Goal: Task Accomplishment & Management: Complete application form

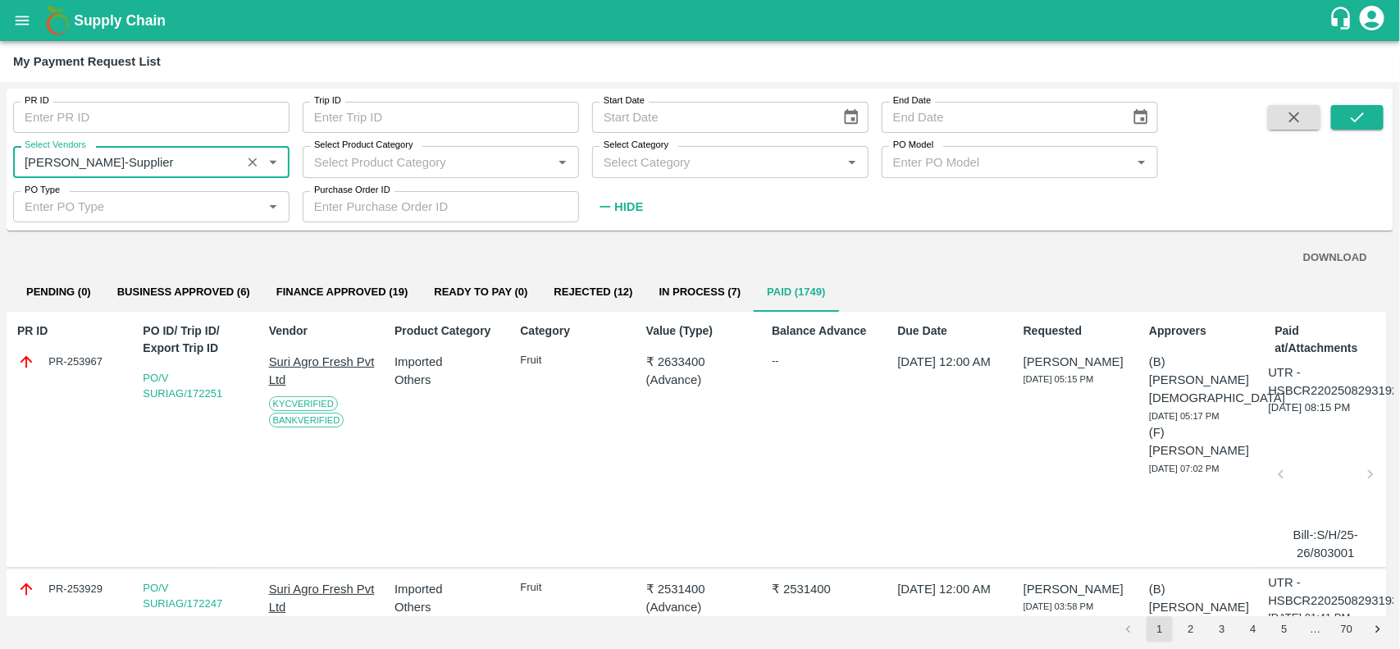
scroll to position [2670, 0]
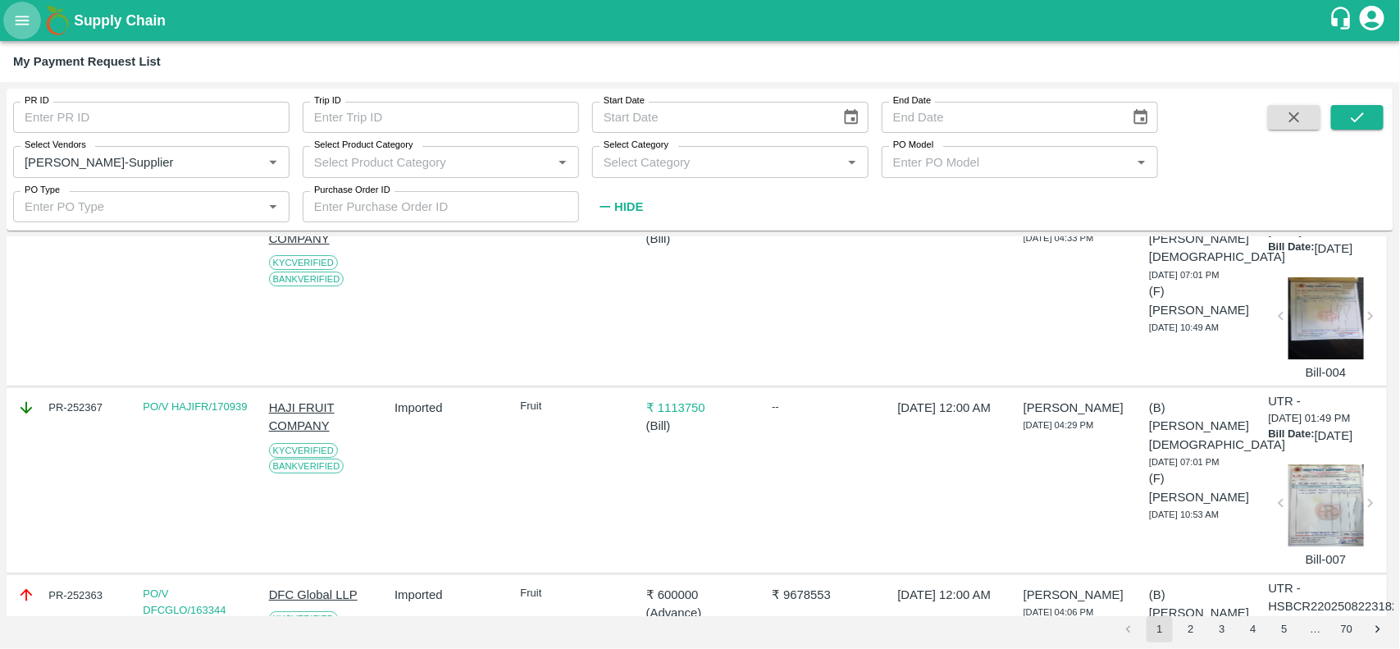
click at [17, 14] on icon "open drawer" at bounding box center [22, 20] width 18 height 18
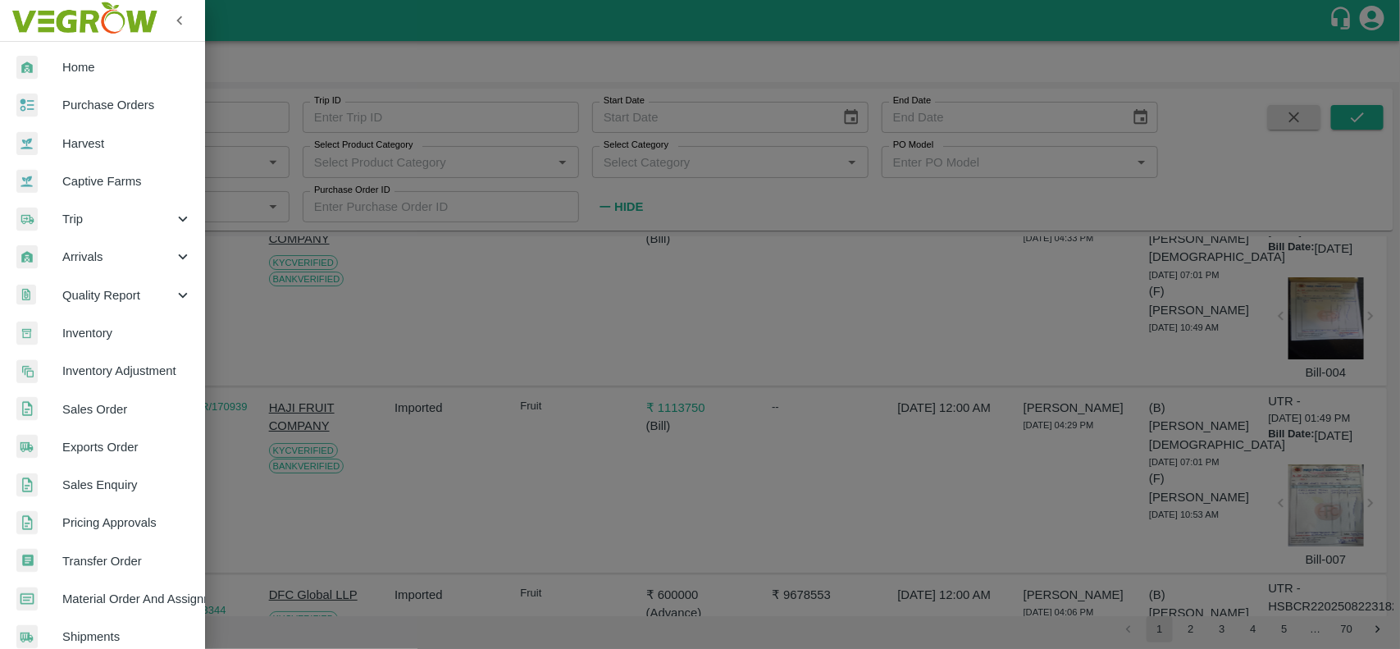
scroll to position [359, 0]
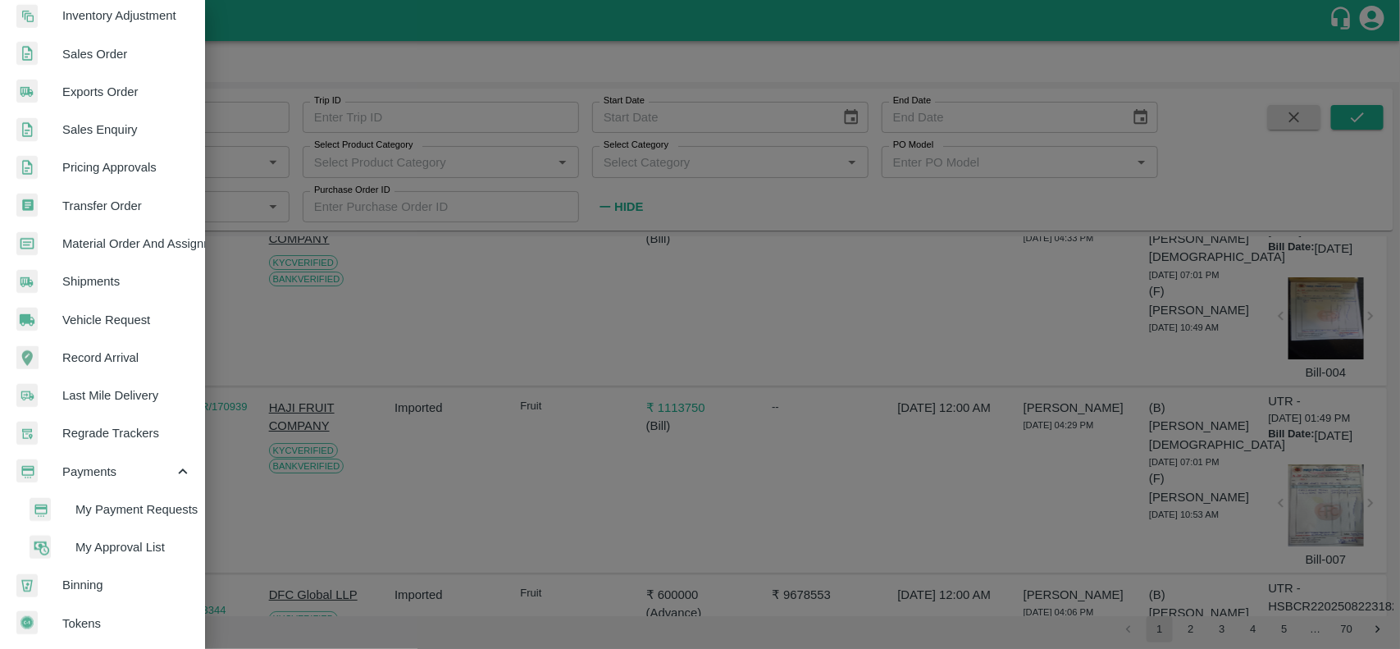
click at [101, 500] on span "My Payment Requests" at bounding box center [133, 509] width 116 height 18
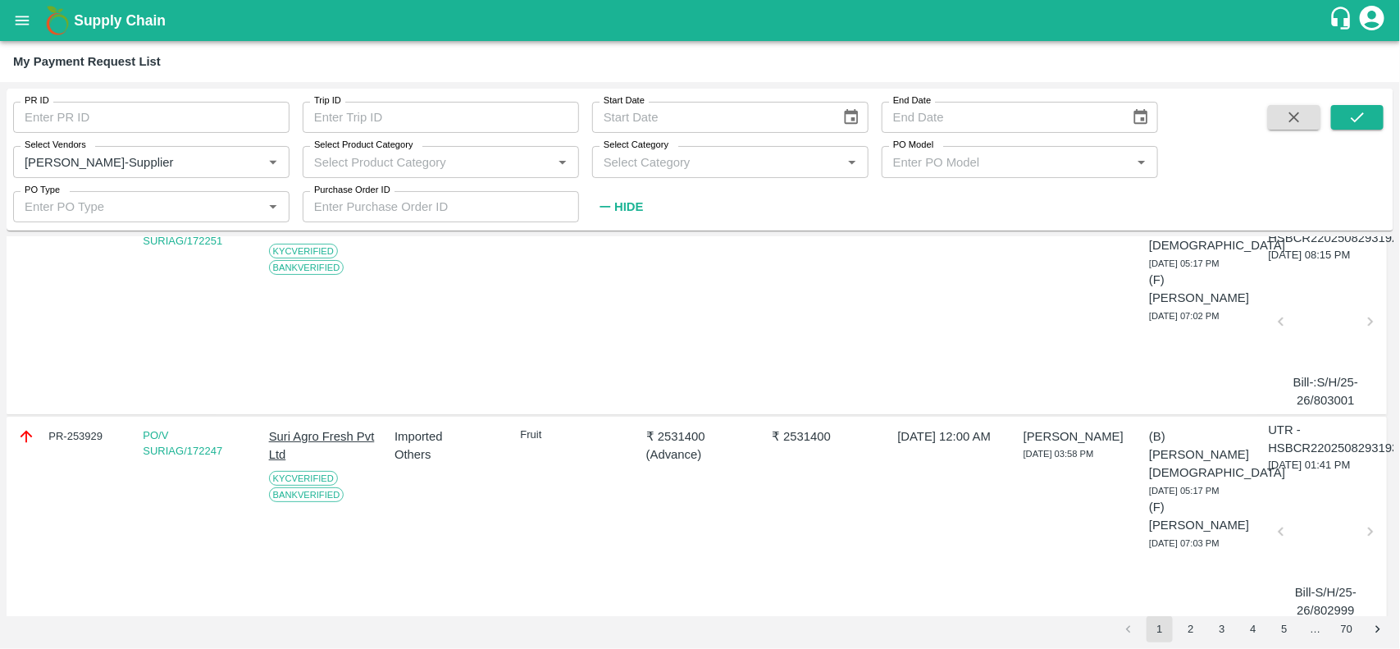
scroll to position [0, 0]
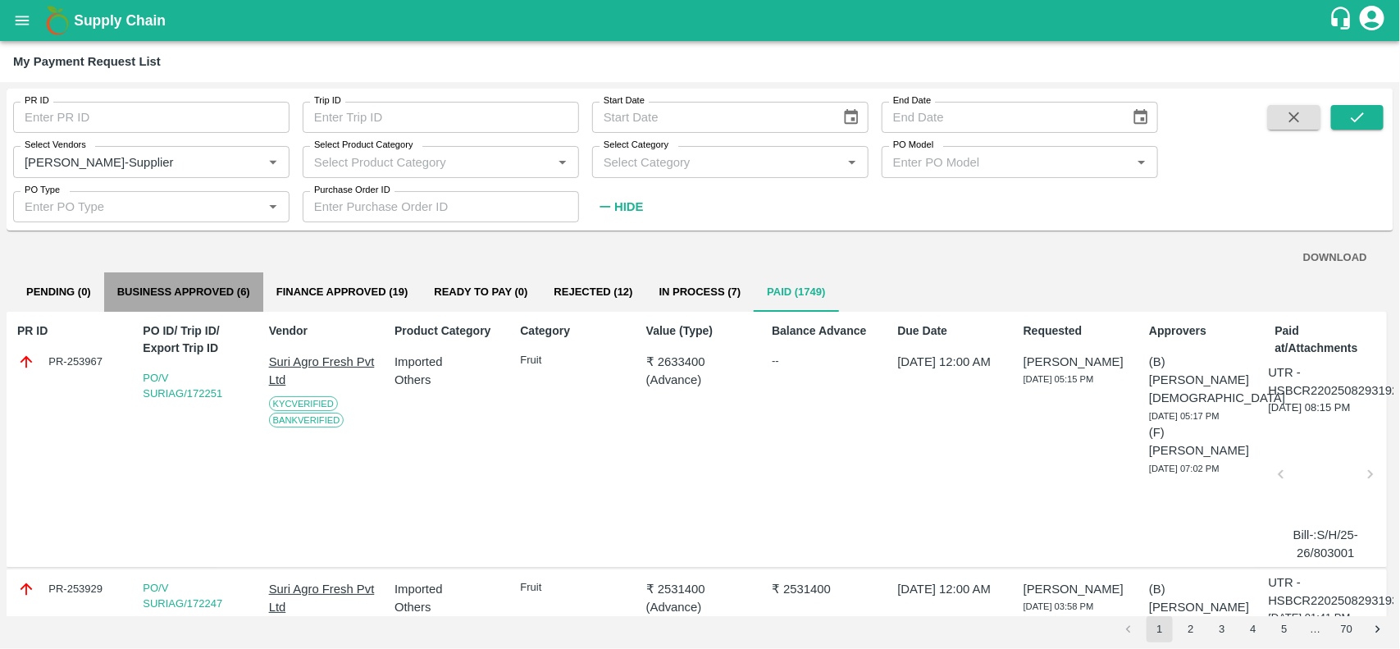
click at [215, 301] on button "Business Approved (6)" at bounding box center [183, 291] width 159 height 39
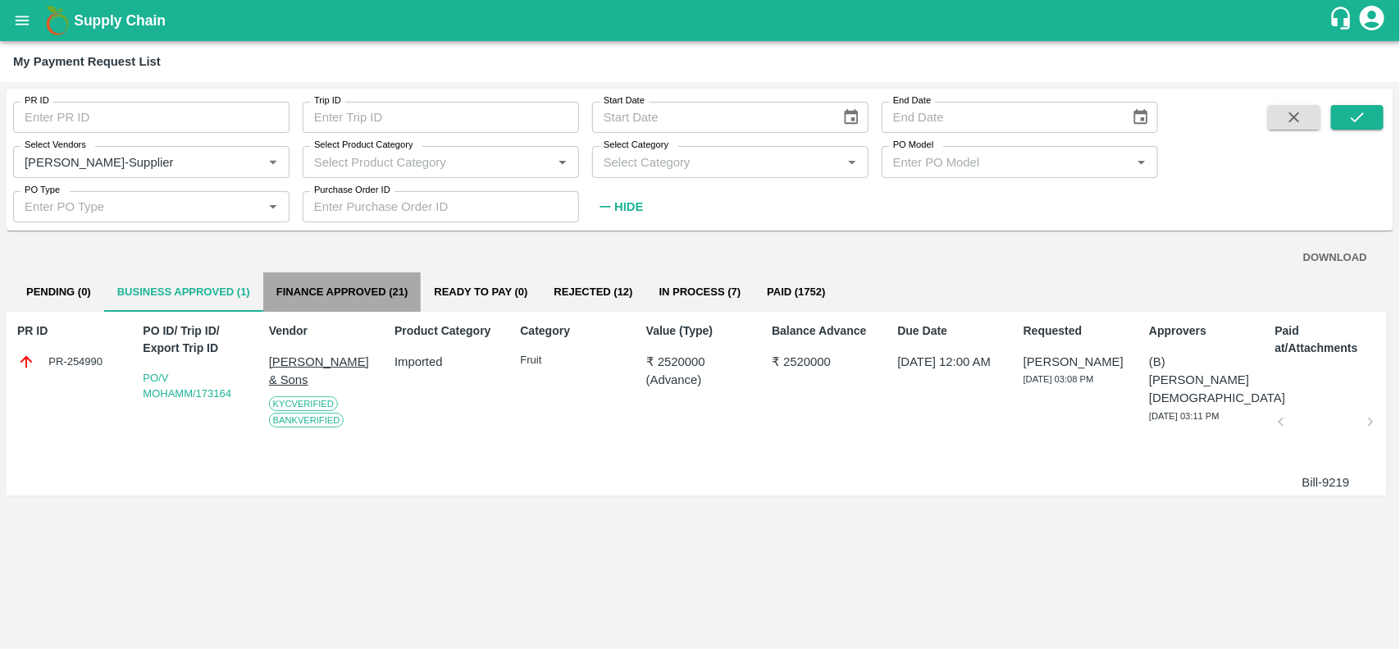
click at [324, 306] on button "Finance Approved (21)" at bounding box center [342, 291] width 158 height 39
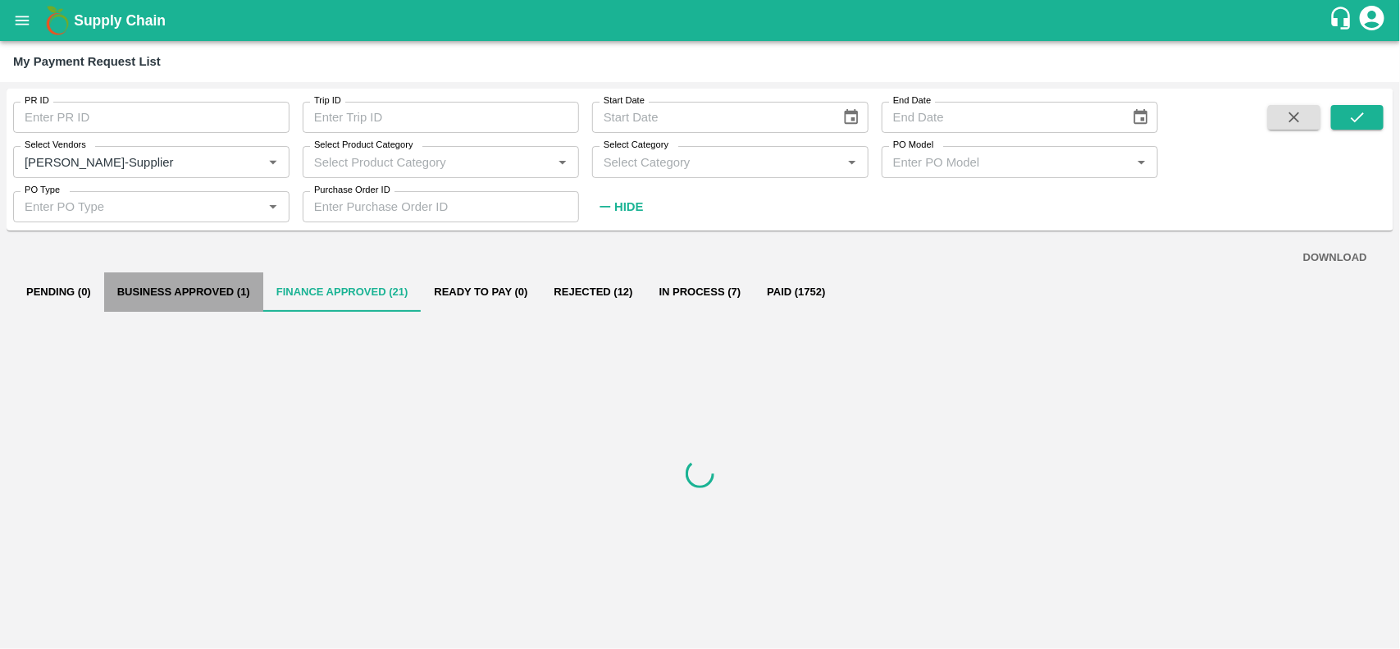
click at [215, 289] on button "Business Approved (1)" at bounding box center [183, 291] width 159 height 39
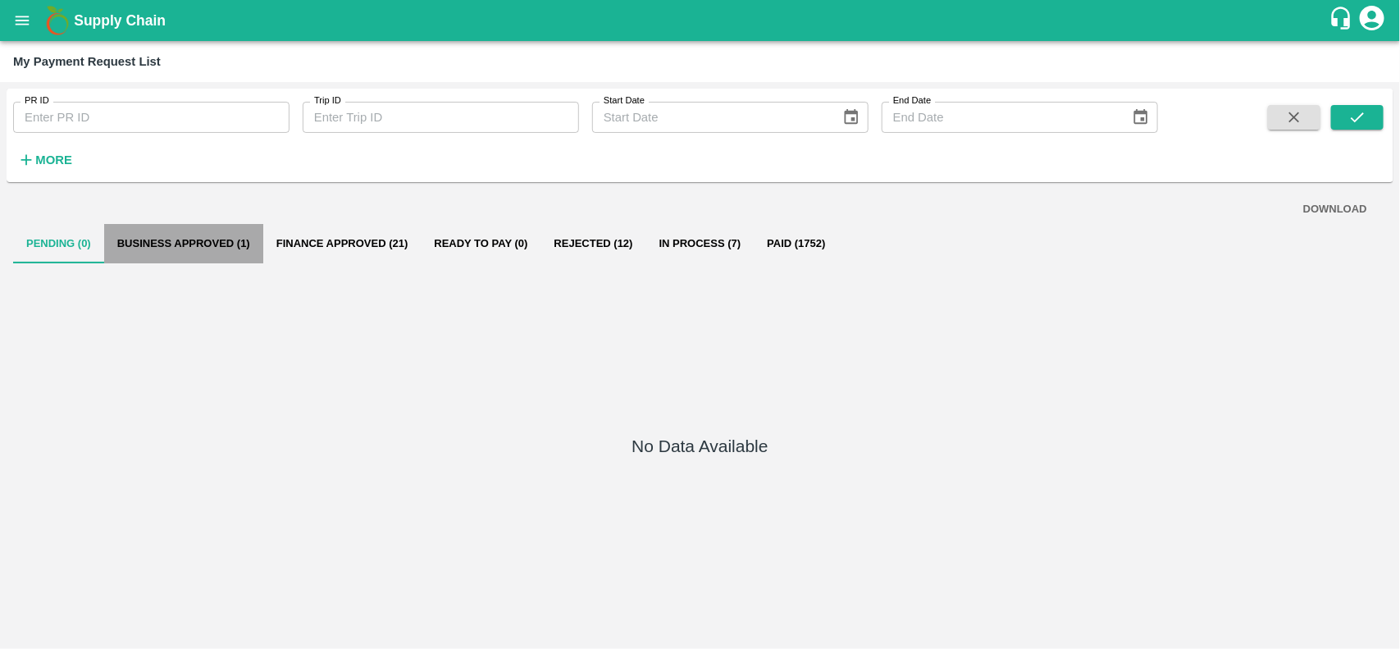
click at [181, 235] on button "Business Approved (1)" at bounding box center [183, 243] width 159 height 39
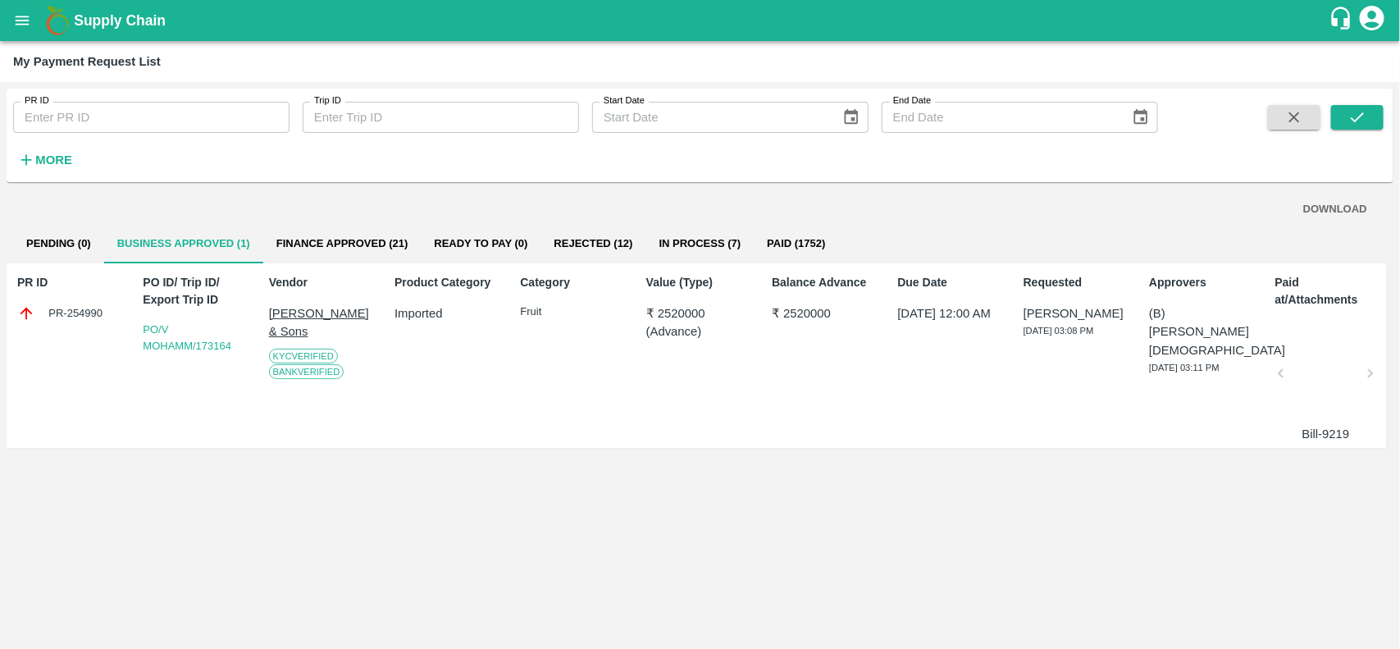
scroll to position [0, 2]
click at [33, 27] on button "open drawer" at bounding box center [22, 21] width 38 height 38
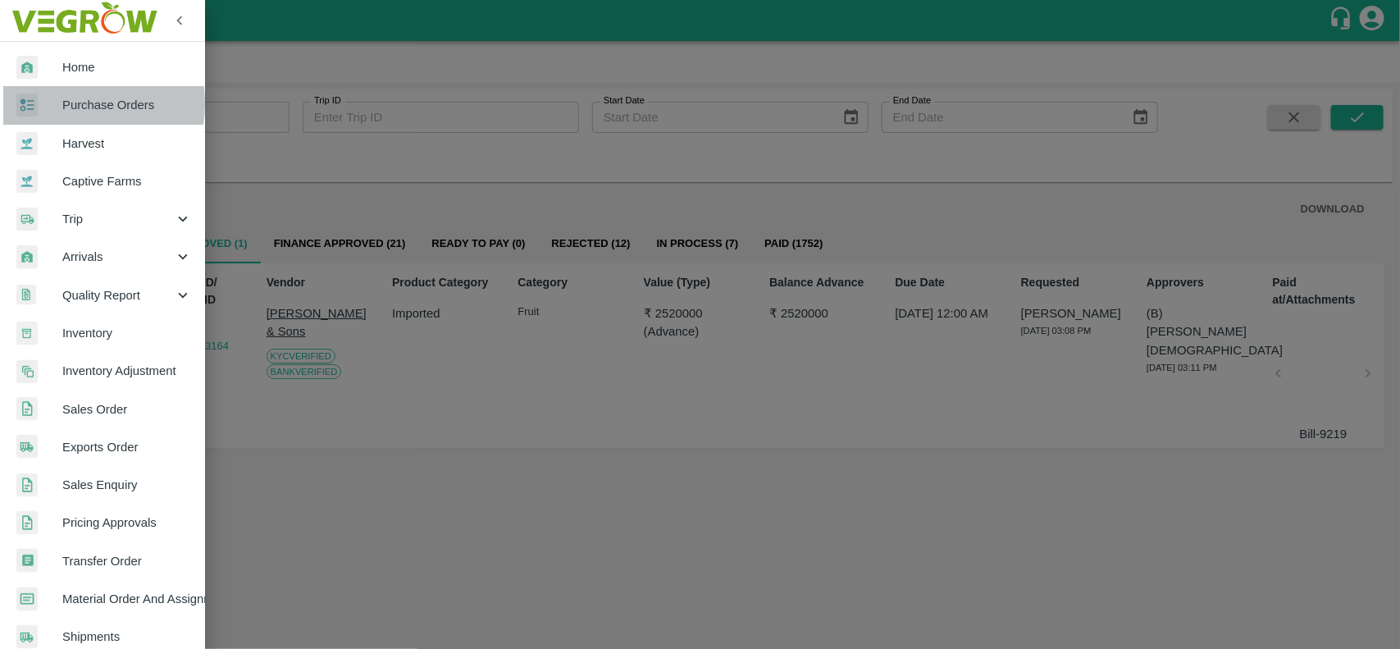
click at [60, 103] on div at bounding box center [39, 105] width 46 height 24
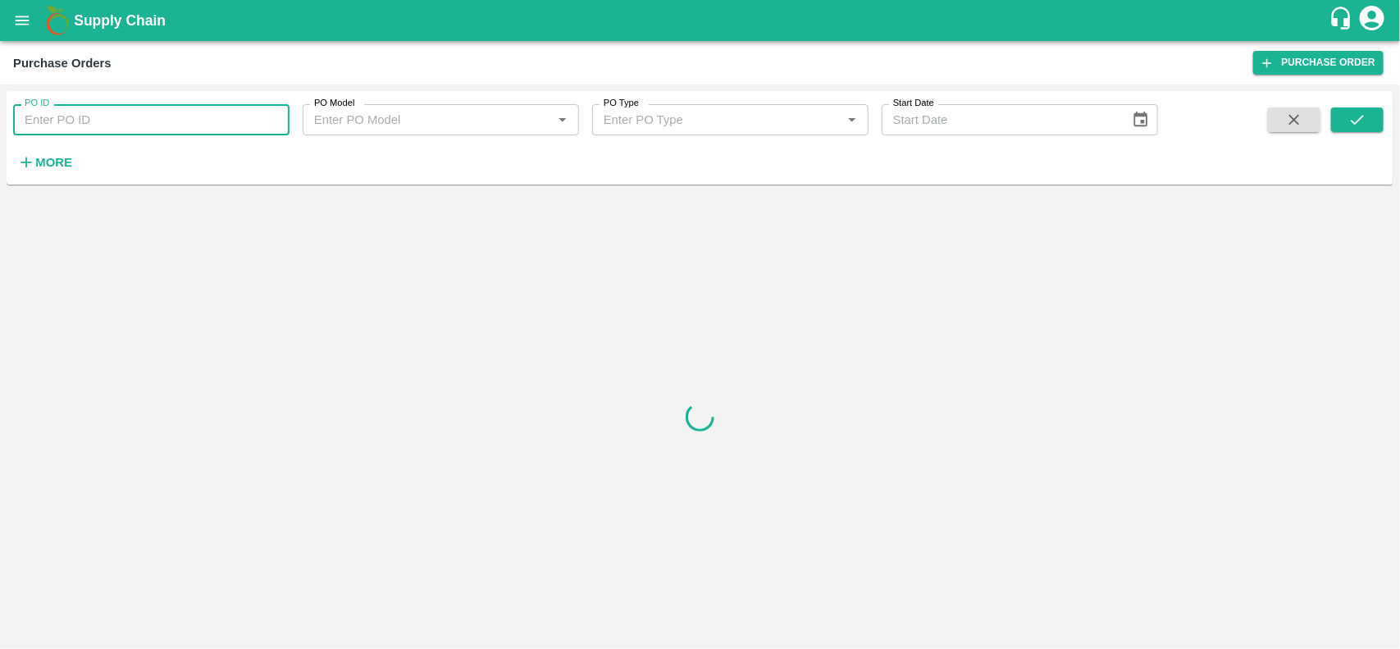
click at [89, 128] on input "PO ID" at bounding box center [151, 119] width 276 height 31
paste input "171324"
type input "171324"
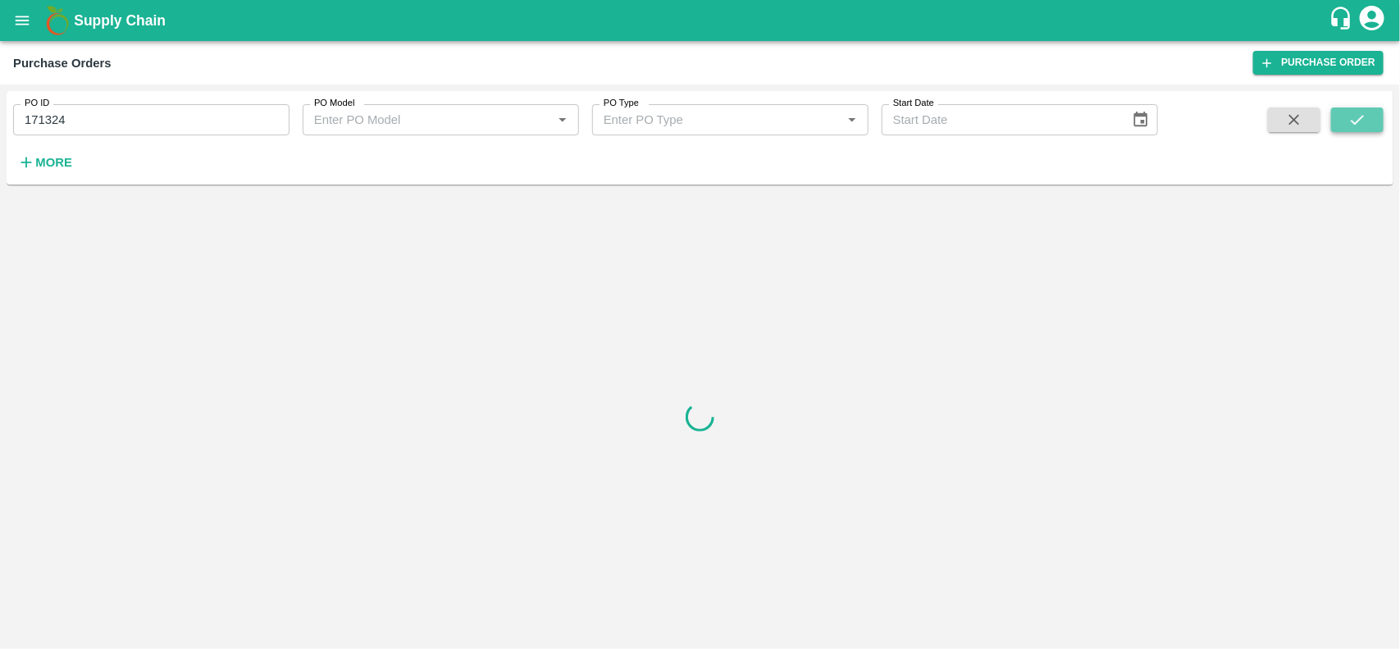
click at [1335, 109] on button "submit" at bounding box center [1357, 119] width 52 height 25
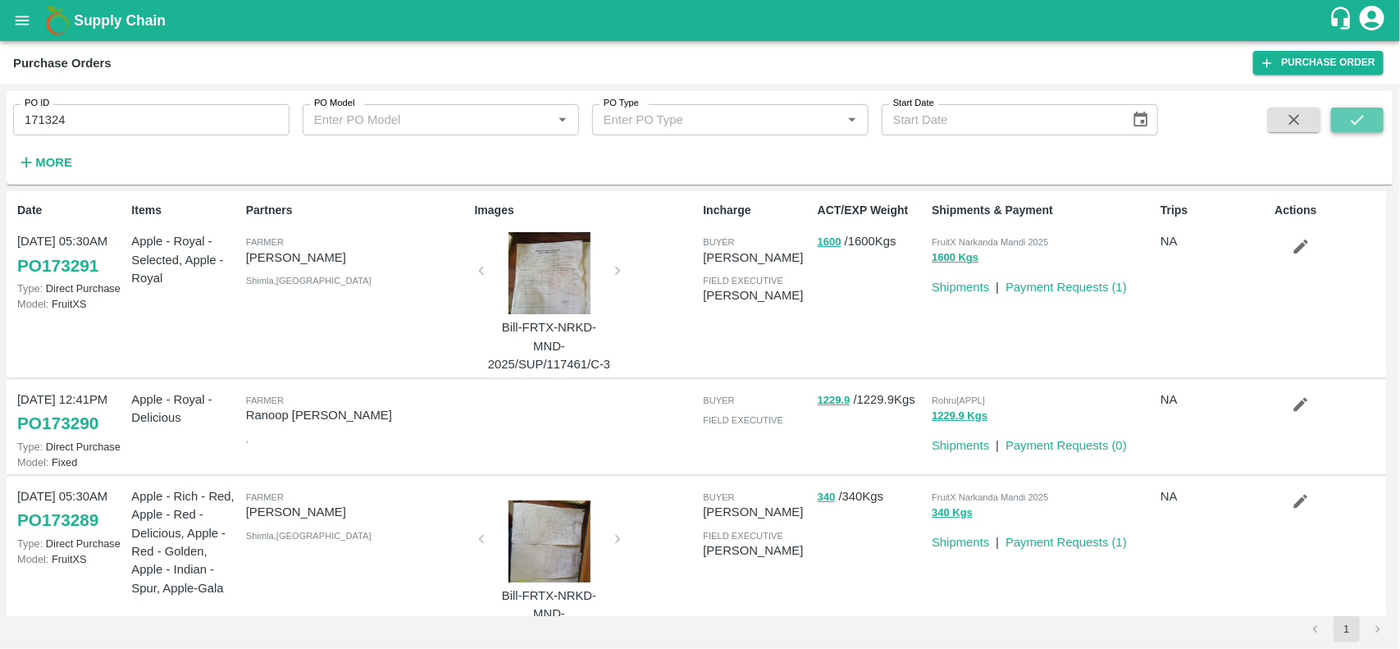
click at [1355, 125] on icon "submit" at bounding box center [1357, 120] width 18 height 18
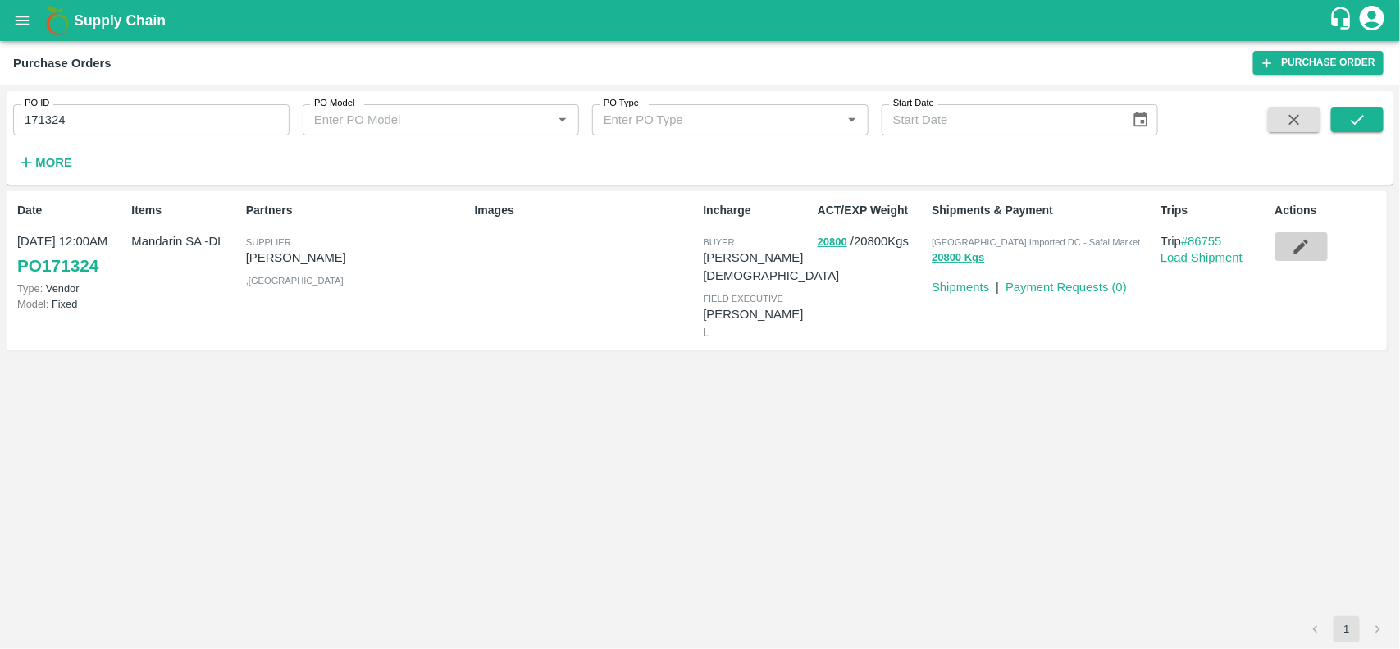
click at [1309, 240] on icon "button" at bounding box center [1300, 246] width 18 height 18
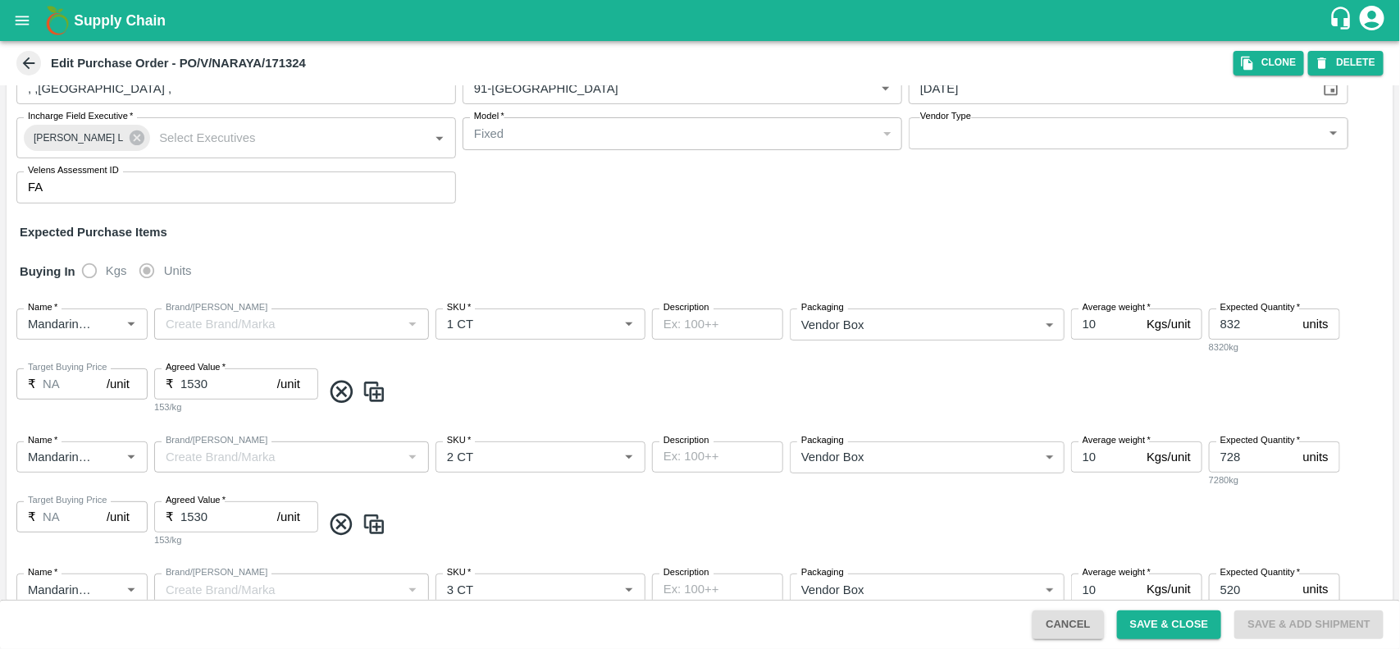
scroll to position [107, 0]
click at [212, 383] on input "1530" at bounding box center [228, 382] width 97 height 31
click at [197, 375] on input "1490.5" at bounding box center [228, 382] width 97 height 31
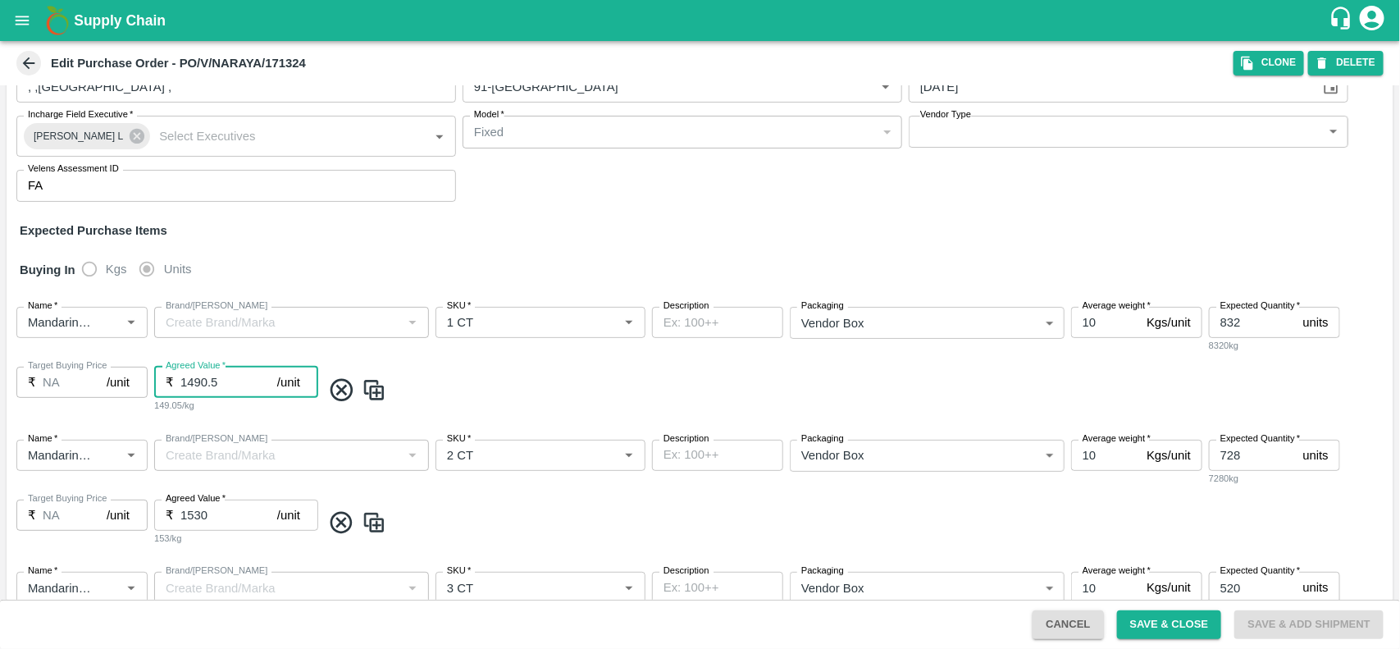
type input "1490.5"
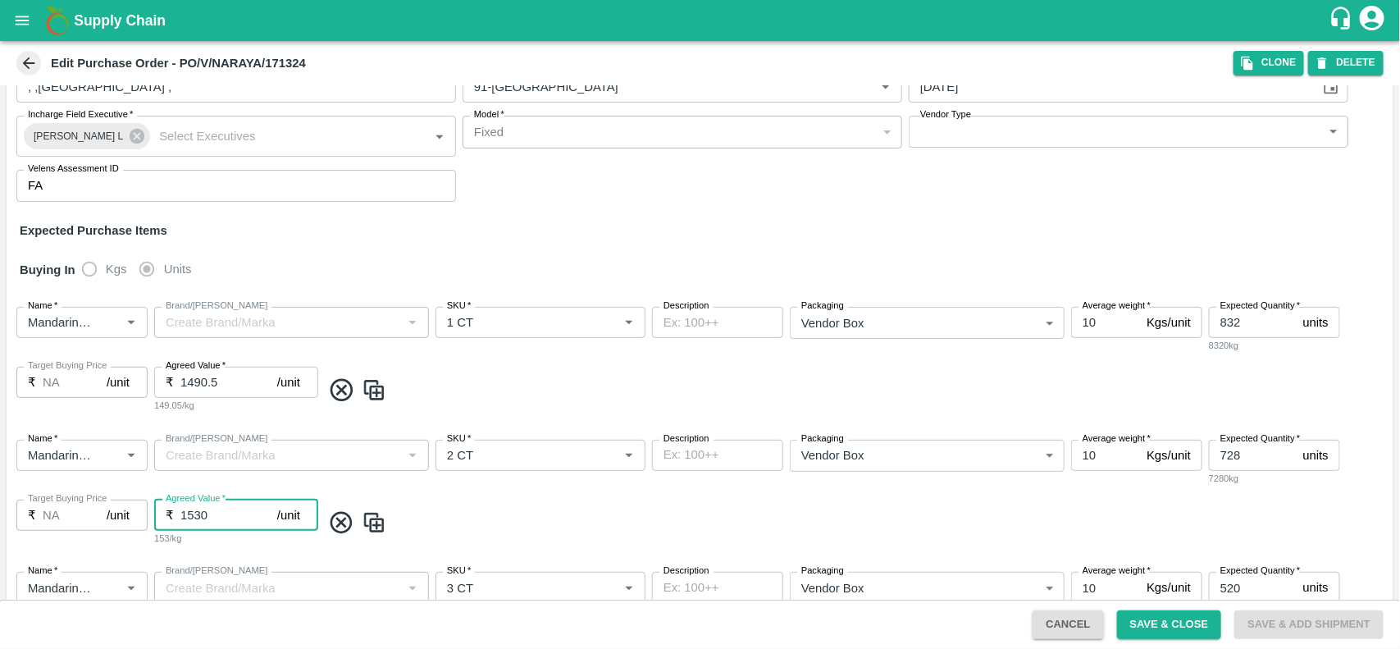
click at [187, 512] on input "1530" at bounding box center [228, 514] width 97 height 31
paste input "490.5"
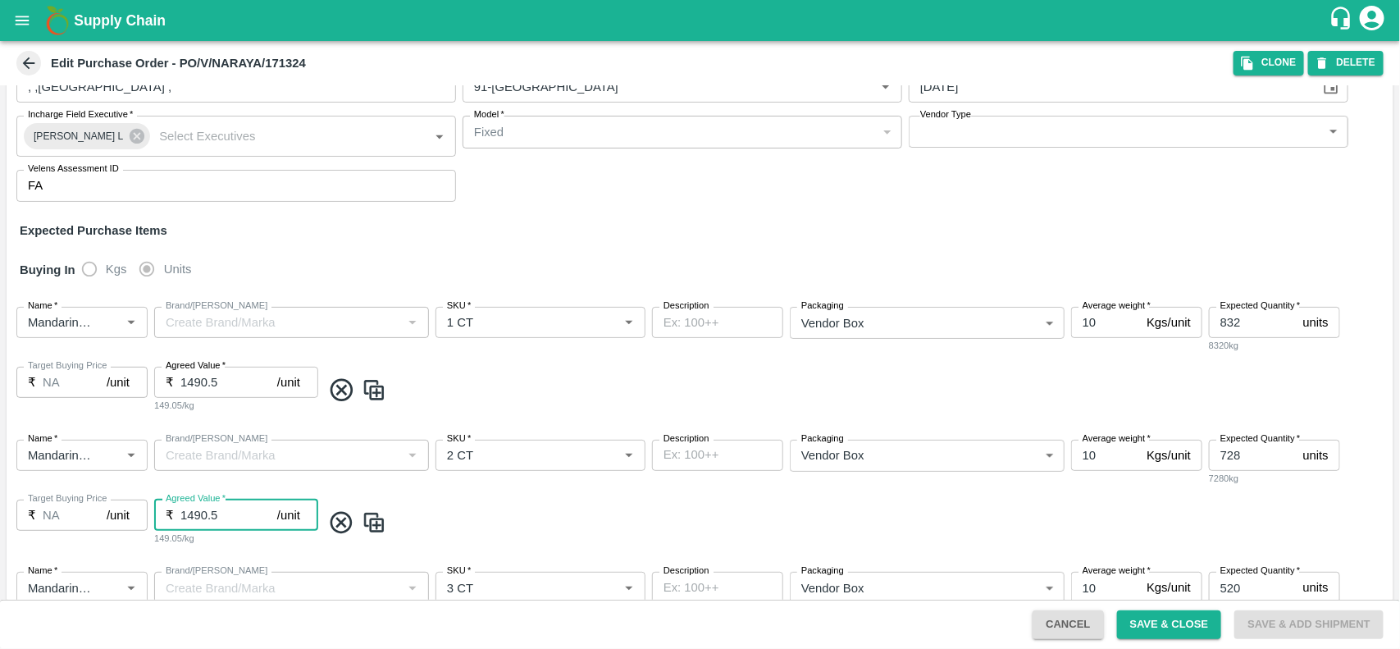
type input "1490.5"
click at [560, 504] on div "Name   * Name   * Brand/Marka Brand/Marka SKU   * SKU   * Description x Descrip…" at bounding box center [700, 492] width 1387 height 133
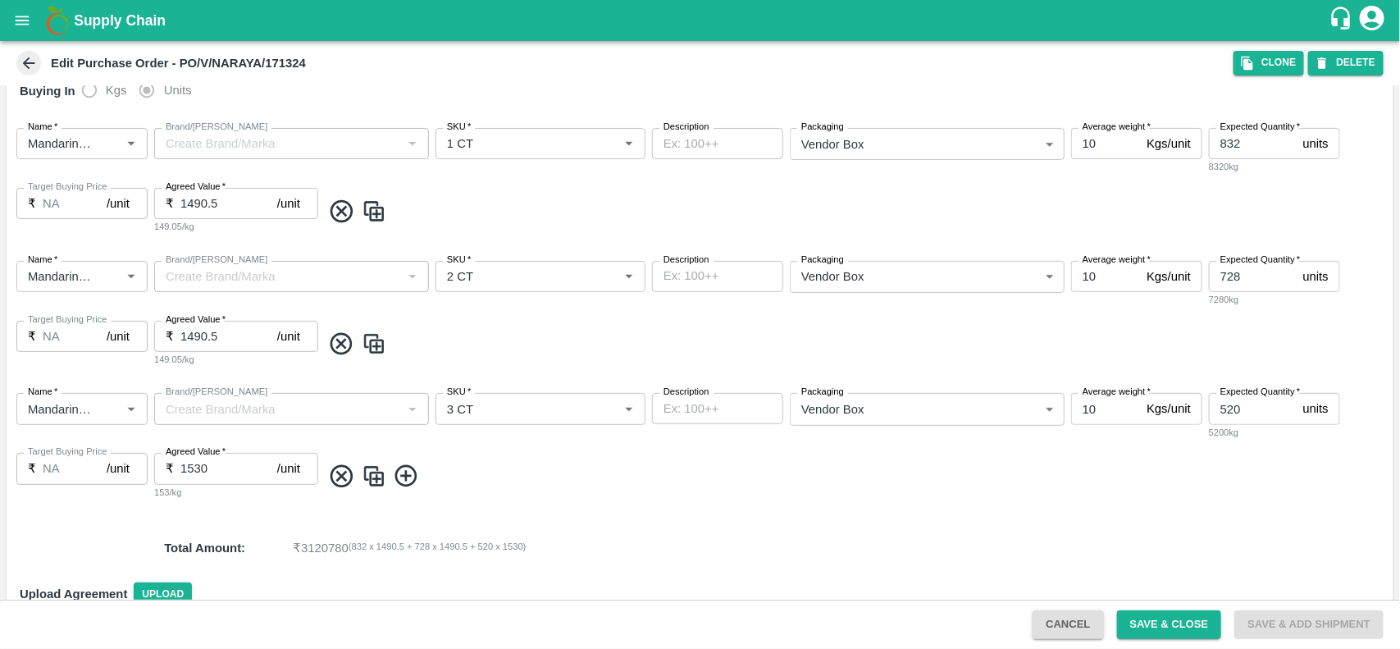
scroll to position [287, 0]
click at [213, 466] on input "1530" at bounding box center [228, 466] width 97 height 31
paste input "490.5"
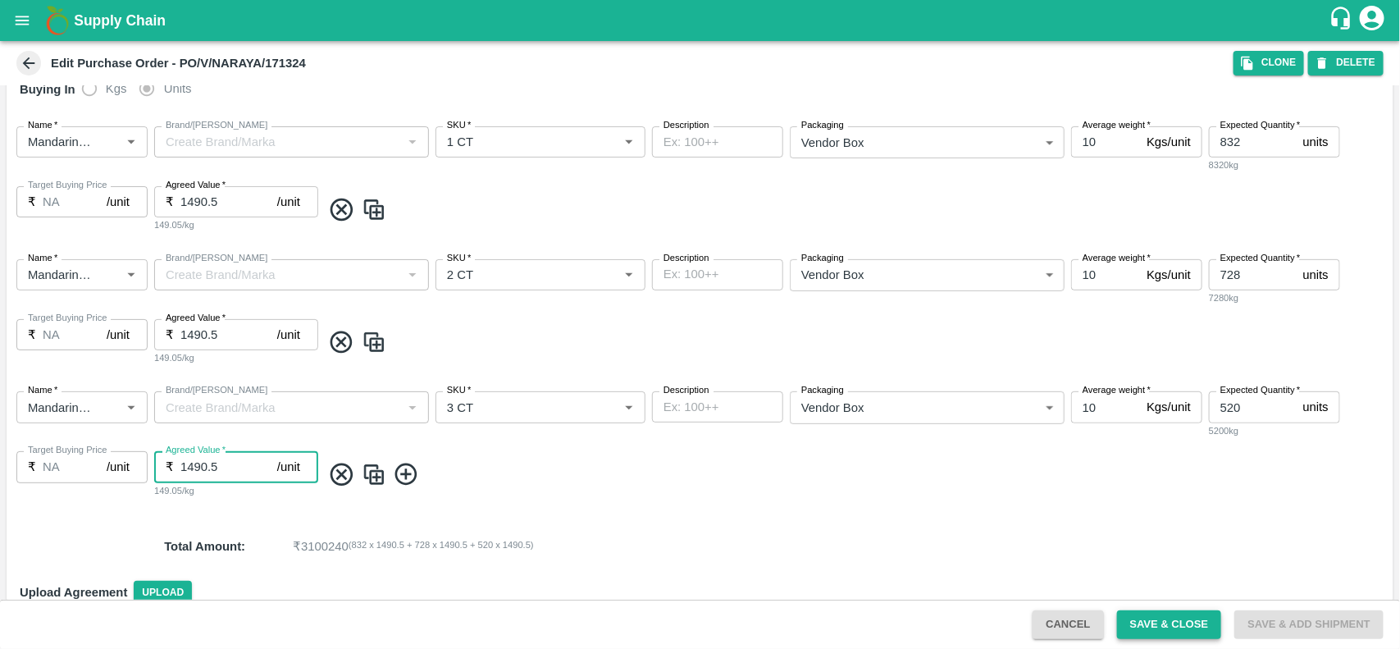
type input "1490.5"
click at [1162, 623] on button "Save & Close" at bounding box center [1169, 624] width 105 height 29
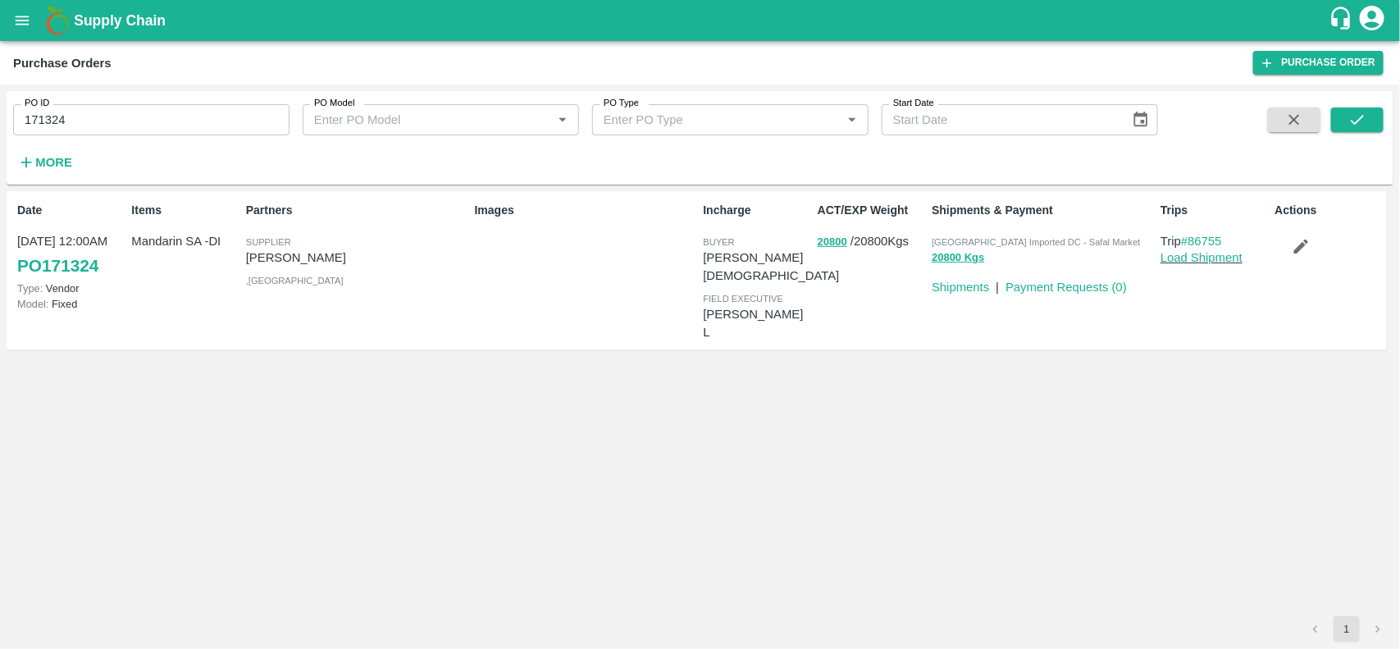
click at [45, 267] on link "PO 171324" at bounding box center [57, 266] width 81 height 30
click at [145, 107] on input "171324" at bounding box center [151, 119] width 276 height 31
type input "168648"
click at [1378, 107] on button "submit" at bounding box center [1357, 119] width 52 height 25
click at [1297, 251] on icon "button" at bounding box center [1301, 246] width 14 height 14
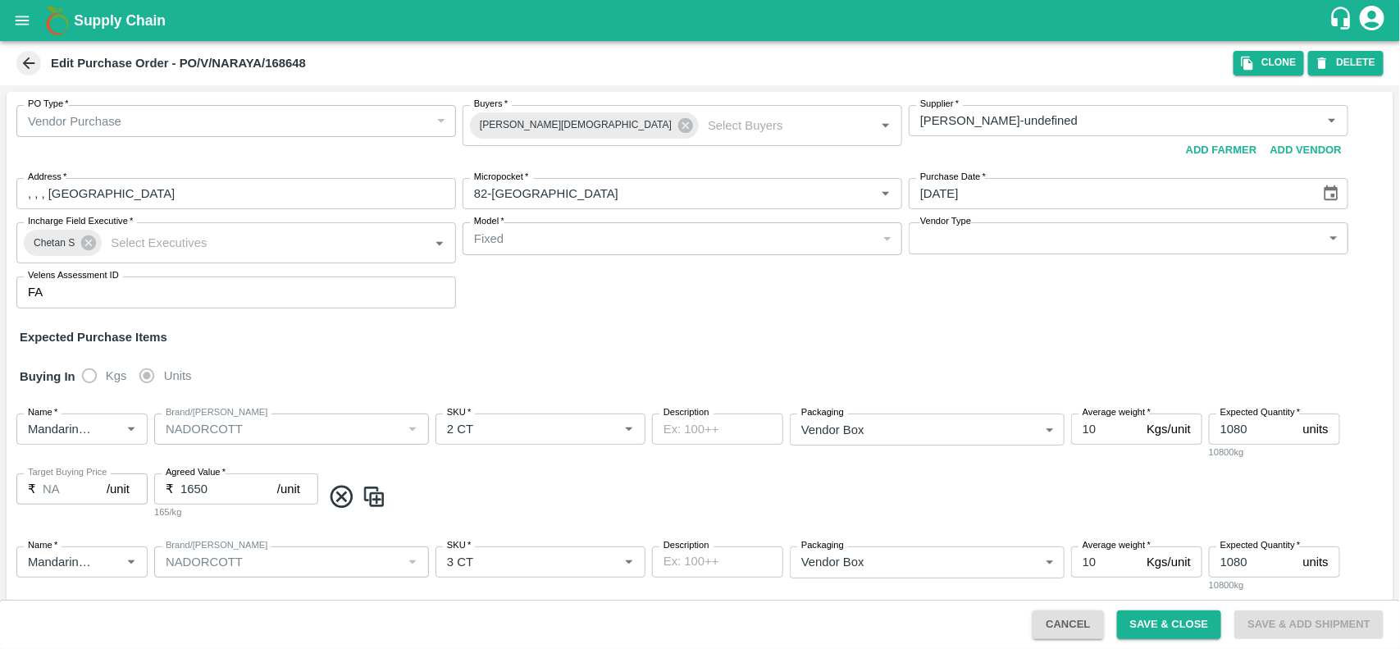
scroll to position [177, 0]
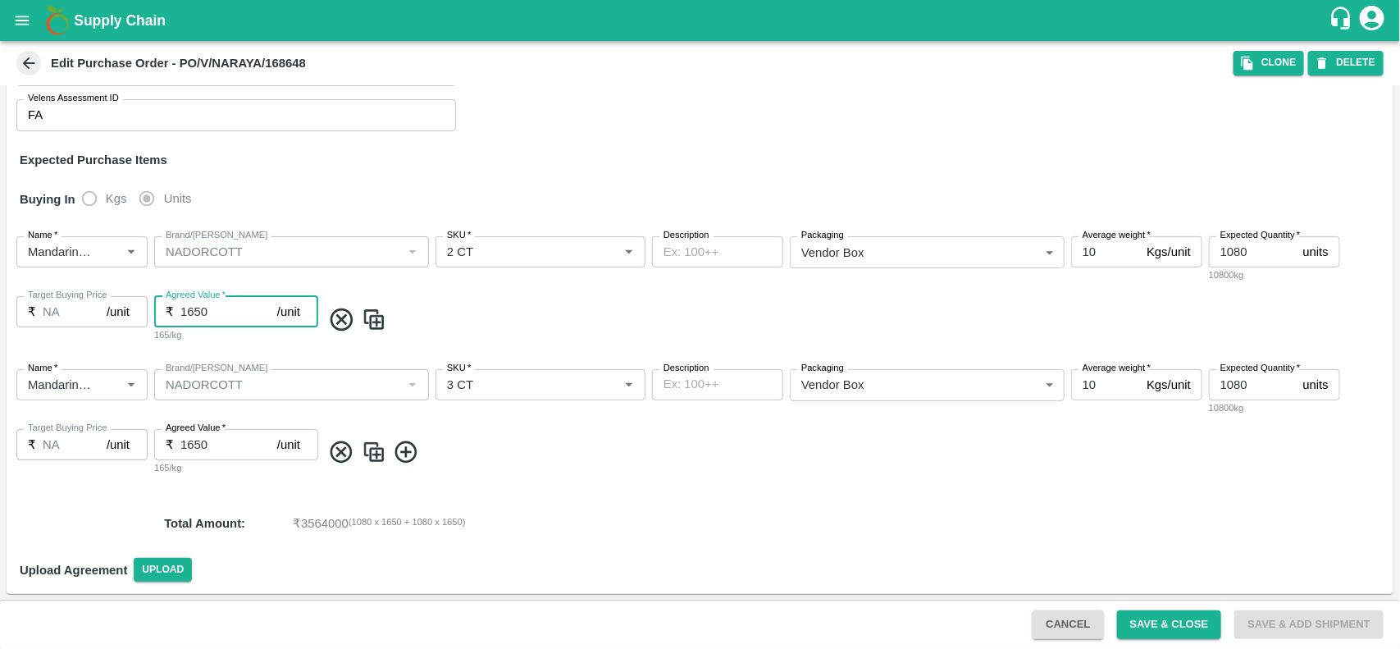
click at [222, 314] on input "1650" at bounding box center [228, 311] width 97 height 31
click at [222, 314] on input "1630" at bounding box center [228, 311] width 97 height 31
click at [180, 314] on input "1630" at bounding box center [228, 311] width 97 height 31
type input "1630"
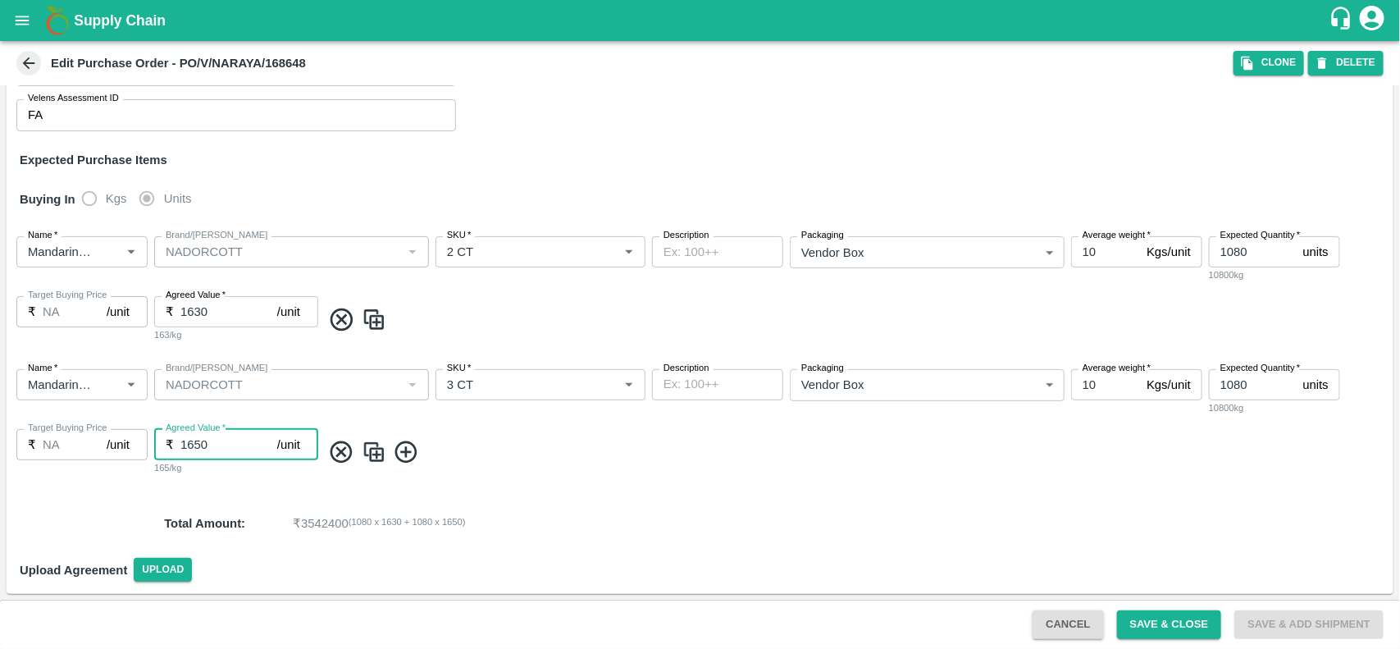
click at [193, 441] on input "1650" at bounding box center [228, 444] width 97 height 31
paste input "3"
type input "1630"
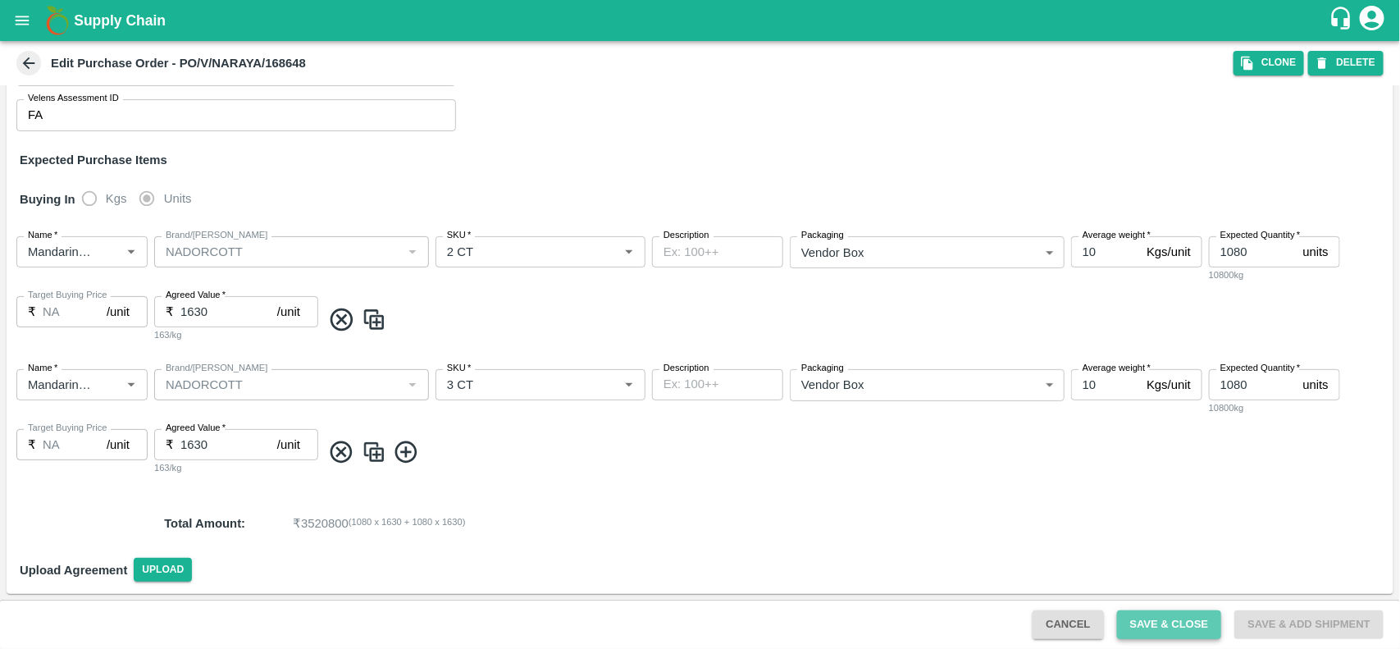
click at [1182, 625] on button "Save & Close" at bounding box center [1169, 624] width 105 height 29
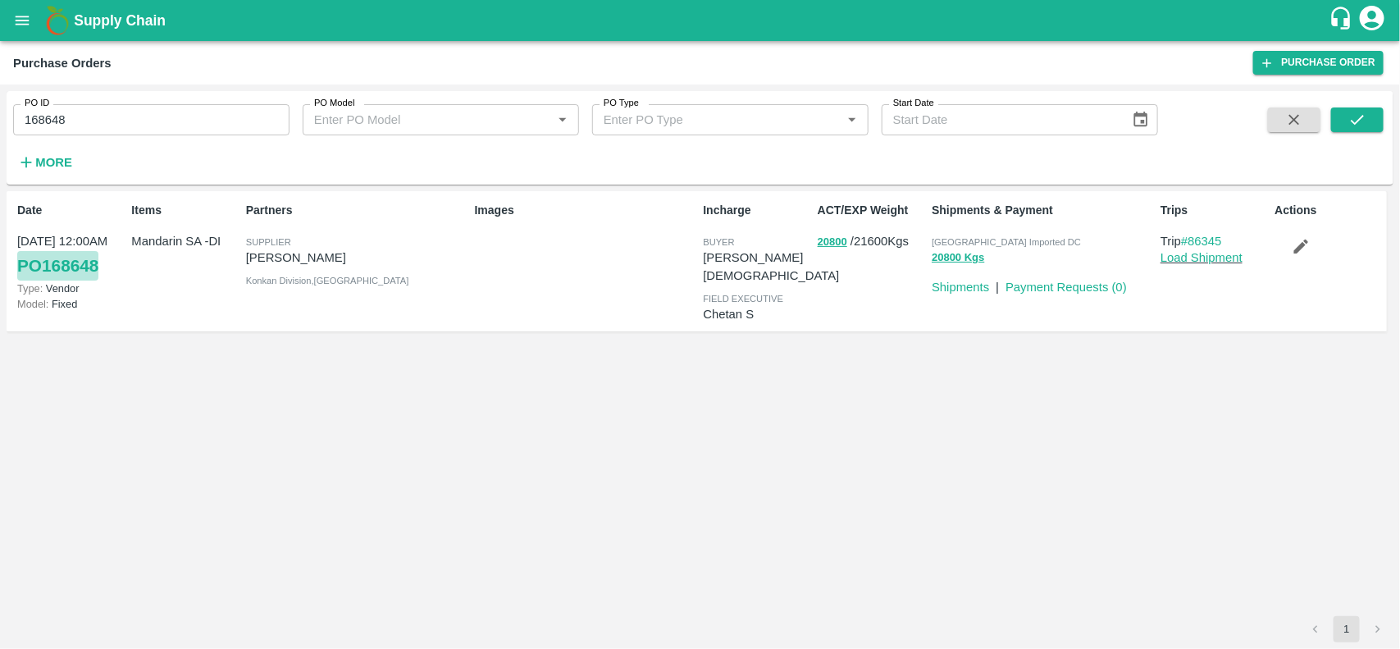
click at [83, 268] on link "PO 168648" at bounding box center [57, 266] width 81 height 30
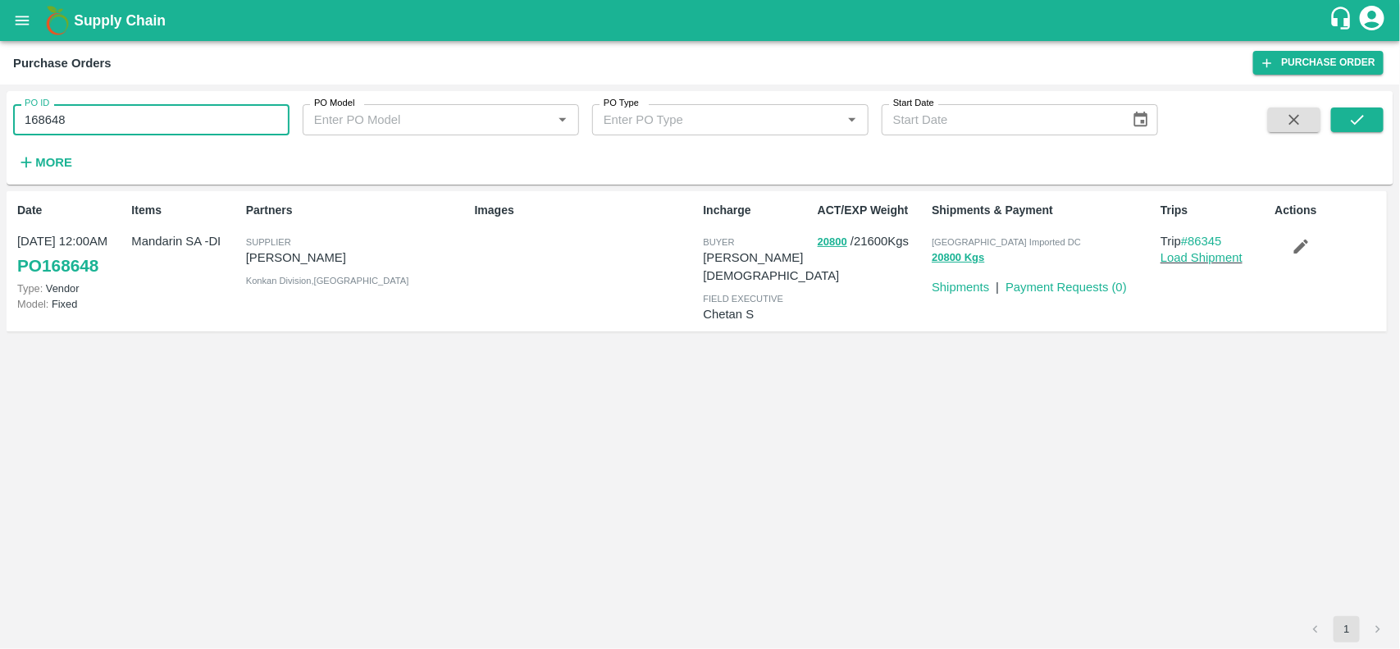
click at [166, 109] on input "168648" at bounding box center [151, 119] width 276 height 31
type input "171324"
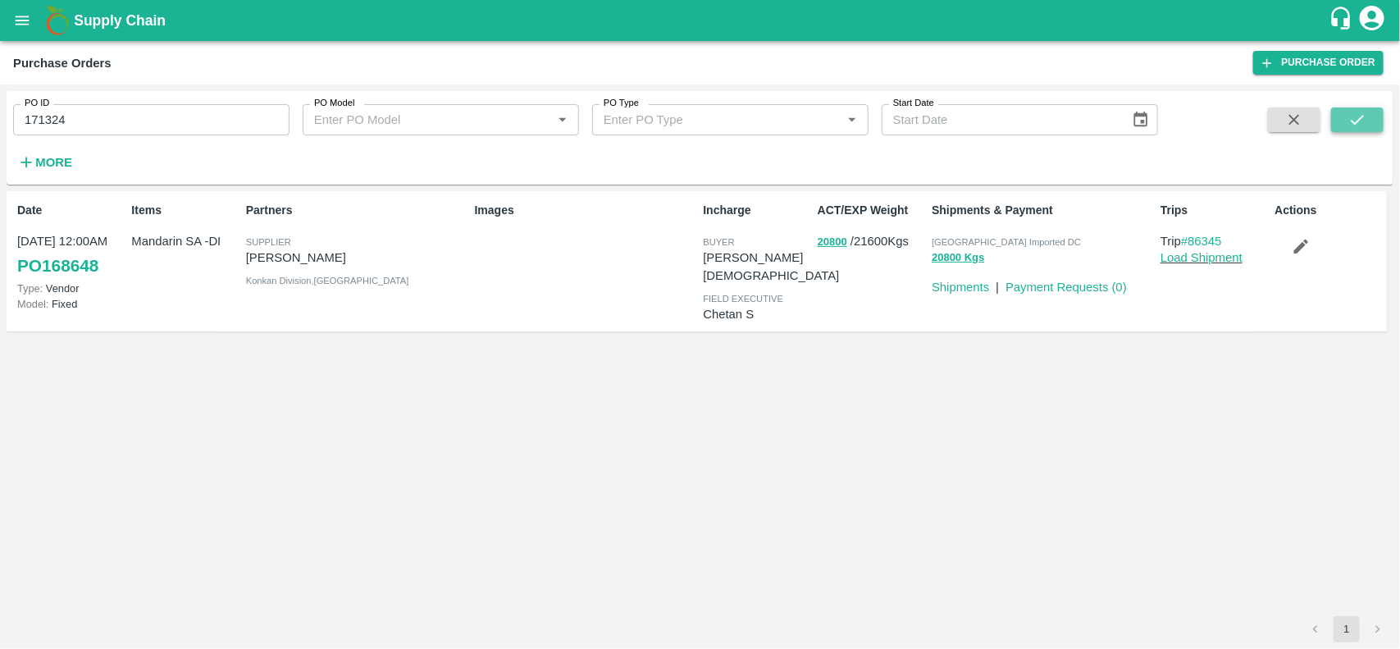
click at [1355, 119] on icon "submit" at bounding box center [1357, 120] width 18 height 18
click at [1058, 287] on link "Payment Requests ( 0 )" at bounding box center [1065, 286] width 121 height 13
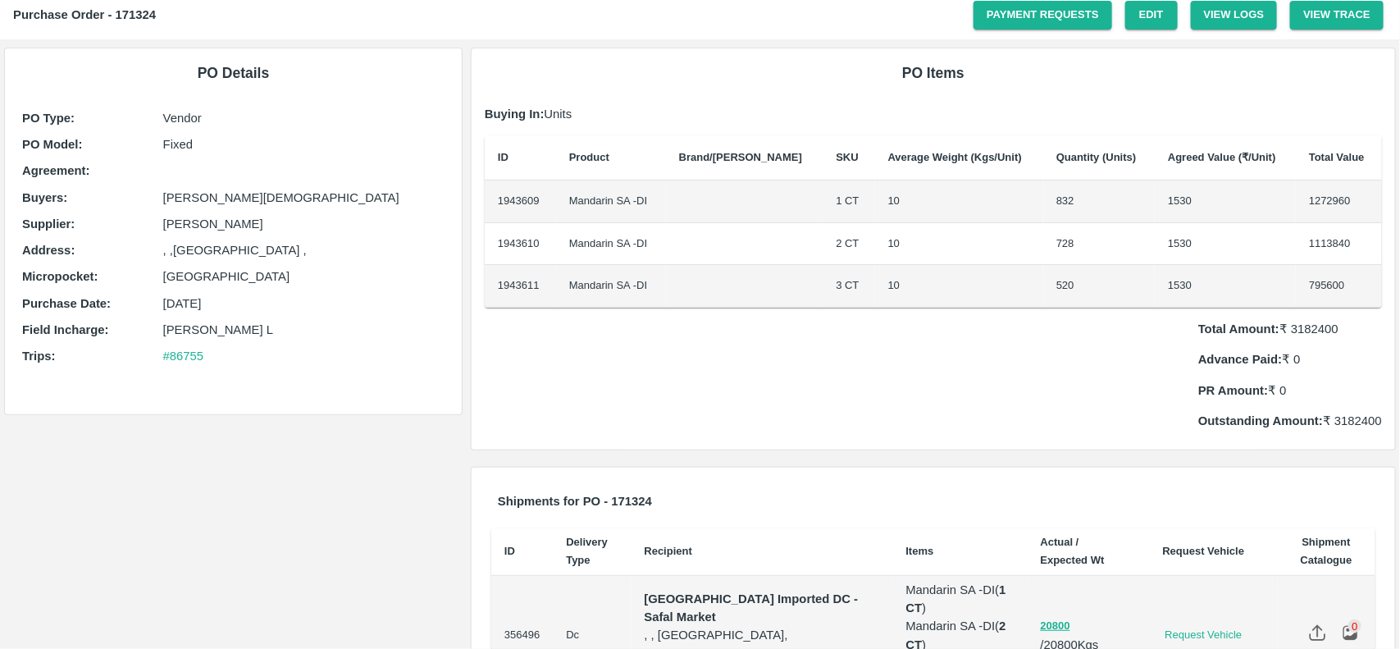
scroll to position [43, 0]
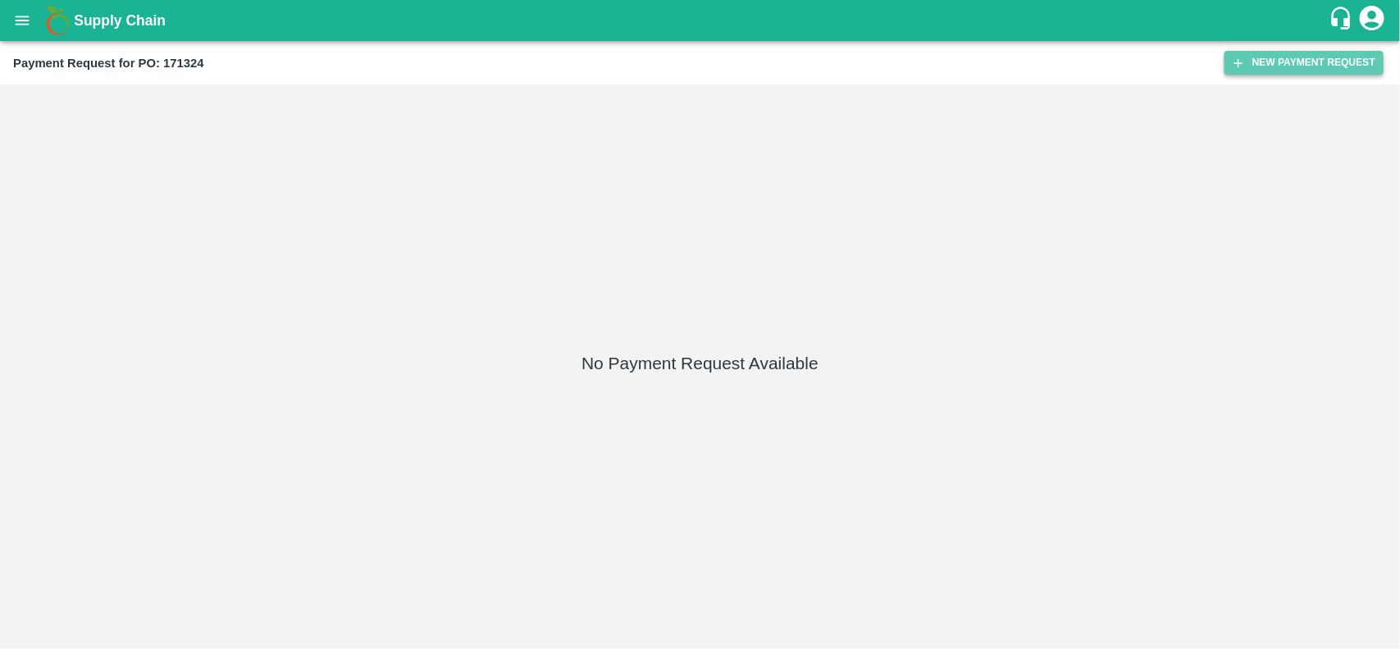
click at [1260, 66] on button "New Payment Request" at bounding box center [1303, 63] width 159 height 24
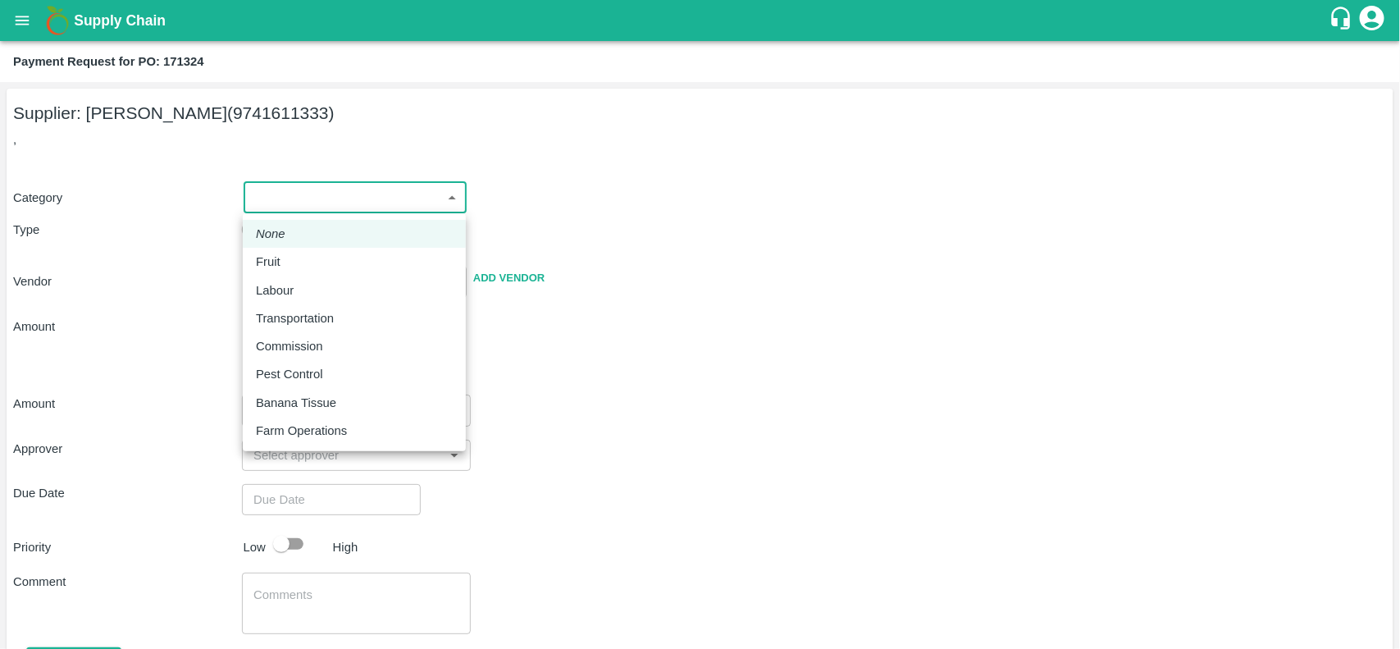
click at [305, 203] on body "Supply Chain Payment Request for PO: 171324 Supplier: NARAYANASWAMY KIRAN (9741…" at bounding box center [700, 324] width 1400 height 649
click at [280, 263] on div "Fruit" at bounding box center [272, 262] width 33 height 18
type input "1"
type input "NARAYANASWAMY KIRAN - 9741611333(Supplier)"
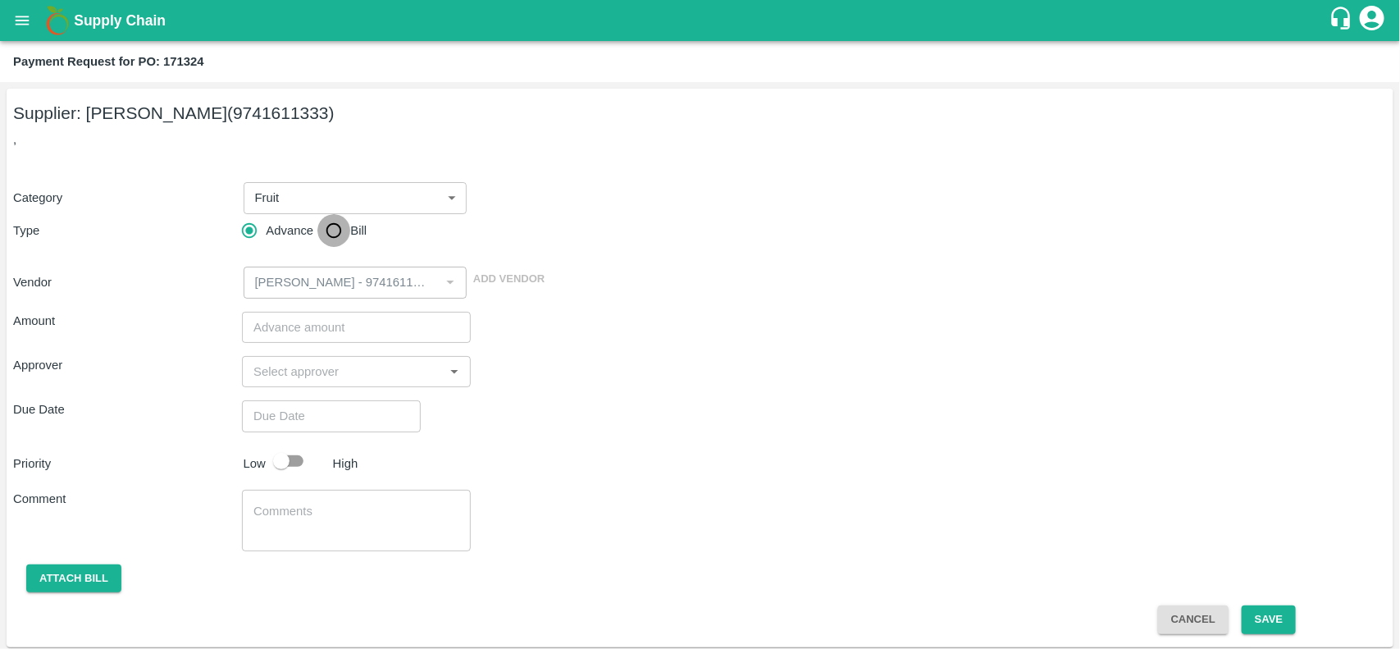
click at [336, 232] on input "Bill" at bounding box center [333, 230] width 33 height 33
radio input "true"
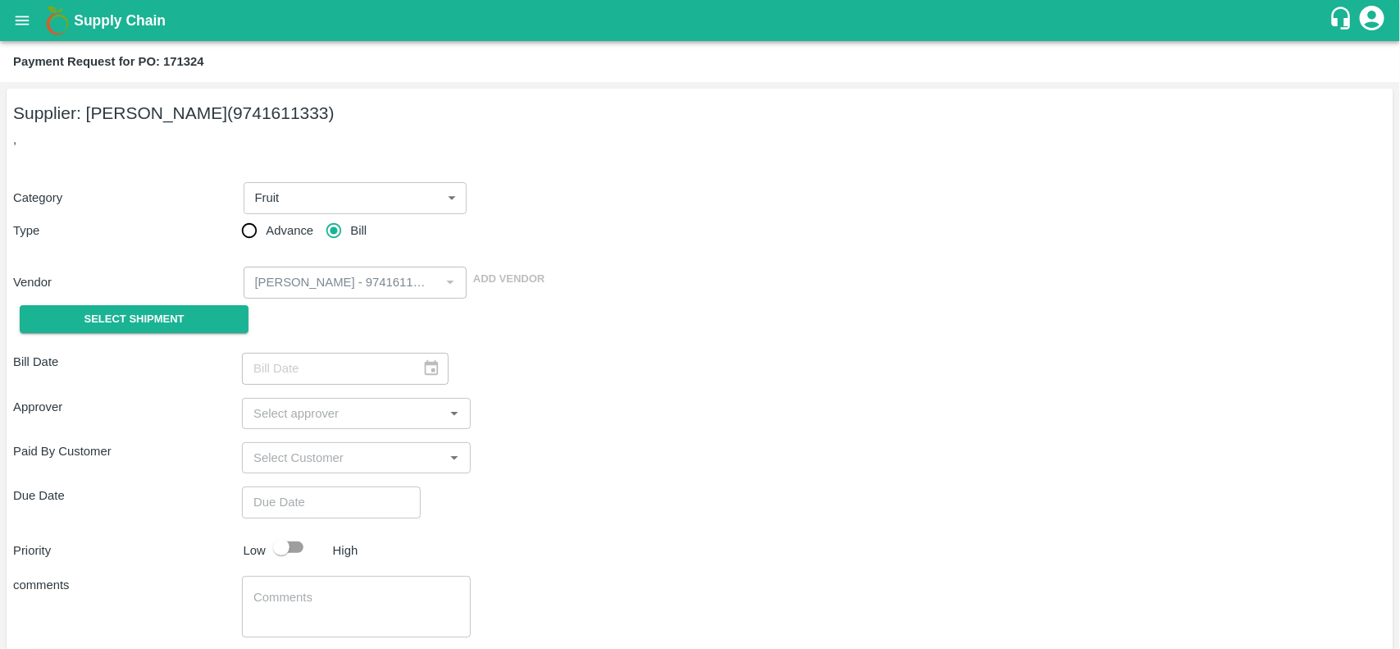
click at [101, 333] on div "Select Shipment" at bounding box center [127, 319] width 229 height 42
click at [111, 314] on span "Select Shipment" at bounding box center [134, 319] width 100 height 19
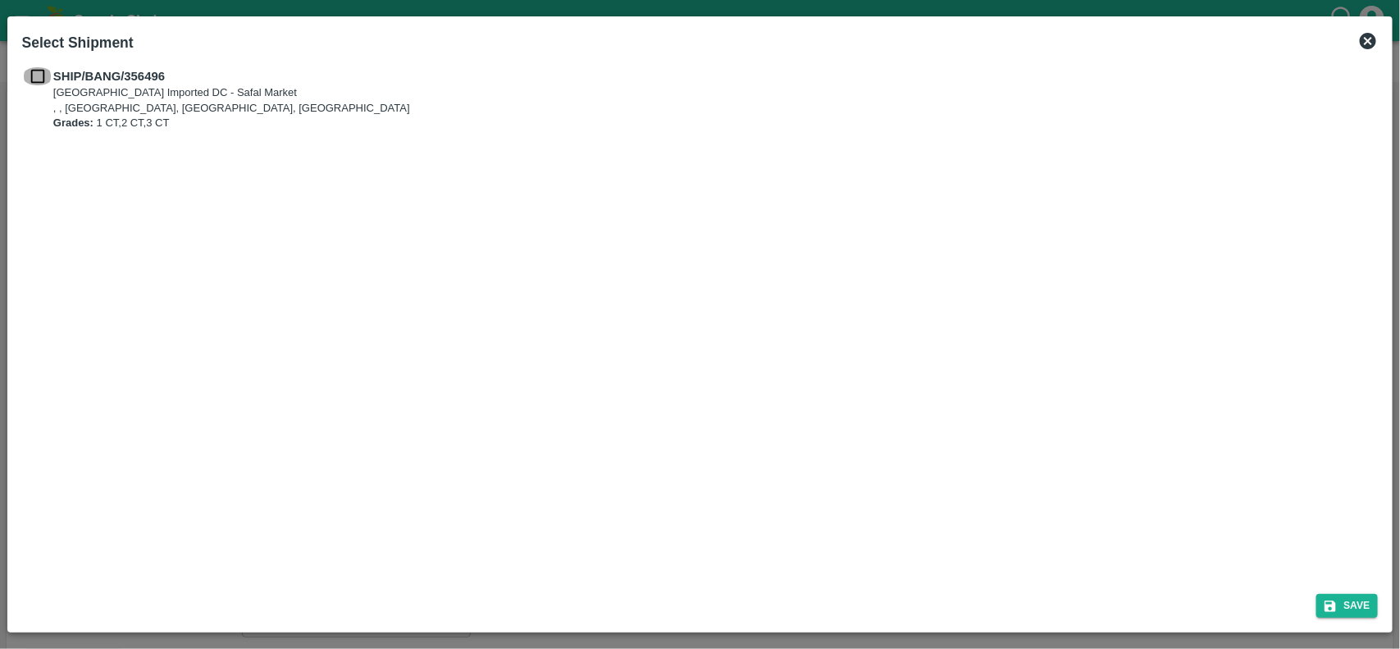
click at [43, 79] on input "checkbox" at bounding box center [37, 76] width 31 height 18
checkbox input "true"
click at [1342, 596] on button "Save" at bounding box center [1347, 606] width 62 height 24
type input "25/08/2025"
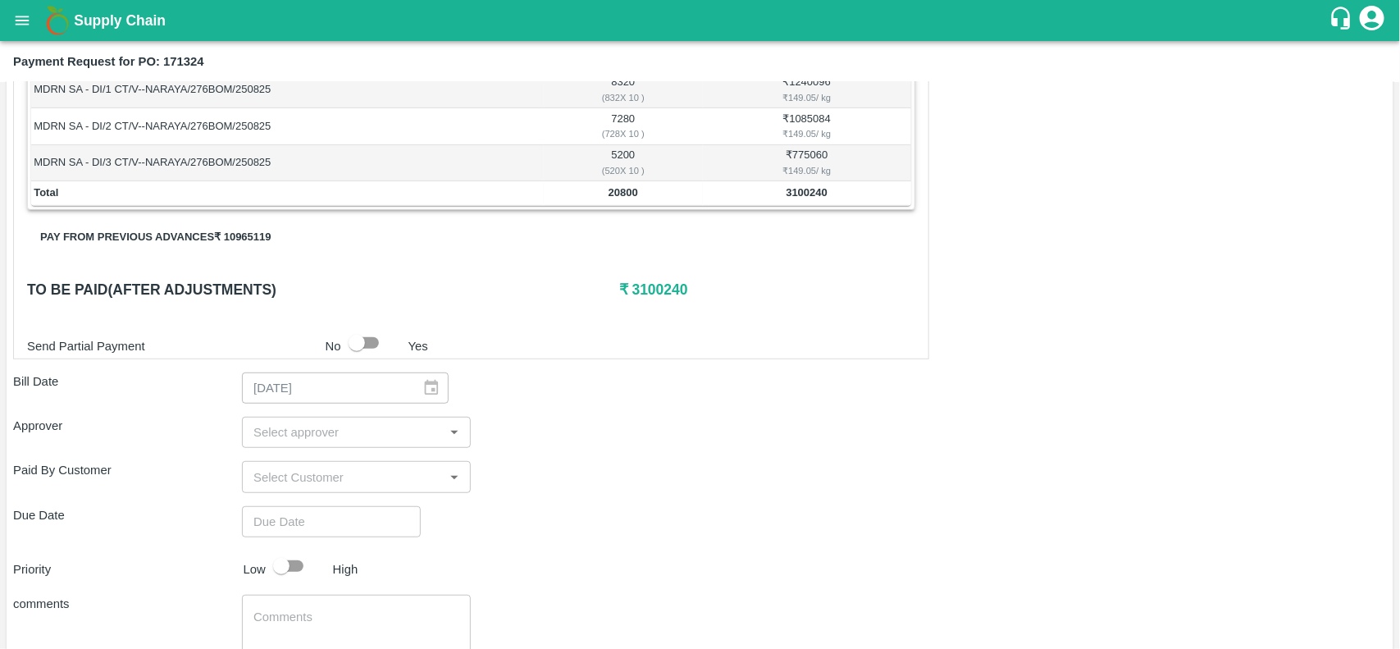
scroll to position [320, 0]
click at [235, 240] on button "Pay from previous advances ₹ 10965119" at bounding box center [155, 235] width 257 height 29
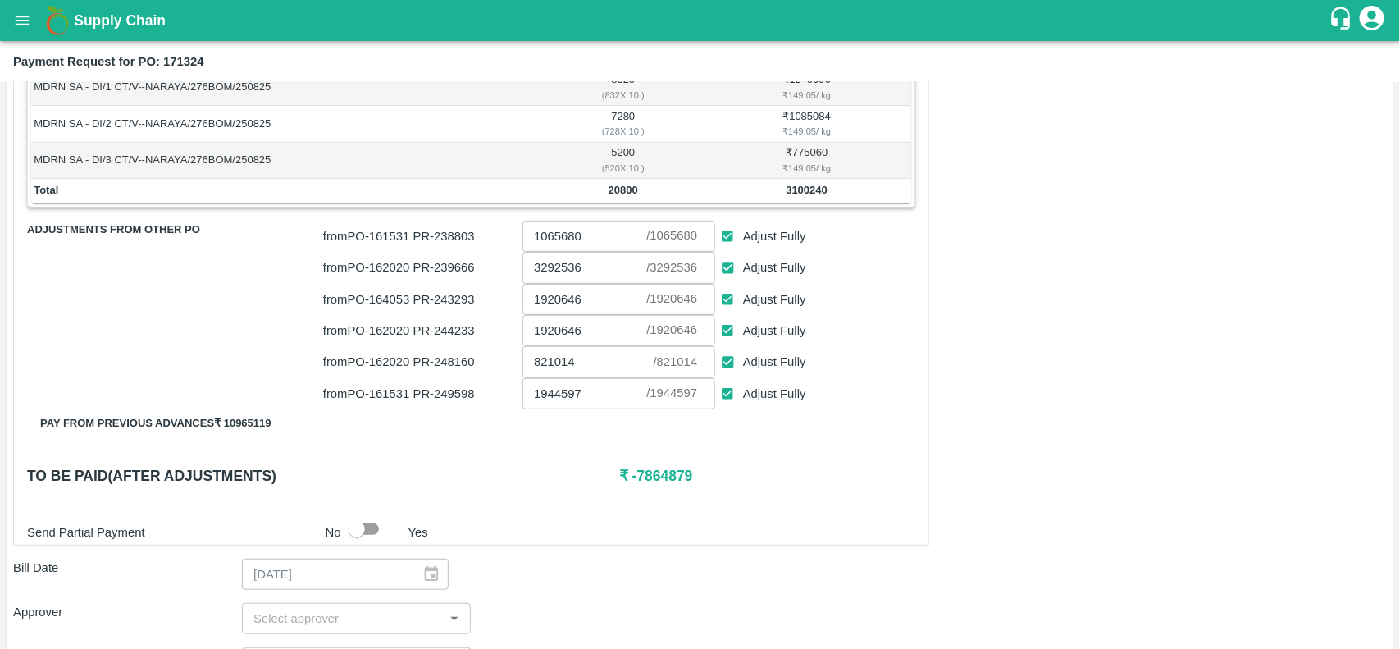
scroll to position [354, 0]
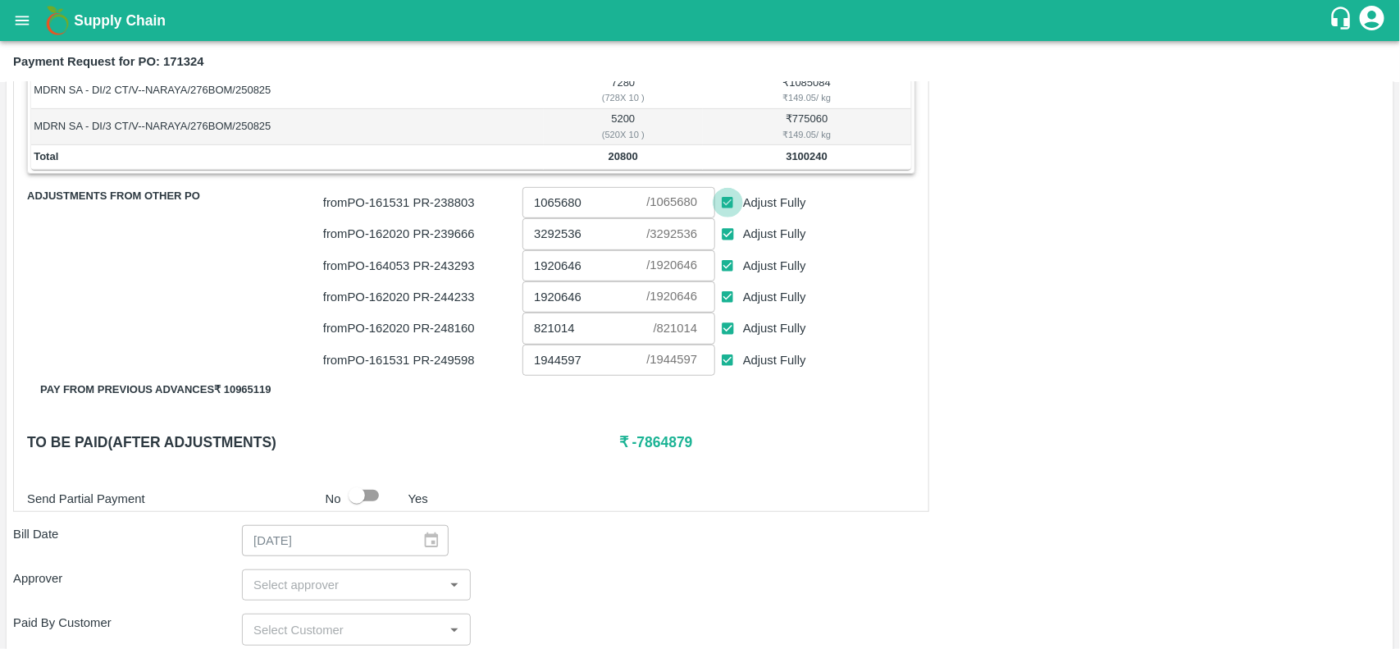
click at [728, 203] on input "Adjust Fully" at bounding box center [728, 203] width 30 height 30
checkbox input "false"
type input "0"
click at [727, 224] on input "Adjust Fully" at bounding box center [728, 234] width 30 height 30
checkbox input "false"
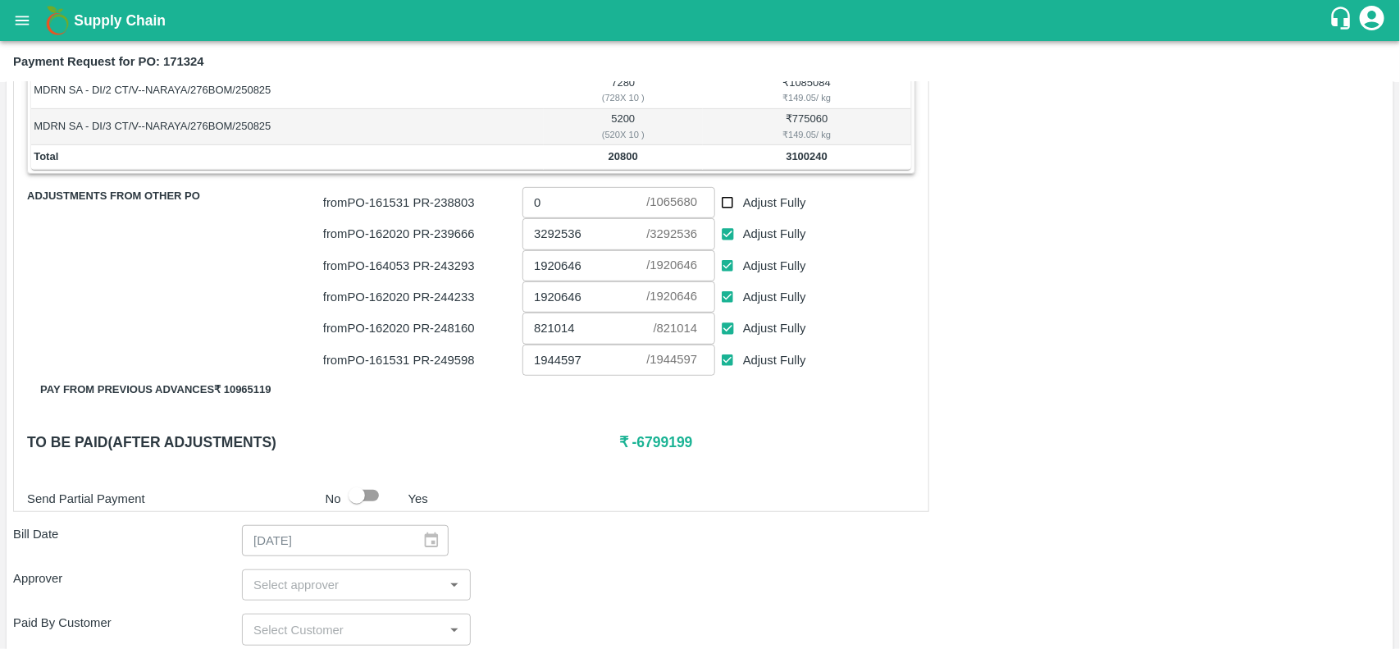
type input "0"
click at [728, 260] on input "Adjust Fully" at bounding box center [728, 266] width 30 height 30
checkbox input "false"
type input "0"
click at [728, 303] on input "Adjust Fully" at bounding box center [728, 297] width 30 height 30
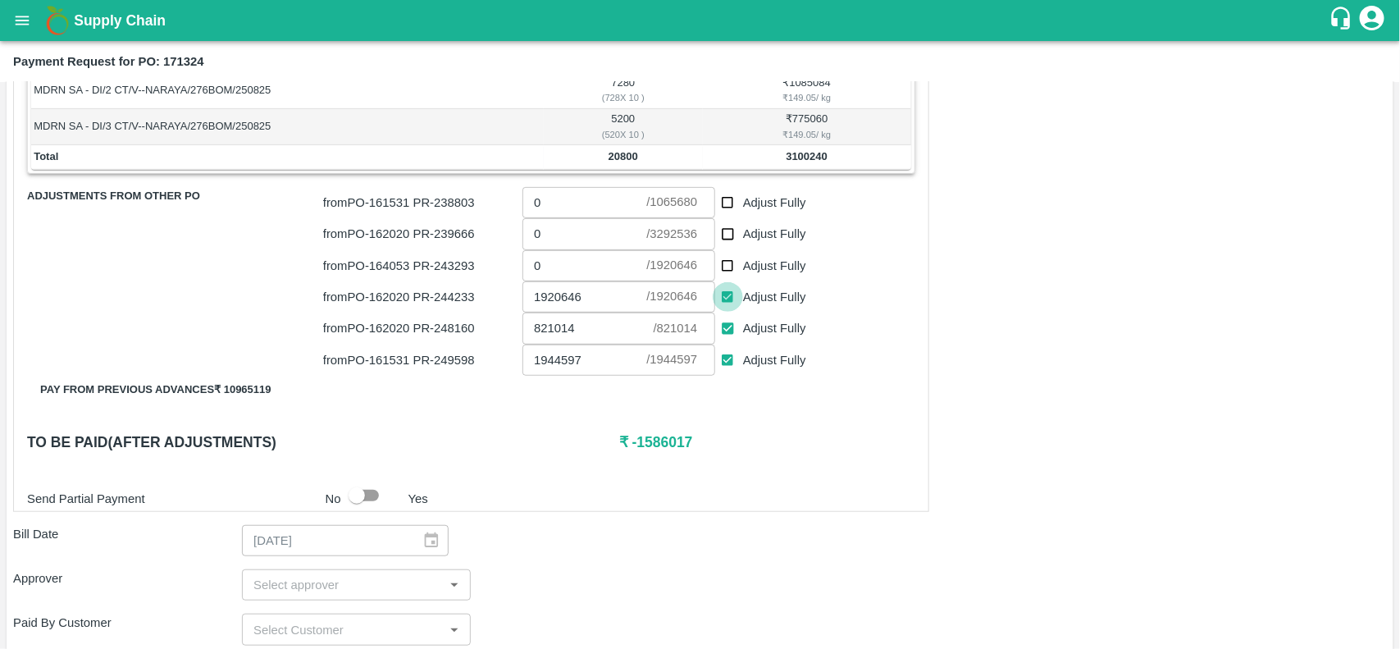
checkbox input "false"
type input "0"
click at [727, 326] on input "Adjust Fully" at bounding box center [728, 328] width 30 height 30
checkbox input "false"
type input "0"
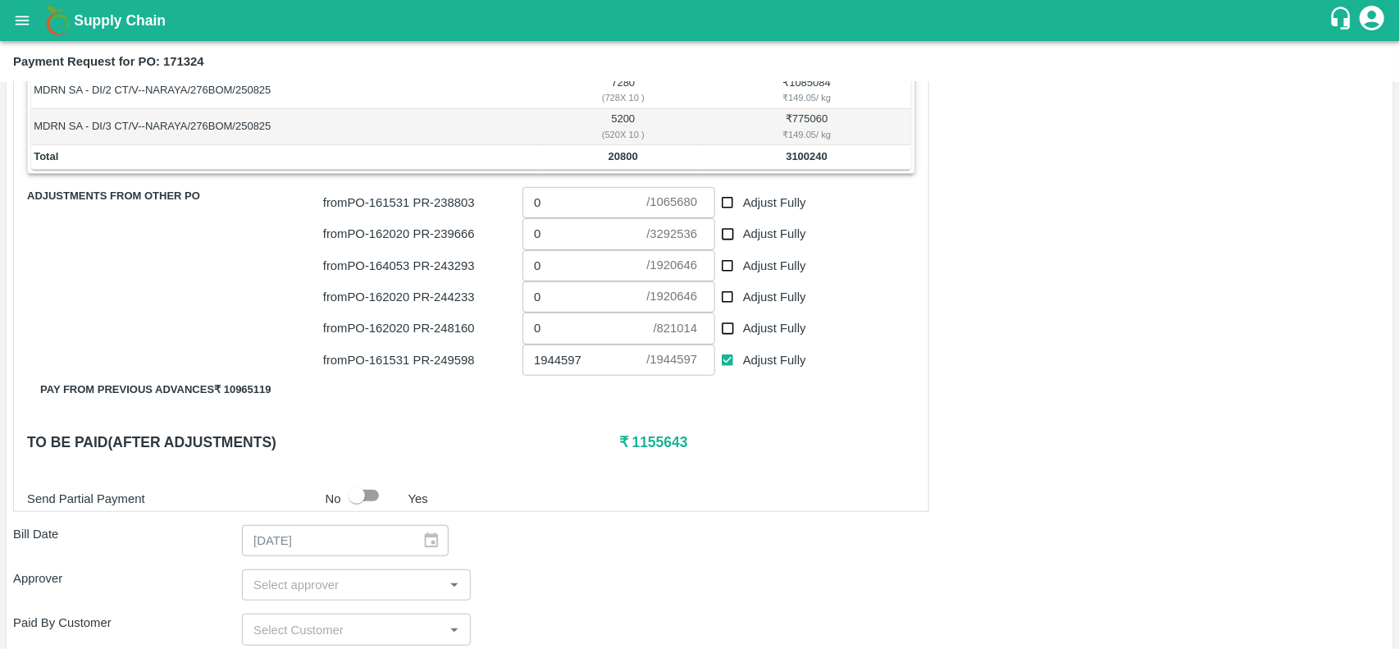
click at [731, 330] on input "Adjust Fully" at bounding box center [728, 328] width 30 height 30
checkbox input "true"
type input "821014"
drag, startPoint x: 627, startPoint y: 439, endPoint x: 679, endPoint y: 440, distance: 51.7
click at [679, 440] on h6 "₹ 334629" at bounding box center [767, 441] width 296 height 23
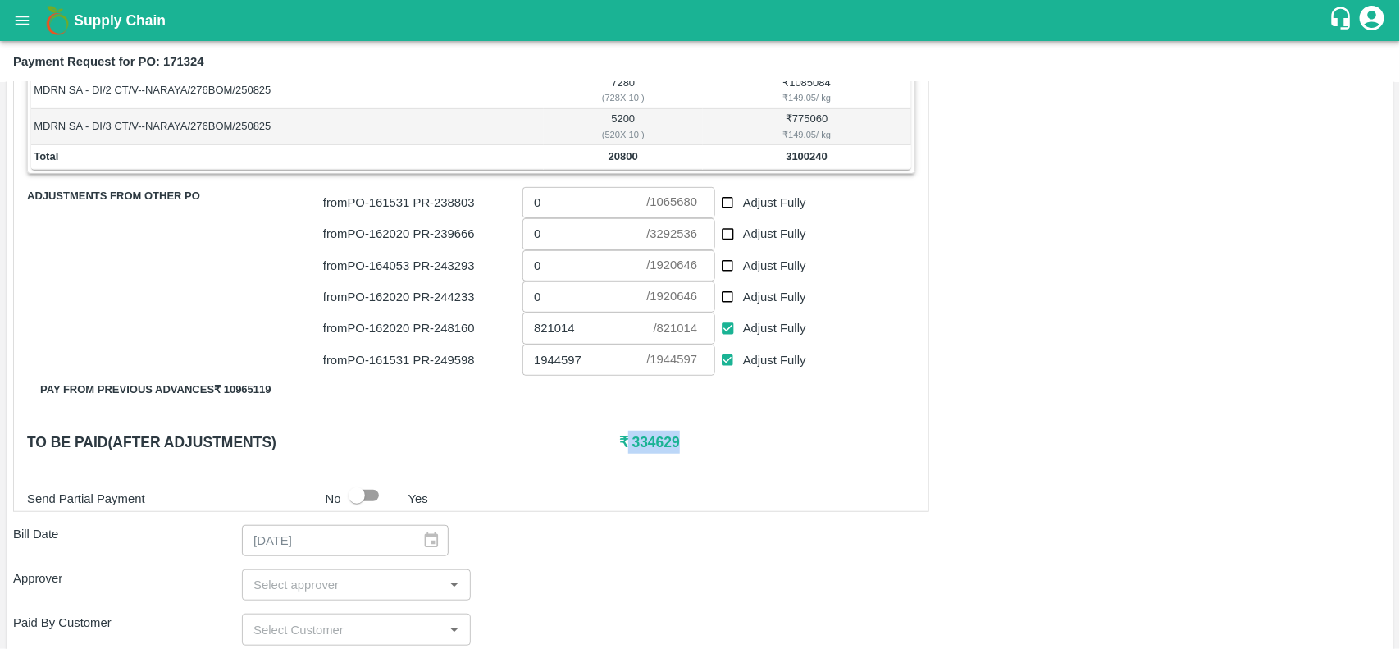
copy h6 "334629"
click at [555, 303] on input "0" at bounding box center [584, 296] width 124 height 31
paste input "334629"
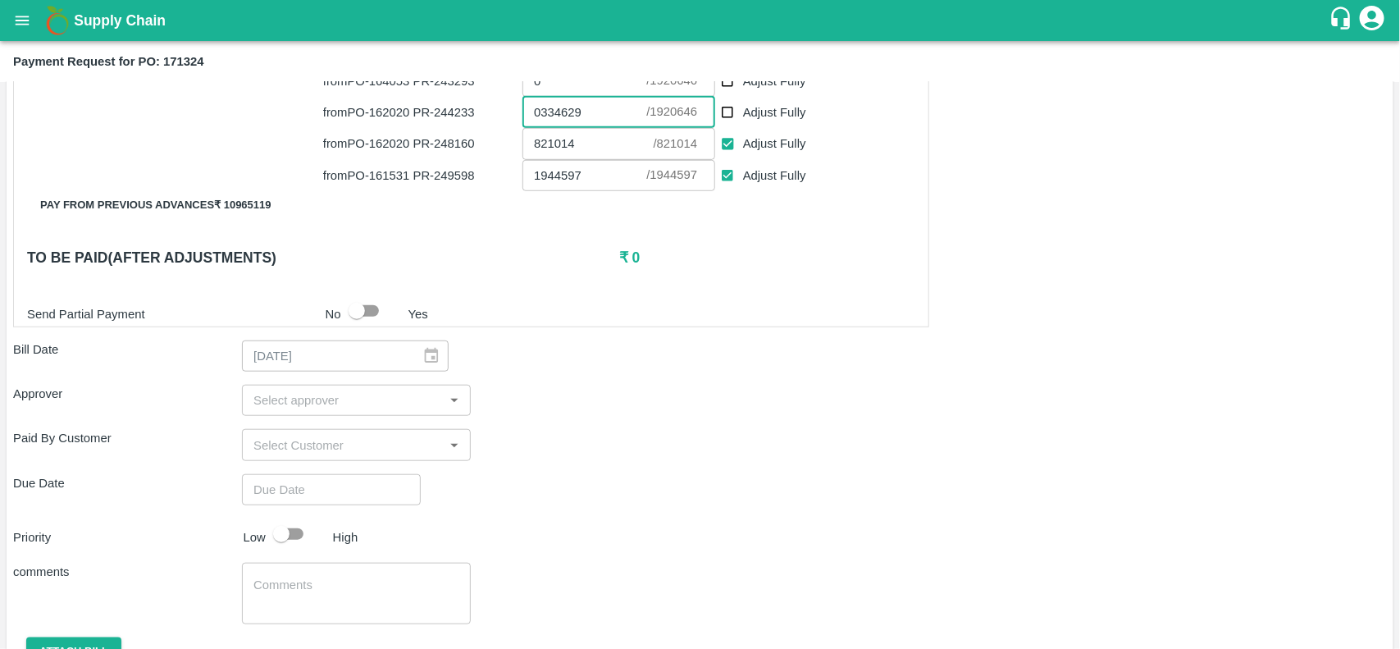
scroll to position [540, 0]
type input "0334629"
click at [287, 396] on input "input" at bounding box center [343, 399] width 192 height 21
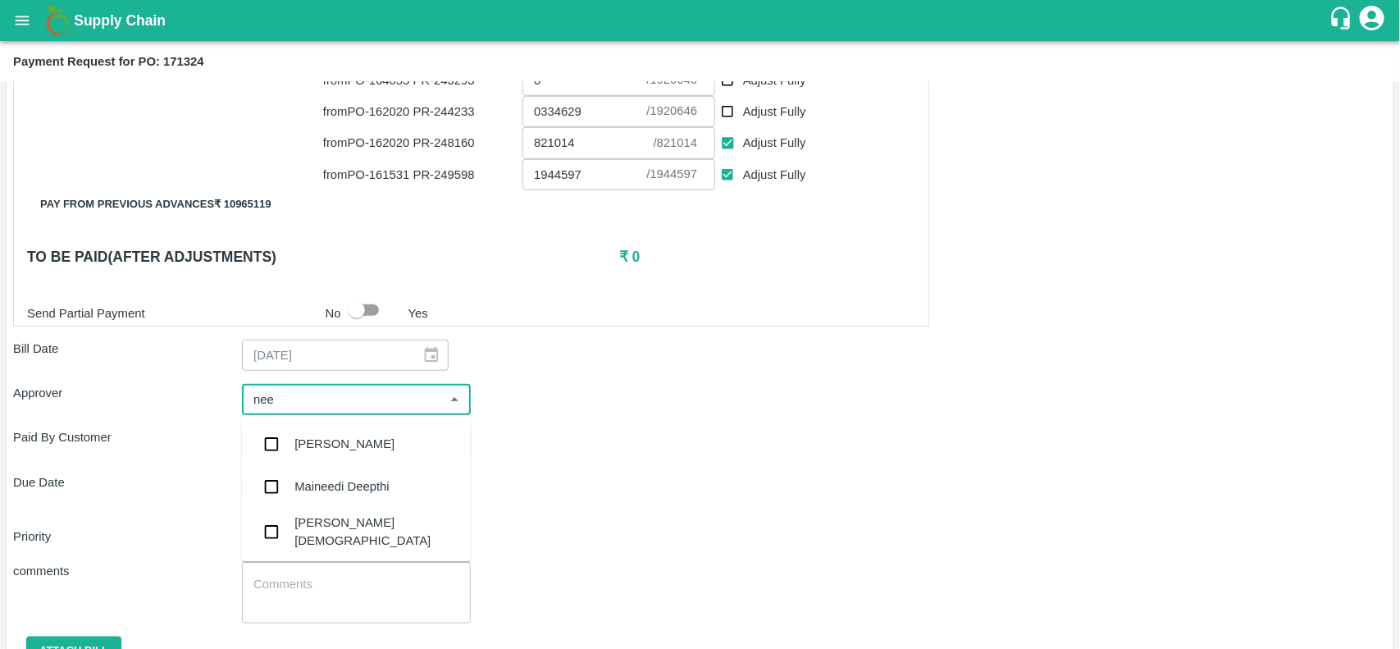
type input "neet"
click at [296, 481] on div "[PERSON_NAME][DEMOGRAPHIC_DATA]" at bounding box center [375, 489] width 163 height 37
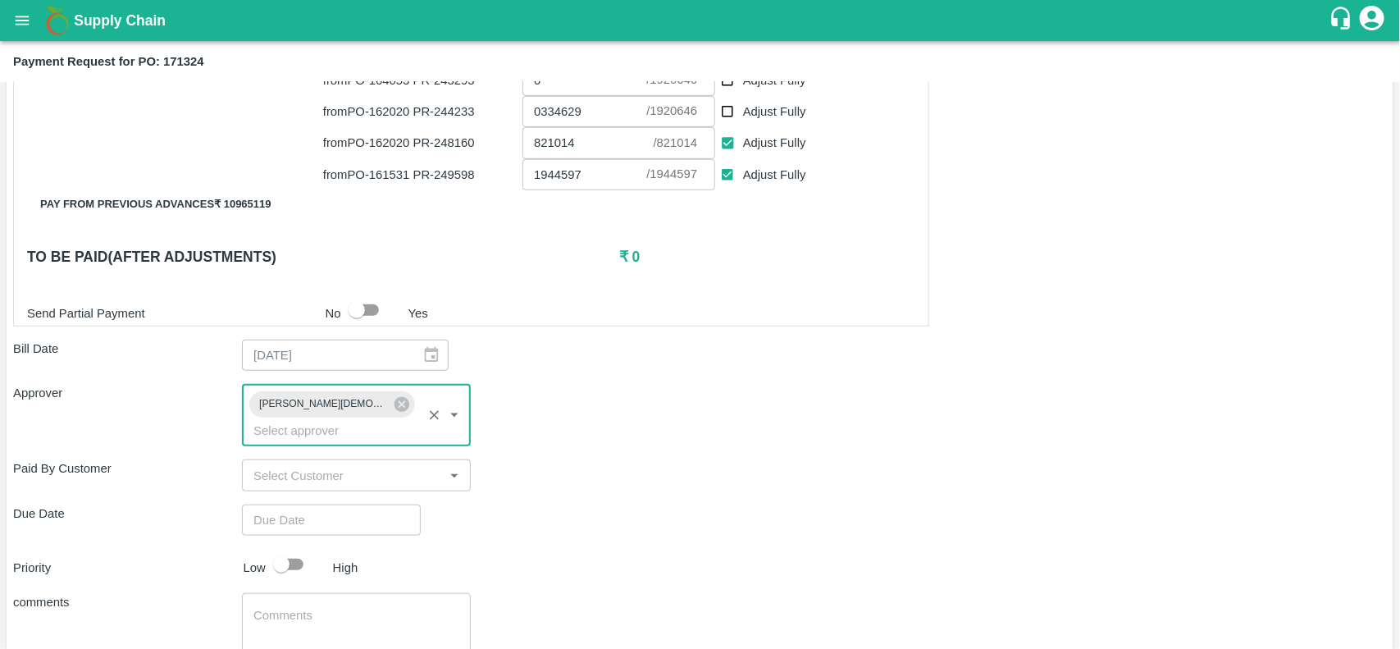
type input "DD/MM/YYYY hh:mm aa"
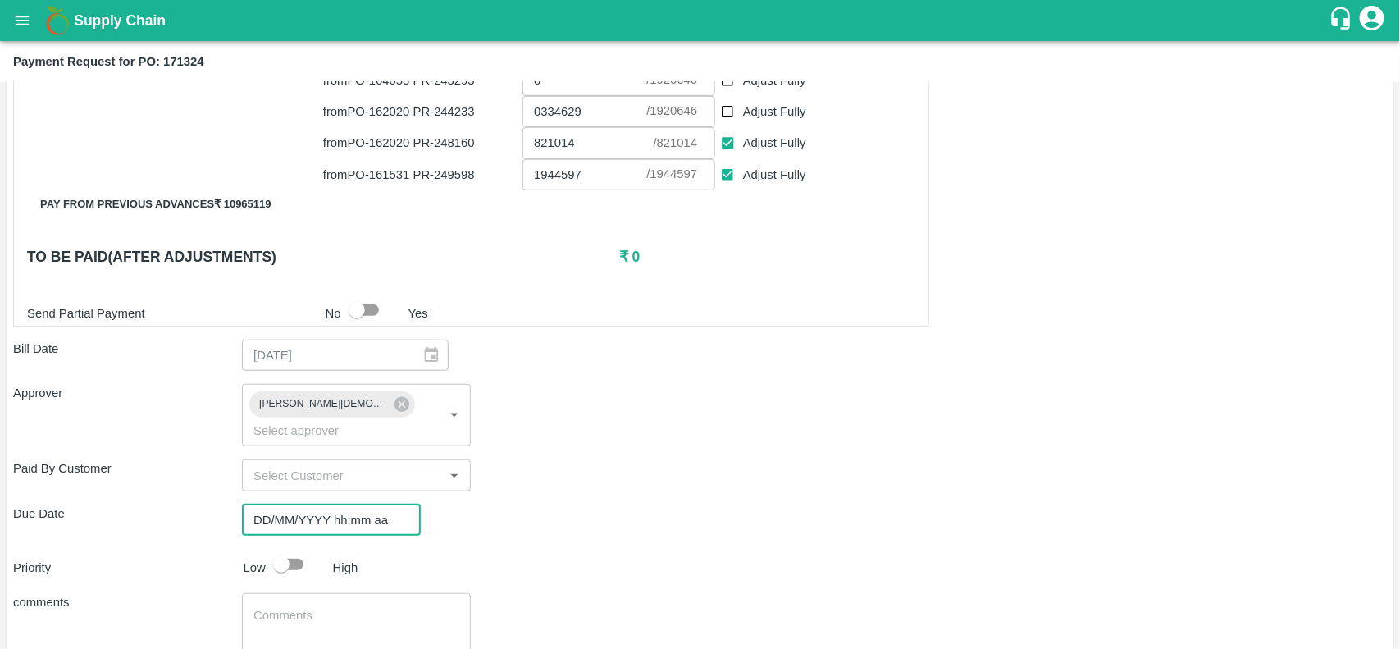
click at [275, 507] on input "DD/MM/YYYY hh:mm aa" at bounding box center [325, 519] width 167 height 31
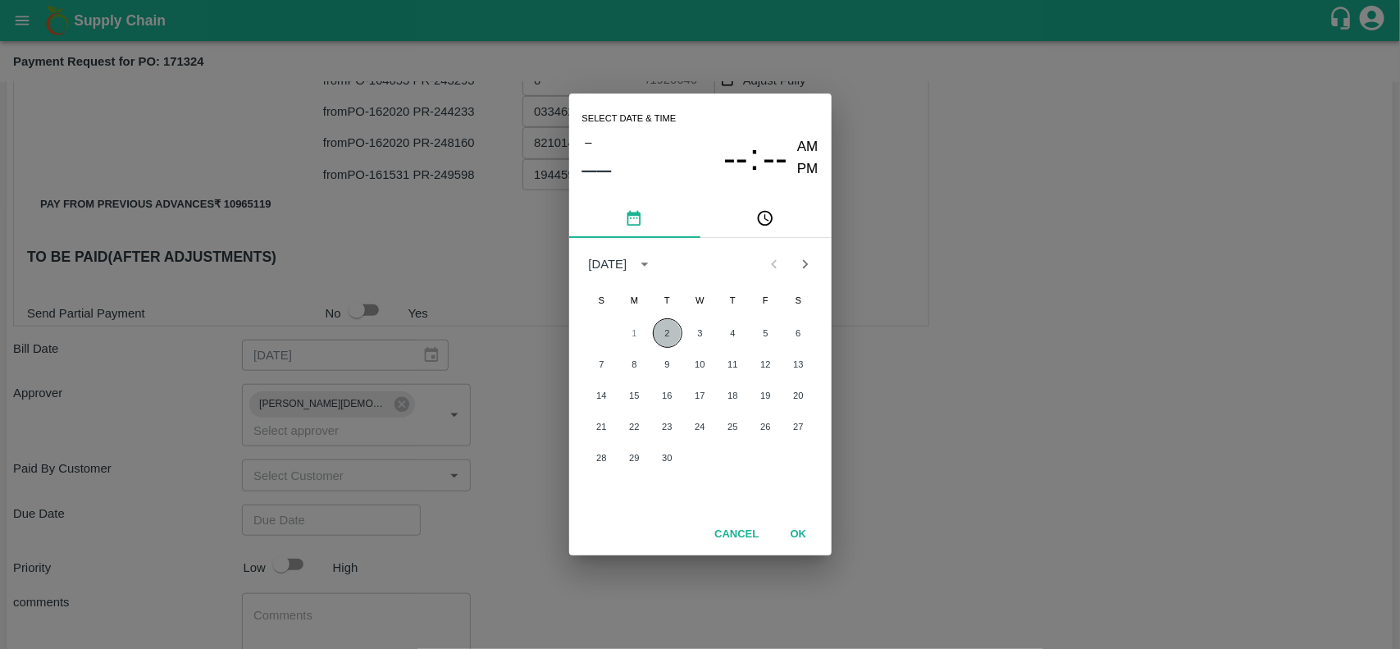
click at [665, 318] on button "2" at bounding box center [668, 333] width 30 height 30
type input "[DATE] 12:00 AM"
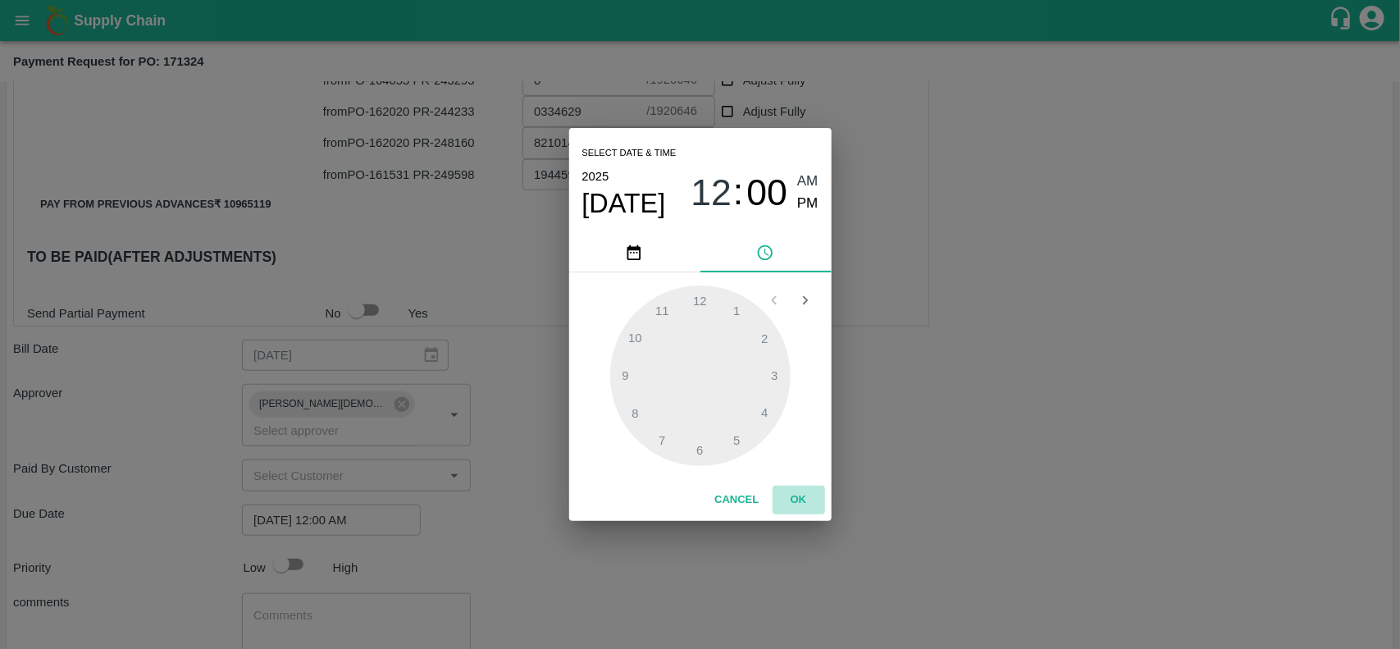
click at [809, 506] on button "OK" at bounding box center [798, 499] width 52 height 29
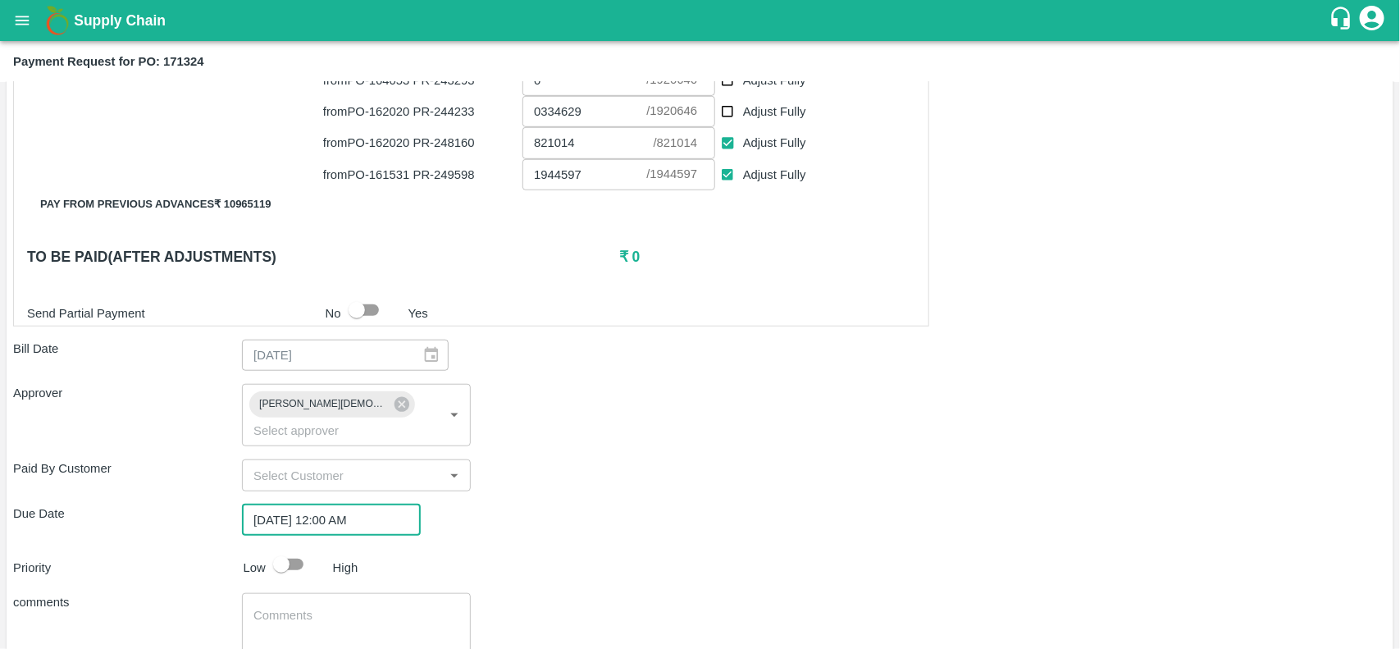
scroll to position [628, 0]
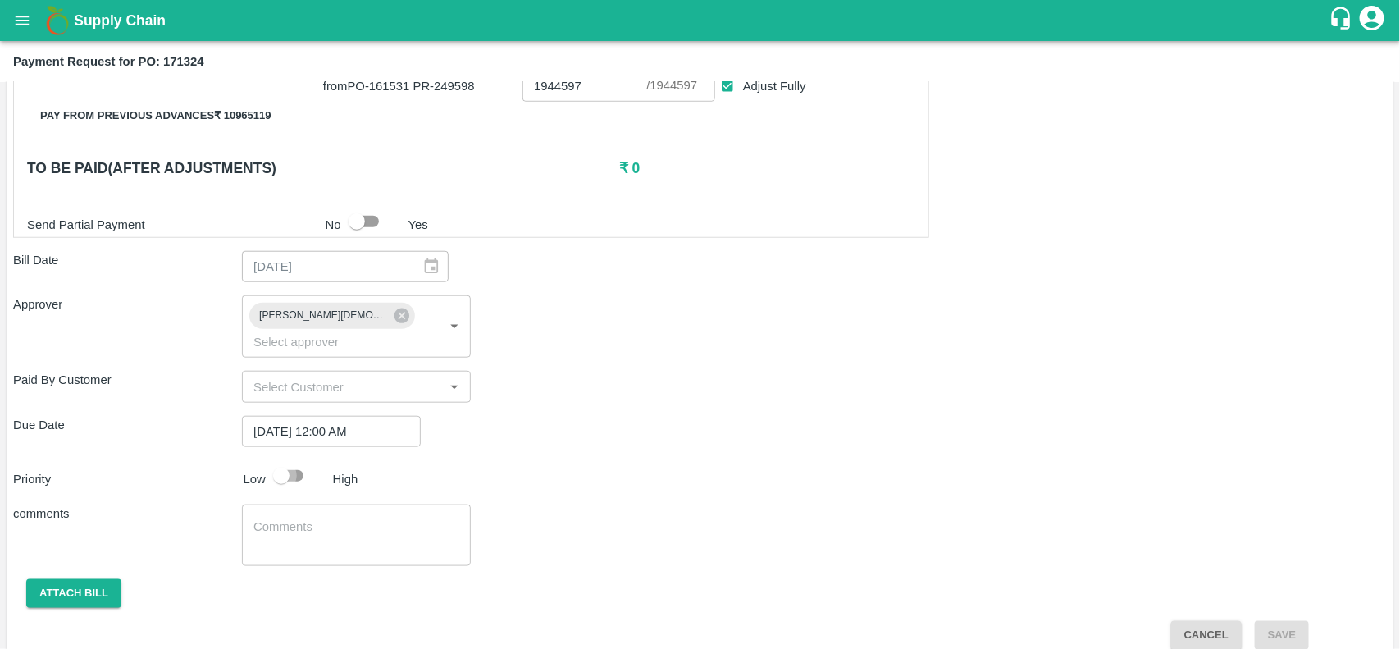
click at [293, 465] on input "checkbox" at bounding box center [281, 475] width 93 height 31
checkbox input "true"
click at [66, 579] on button "Attach bill" at bounding box center [73, 593] width 95 height 29
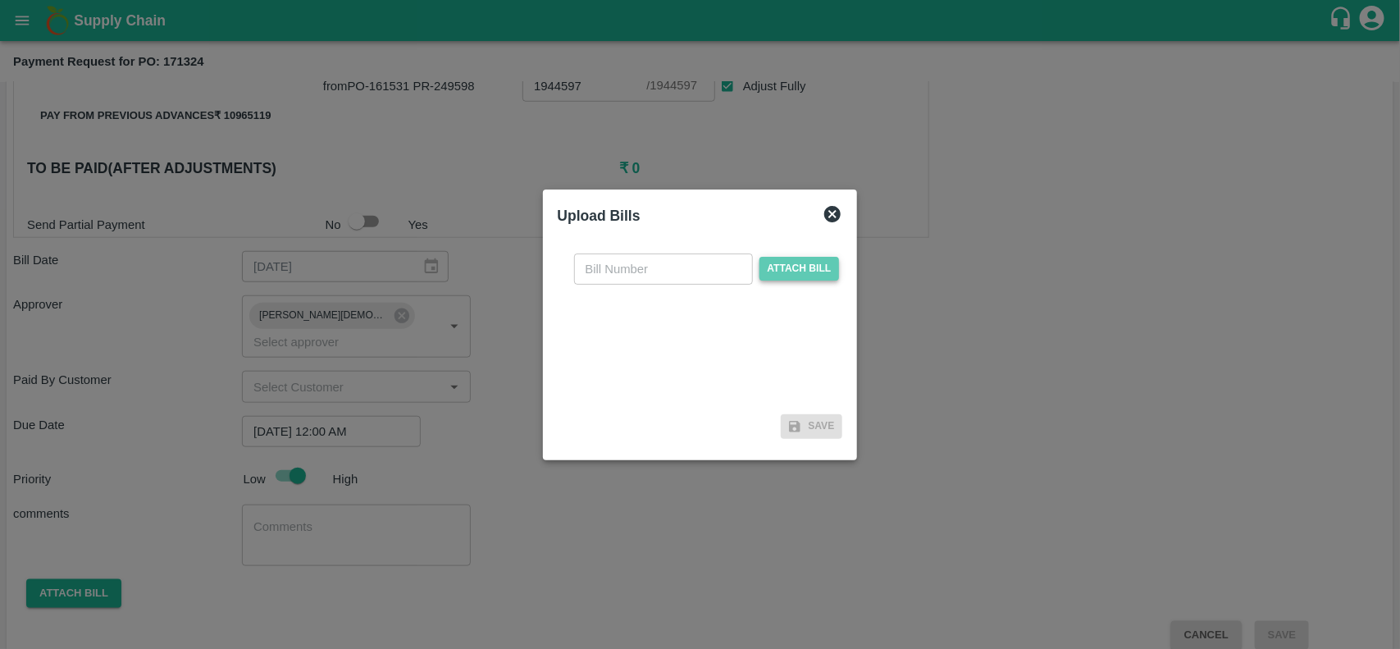
click at [810, 264] on span "Attach bill" at bounding box center [799, 269] width 80 height 24
click at [0, 0] on input "Attach bill" at bounding box center [0, 0] width 0 height 0
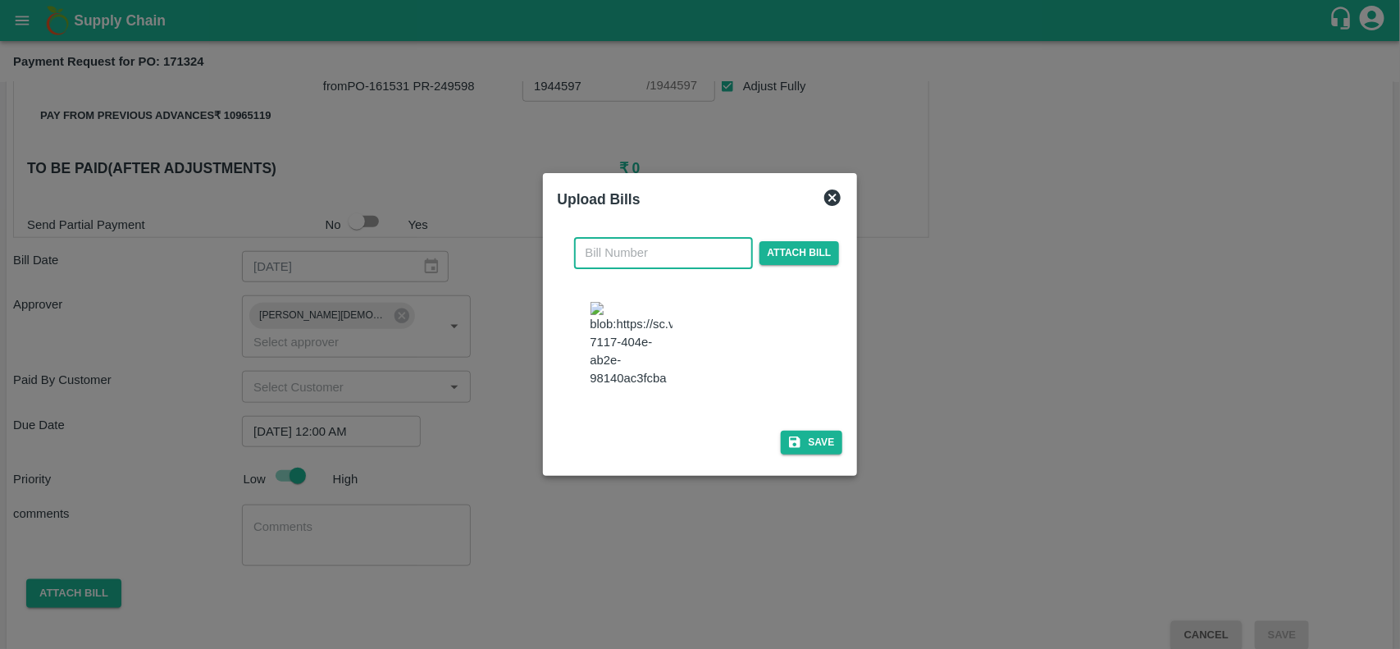
click at [609, 239] on input "text" at bounding box center [663, 252] width 179 height 31
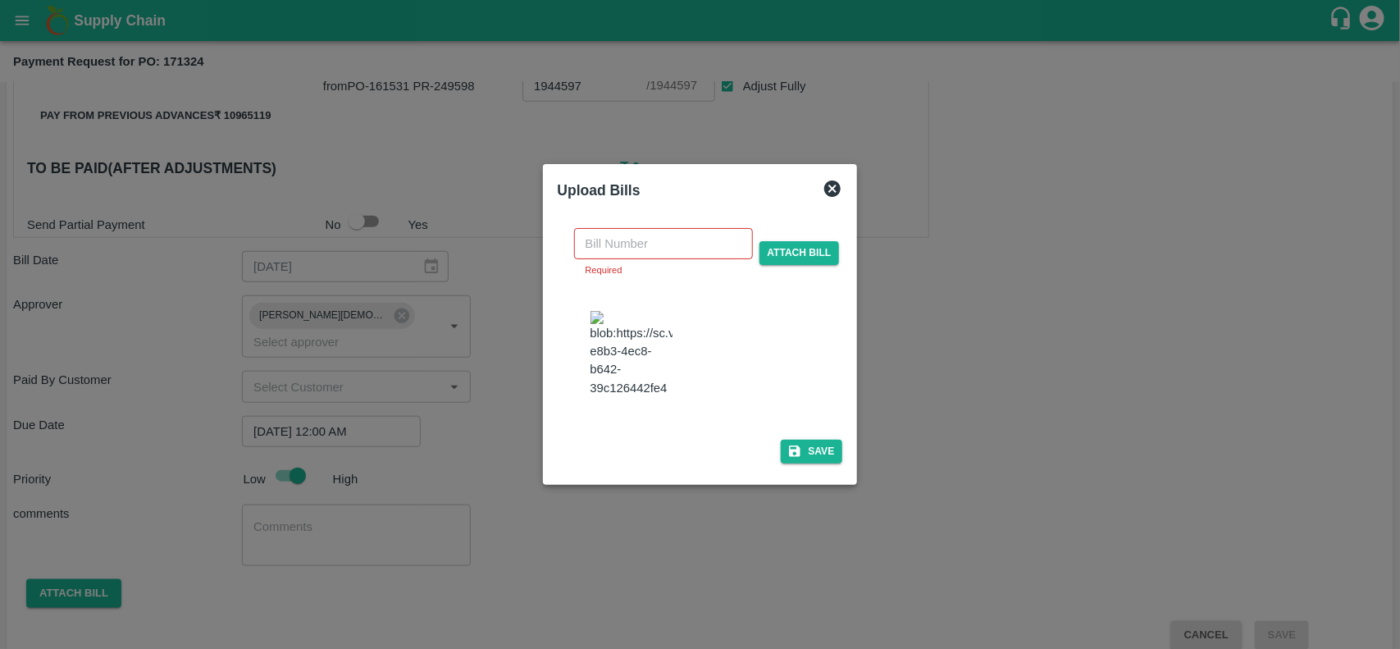
click at [612, 326] on img at bounding box center [631, 354] width 82 height 86
click at [638, 228] on input "text" at bounding box center [663, 243] width 179 height 31
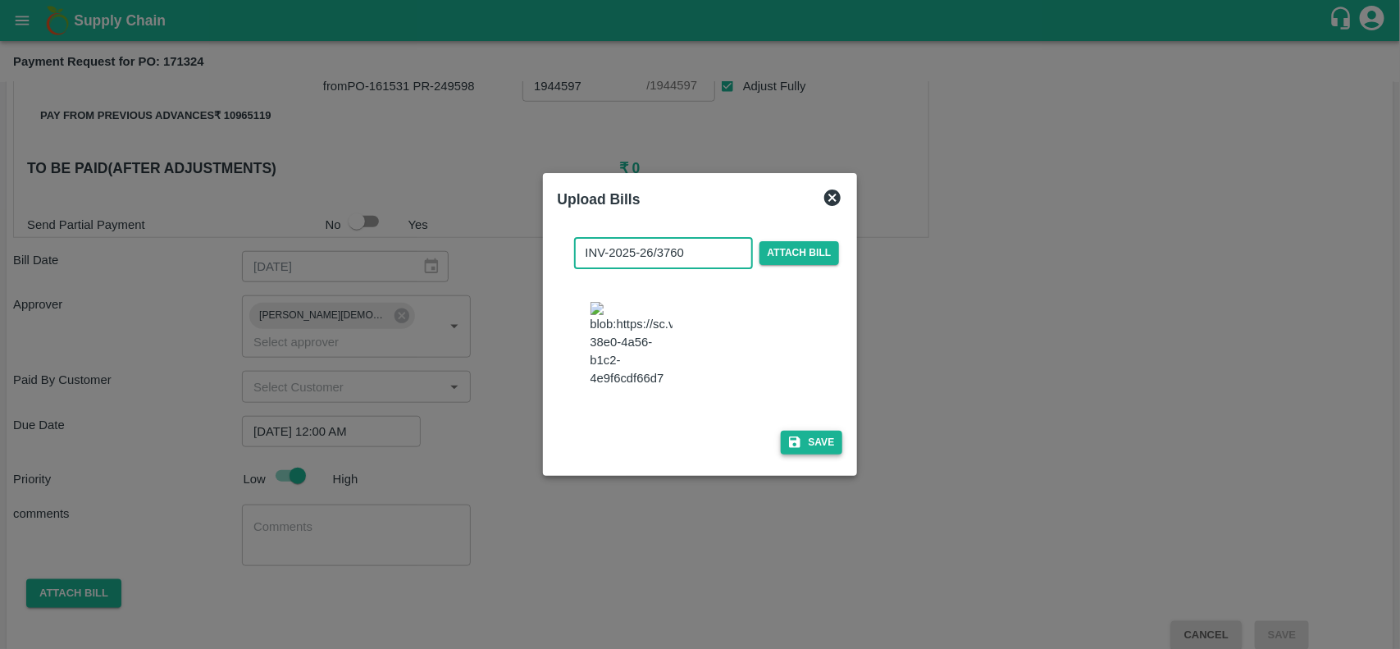
type input "INV-2025-26/3760"
click at [789, 448] on icon "button" at bounding box center [794, 441] width 11 height 11
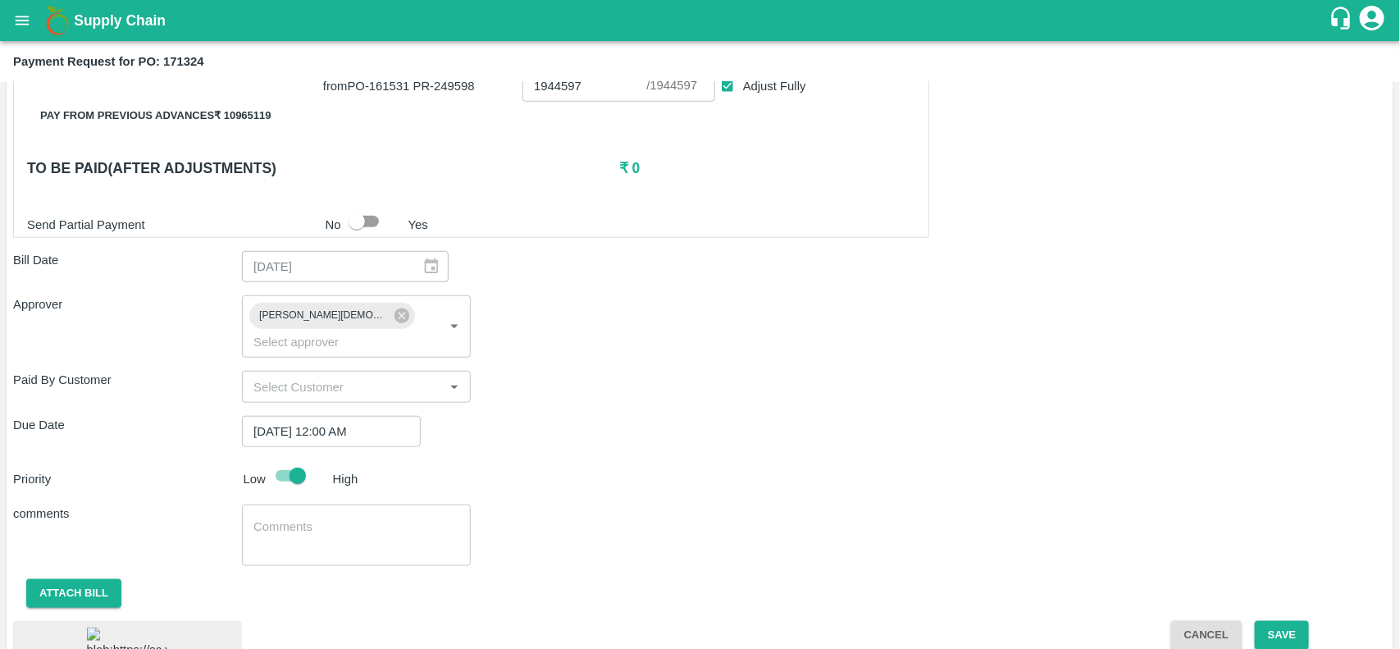
scroll to position [736, 0]
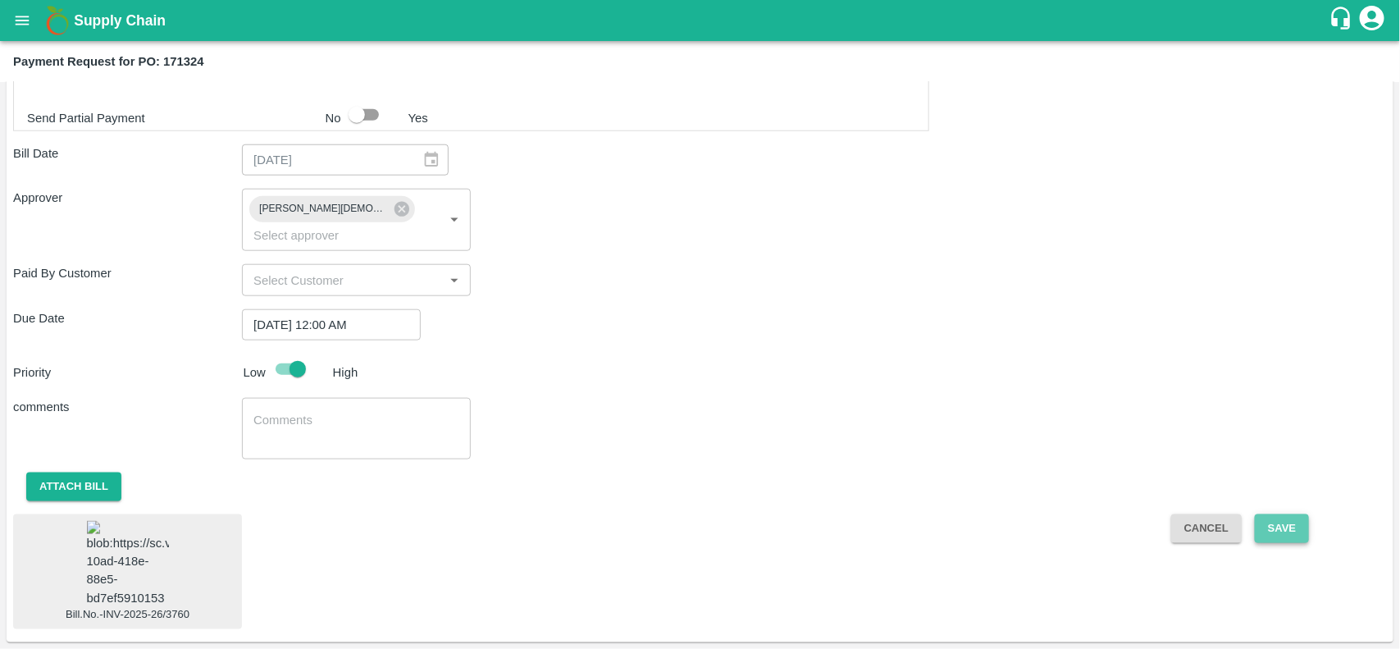
click at [1286, 518] on button "Save" at bounding box center [1282, 528] width 54 height 29
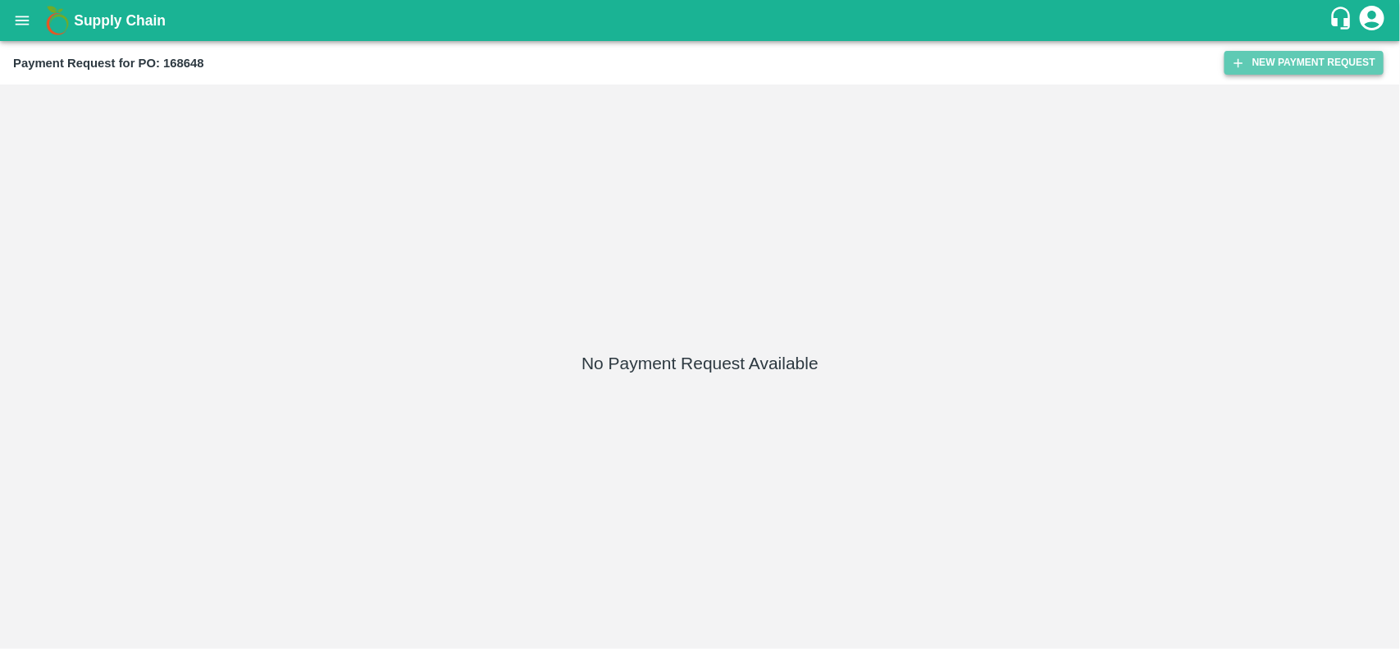
click at [1318, 53] on button "New Payment Request" at bounding box center [1303, 63] width 159 height 24
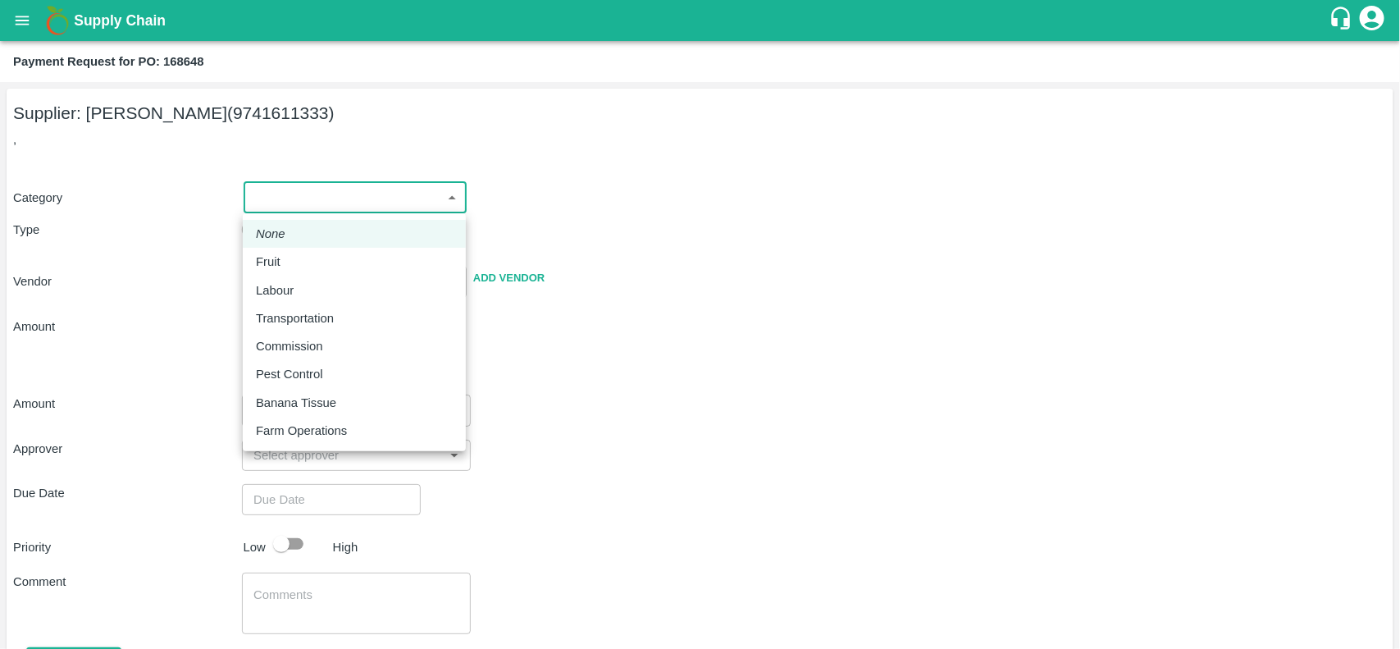
click at [296, 194] on body "Supply Chain Payment Request for PO: 168648 Supplier: [GEOGRAPHIC_DATA][PERSON_…" at bounding box center [700, 324] width 1400 height 649
click at [252, 259] on li "Fruit" at bounding box center [354, 262] width 223 height 28
type input "1"
type input "NARAYANASWAMY KIRAN - 9741611333(Supplier)"
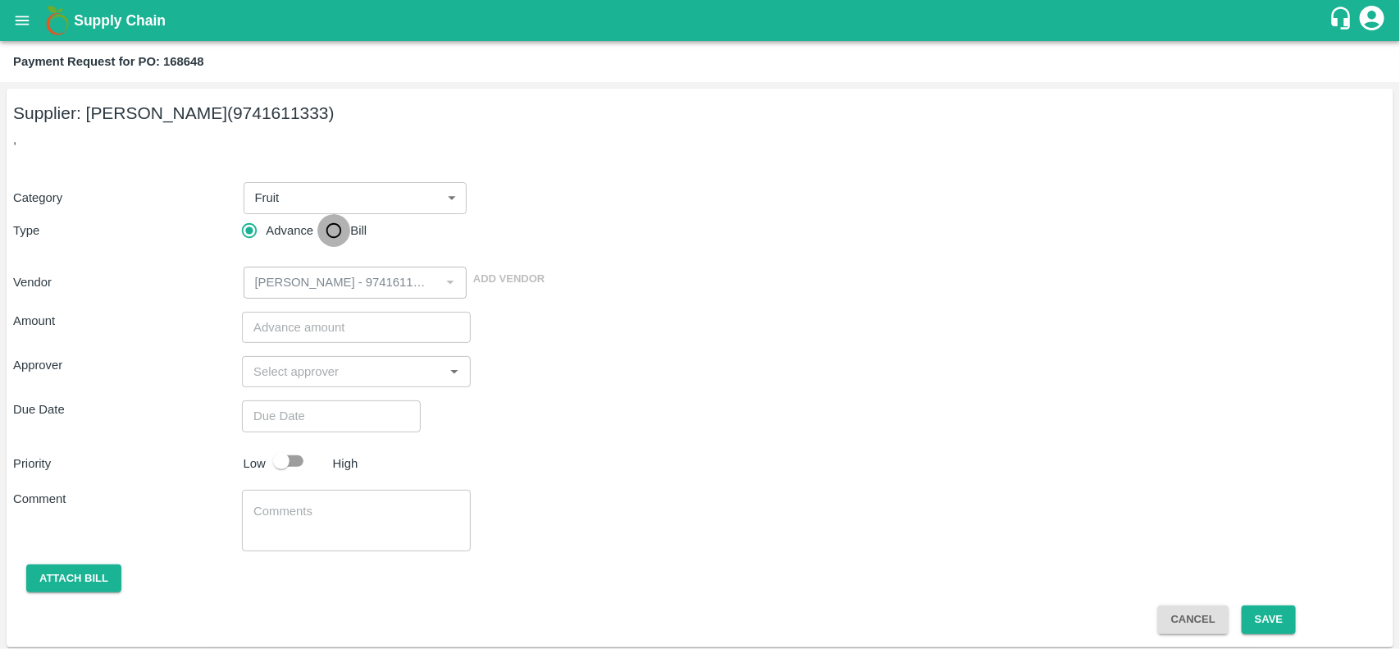
click at [336, 235] on input "Bill" at bounding box center [333, 230] width 33 height 33
radio input "true"
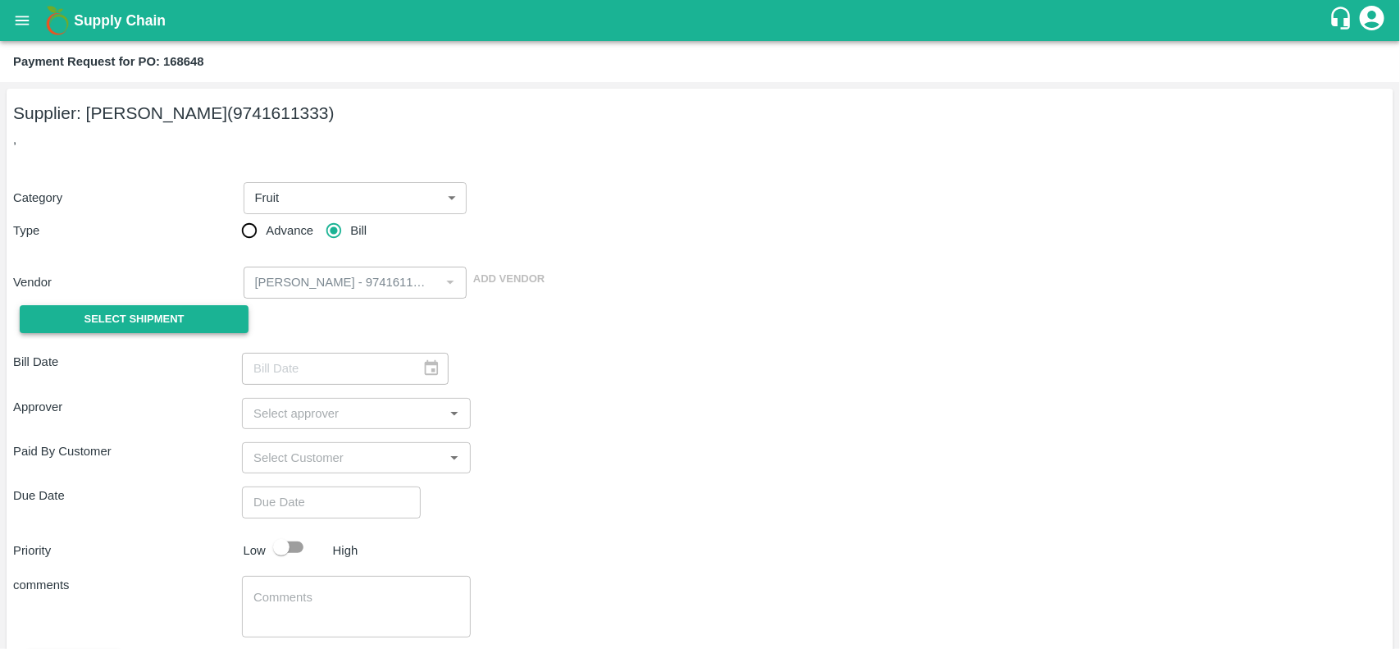
click at [146, 317] on span "Select Shipment" at bounding box center [134, 319] width 100 height 19
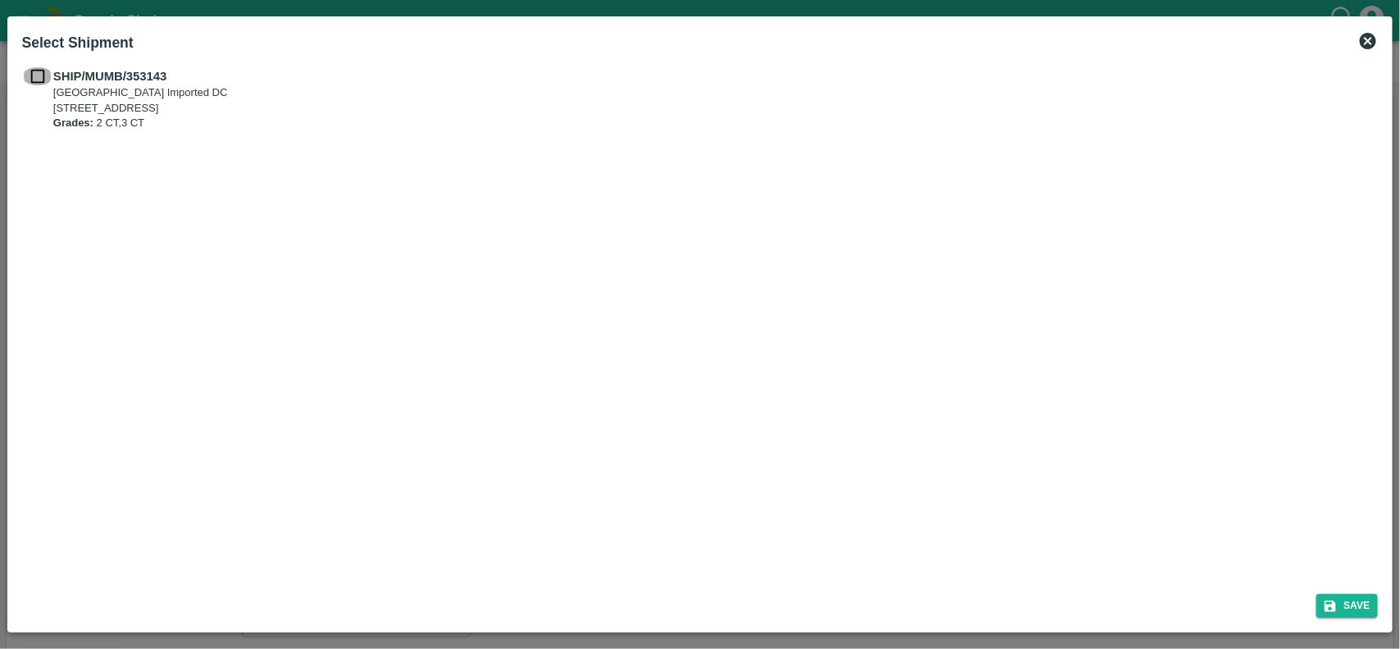
click at [39, 82] on input "checkbox" at bounding box center [37, 76] width 31 height 18
checkbox input "true"
click at [1330, 603] on icon "submit" at bounding box center [1330, 606] width 15 height 15
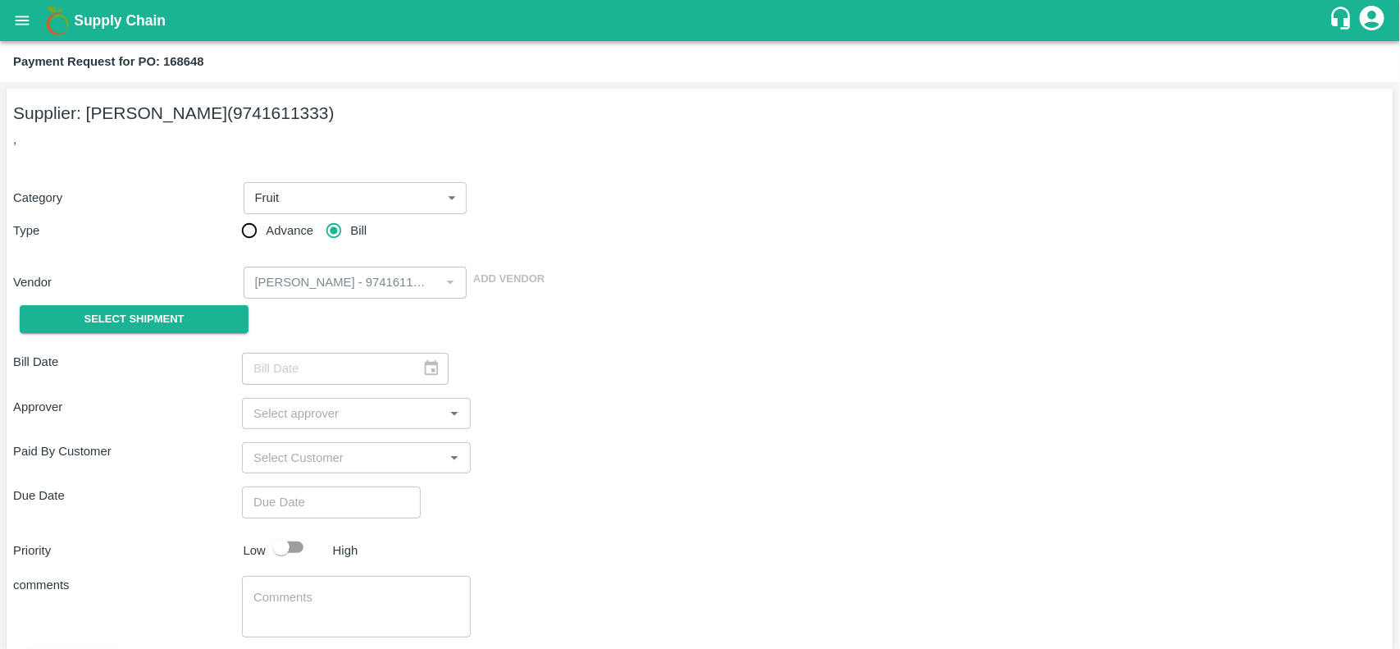
type input "11/08/2025"
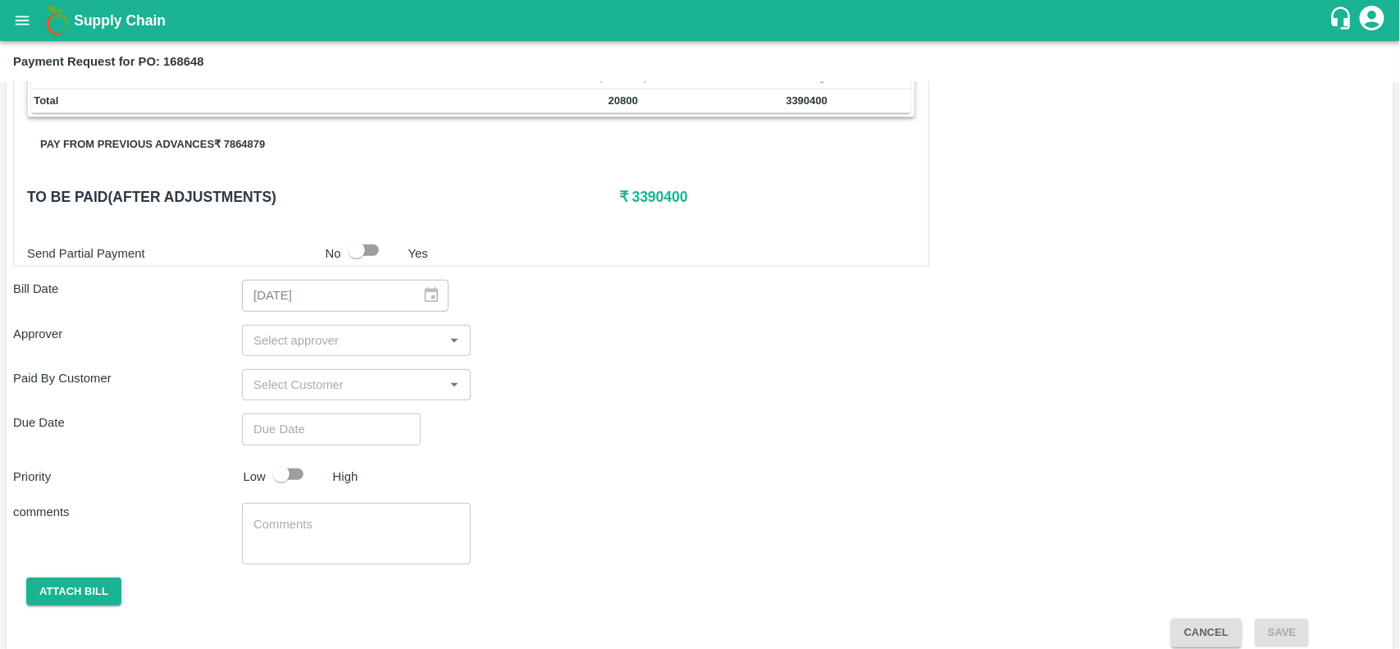
scroll to position [375, 0]
click at [231, 150] on button "Pay from previous advances ₹ 7864879" at bounding box center [152, 144] width 251 height 29
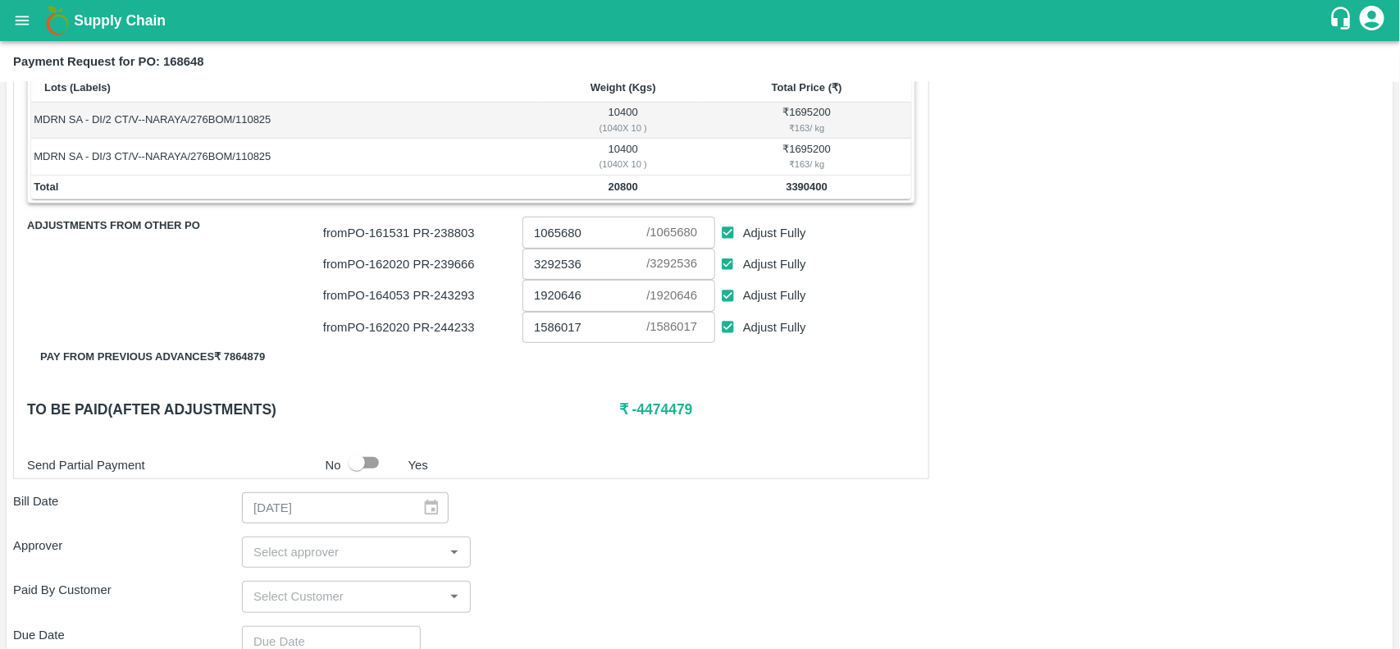
scroll to position [276, 0]
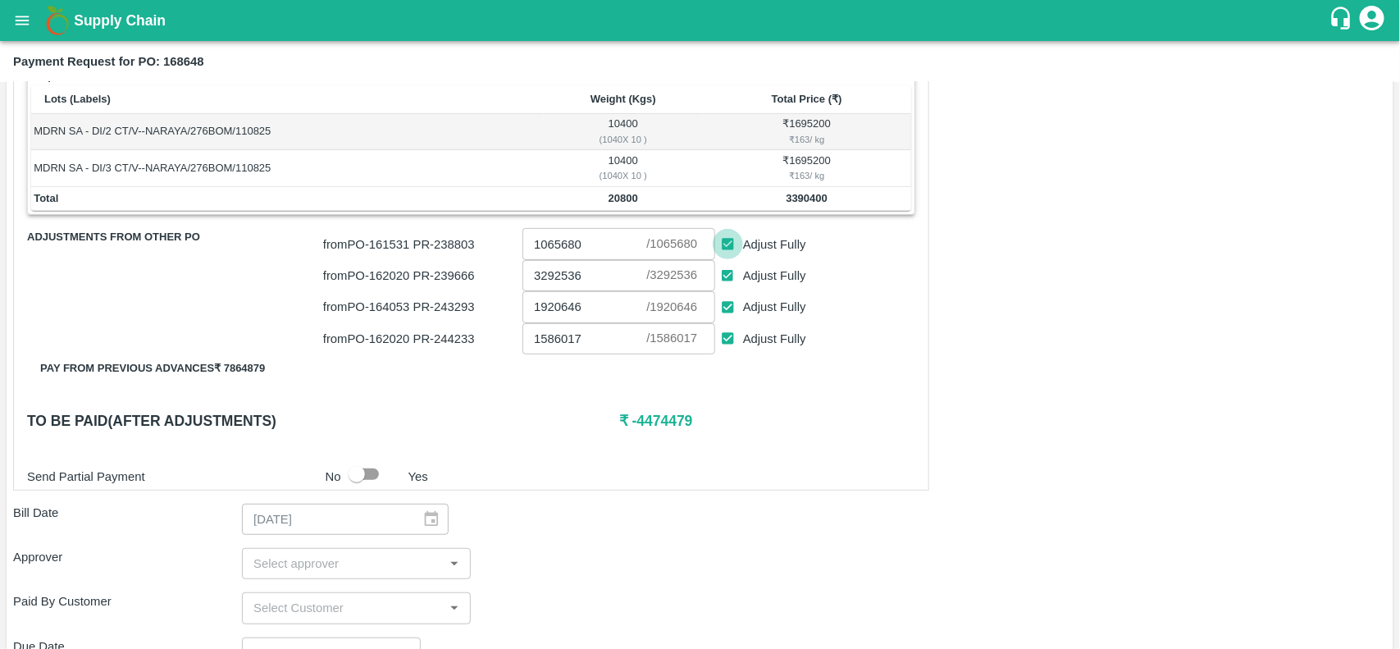
click at [727, 248] on input "Adjust Fully" at bounding box center [728, 244] width 30 height 30
checkbox input "false"
type input "0"
click at [727, 272] on input "Adjust Fully" at bounding box center [728, 276] width 30 height 30
checkbox input "false"
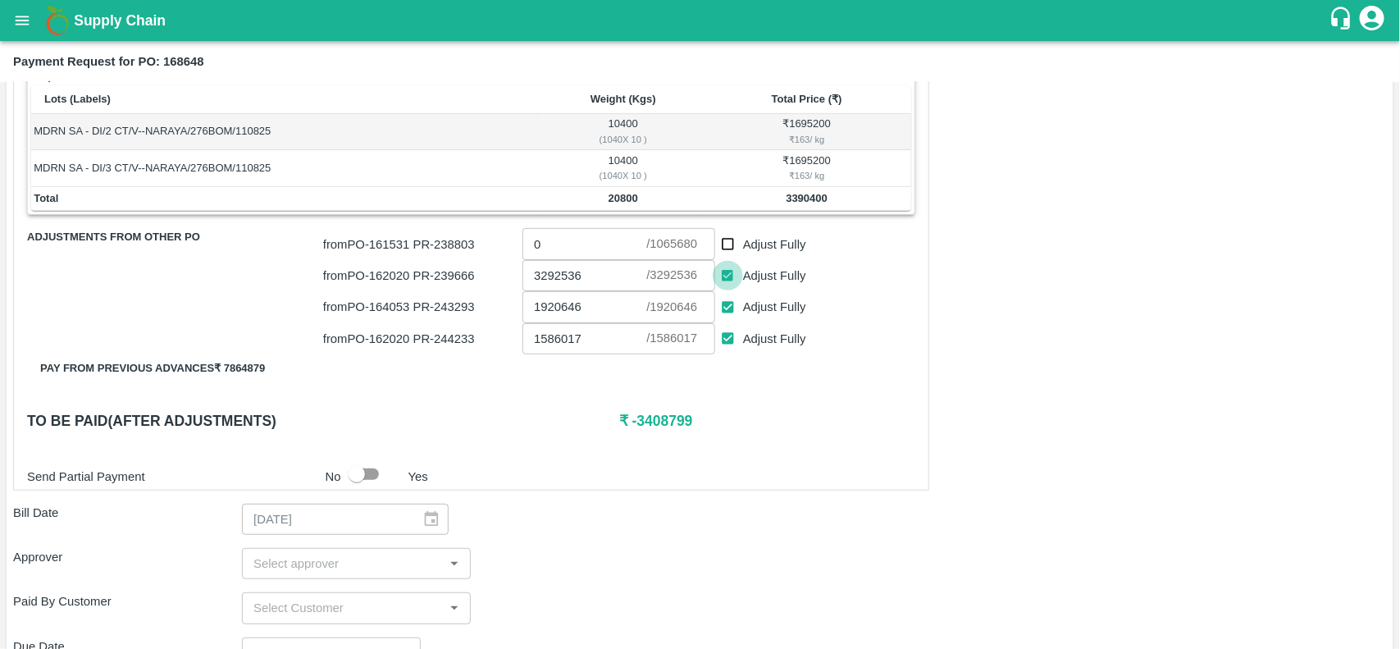
type input "0"
click at [726, 301] on input "Adjust Fully" at bounding box center [728, 307] width 30 height 30
checkbox input "false"
type input "0"
click at [724, 336] on input "Adjust Fully" at bounding box center [728, 338] width 30 height 30
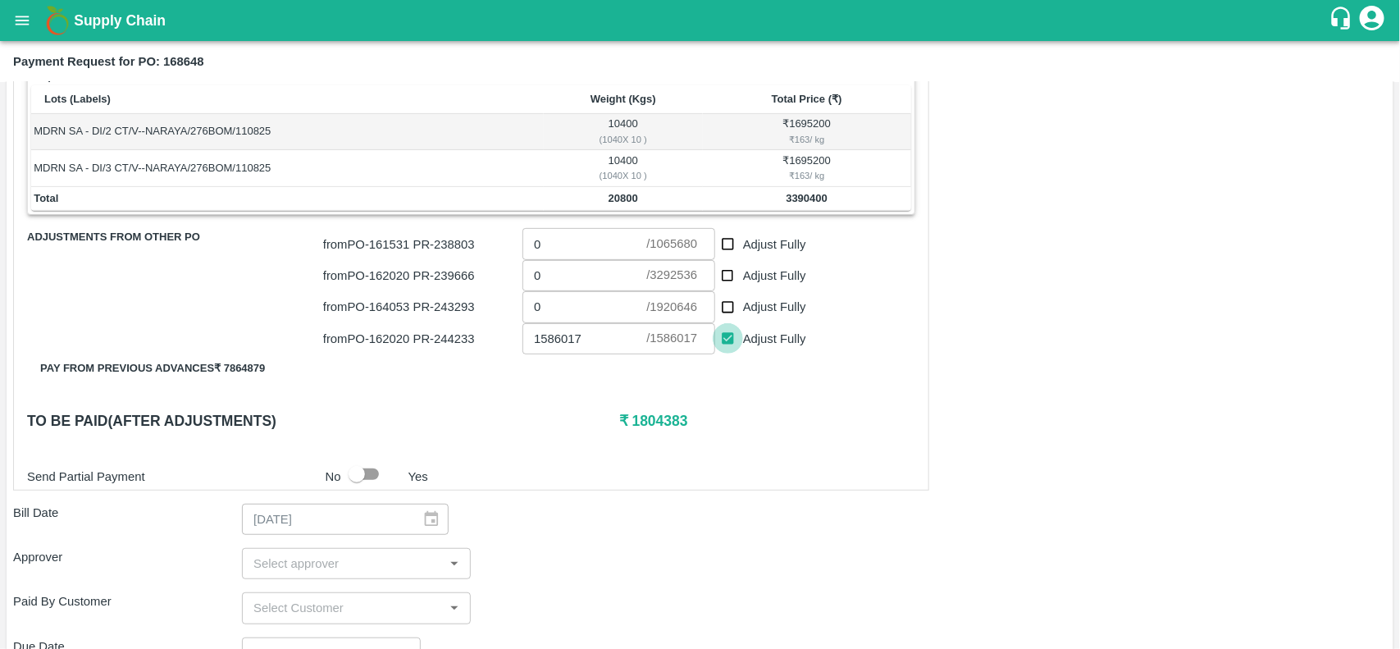
checkbox input "false"
type input "0"
click at [724, 336] on input "Adjust Fully" at bounding box center [728, 338] width 30 height 30
checkbox input "true"
type input "1586017"
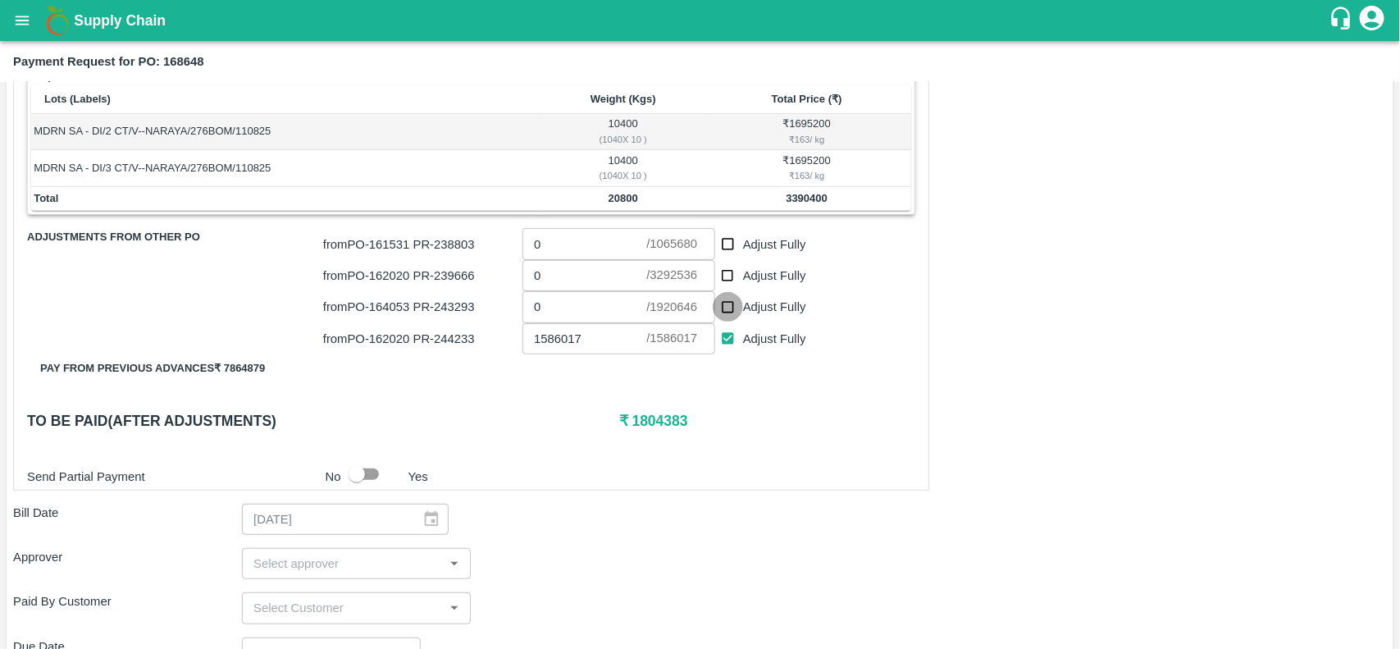
click at [724, 302] on input "Adjust Fully" at bounding box center [728, 307] width 30 height 30
checkbox input "true"
type input "1920646"
click at [726, 328] on input "Adjust Fully" at bounding box center [728, 338] width 30 height 30
checkbox input "false"
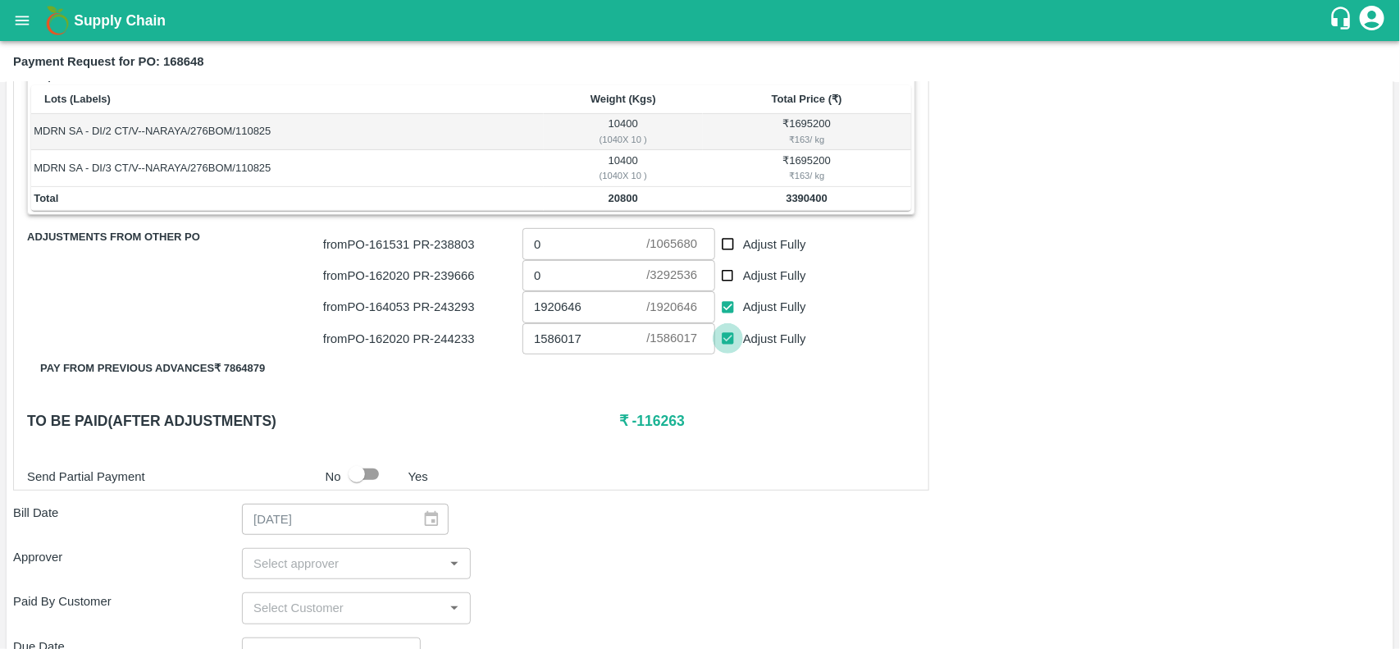
type input "0"
click at [723, 310] on input "Adjust Fully" at bounding box center [728, 307] width 30 height 30
checkbox input "false"
type input "0"
click at [726, 344] on input "Adjust Fully" at bounding box center [728, 338] width 30 height 30
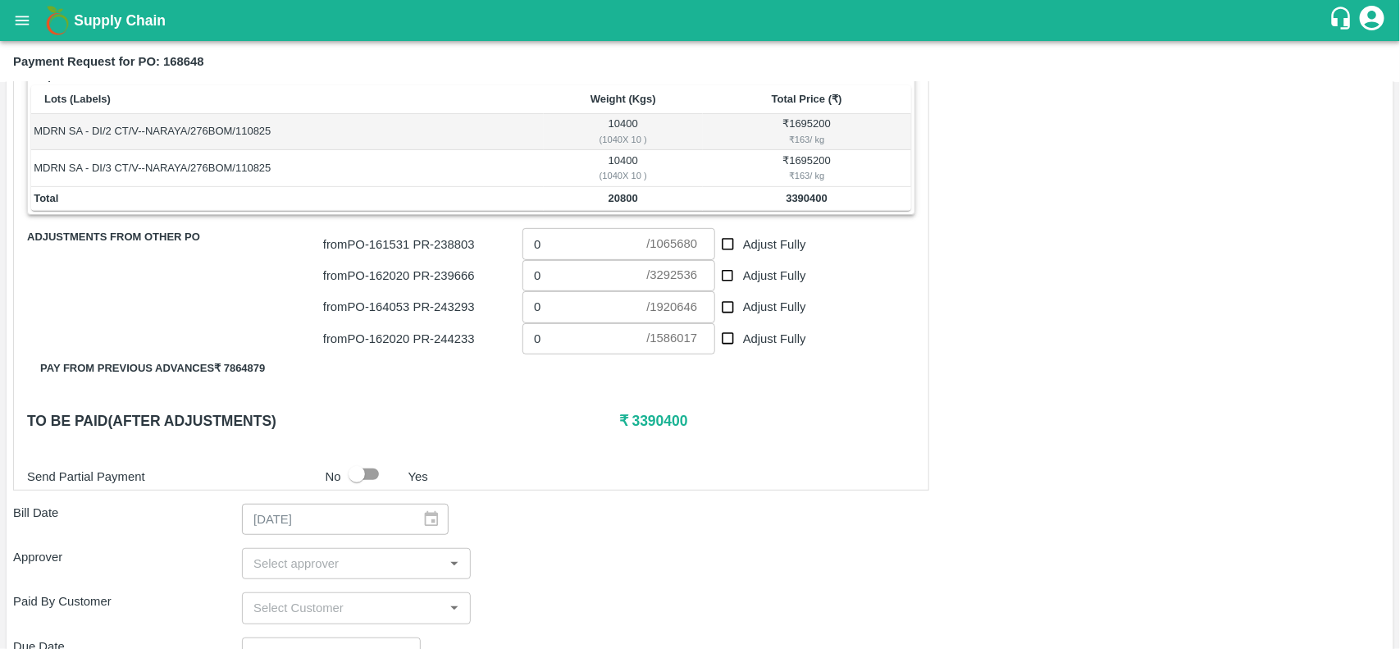
checkbox input "true"
type input "1586017"
drag, startPoint x: 631, startPoint y: 423, endPoint x: 695, endPoint y: 424, distance: 64.0
click at [695, 424] on h6 "₹ 1804383" at bounding box center [767, 420] width 296 height 23
copy h6 "1804383"
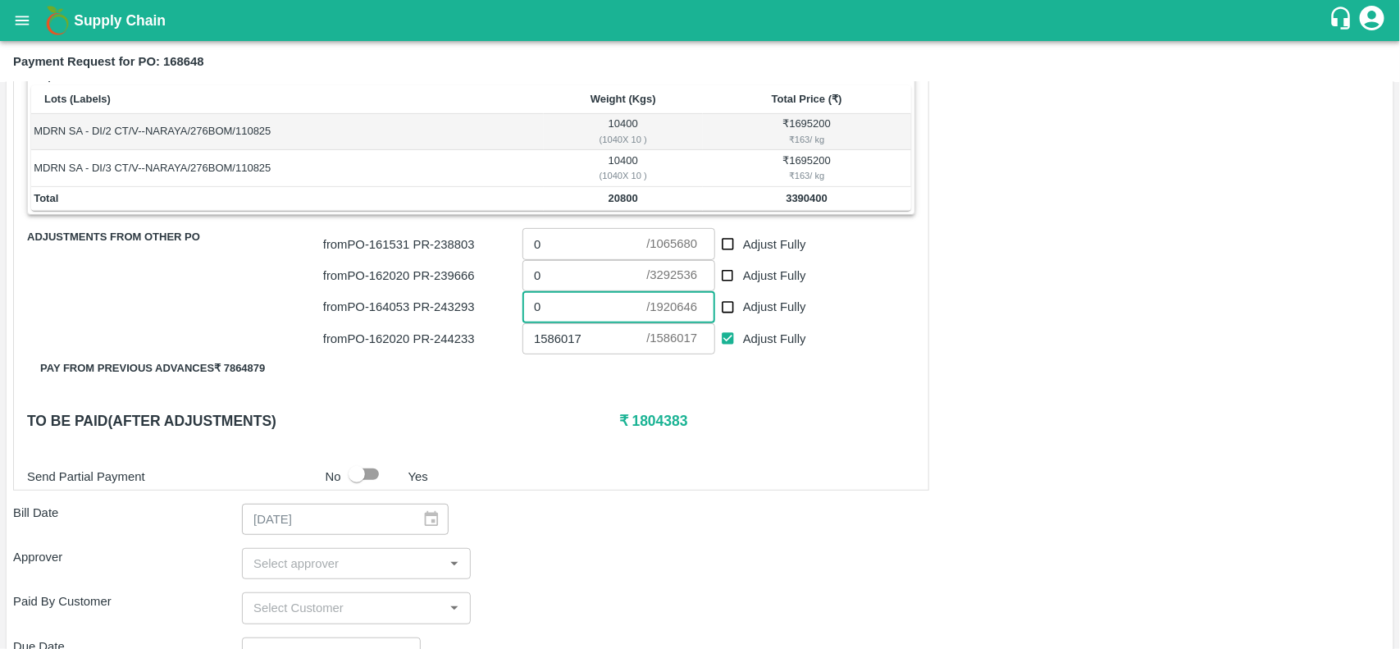
click at [584, 306] on input "0" at bounding box center [584, 306] width 124 height 31
paste input "1804383"
type input "01804383"
click at [556, 435] on div "Shipment - SHIP/MUMB/353143 Lots (Labels) Weight (Kgs) Total Price (₹) MDRN SA …" at bounding box center [471, 276] width 916 height 426
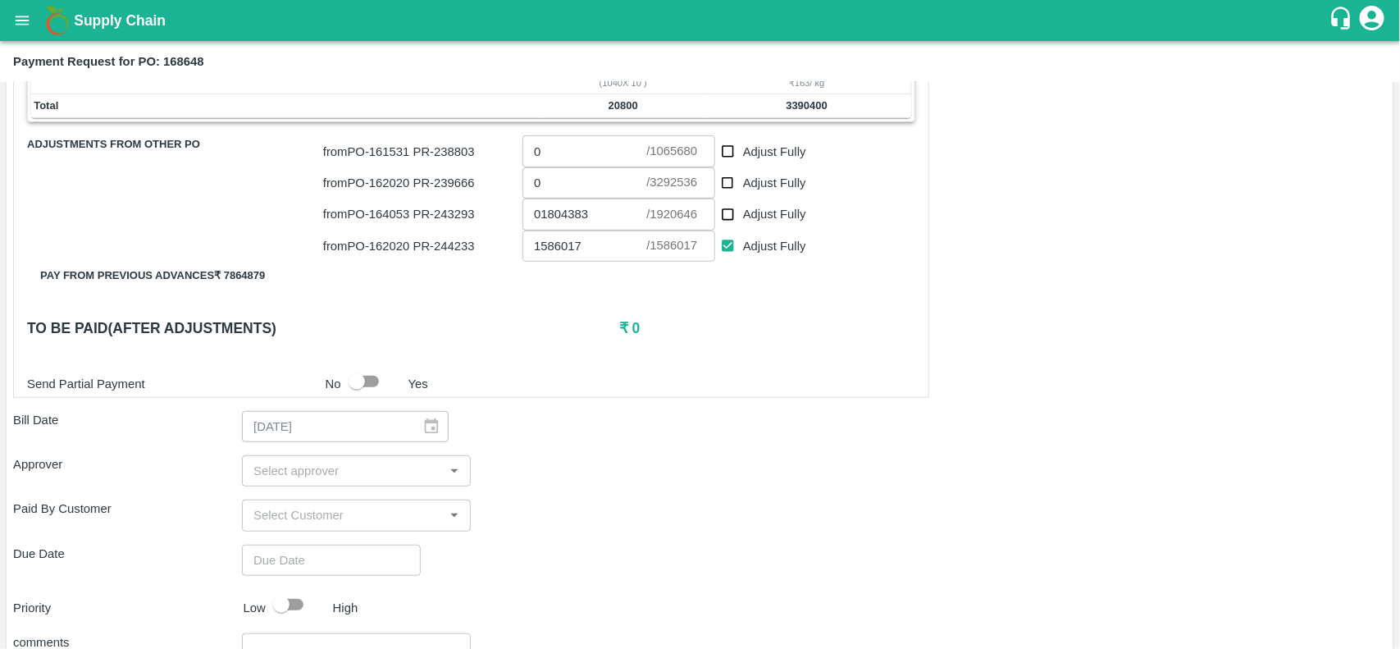
scroll to position [371, 0]
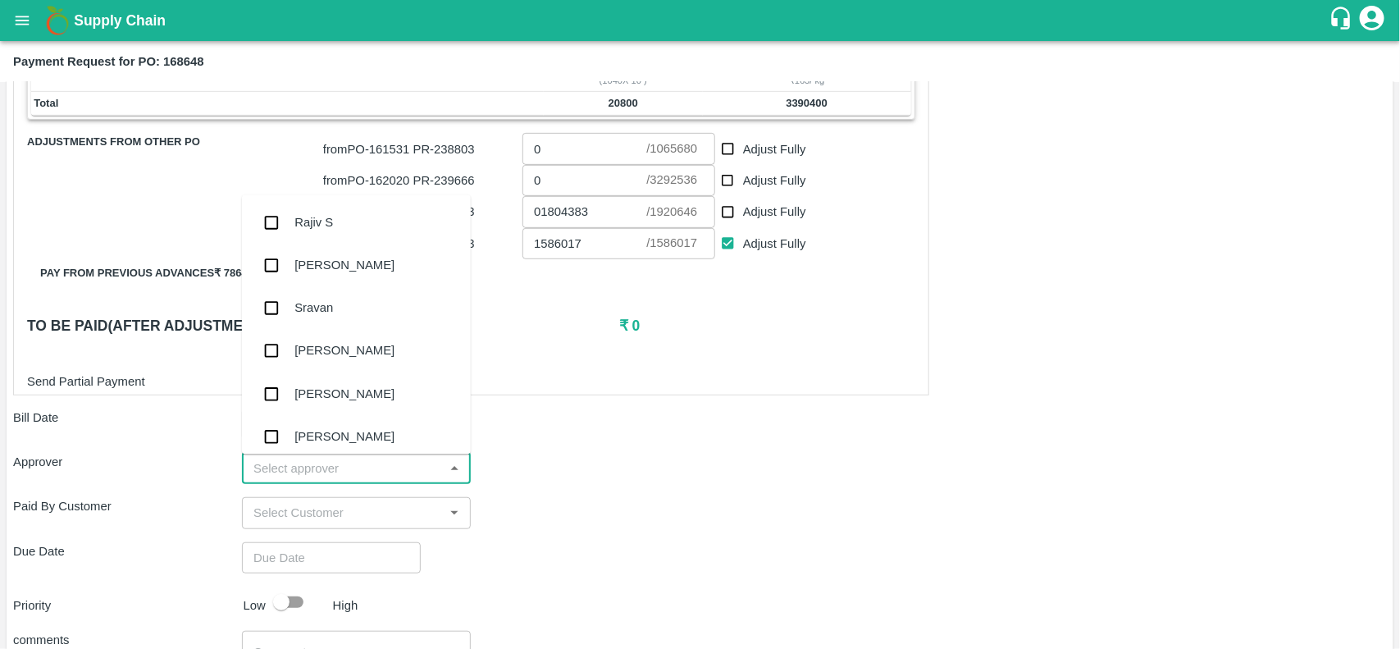
click at [273, 468] on input "input" at bounding box center [343, 468] width 192 height 21
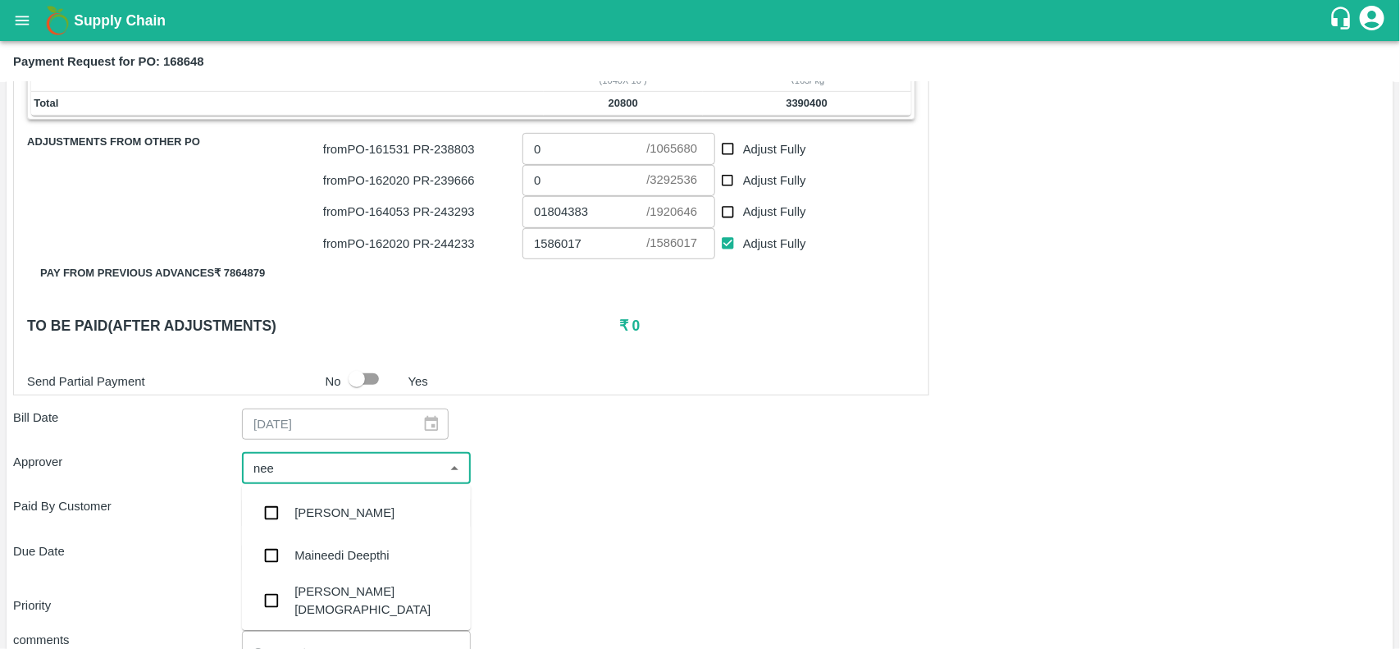
type input "neet"
click at [272, 563] on input "checkbox" at bounding box center [271, 557] width 33 height 33
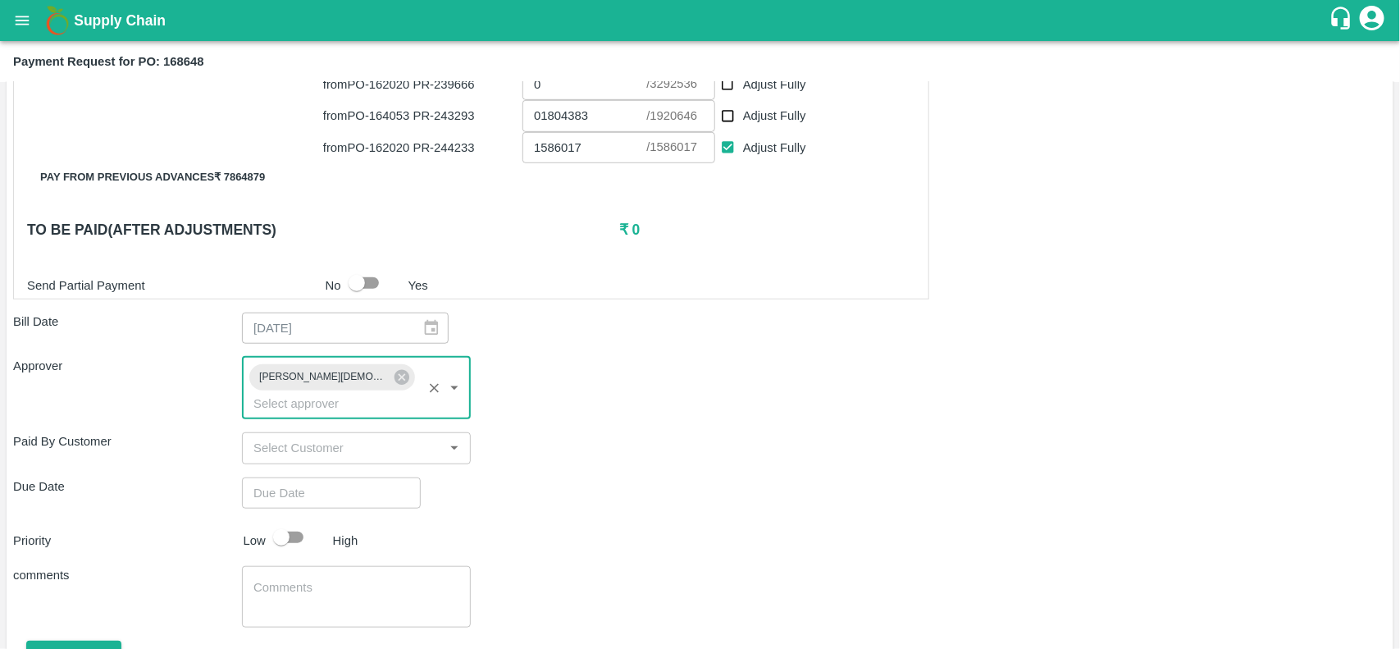
scroll to position [529, 0]
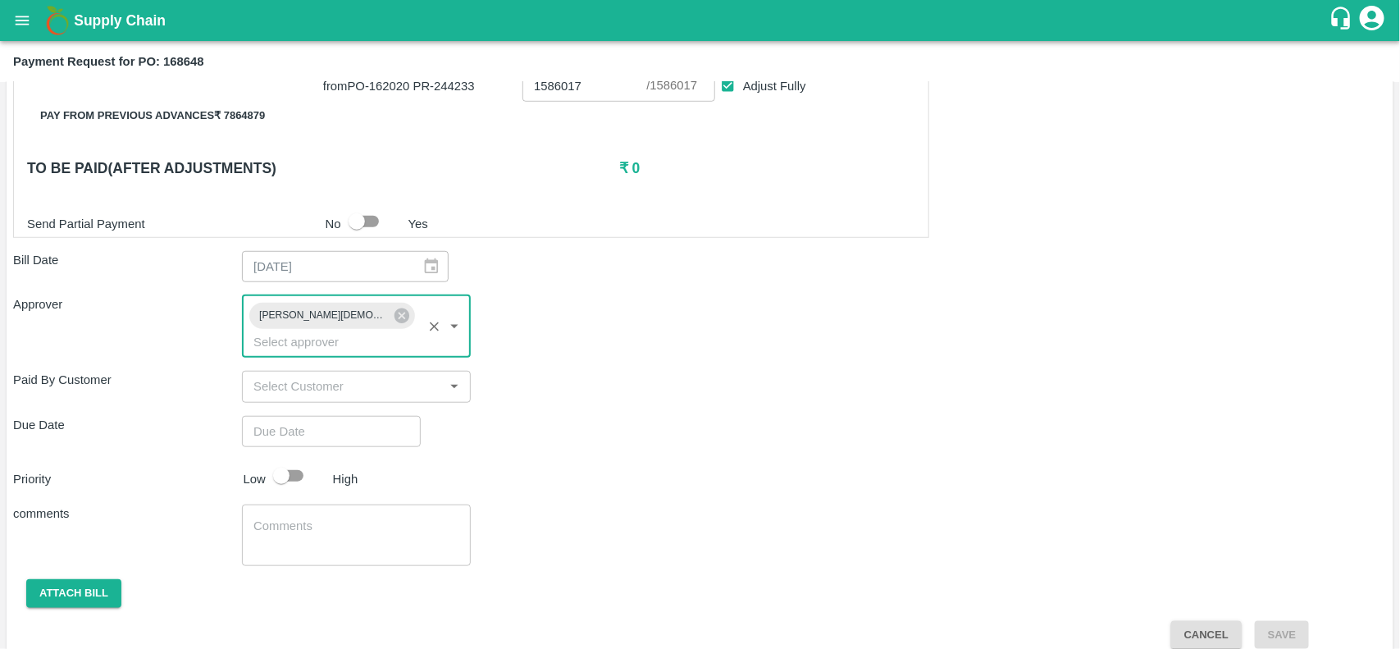
type input "DD/MM/YYYY hh:mm aa"
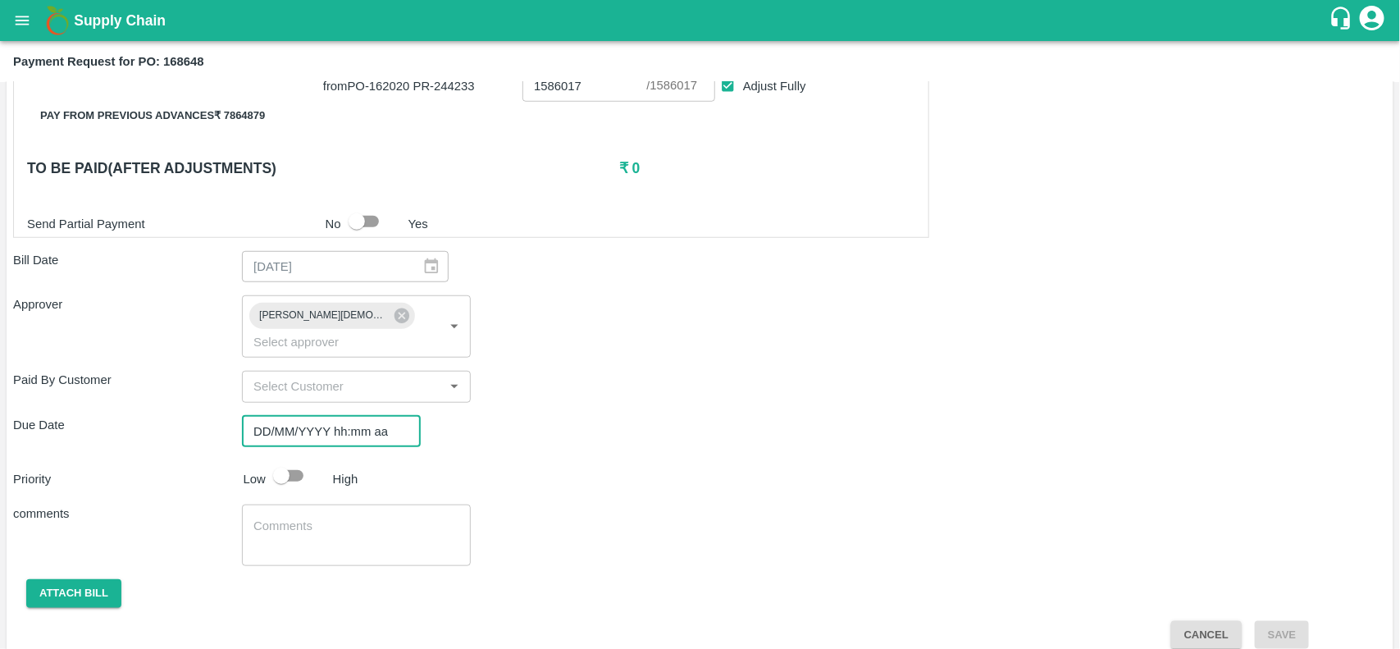
click at [277, 421] on input "DD/MM/YYYY hh:mm aa" at bounding box center [325, 431] width 167 height 31
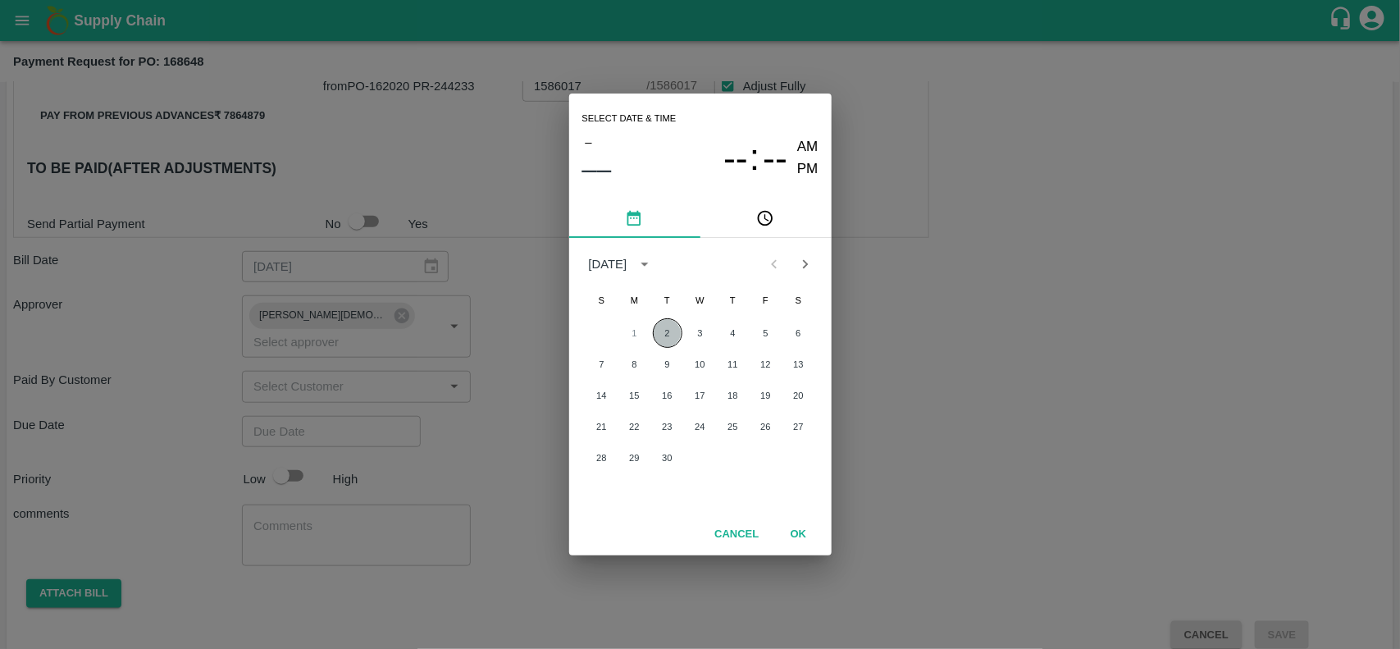
click at [670, 338] on button "2" at bounding box center [668, 333] width 30 height 30
type input "[DATE] 12:00 AM"
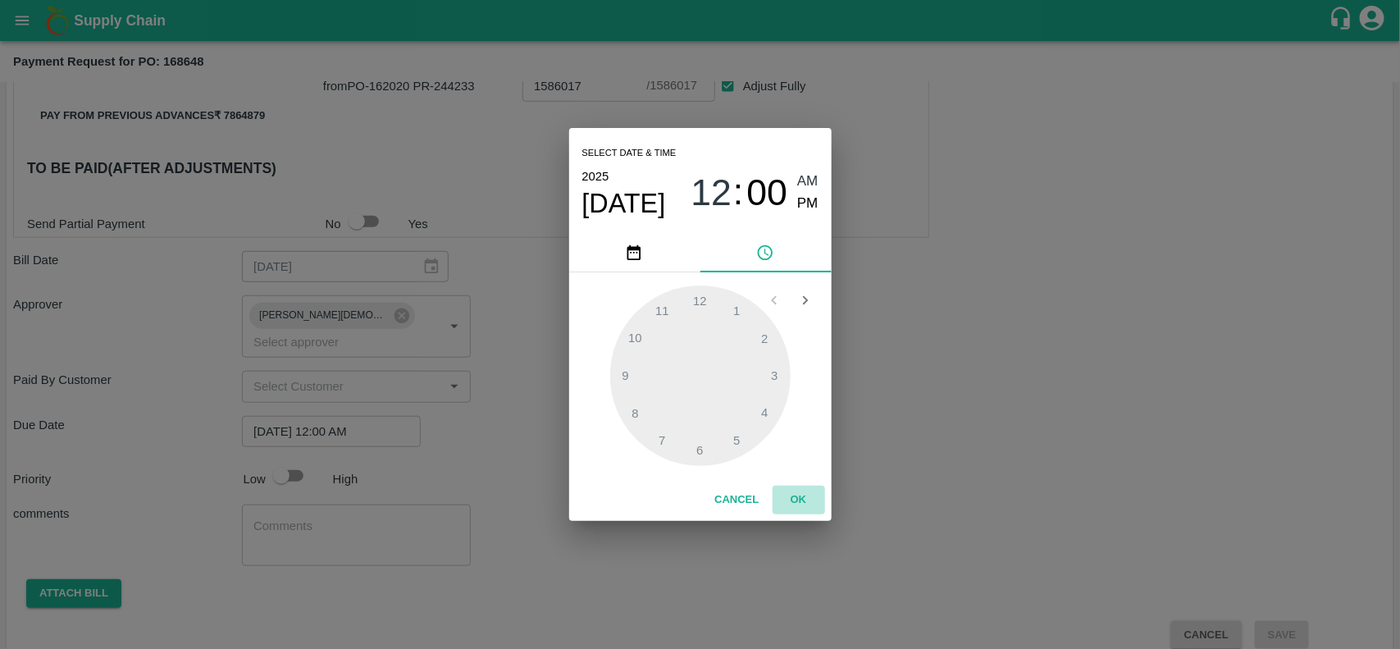
click at [793, 510] on button "OK" at bounding box center [798, 499] width 52 height 29
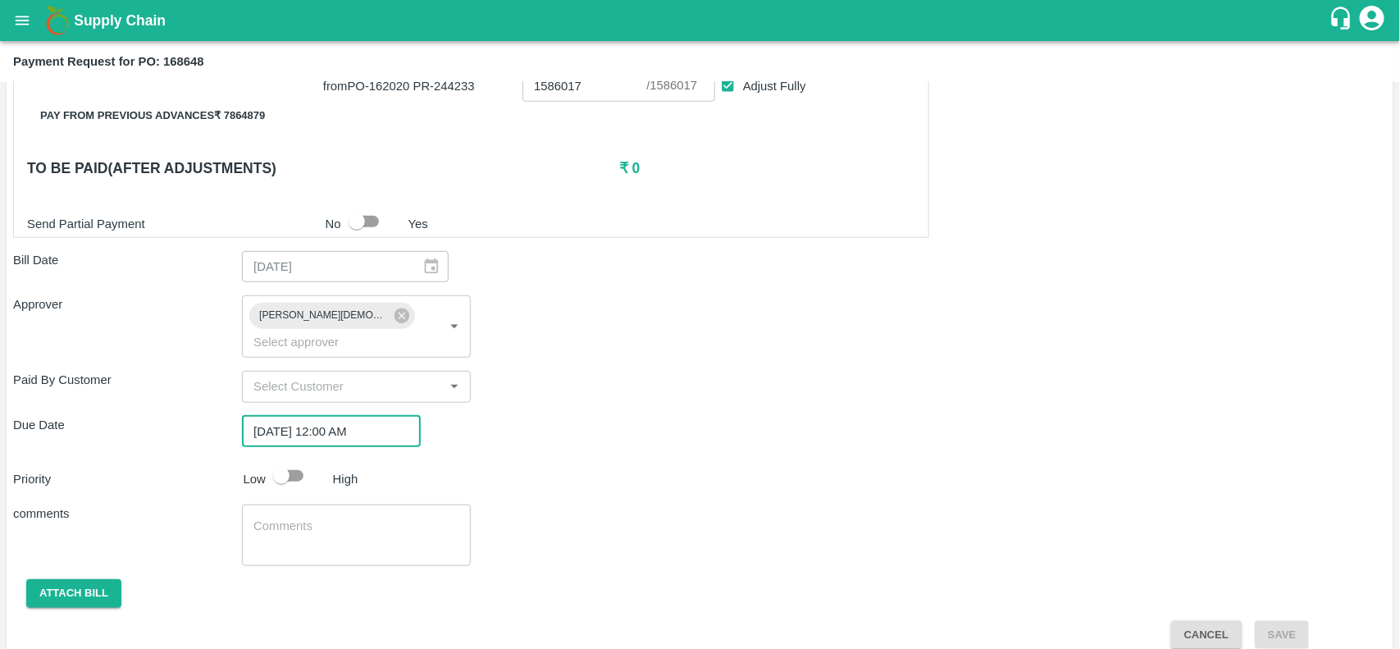
click at [285, 468] on input "checkbox" at bounding box center [281, 475] width 93 height 31
checkbox input "true"
click at [92, 579] on button "Attach bill" at bounding box center [73, 593] width 95 height 29
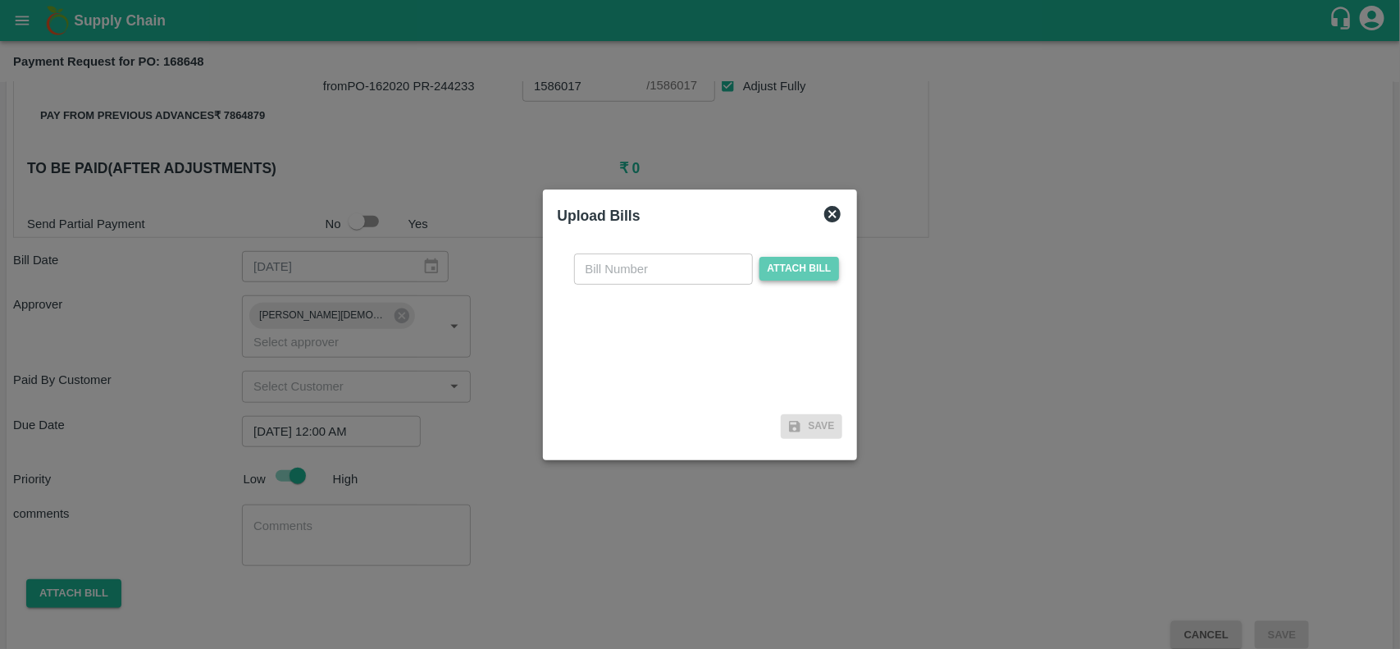
click at [809, 268] on span "Attach bill" at bounding box center [799, 269] width 80 height 24
click at [0, 0] on input "Attach bill" at bounding box center [0, 0] width 0 height 0
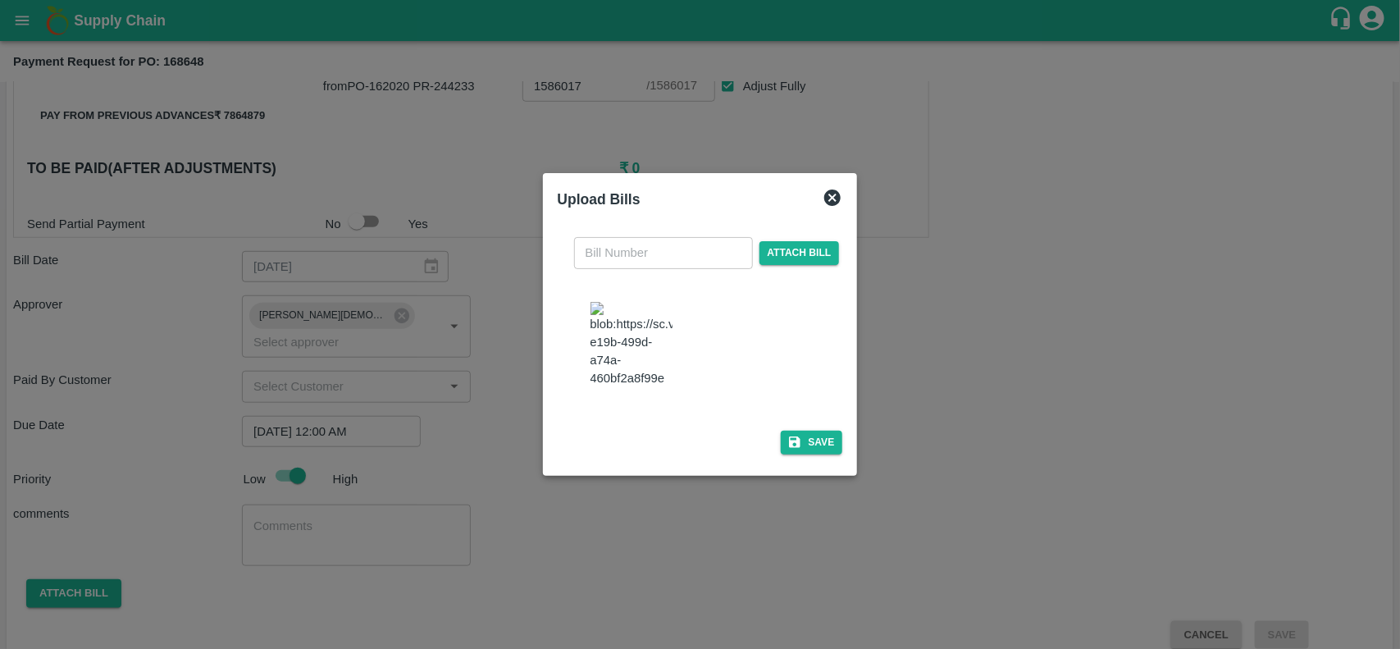
click at [653, 346] on img at bounding box center [631, 345] width 82 height 86
click at [596, 244] on input "text" at bounding box center [663, 252] width 179 height 31
type input "INV-2025-26/3761"
click at [813, 452] on button "Save" at bounding box center [812, 442] width 62 height 24
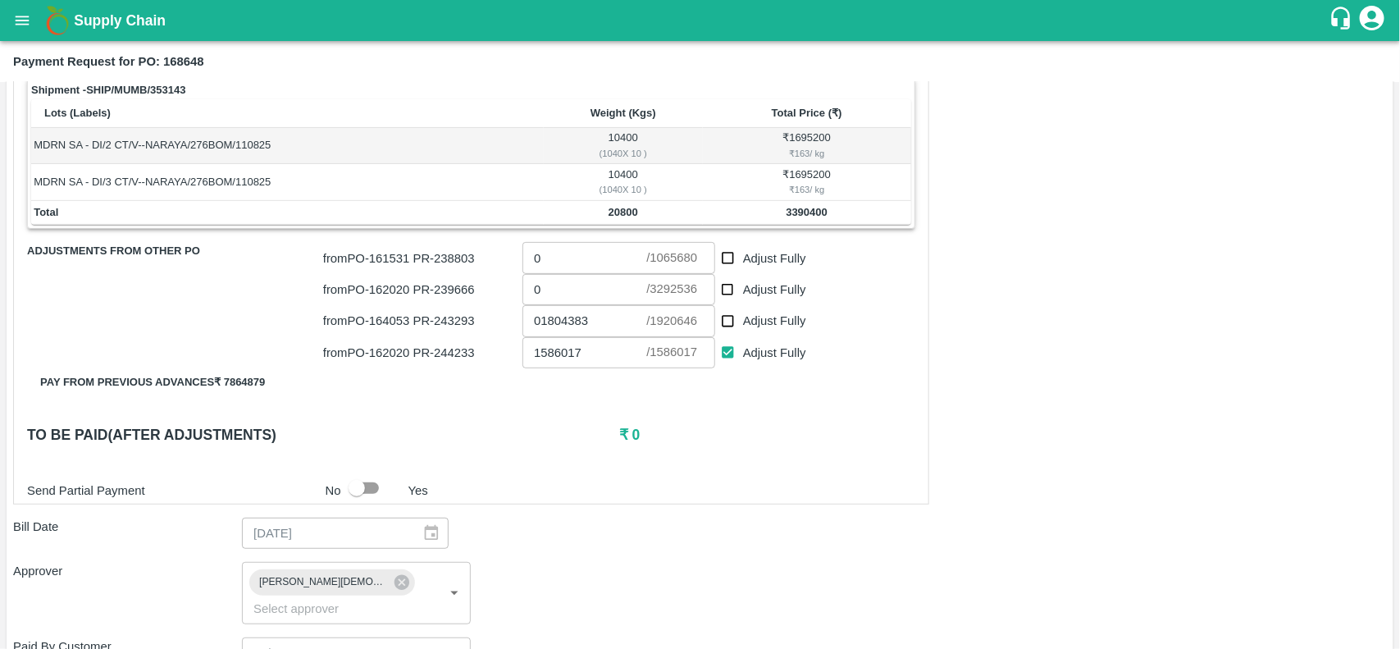
scroll to position [637, 0]
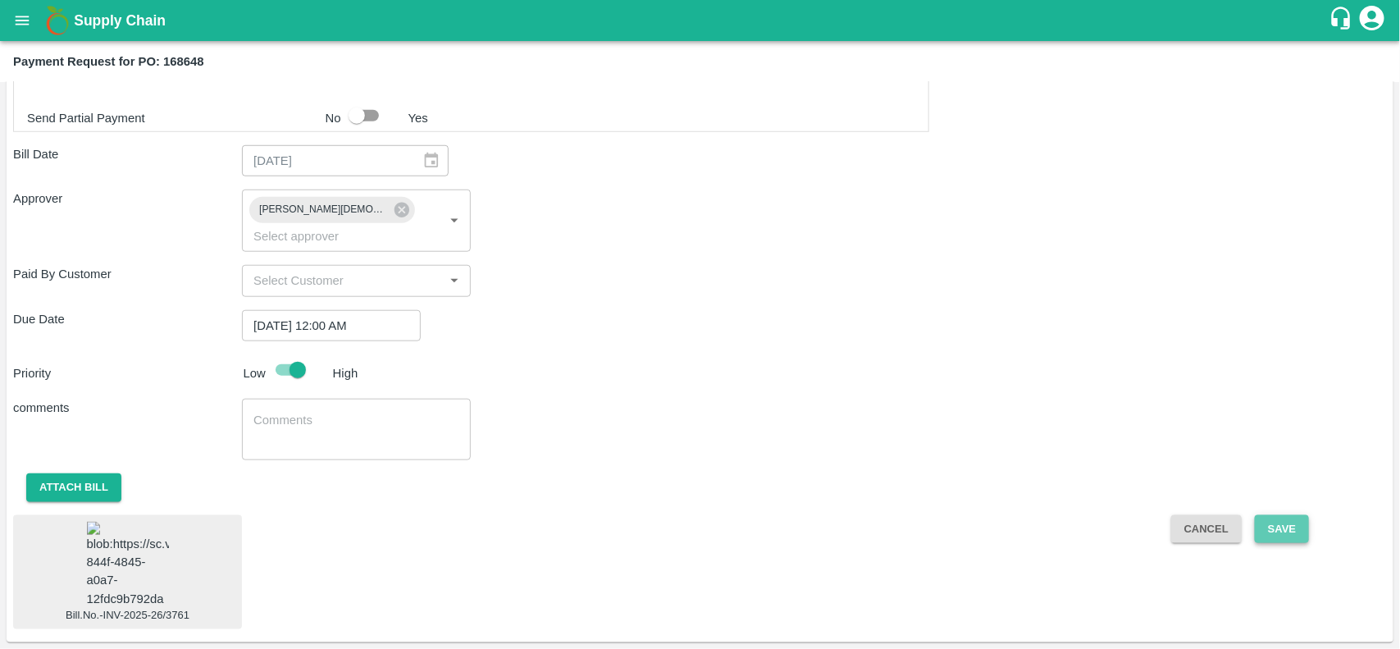
click at [1279, 515] on button "Save" at bounding box center [1282, 529] width 54 height 29
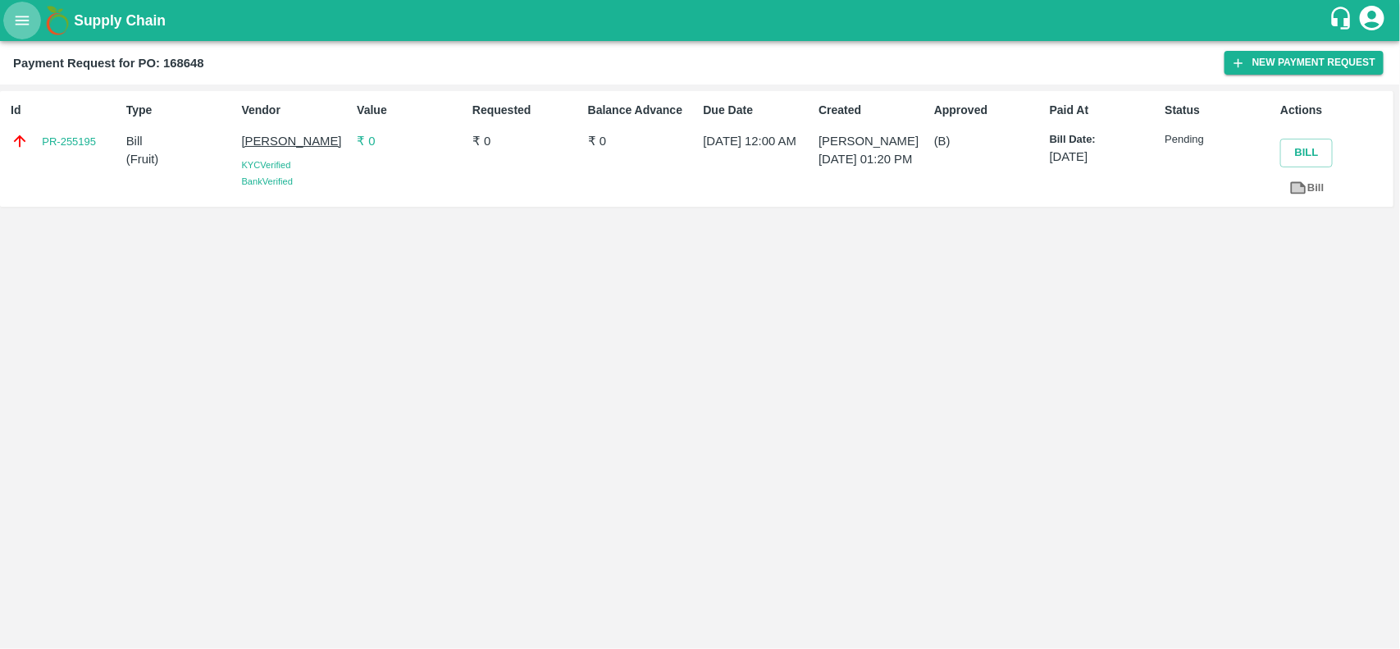
click at [11, 25] on button "open drawer" at bounding box center [22, 21] width 38 height 38
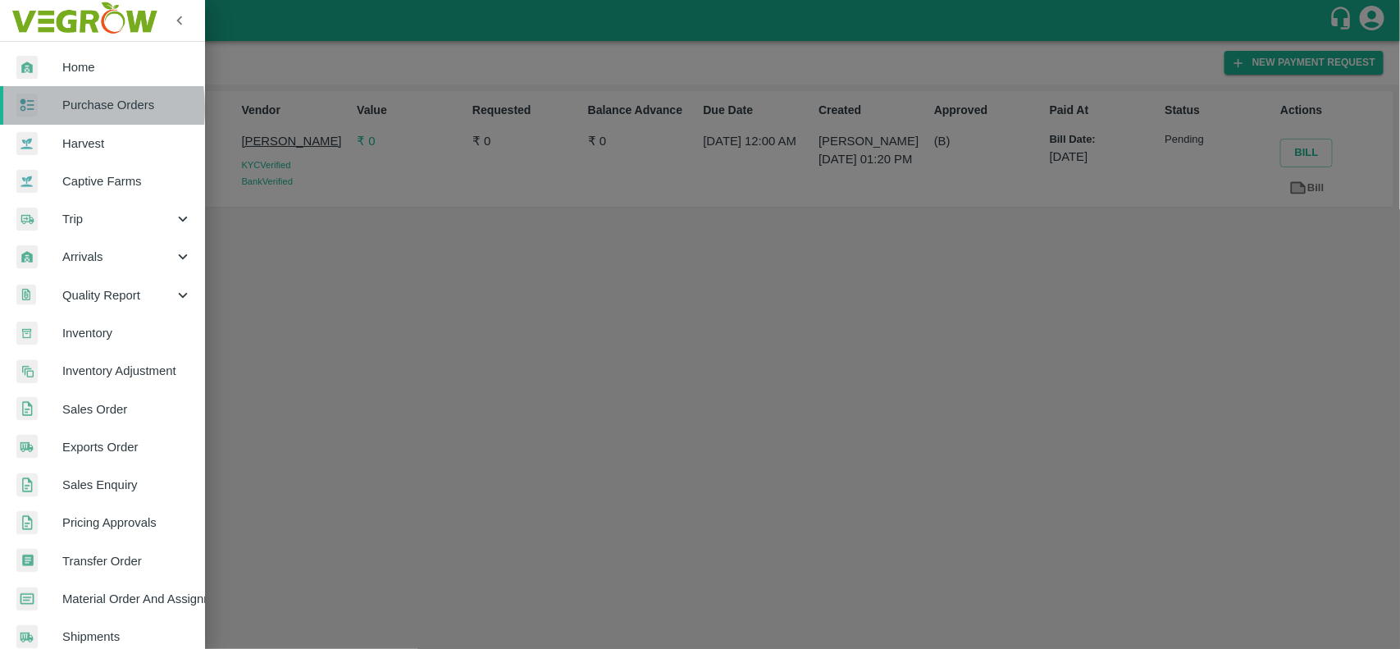
click at [37, 108] on img at bounding box center [26, 105] width 21 height 24
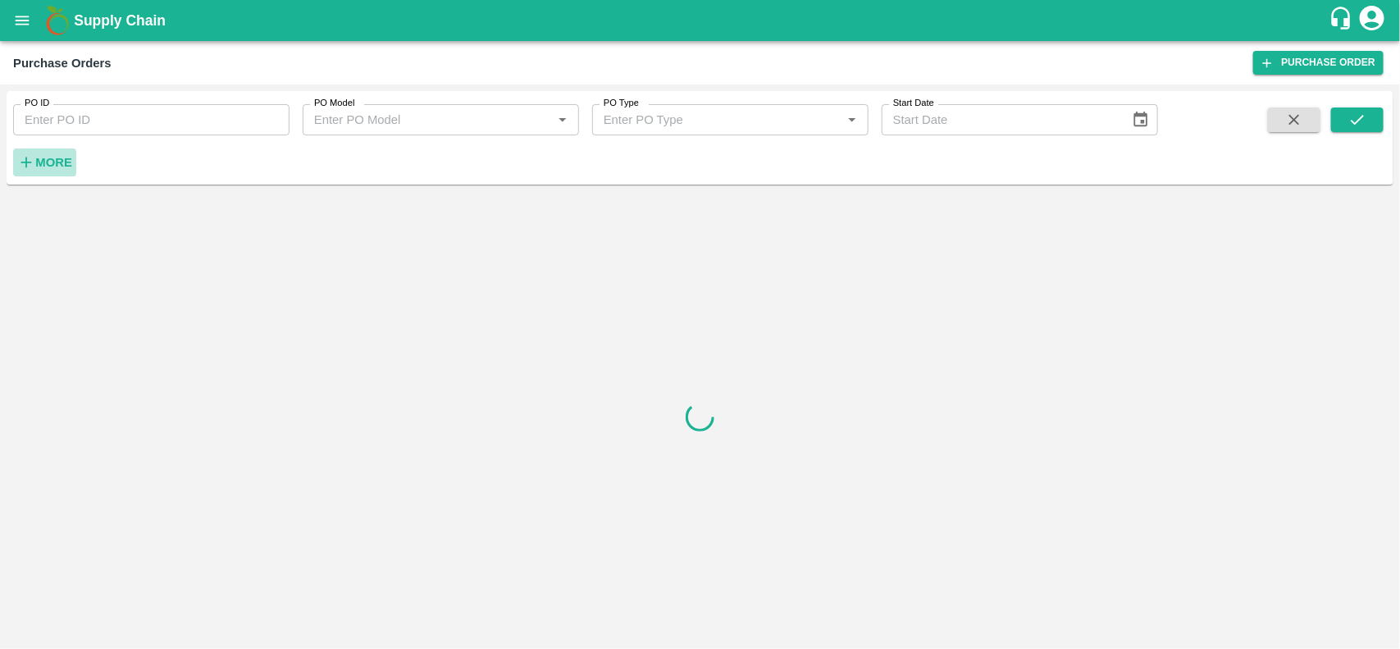
click at [41, 171] on h6 "More" at bounding box center [53, 162] width 37 height 21
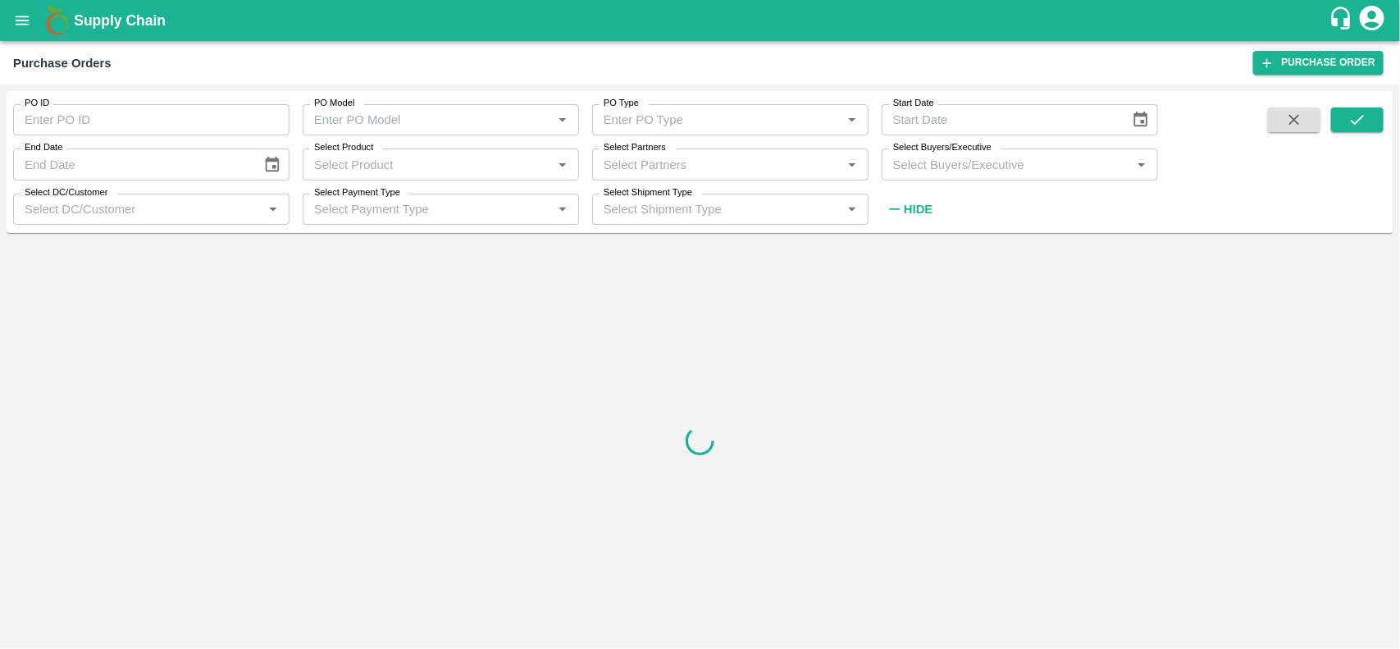
click at [632, 148] on label "Select Partners" at bounding box center [635, 147] width 62 height 13
click at [632, 153] on input "Select Partners" at bounding box center [716, 163] width 239 height 21
click at [626, 162] on input "Select Partners" at bounding box center [716, 163] width 239 height 21
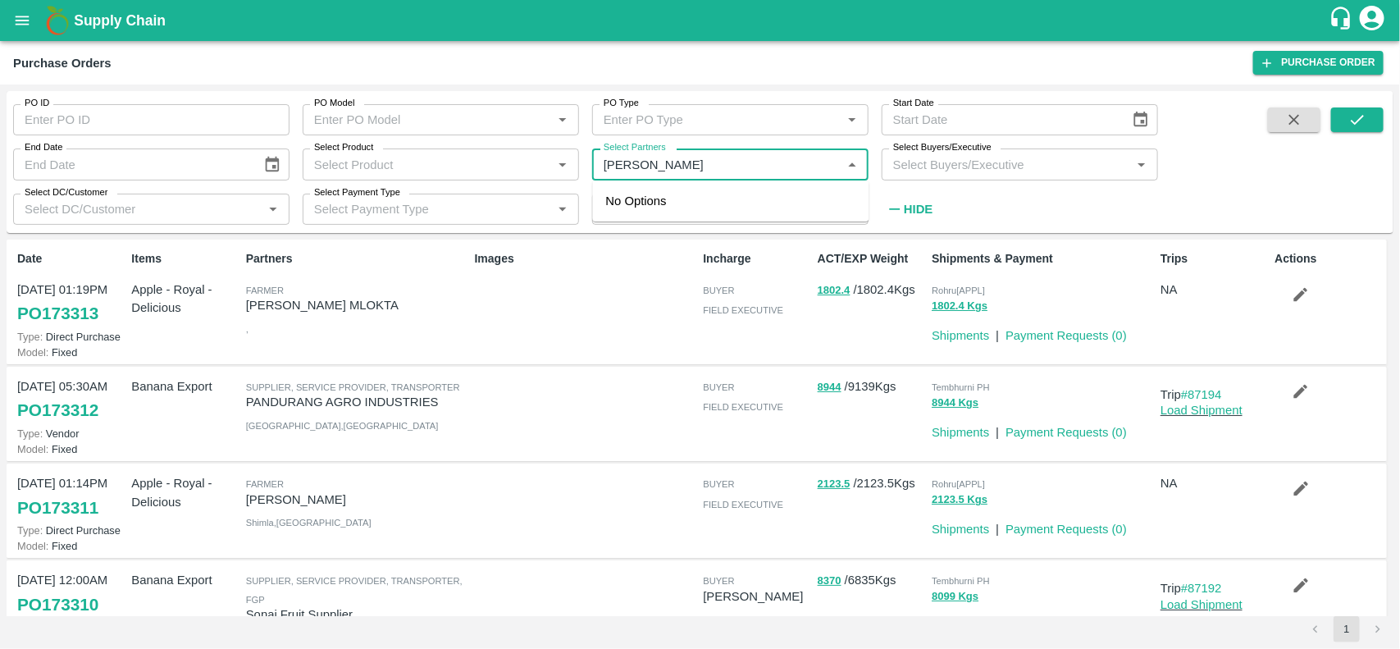
type input "Narayanaswamy"
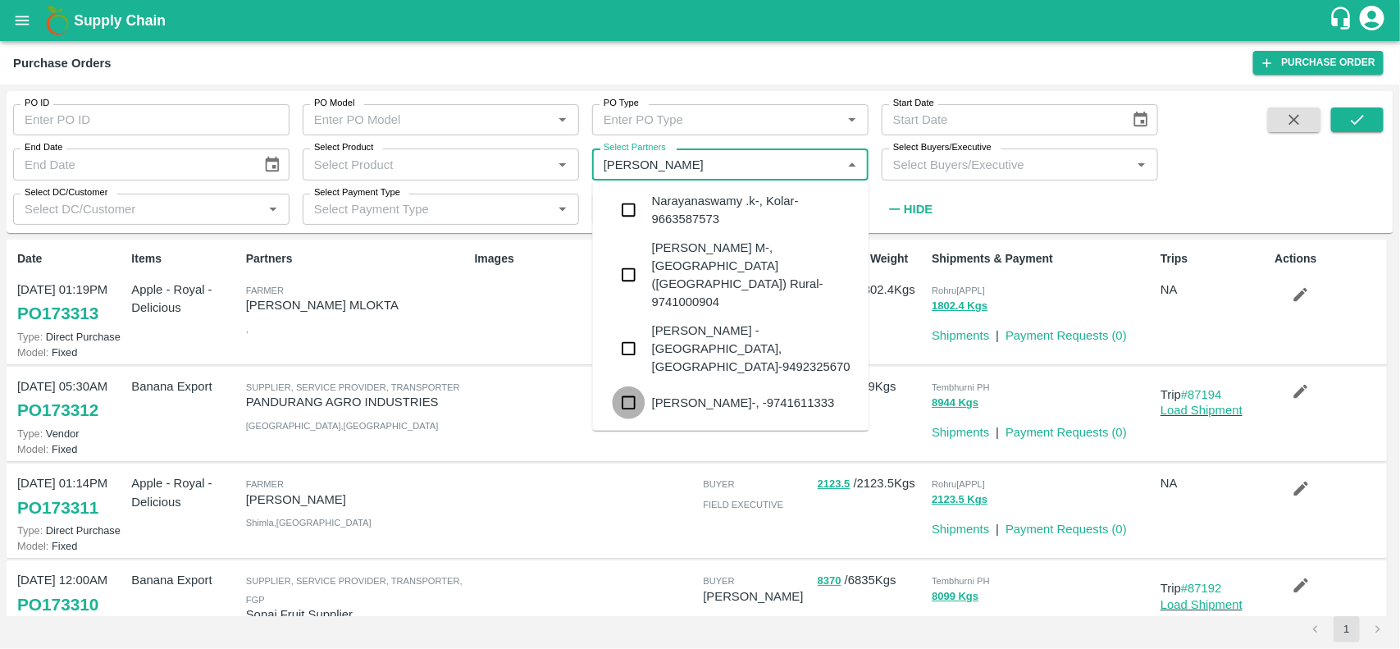
click at [615, 386] on input "checkbox" at bounding box center [629, 402] width 33 height 33
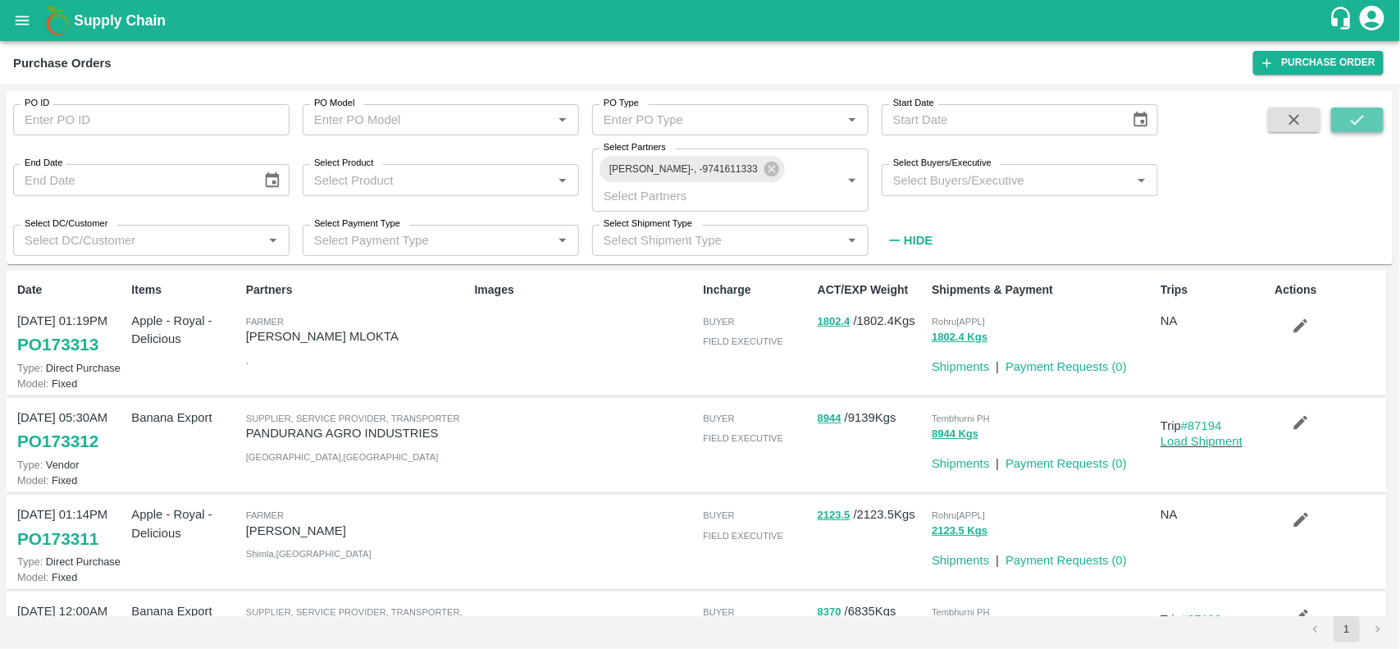
click at [1354, 109] on button "submit" at bounding box center [1357, 119] width 52 height 25
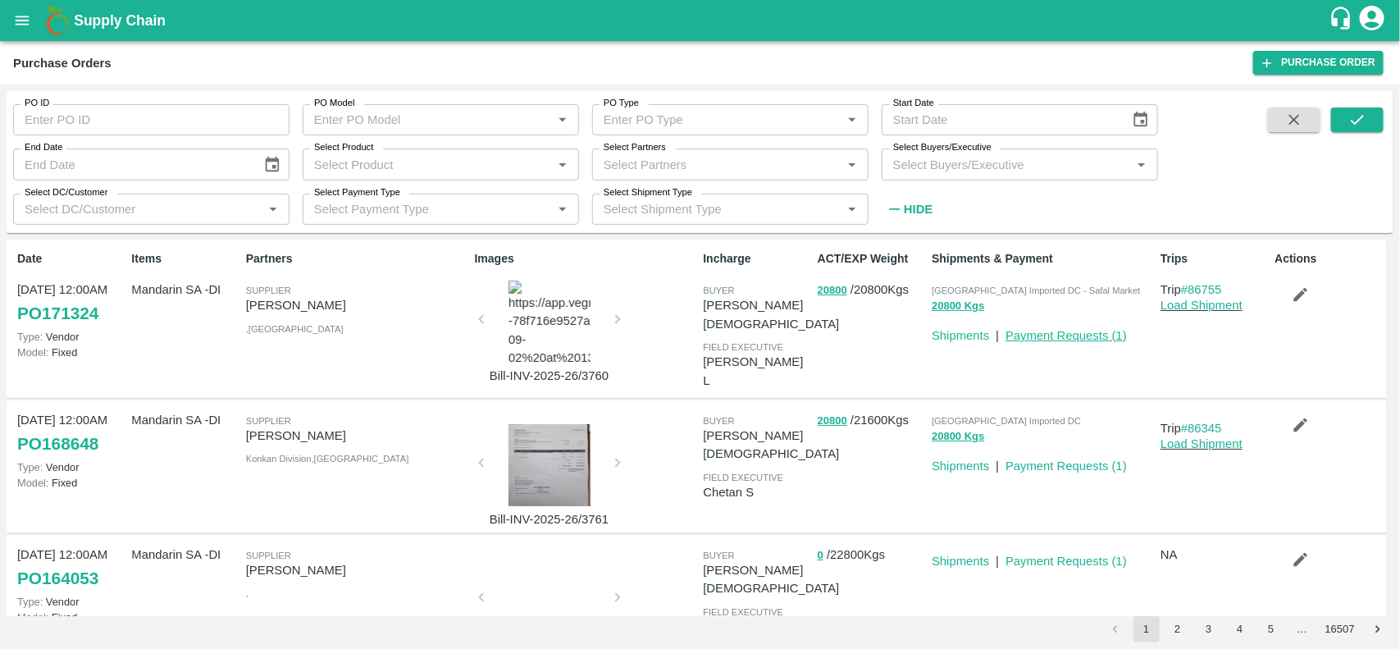
click at [1062, 339] on link "Payment Requests ( 1 )" at bounding box center [1065, 335] width 121 height 13
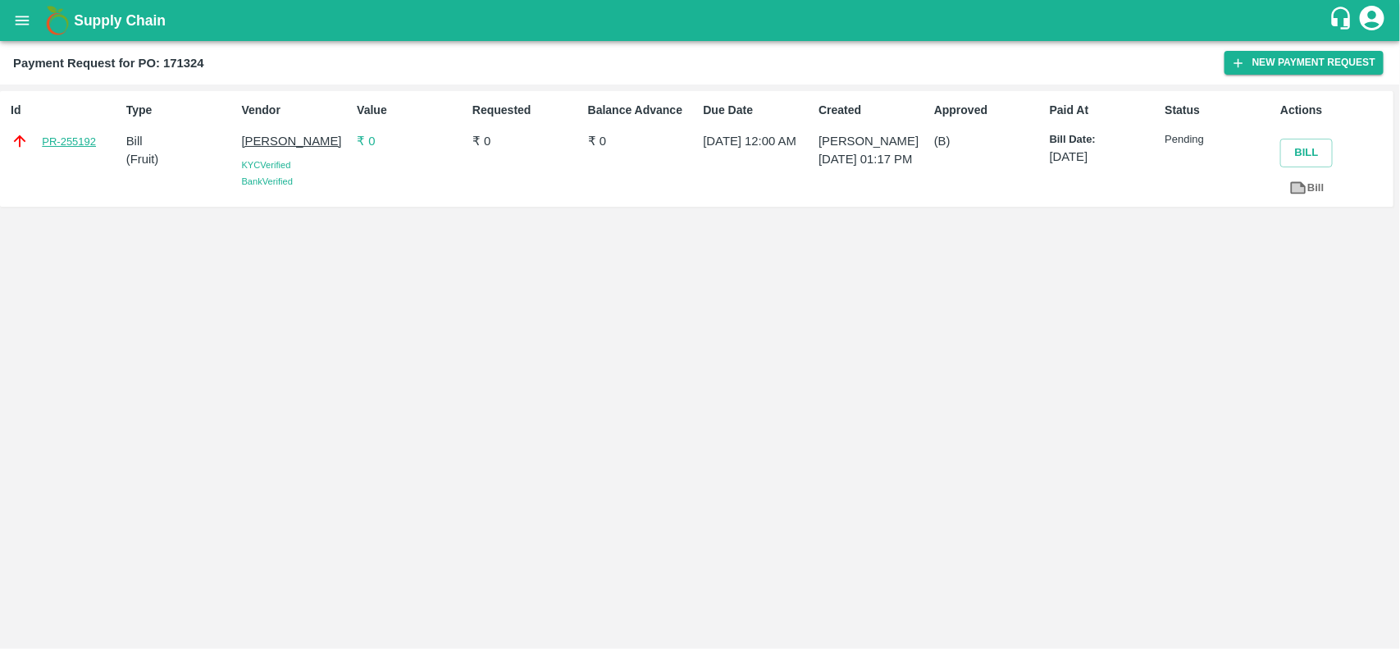
click at [70, 138] on link "PR-255192" at bounding box center [69, 142] width 54 height 16
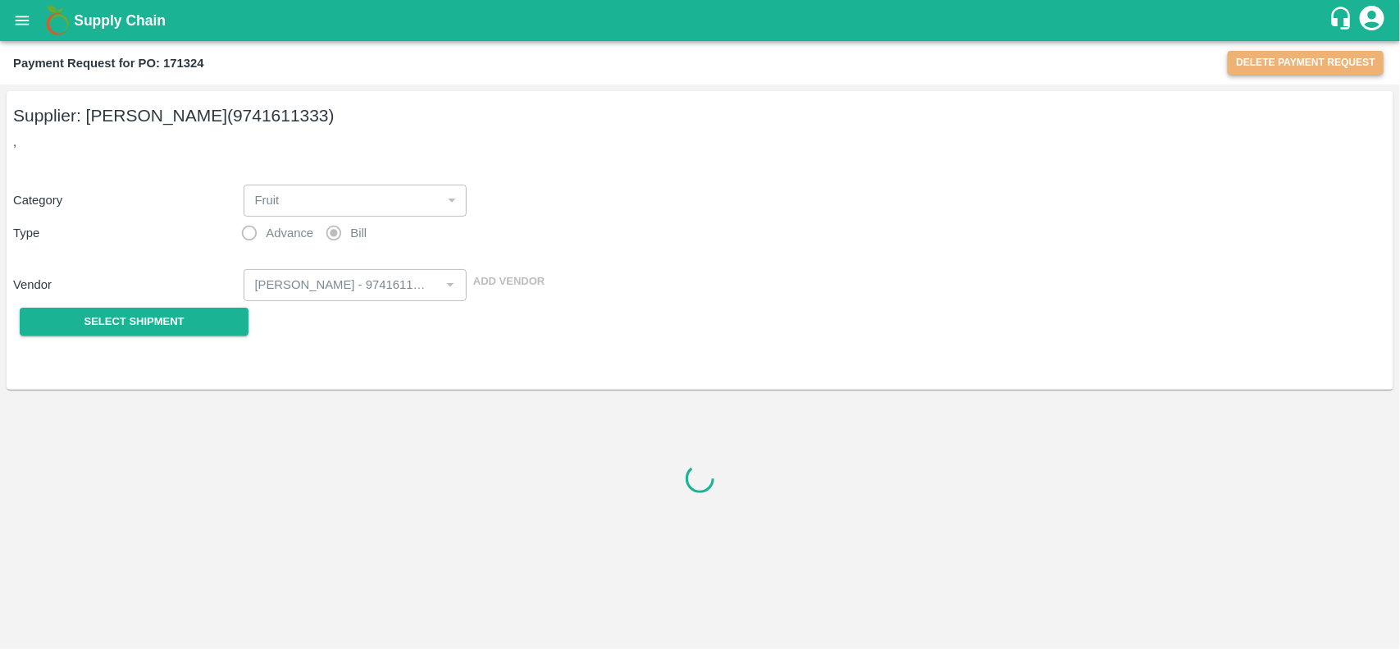
click at [1281, 67] on button "Delete Payment Request" at bounding box center [1306, 63] width 156 height 24
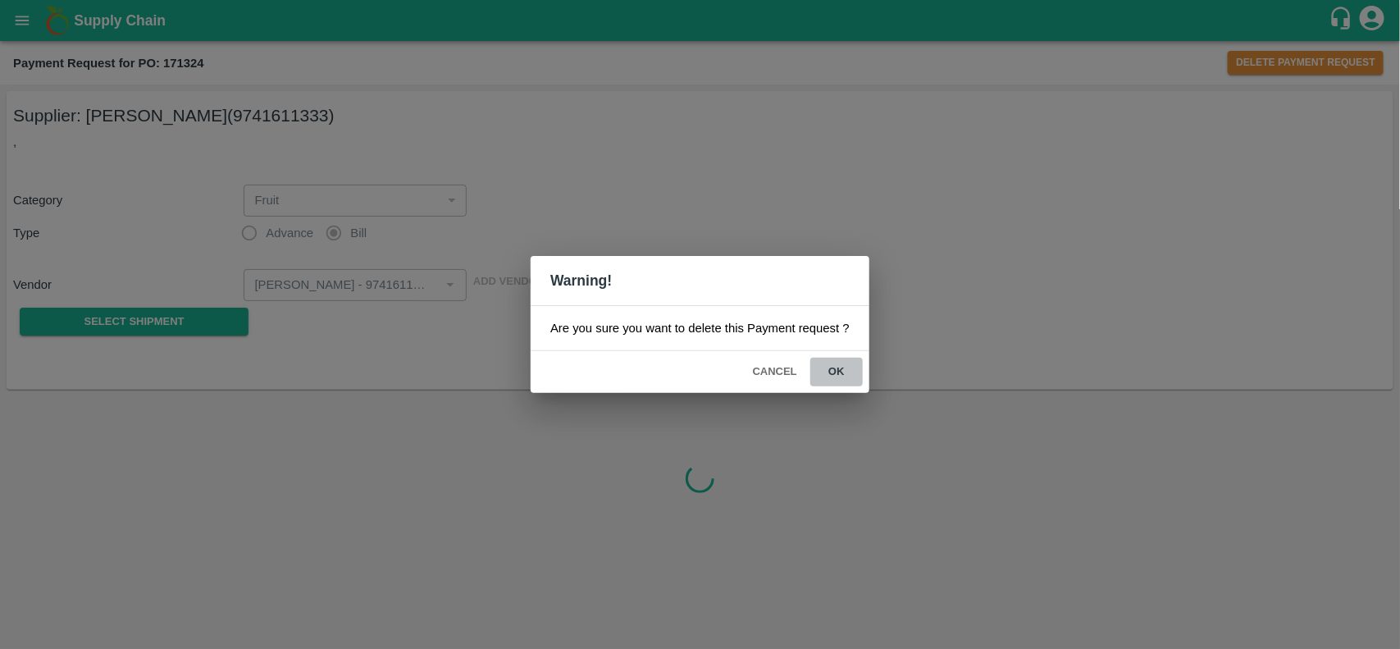
click at [827, 380] on button "ok" at bounding box center [836, 372] width 52 height 29
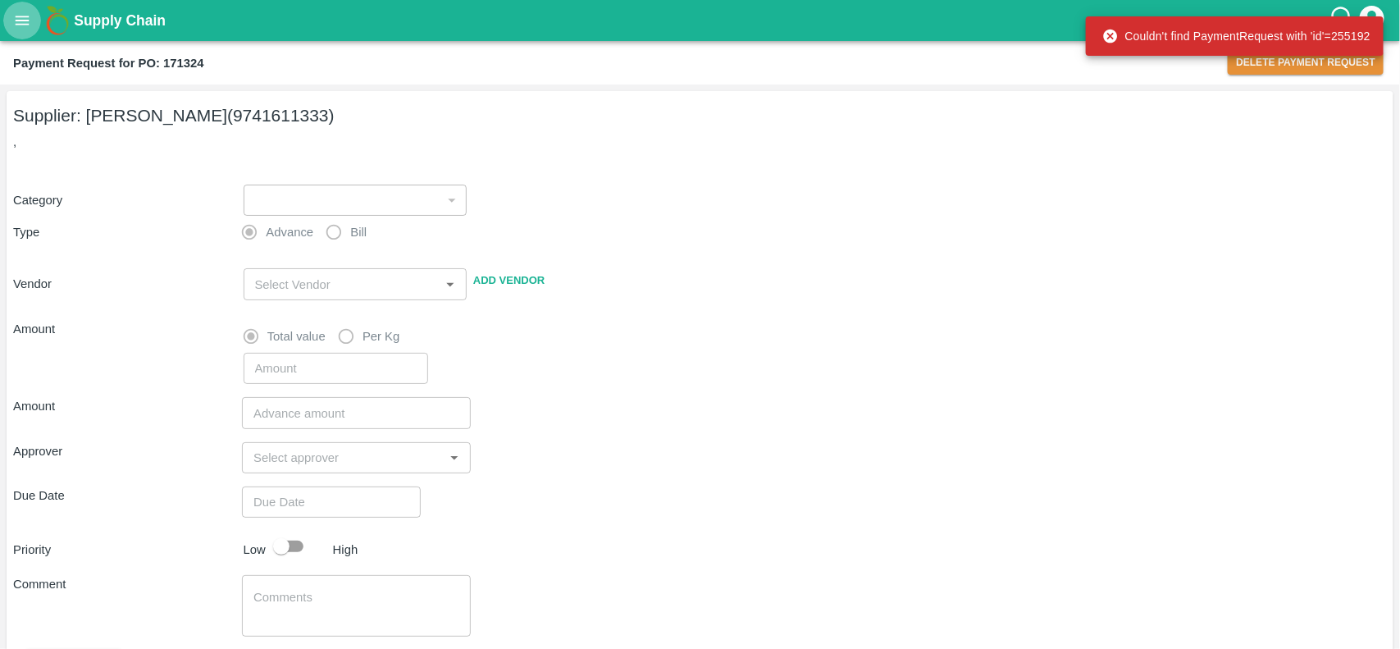
click at [19, 26] on icon "open drawer" at bounding box center [22, 20] width 18 height 18
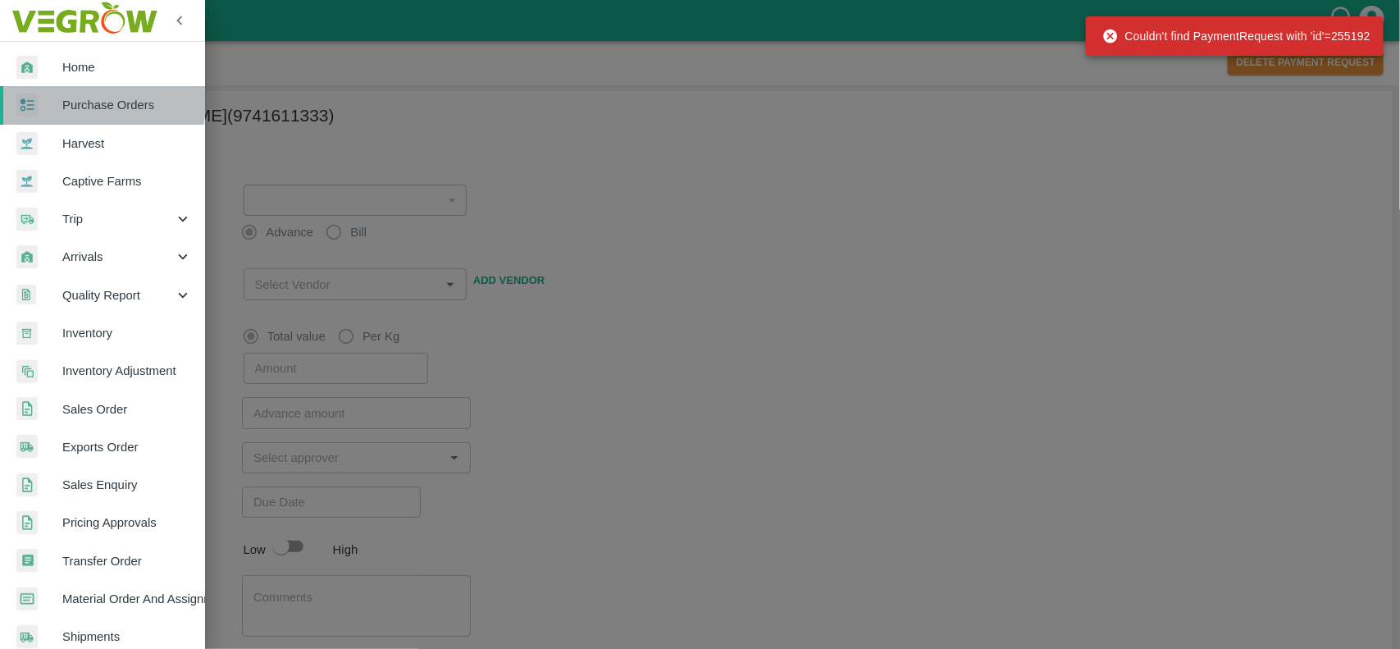
click at [47, 99] on div at bounding box center [39, 105] width 46 height 24
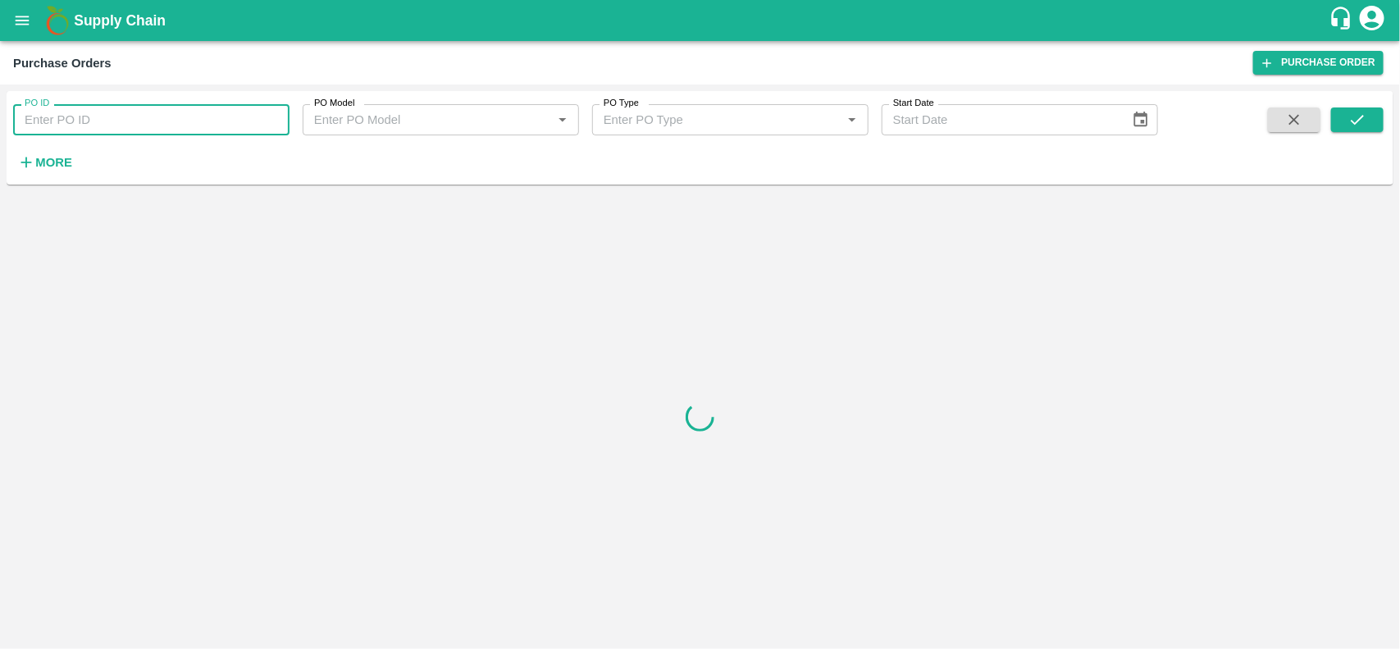
click at [80, 121] on input "PO ID" at bounding box center [151, 119] width 276 height 31
type input "168648"
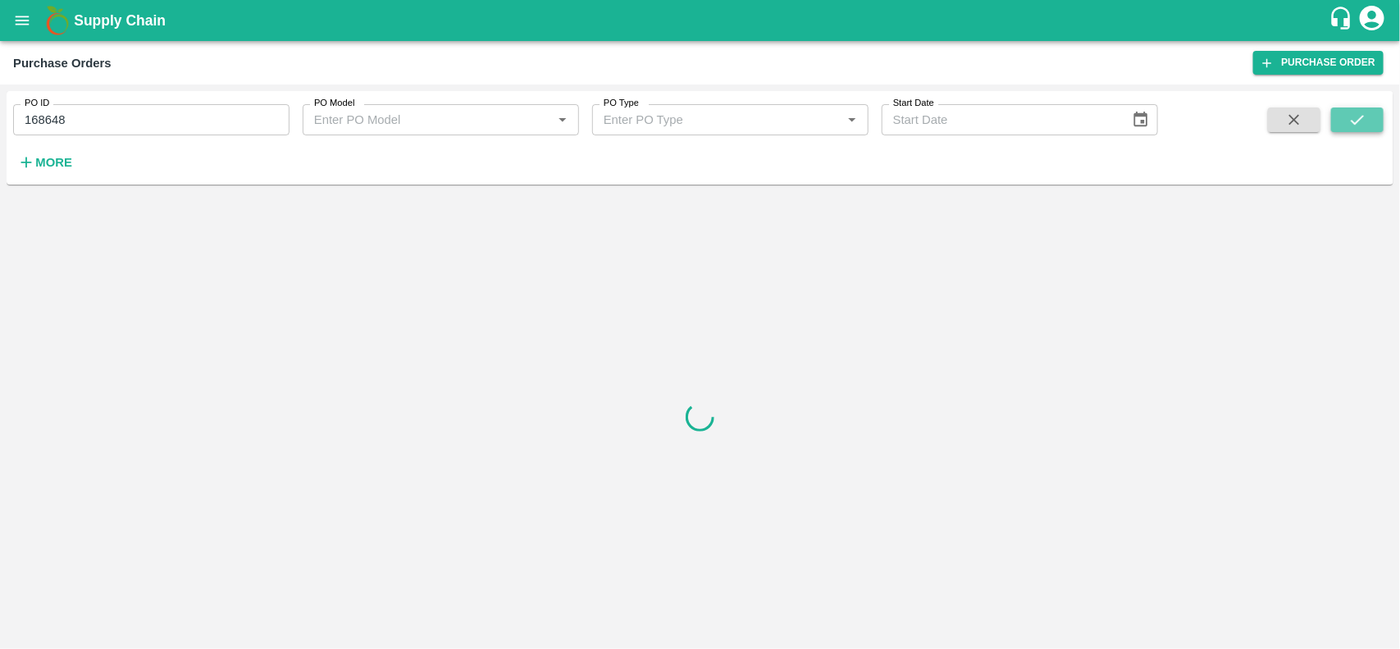
click at [1347, 132] on button "submit" at bounding box center [1357, 119] width 52 height 25
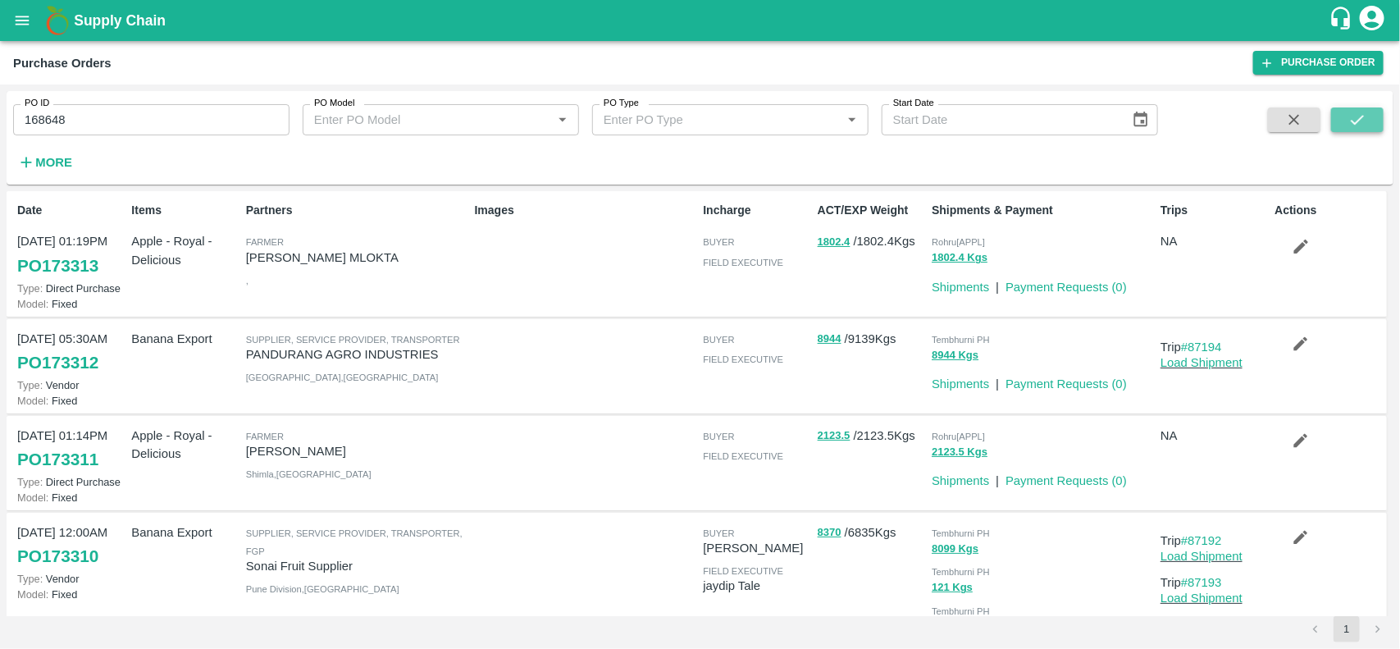
click at [1346, 125] on button "submit" at bounding box center [1357, 119] width 52 height 25
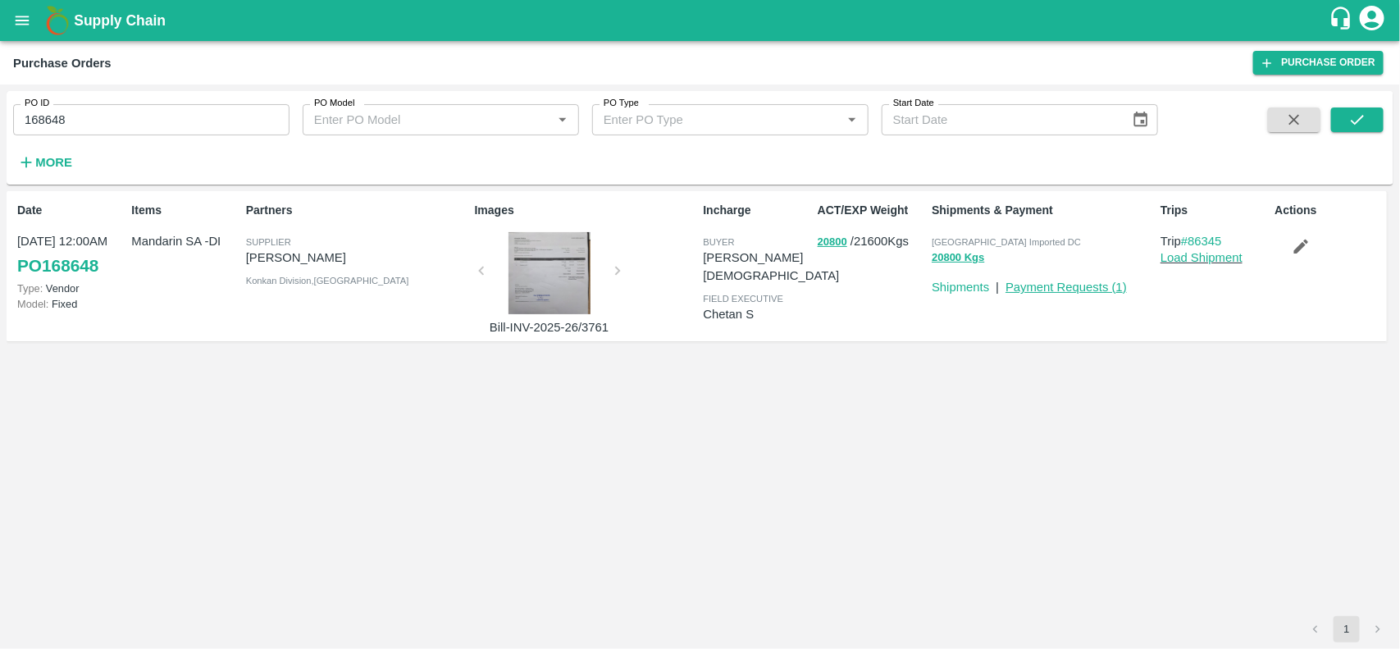
click at [1076, 283] on link "Payment Requests ( 1 )" at bounding box center [1065, 286] width 121 height 13
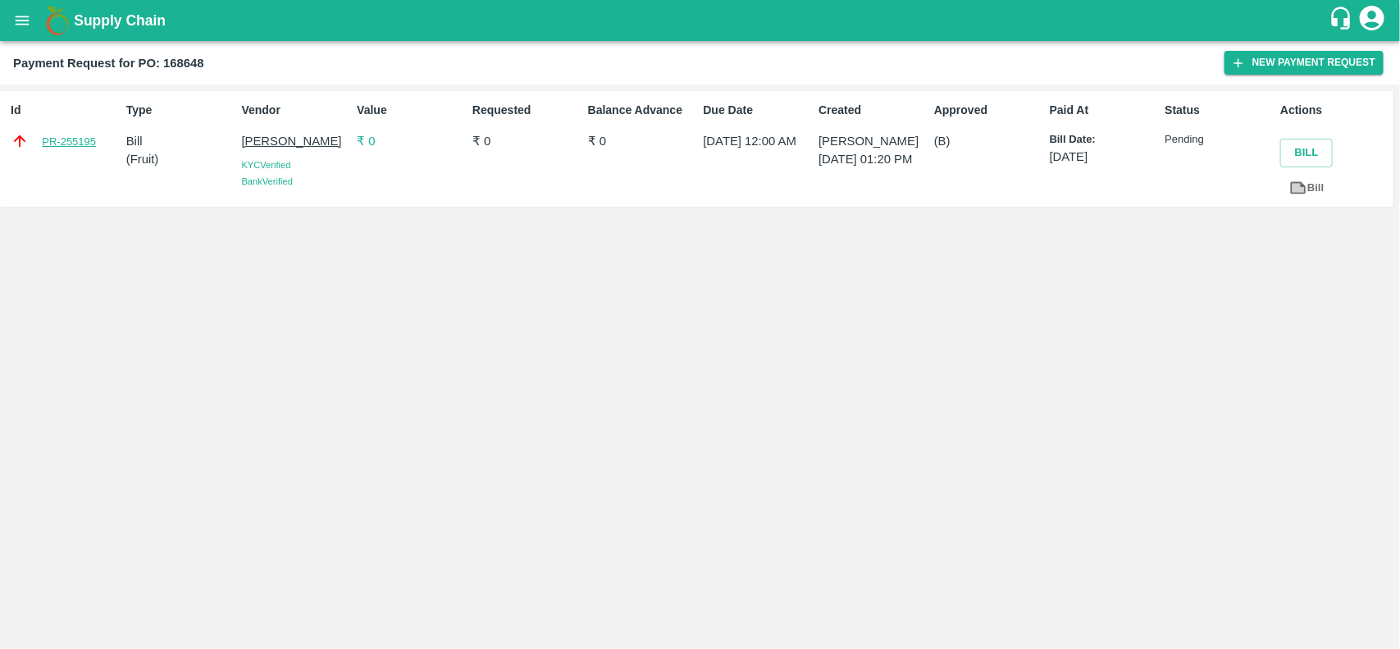
click at [72, 148] on link "PR-255195" at bounding box center [69, 142] width 54 height 16
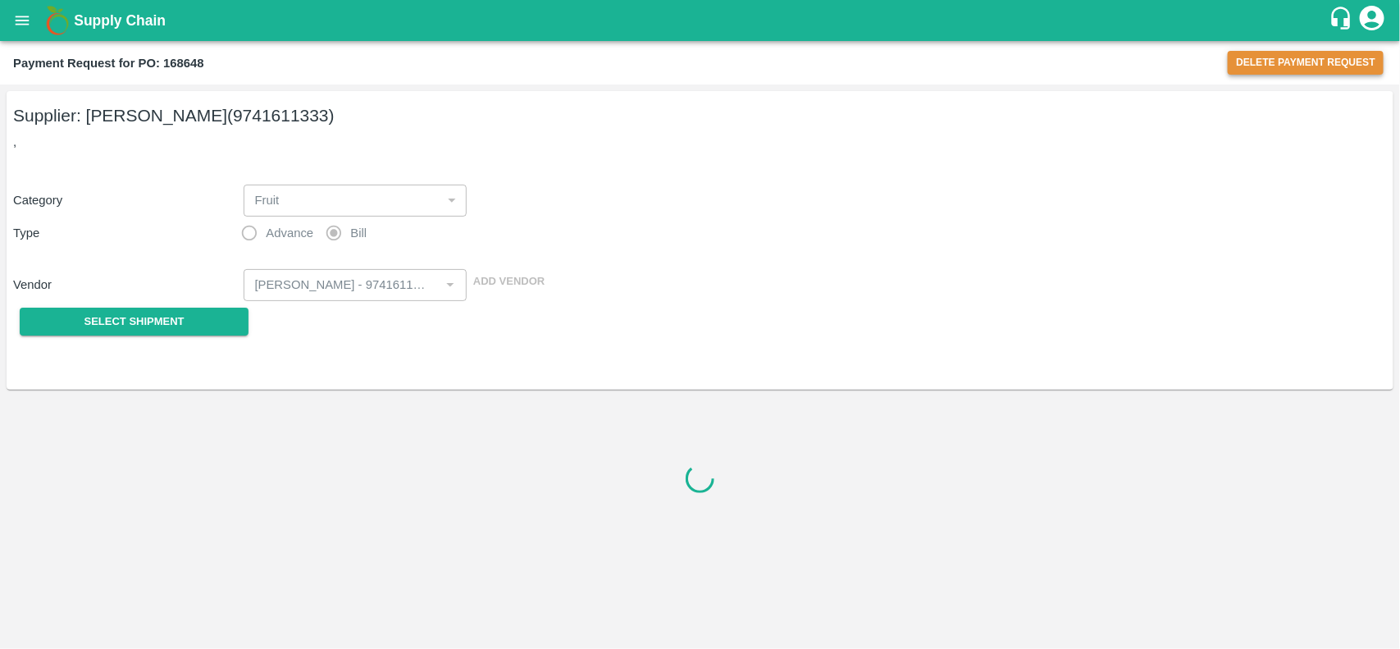
click at [1273, 58] on button "Delete Payment Request" at bounding box center [1306, 63] width 156 height 24
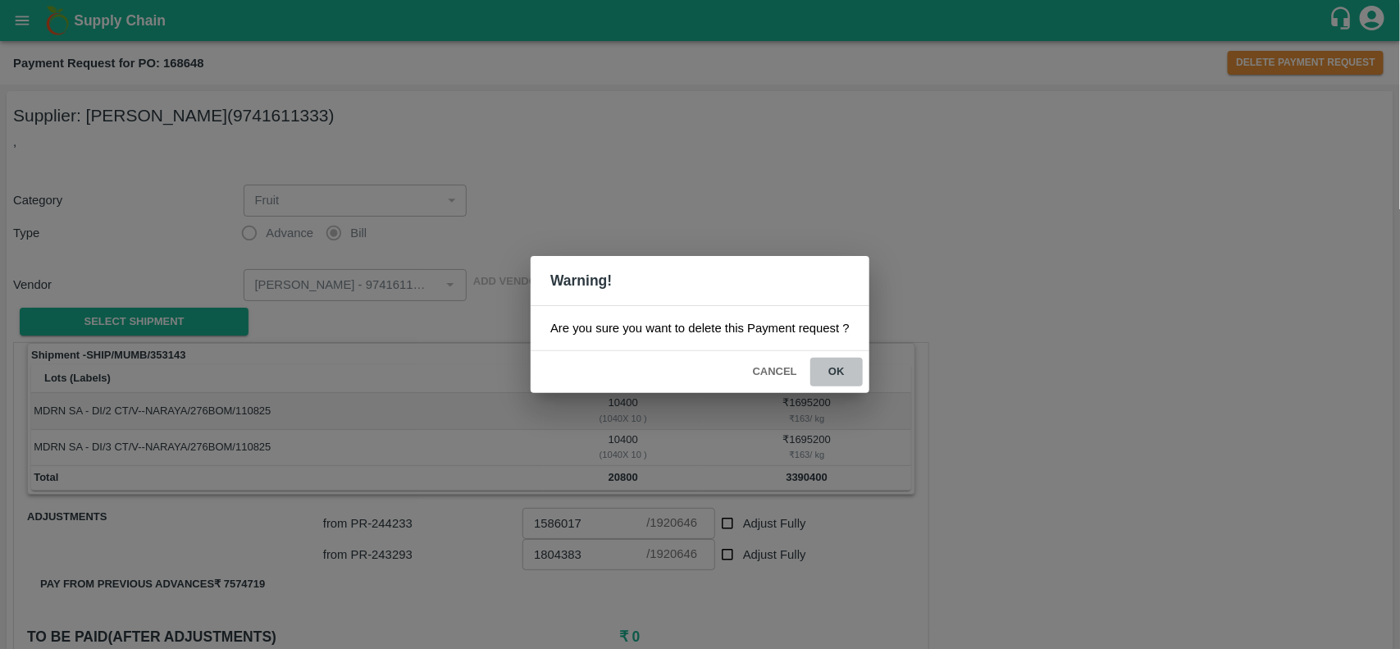
click at [841, 366] on button "ok" at bounding box center [836, 372] width 52 height 29
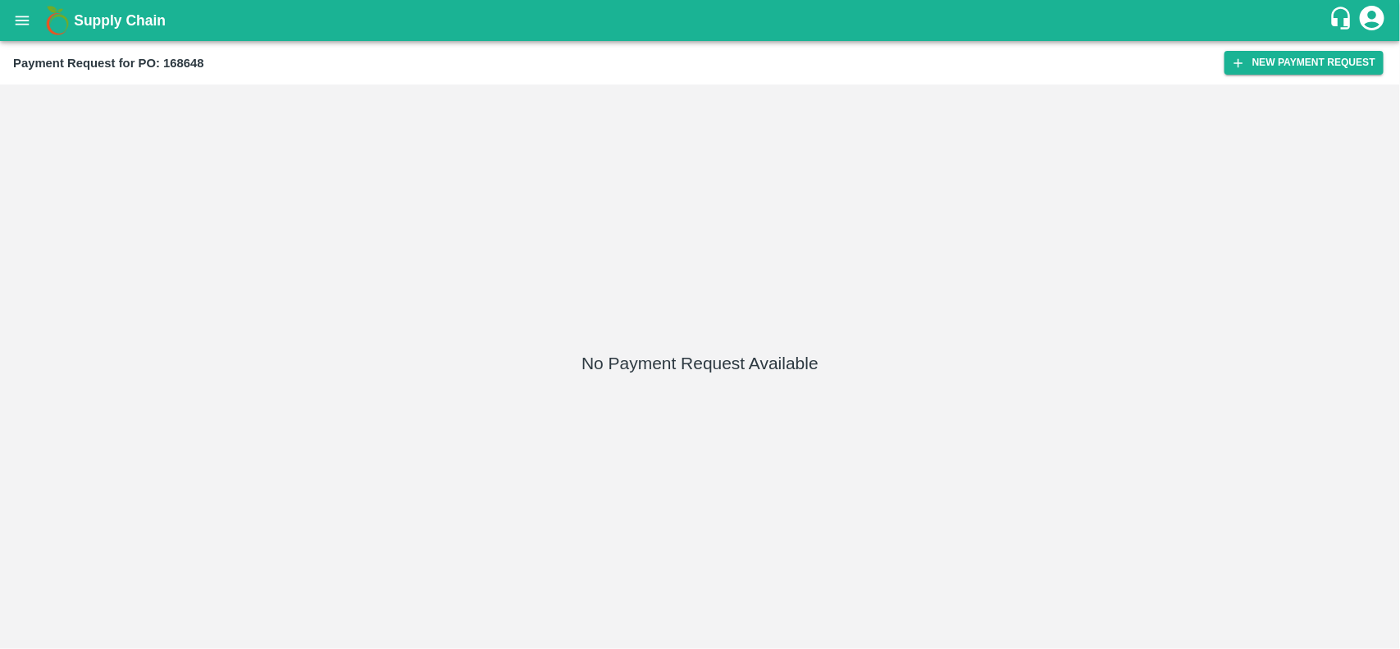
click at [887, 119] on div "No Payment Request Available" at bounding box center [700, 366] width 1387 height 551
click at [1331, 70] on button "New Payment Request" at bounding box center [1303, 63] width 159 height 24
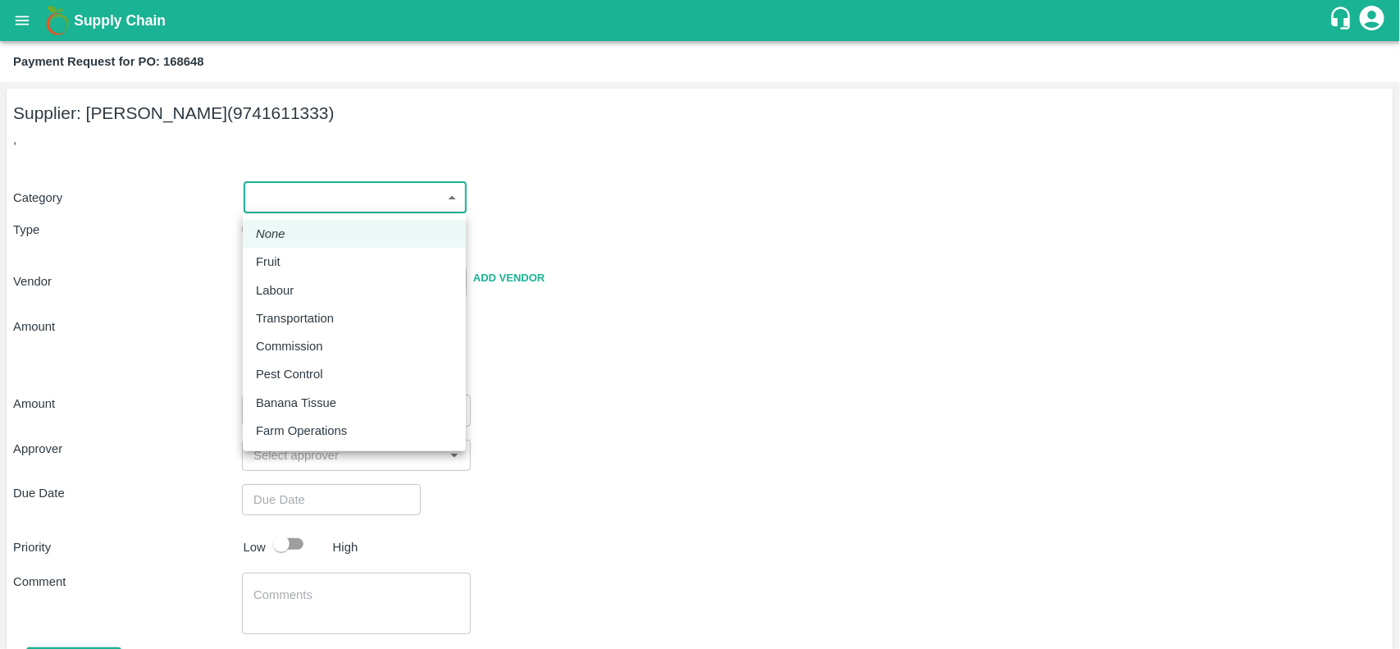
click at [334, 189] on body "Supply Chain Payment Request for PO: 168648 Supplier: NARAYANASWAMY KIRAN (9741…" at bounding box center [700, 324] width 1400 height 649
click at [268, 258] on p "Fruit" at bounding box center [268, 262] width 25 height 18
type input "1"
type input "NARAYANASWAMY KIRAN - 9741611333(Supplier)"
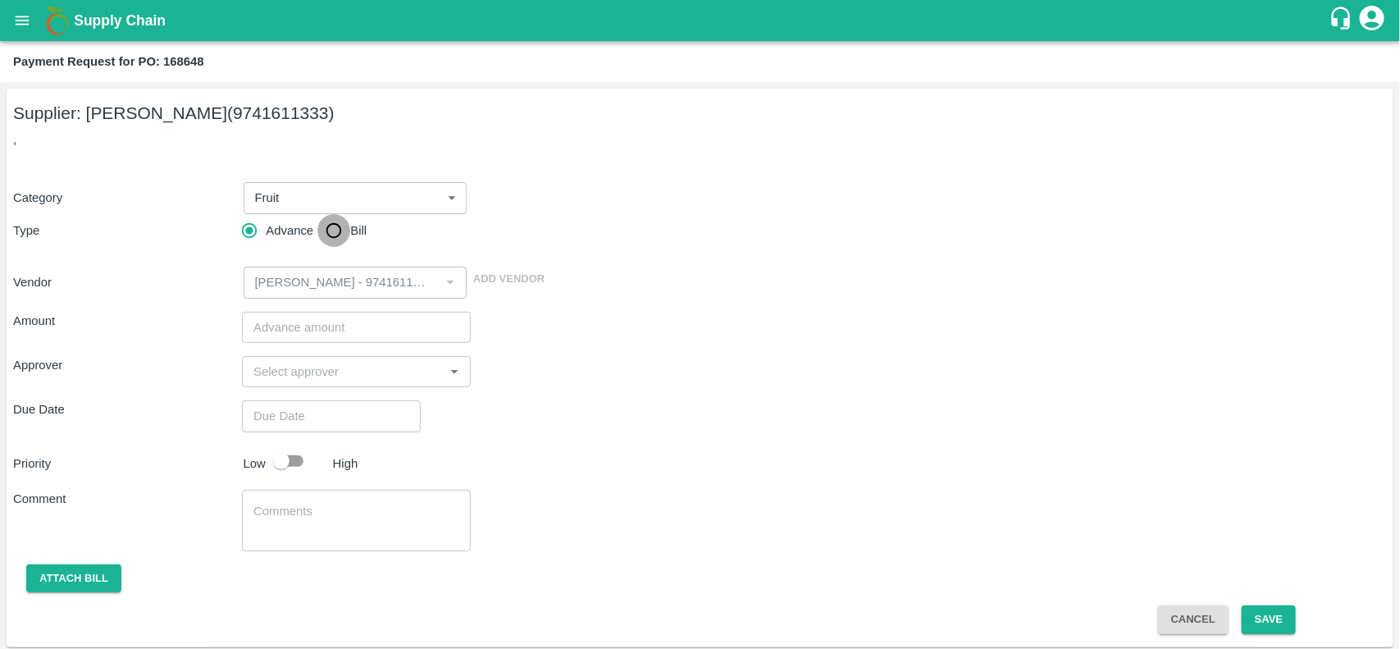
click at [334, 224] on input "Bill" at bounding box center [333, 230] width 33 height 33
radio input "true"
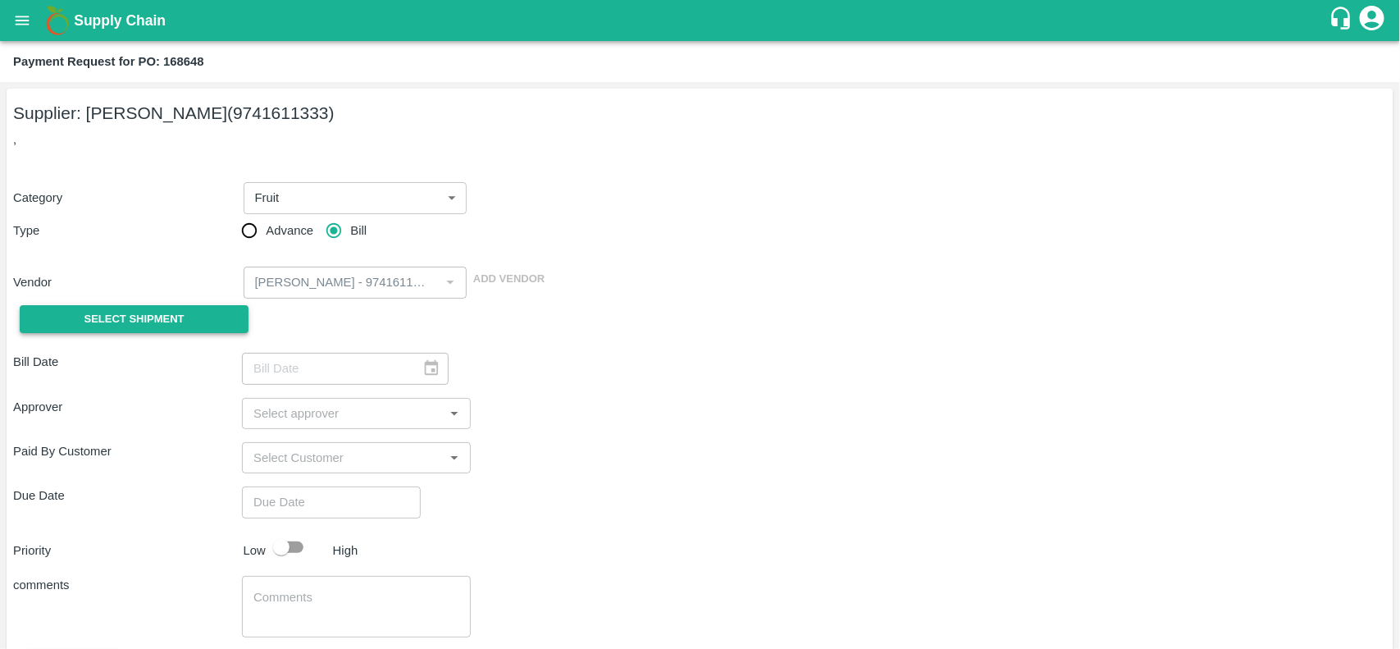
click at [171, 314] on span "Select Shipment" at bounding box center [134, 319] width 100 height 19
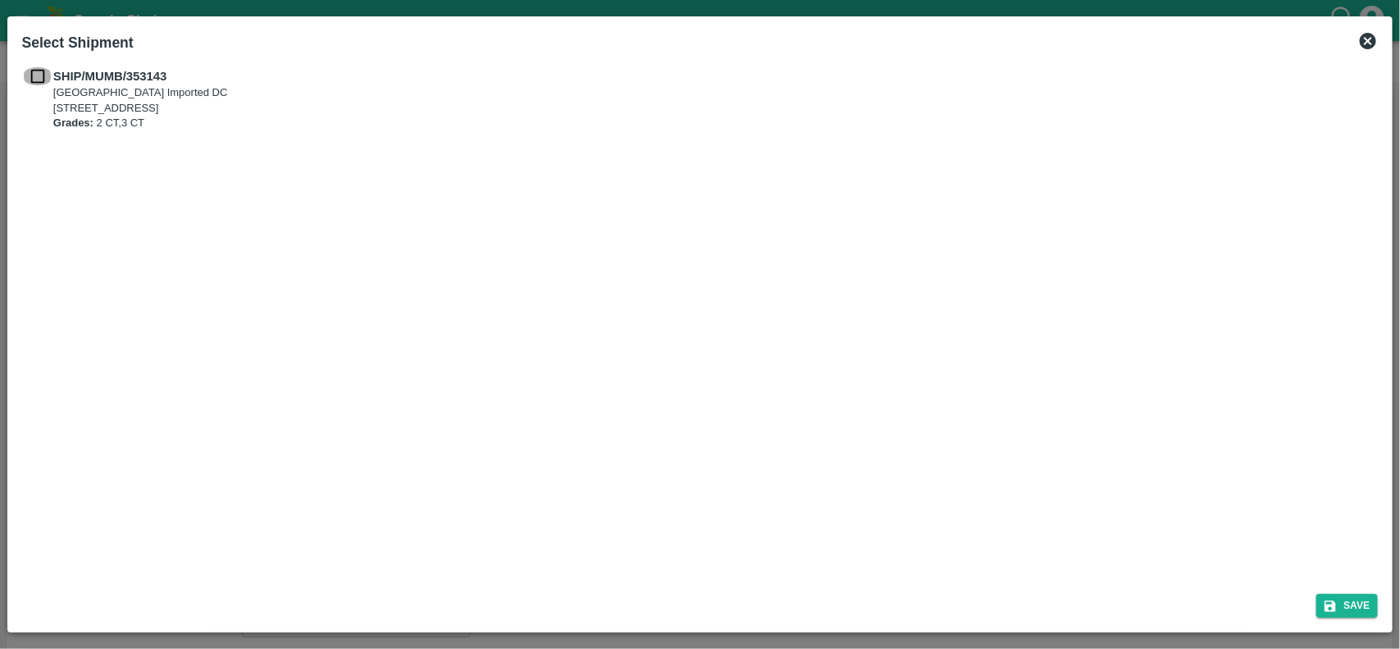
click at [41, 84] on input "checkbox" at bounding box center [37, 76] width 31 height 18
checkbox input "true"
click at [1334, 604] on icon "submit" at bounding box center [1329, 605] width 11 height 11
type input "11/08/2025"
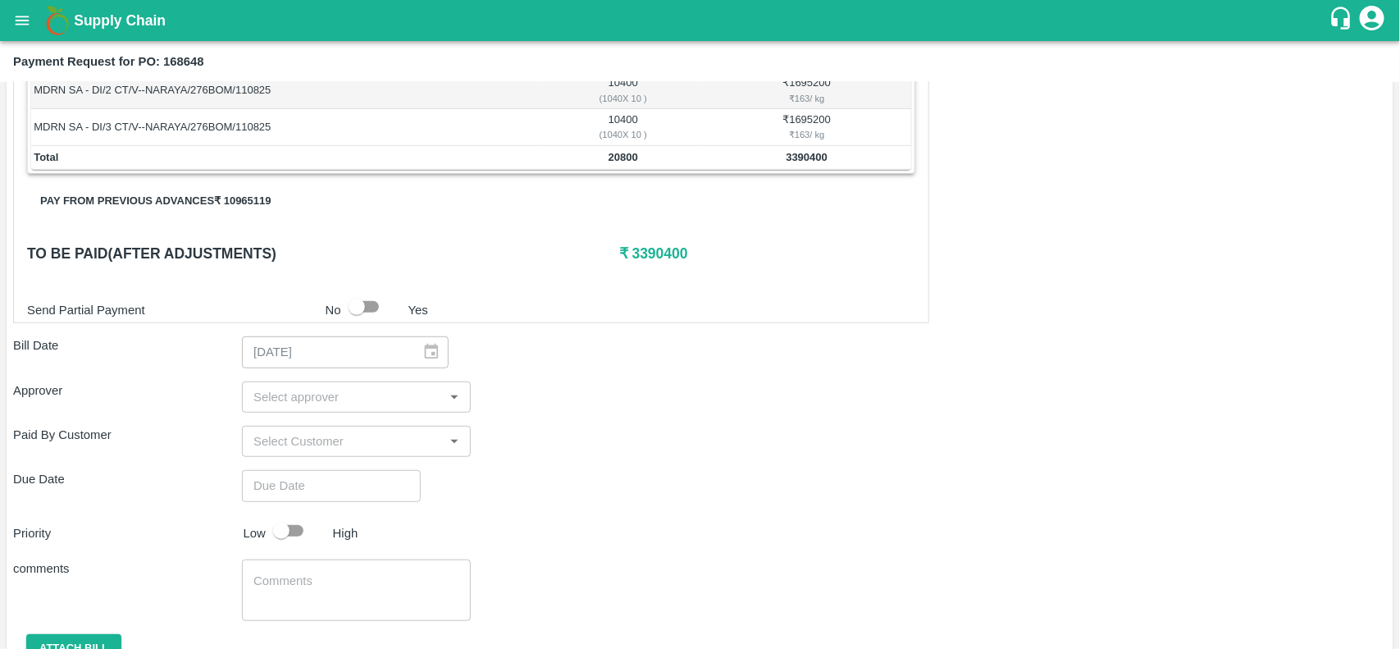
scroll to position [318, 0]
click at [205, 198] on button "Pay from previous advances ₹ 10965119" at bounding box center [155, 200] width 257 height 29
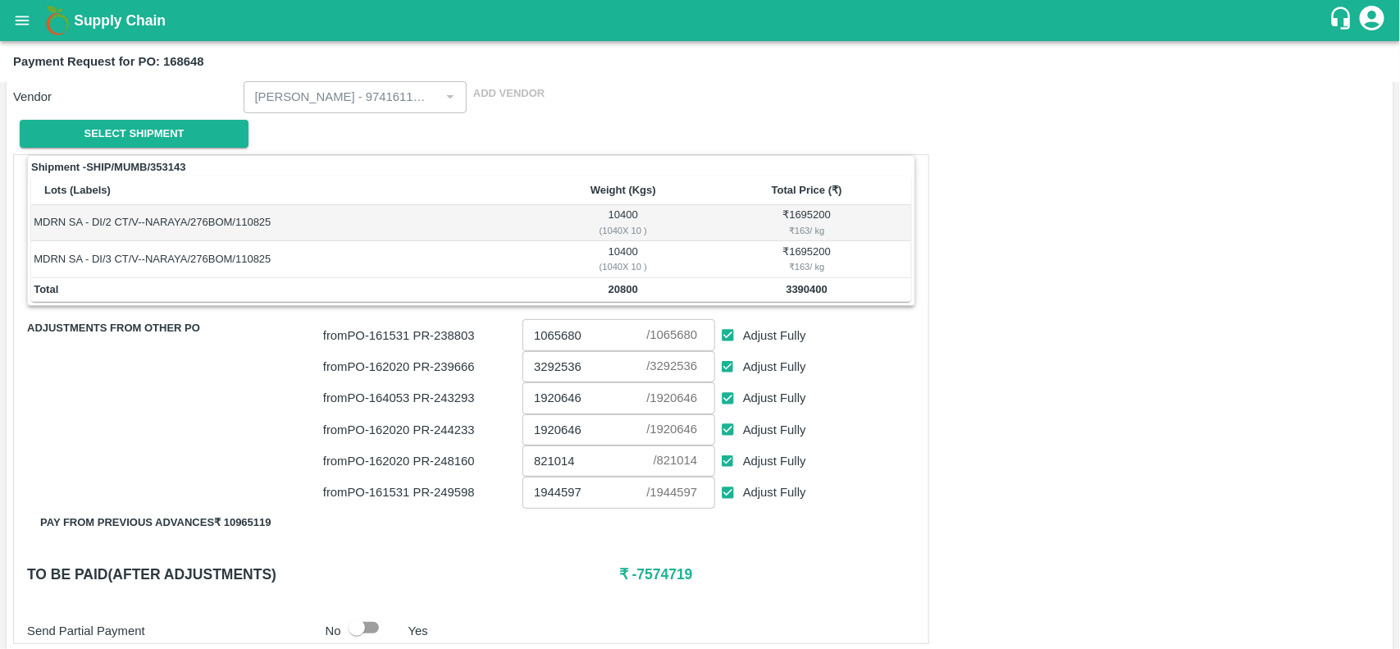
scroll to position [220, 0]
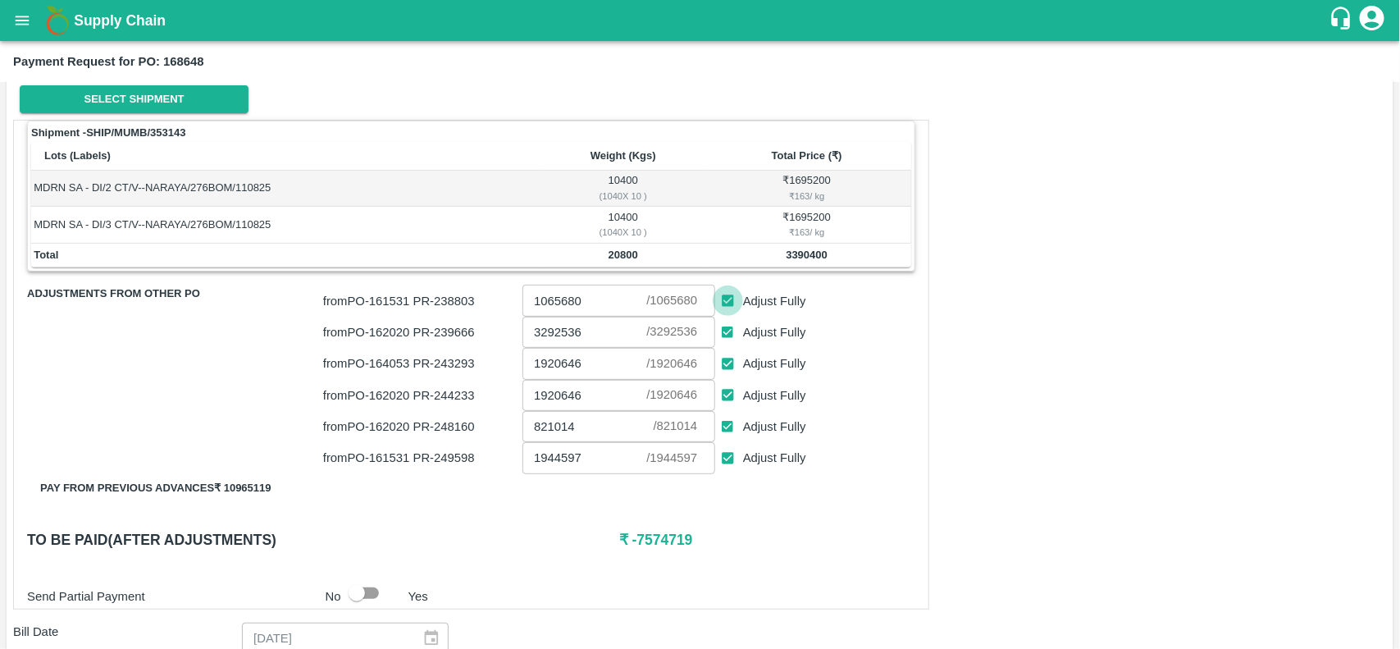
click at [730, 302] on input "Adjust Fully" at bounding box center [728, 300] width 30 height 30
checkbox input "false"
type input "0"
click at [727, 328] on input "Adjust Fully" at bounding box center [728, 332] width 30 height 30
checkbox input "false"
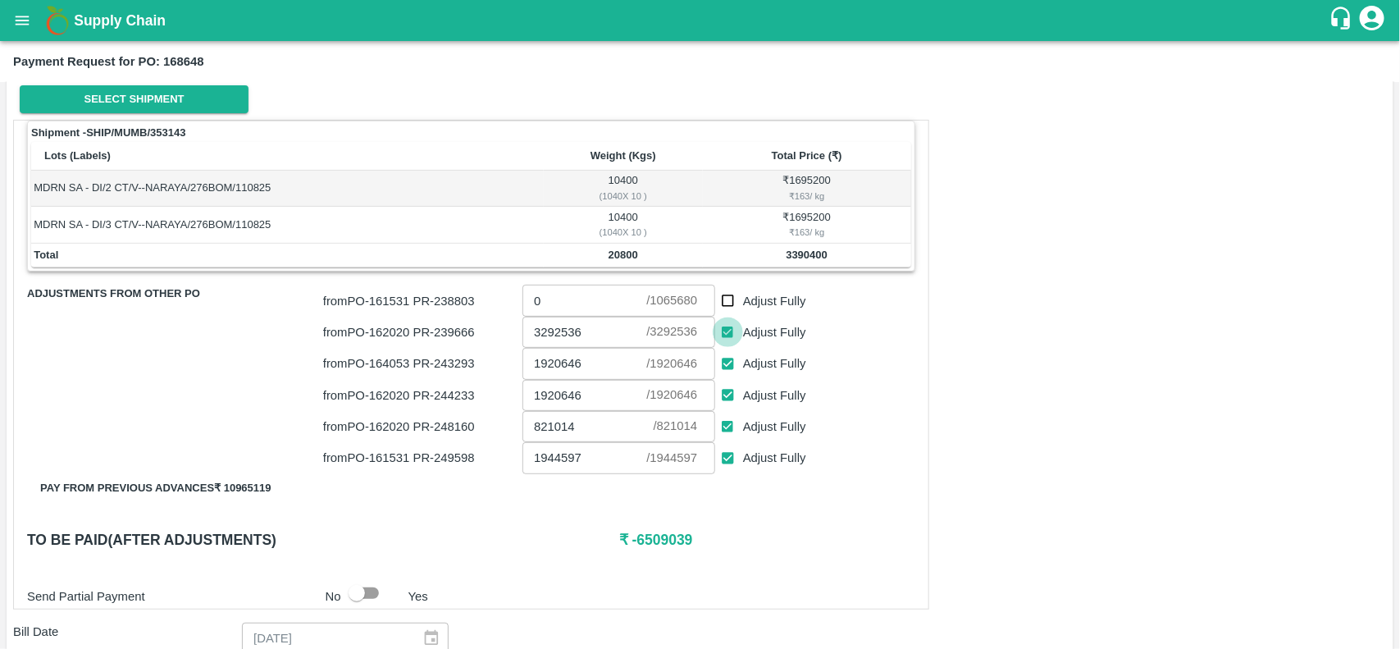
type input "0"
click at [726, 363] on input "Adjust Fully" at bounding box center [728, 363] width 30 height 30
checkbox input "false"
type input "0"
click at [723, 406] on input "Adjust Fully" at bounding box center [728, 395] width 30 height 30
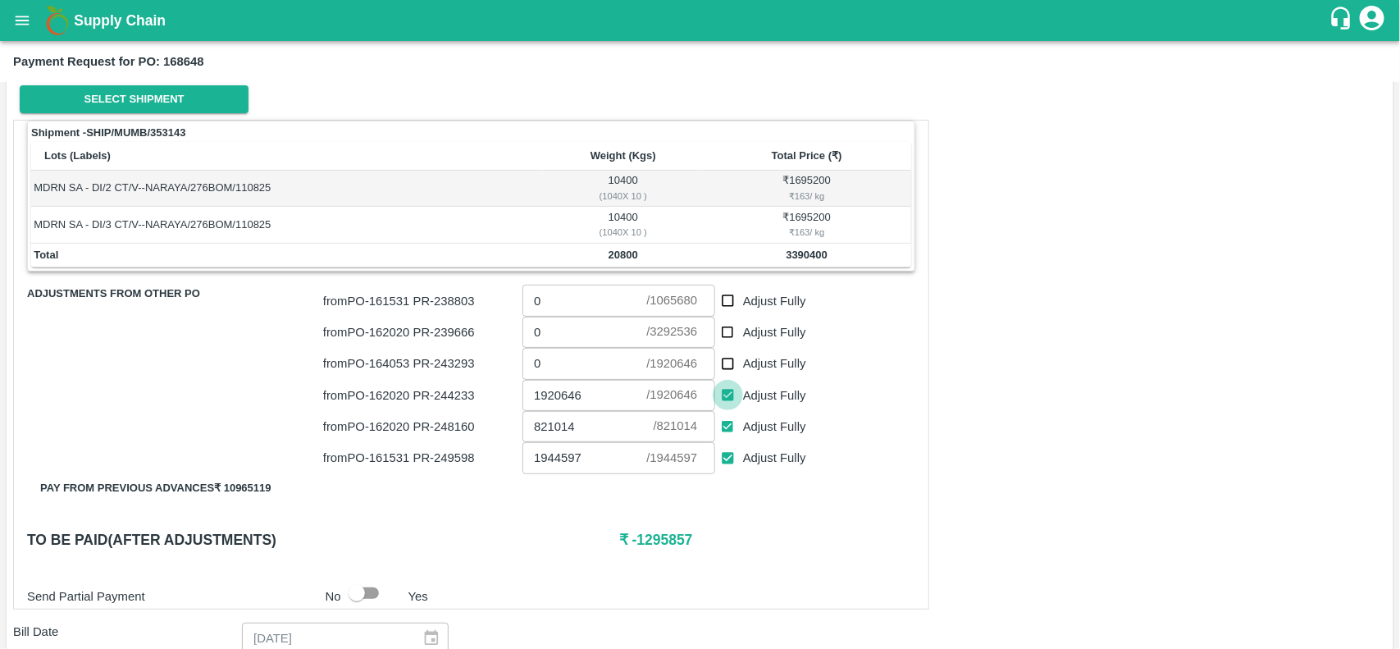
checkbox input "false"
type input "0"
click at [724, 422] on input "Adjust Fully" at bounding box center [728, 427] width 30 height 30
checkbox input "false"
type input "0"
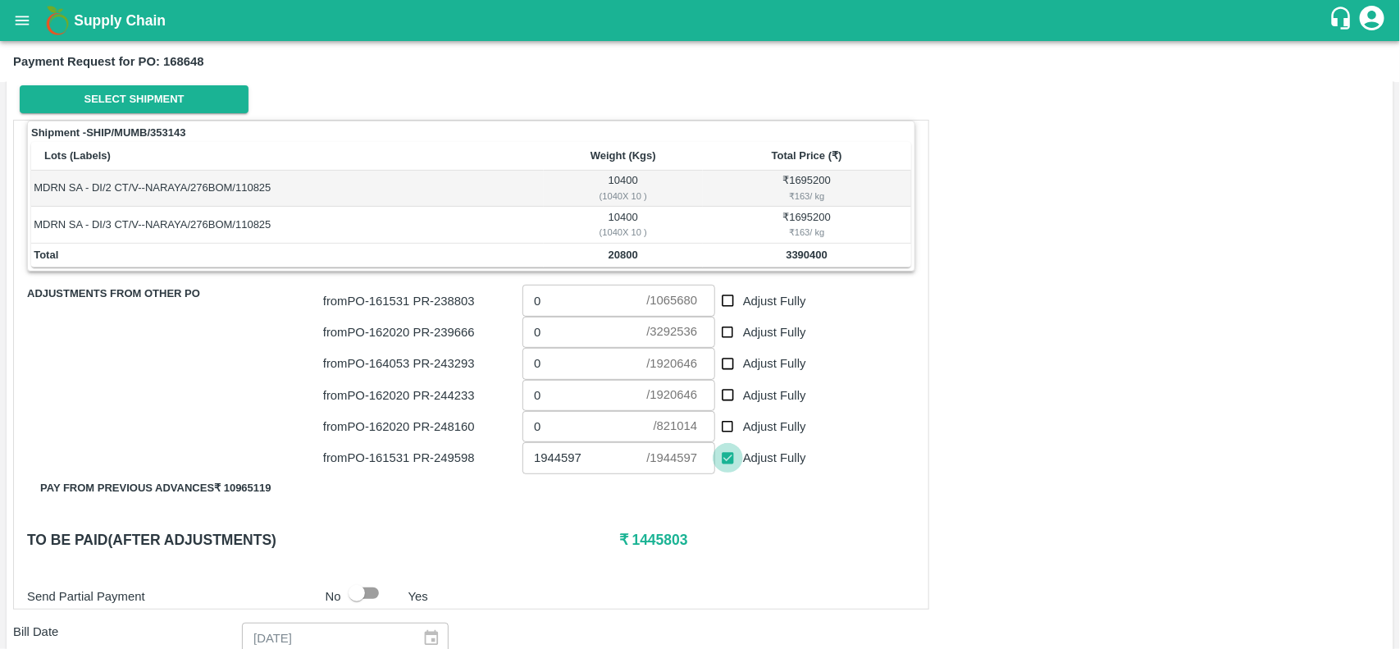
click at [723, 461] on input "Adjust Fully" at bounding box center [728, 458] width 30 height 30
checkbox input "false"
type input "0"
click at [724, 334] on input "Adjust Fully" at bounding box center [728, 332] width 30 height 30
checkbox input "true"
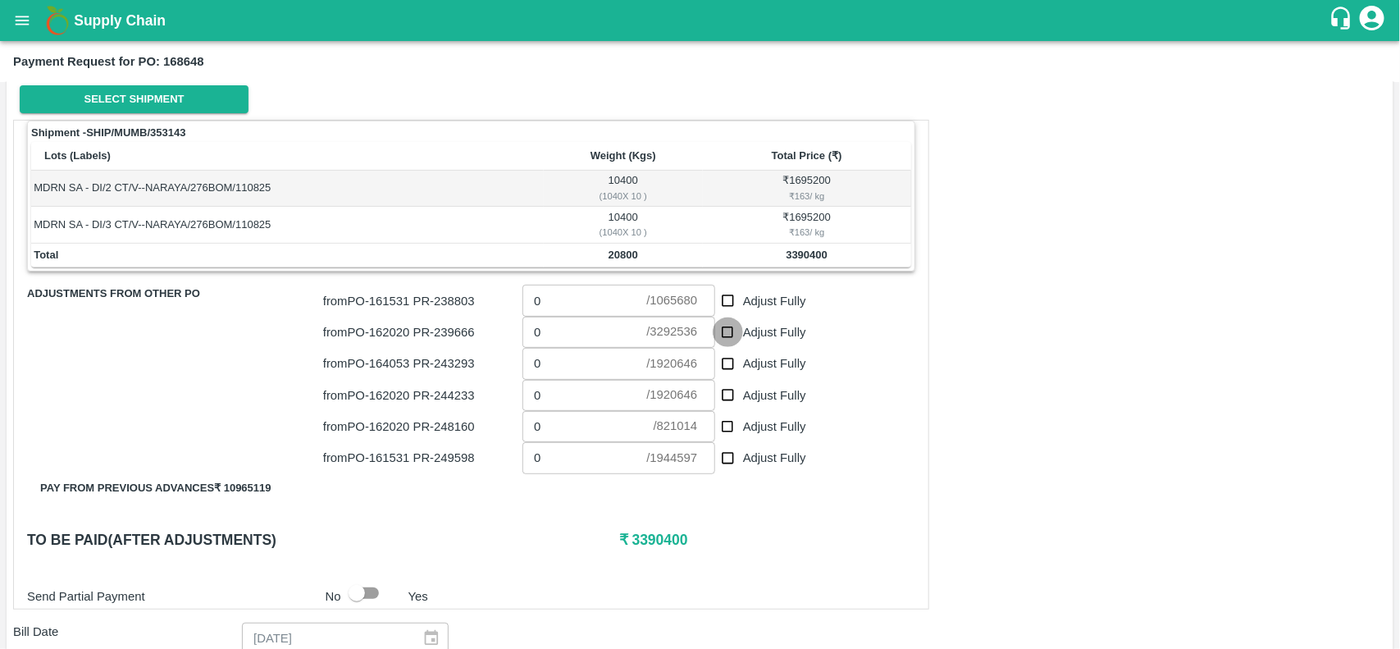
type input "3292536"
click at [724, 358] on input "Adjust Fully" at bounding box center [728, 363] width 30 height 30
checkbox input "true"
type input "1920646"
click at [713, 369] on input "Adjust Fully" at bounding box center [728, 363] width 30 height 30
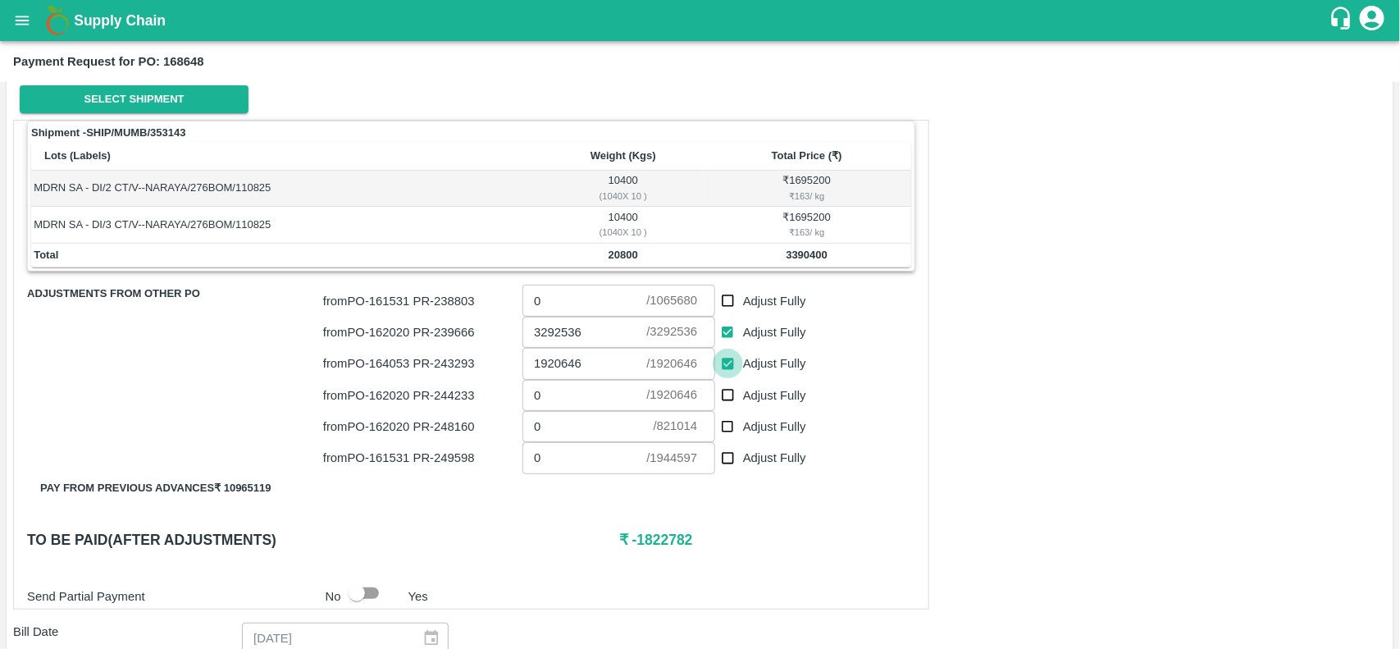
checkbox input "false"
drag, startPoint x: 630, startPoint y: 538, endPoint x: 676, endPoint y: 544, distance: 47.1
click at [676, 544] on h6 "₹ 97864" at bounding box center [767, 539] width 296 height 23
copy h6 "97864"
click at [581, 370] on input "0" at bounding box center [584, 363] width 124 height 31
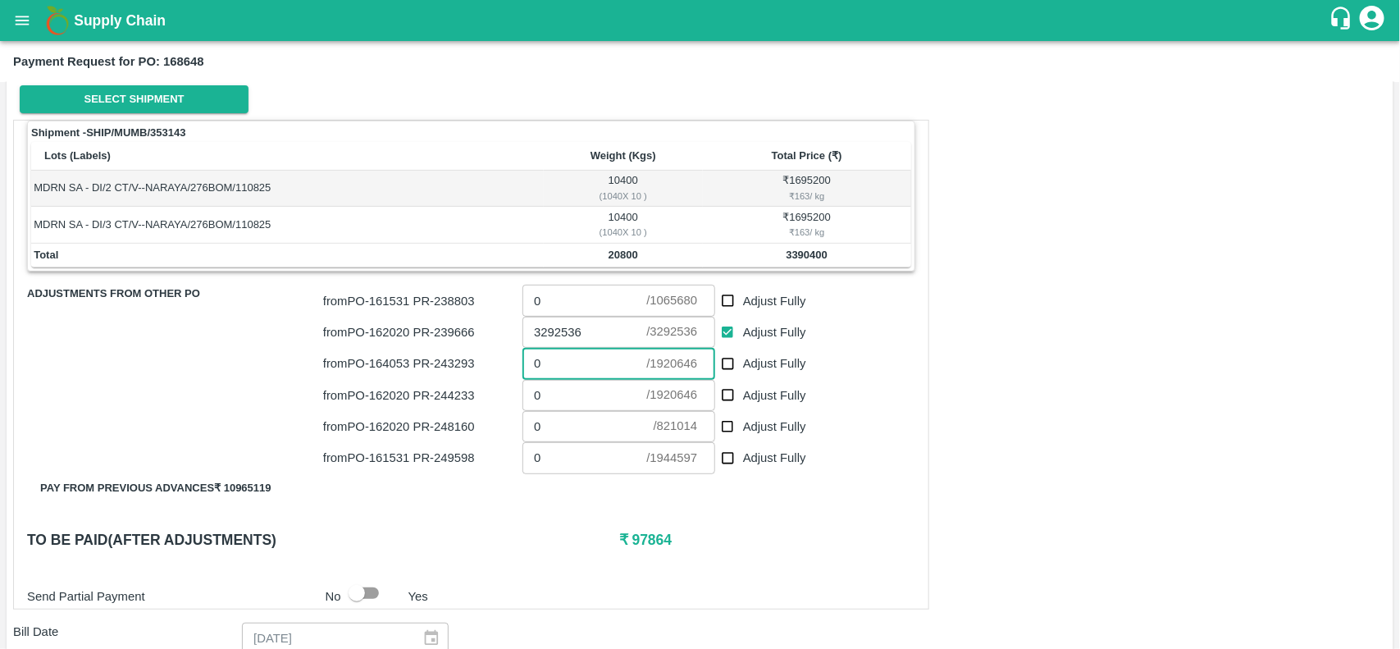
paste input "97864"
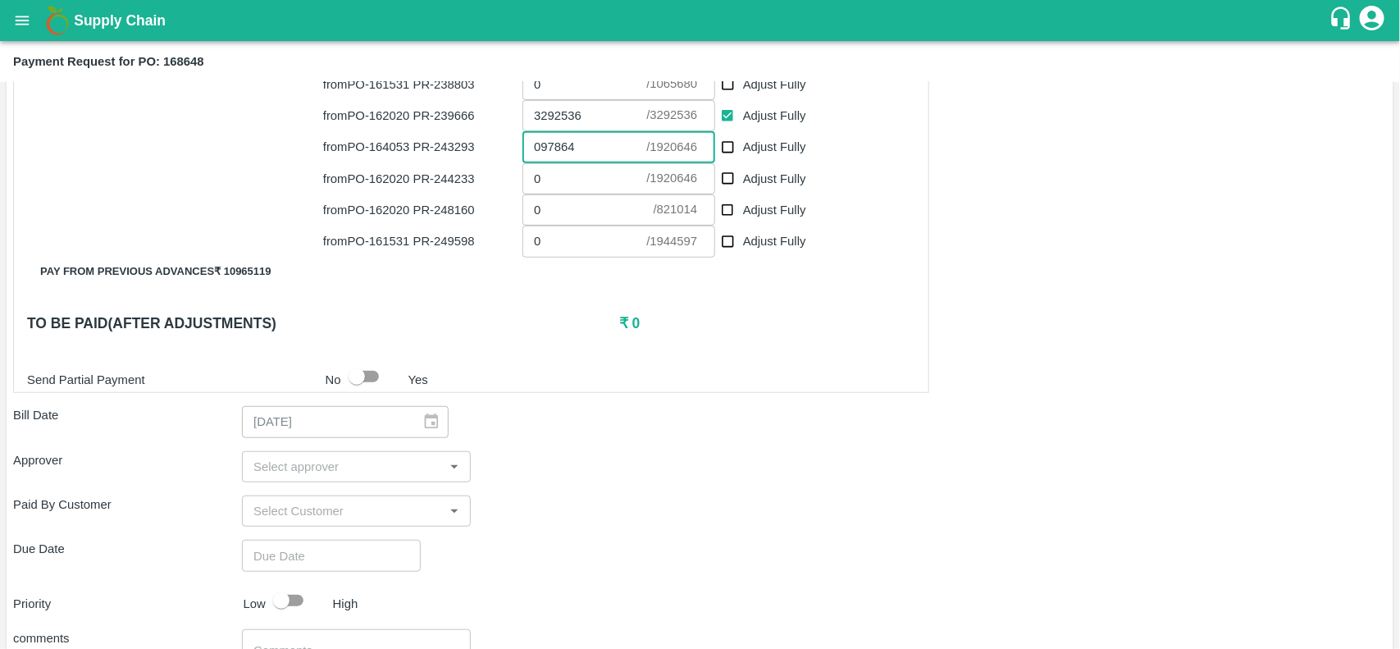
scroll to position [437, 0]
type input "097864"
click at [330, 472] on input "input" at bounding box center [343, 465] width 192 height 21
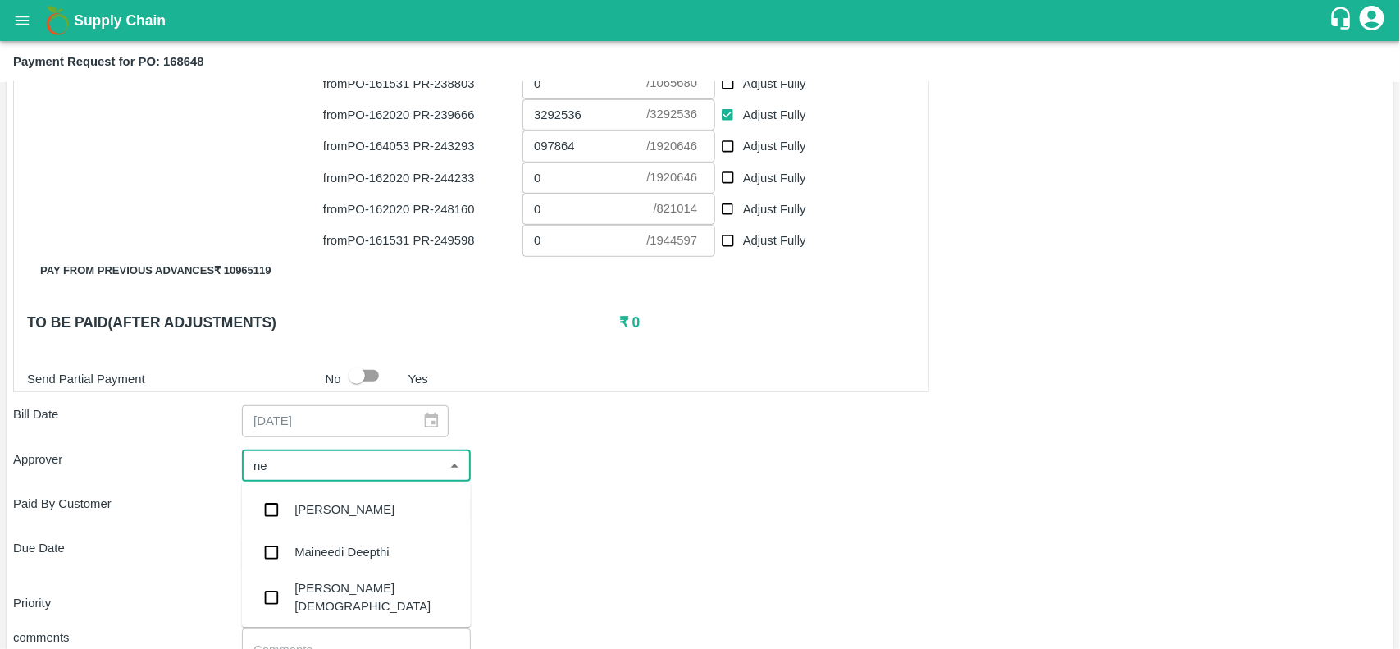
type input "nee"
click at [324, 604] on div "[PERSON_NAME][DEMOGRAPHIC_DATA]" at bounding box center [356, 597] width 229 height 47
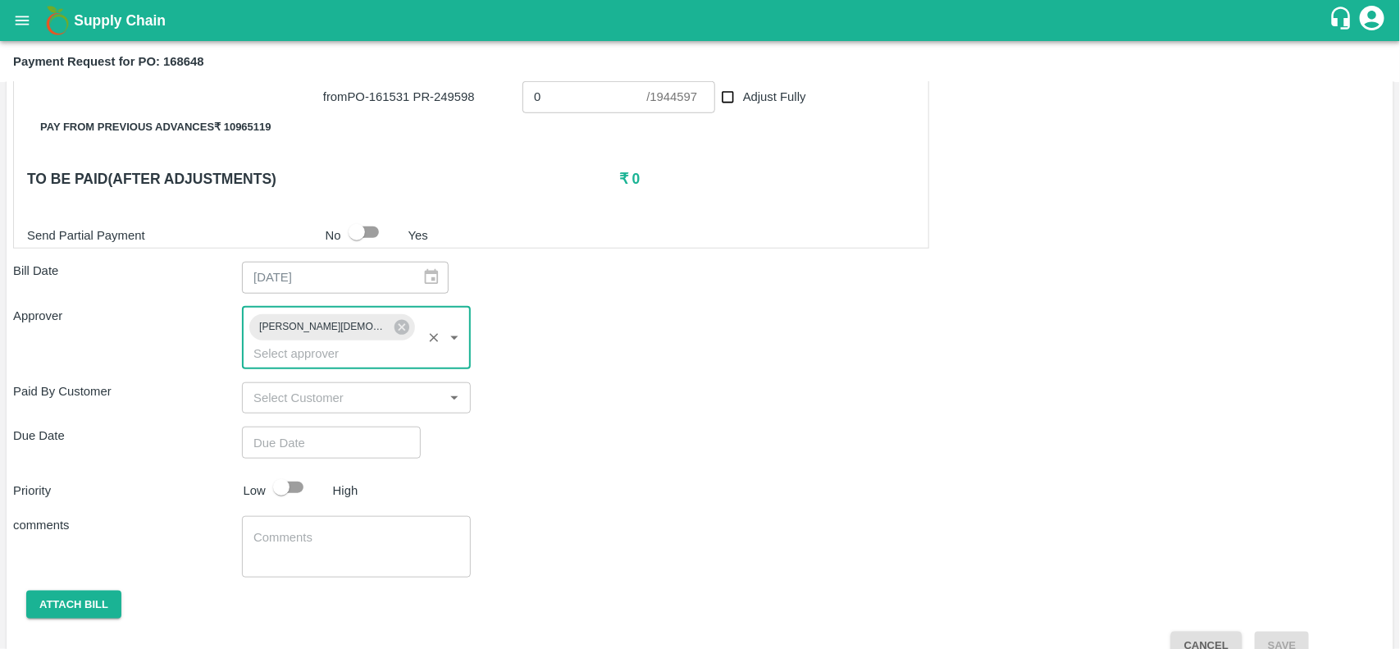
scroll to position [582, 0]
type input "DD/MM/YYYY hh:mm aa"
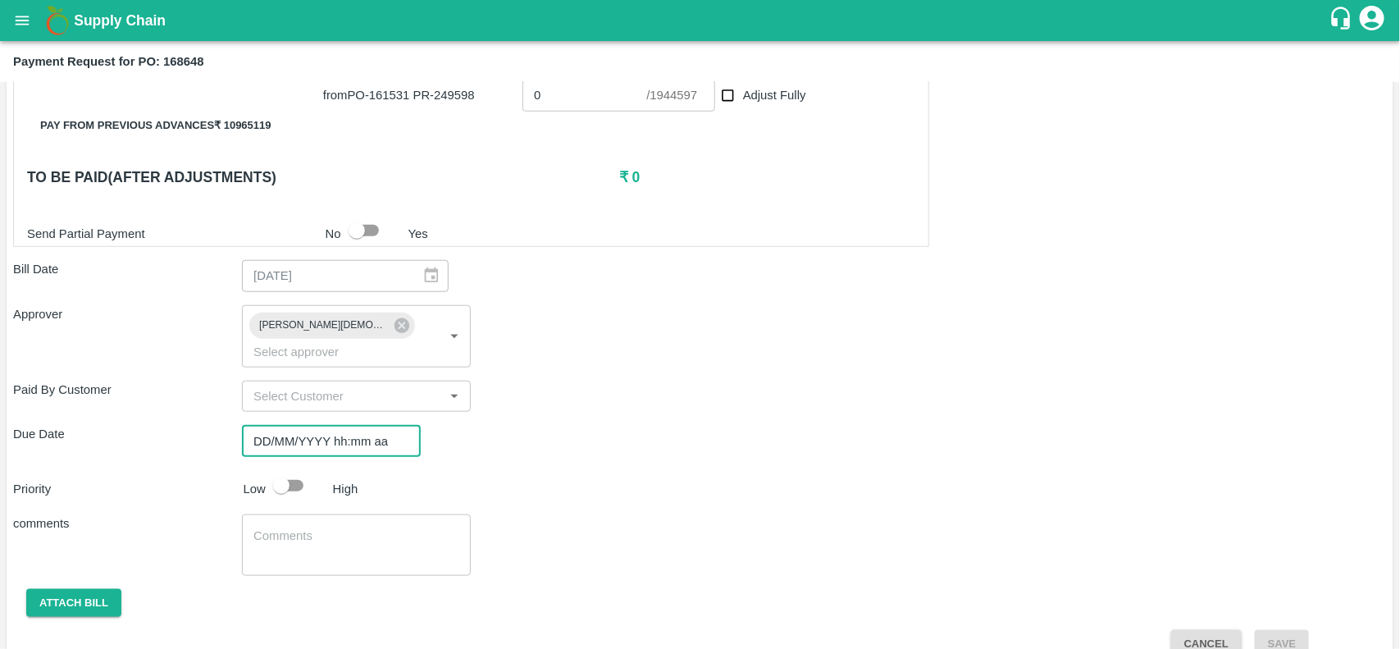
click at [325, 425] on input "DD/MM/YYYY hh:mm aa" at bounding box center [325, 440] width 167 height 31
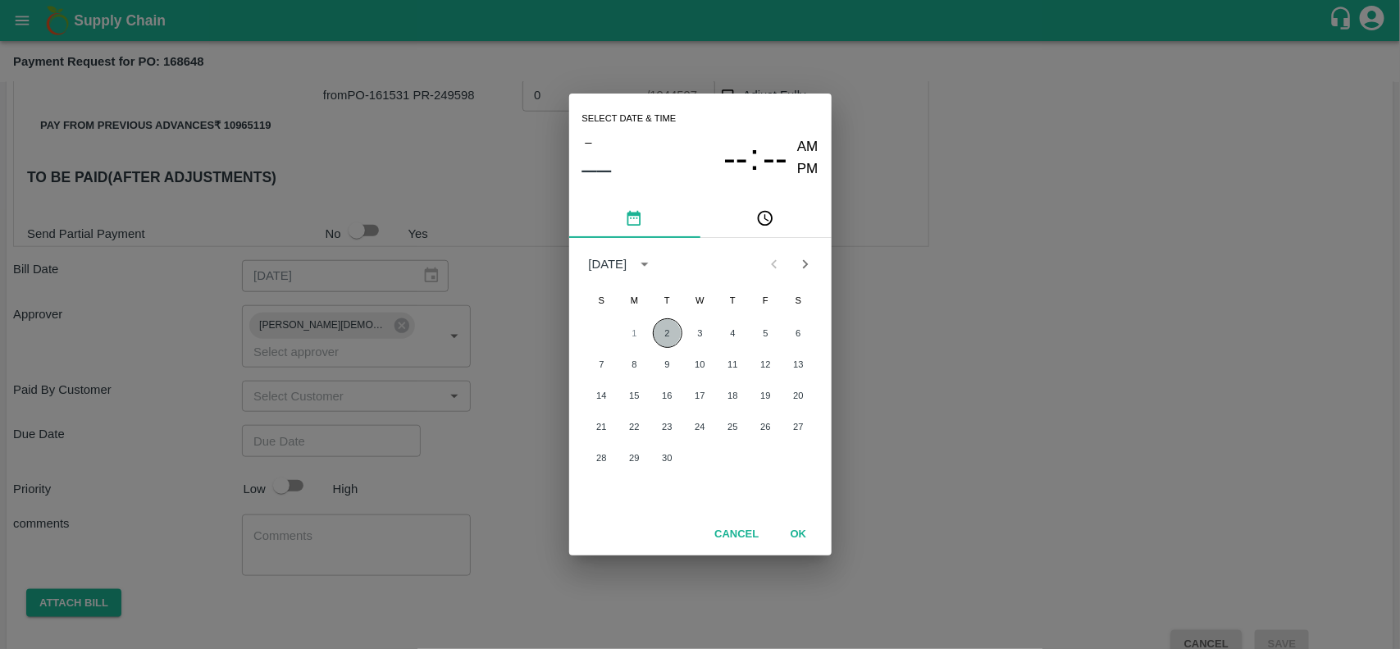
click at [671, 330] on button "2" at bounding box center [668, 333] width 30 height 30
type input "02/09/2025 12:00 AM"
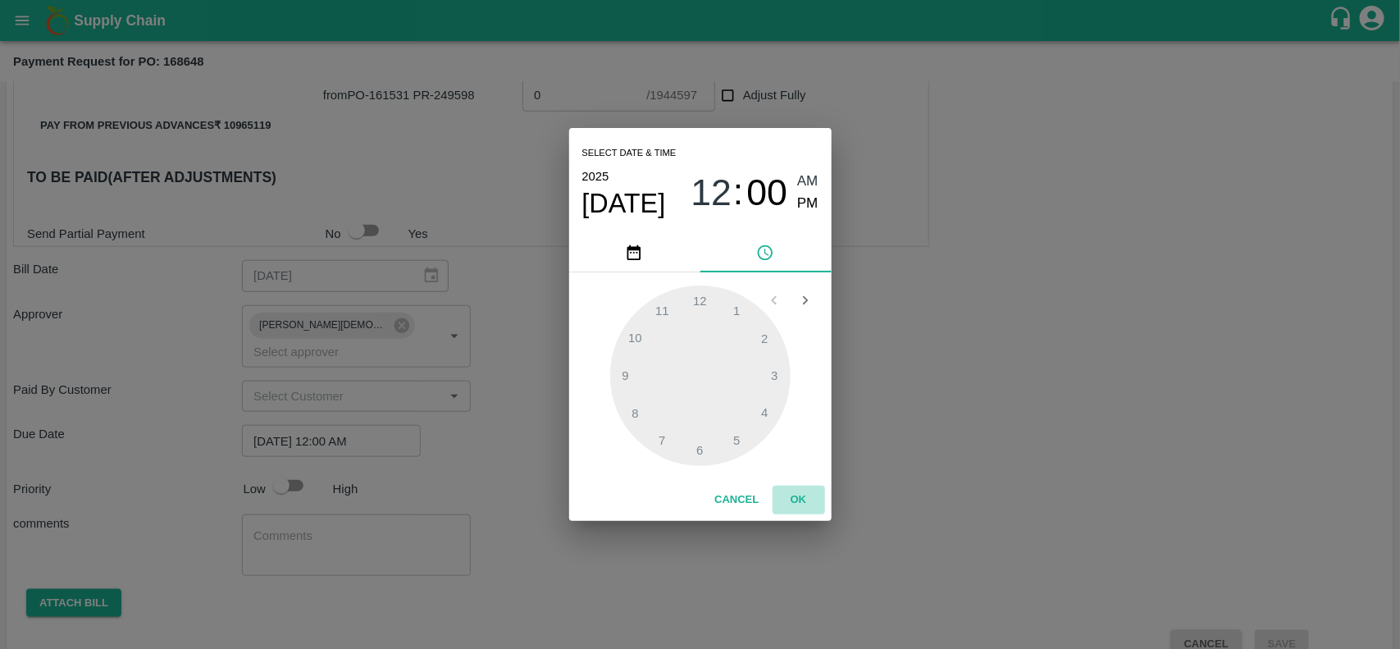
click at [797, 498] on button "OK" at bounding box center [798, 499] width 52 height 29
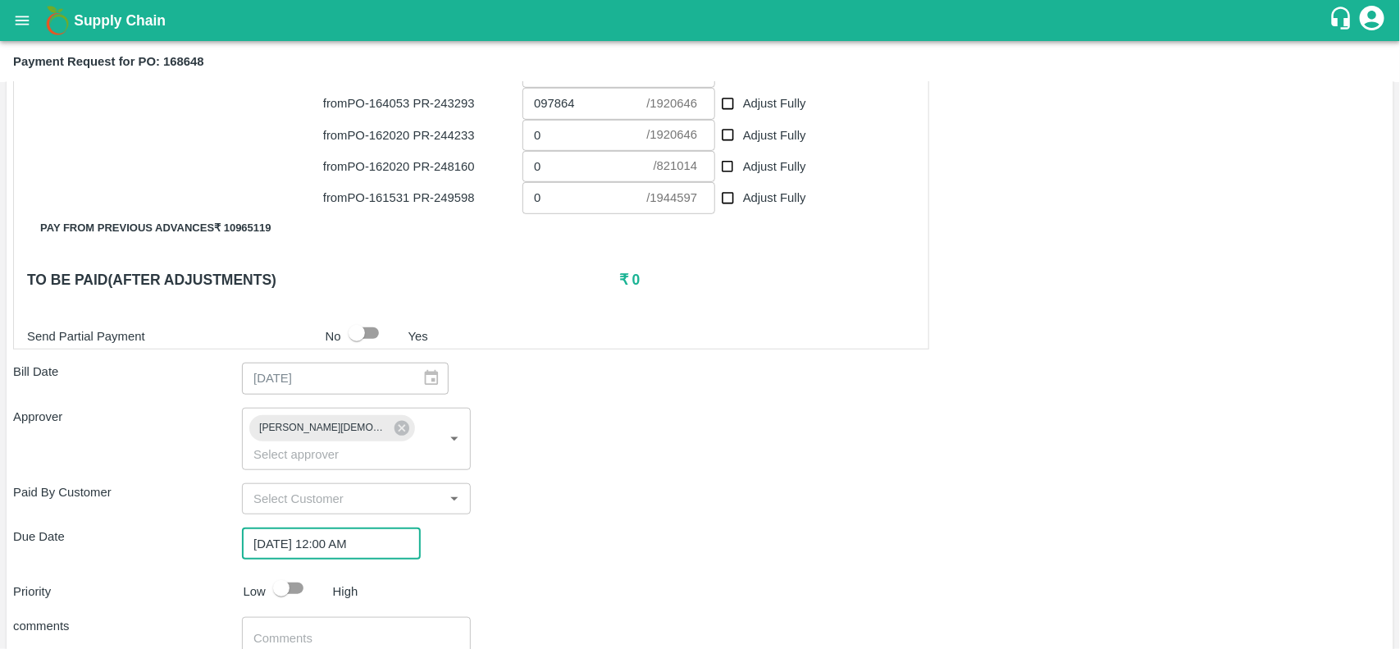
scroll to position [591, 0]
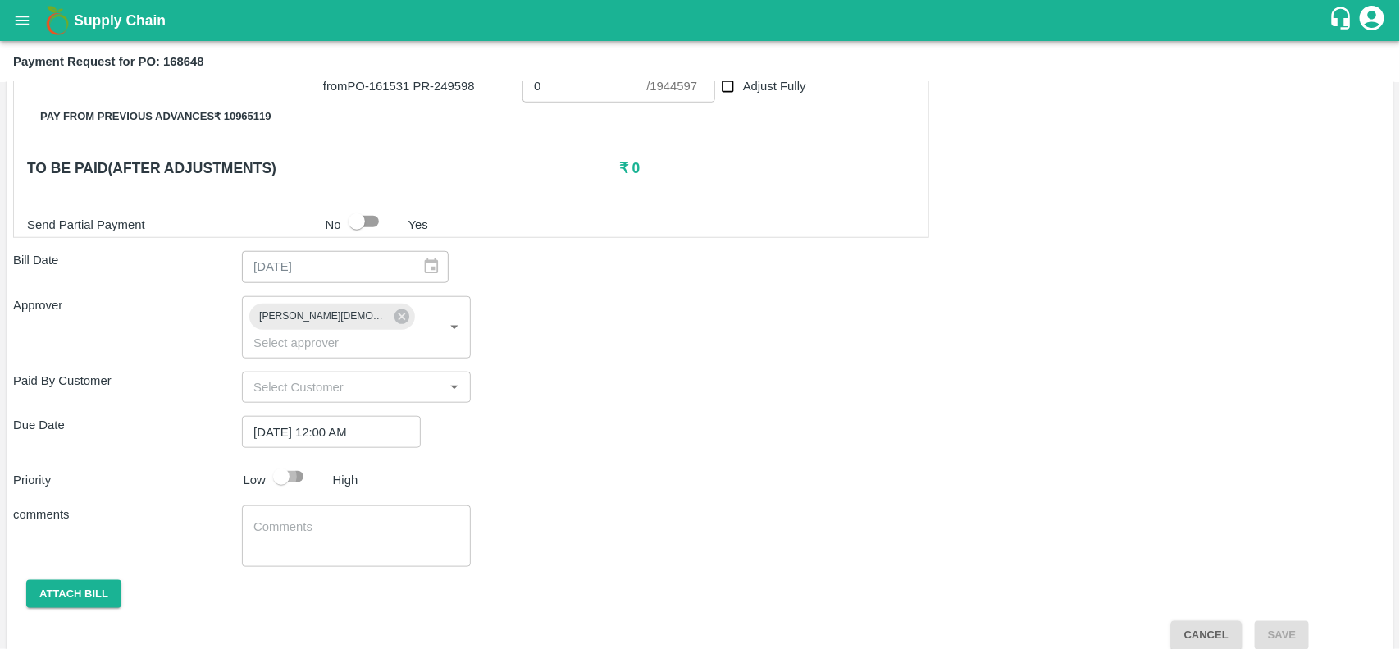
click at [295, 467] on input "checkbox" at bounding box center [281, 476] width 93 height 31
checkbox input "true"
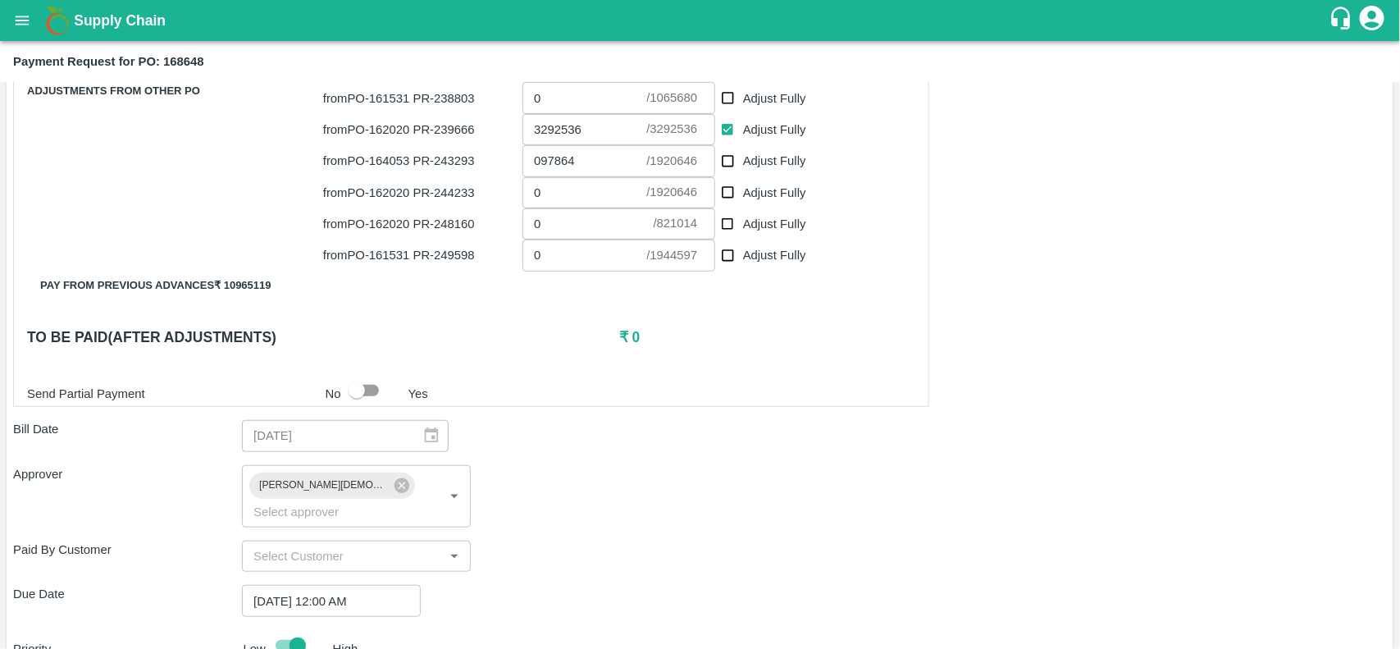
scroll to position [420, 0]
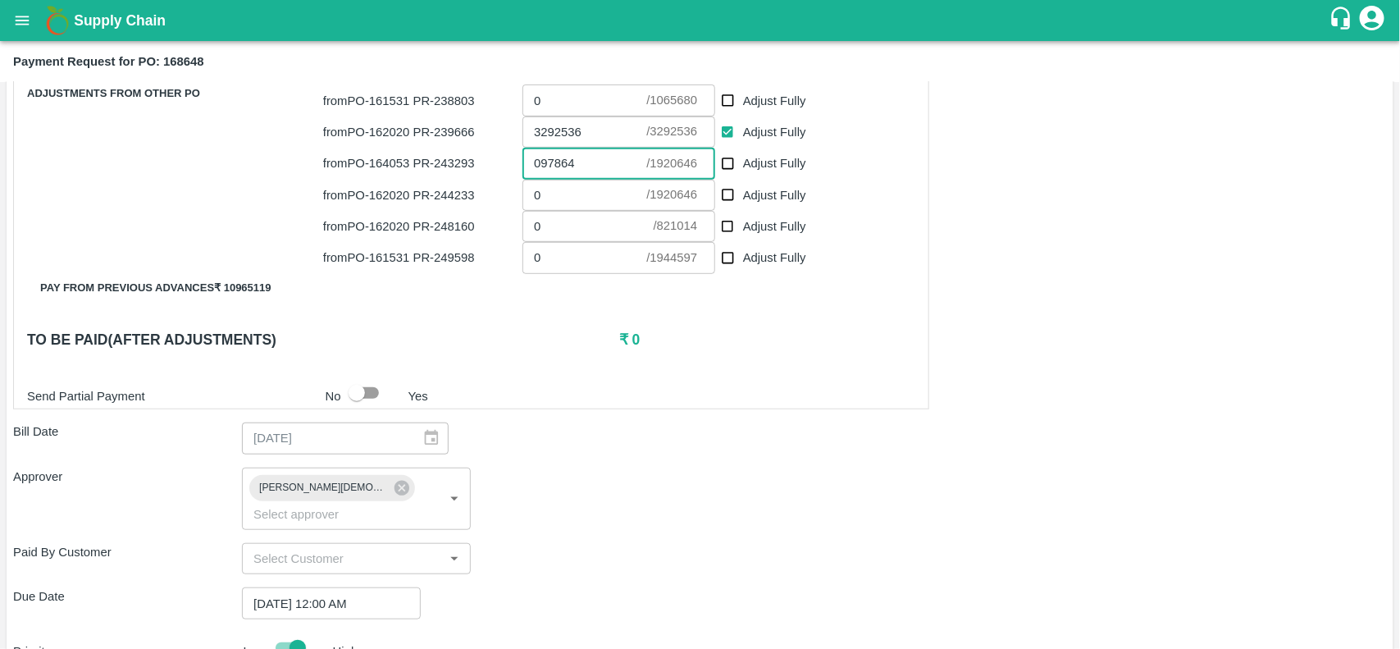
click at [540, 168] on input "097864" at bounding box center [584, 163] width 124 height 31
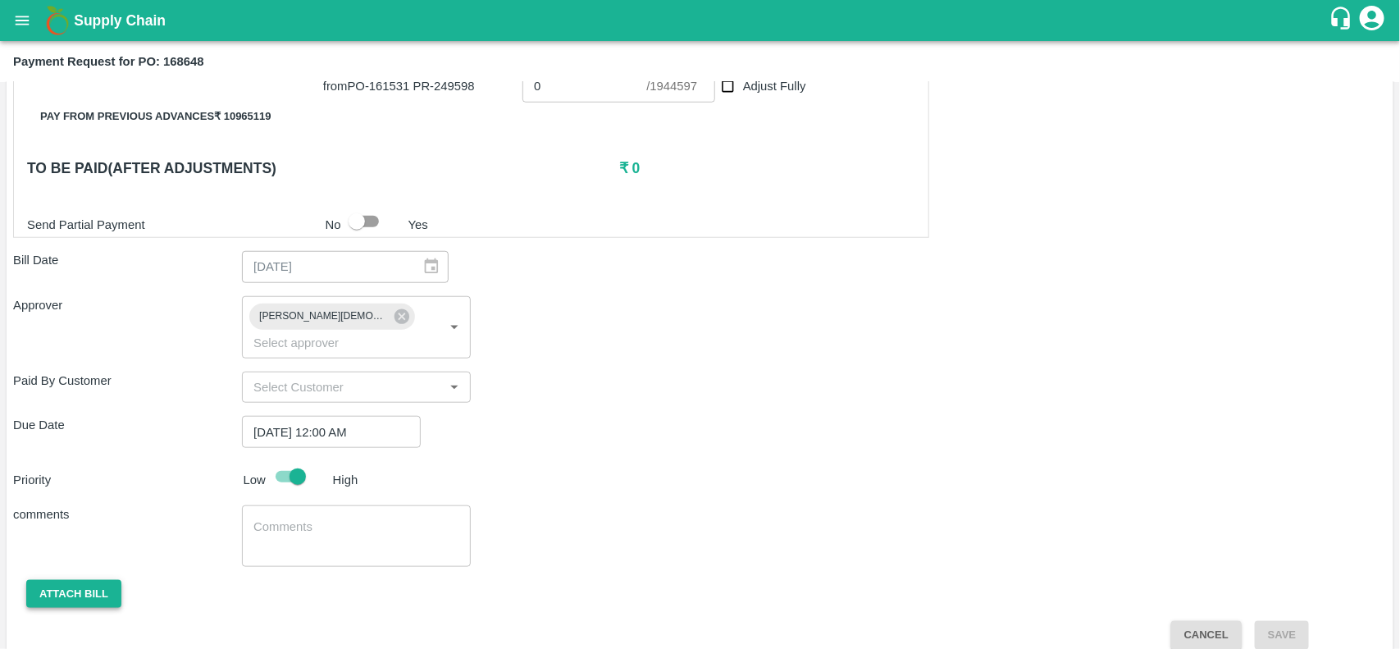
type input "97864"
click at [57, 580] on button "Attach bill" at bounding box center [73, 594] width 95 height 29
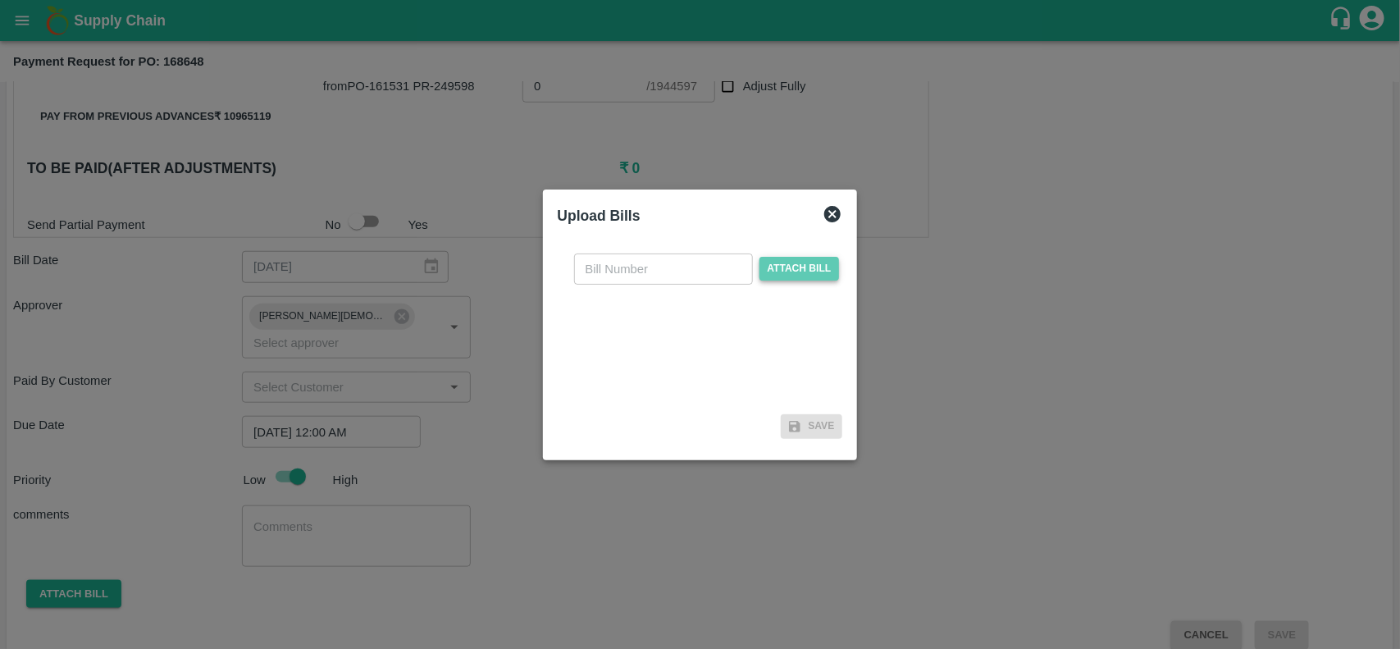
click at [781, 276] on span "Attach bill" at bounding box center [799, 269] width 80 height 24
click at [0, 0] on input "Attach bill" at bounding box center [0, 0] width 0 height 0
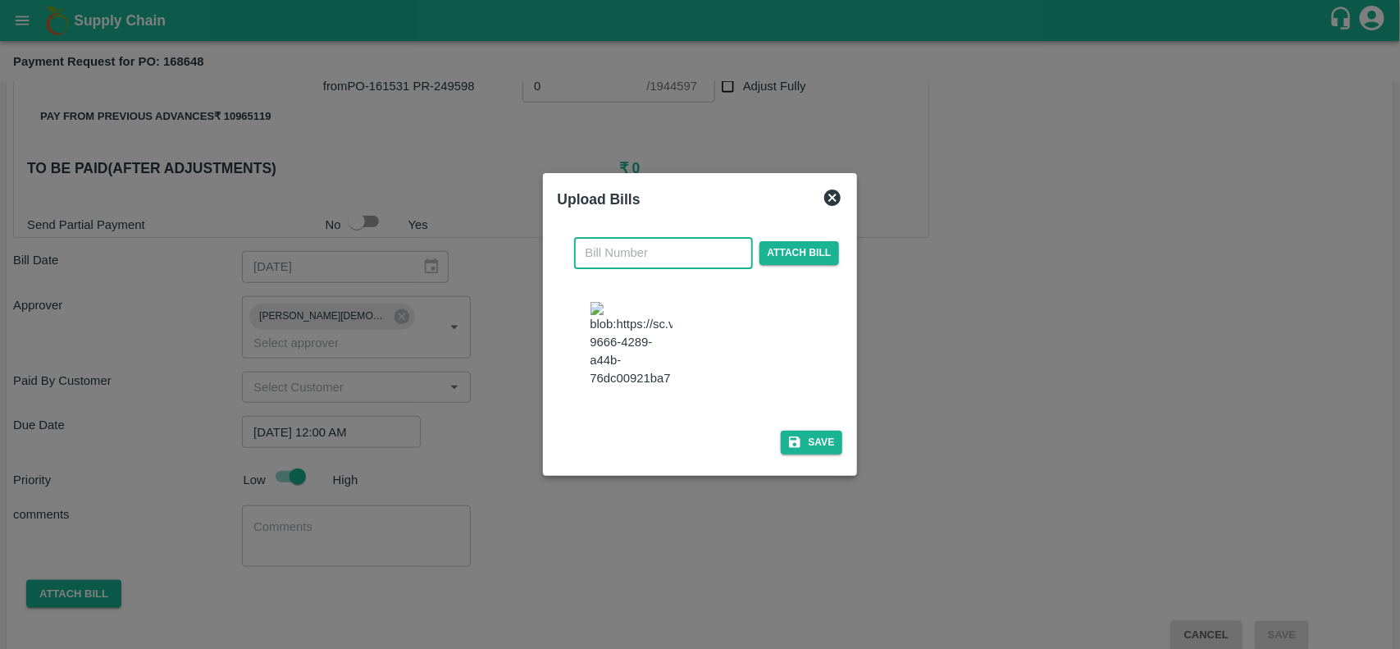
click at [653, 251] on input "text" at bounding box center [663, 252] width 179 height 31
click at [609, 377] on img at bounding box center [631, 345] width 82 height 86
click at [623, 244] on input "inv" at bounding box center [663, 252] width 179 height 31
type input "INV-2025-26/3761"
click at [800, 448] on button "Save" at bounding box center [812, 442] width 62 height 24
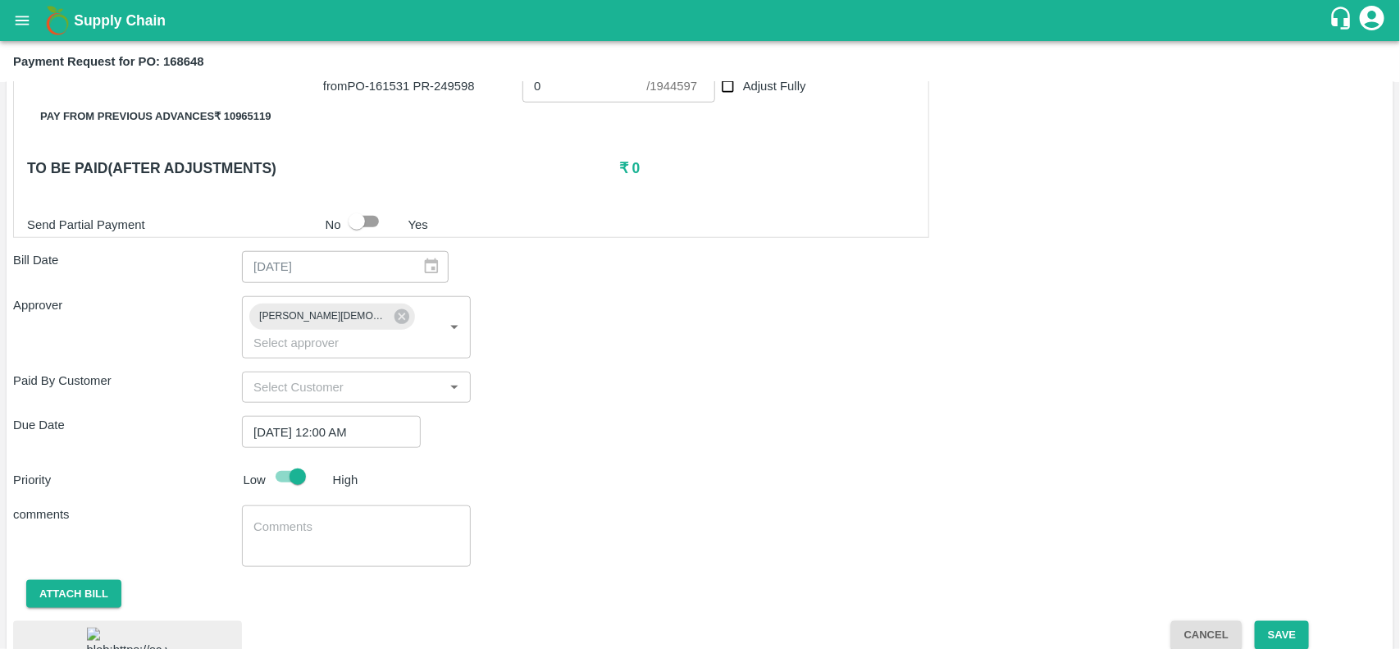
scroll to position [701, 0]
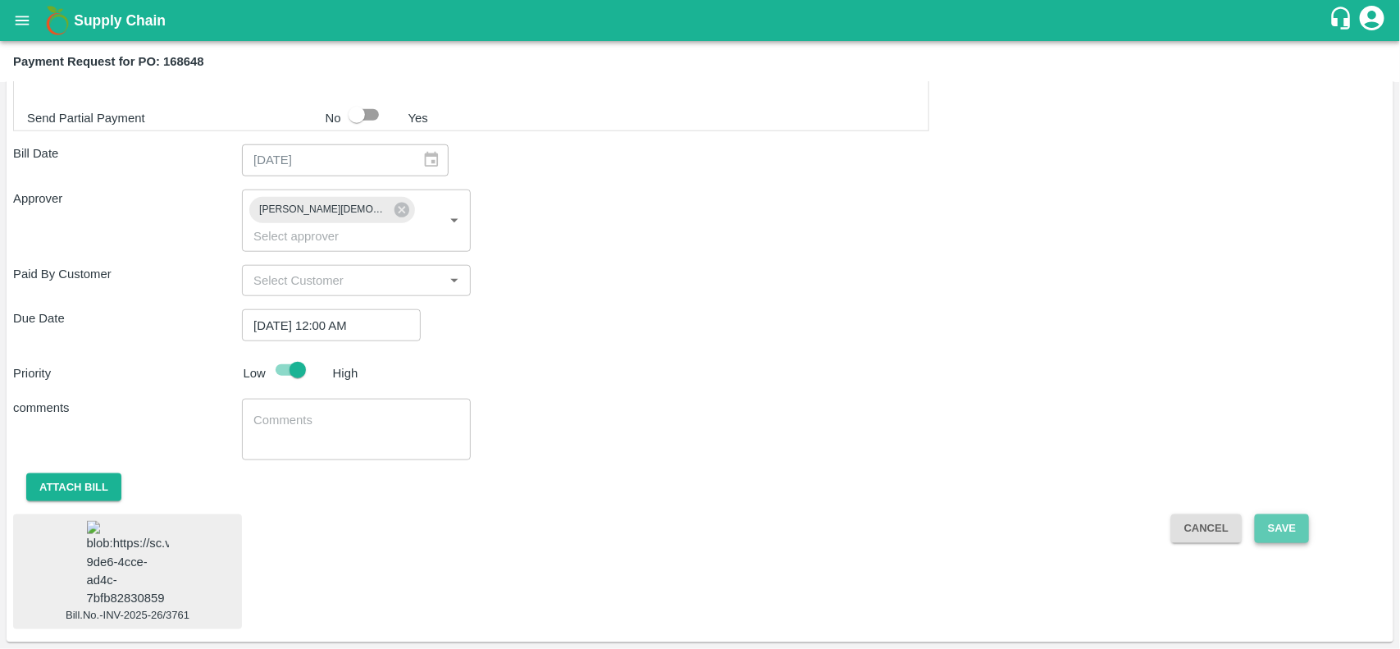
click at [1279, 514] on button "Save" at bounding box center [1282, 528] width 54 height 29
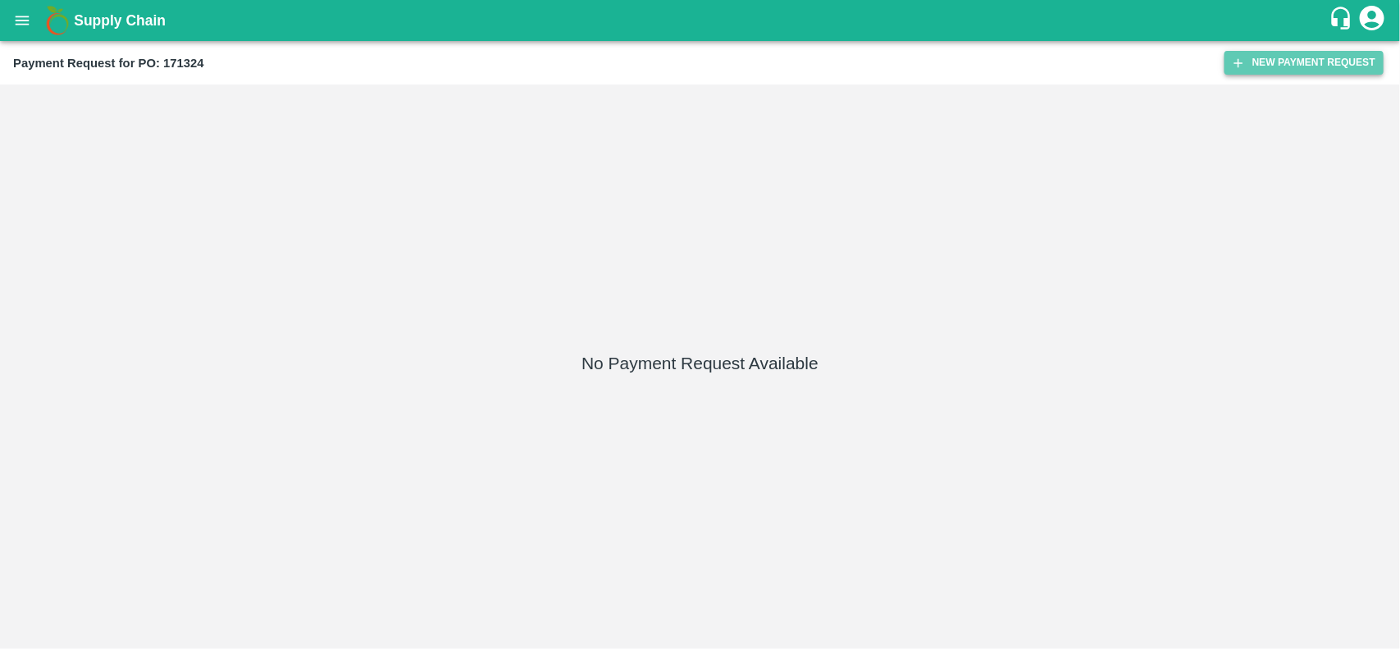
click at [1245, 63] on icon "button" at bounding box center [1238, 63] width 15 height 15
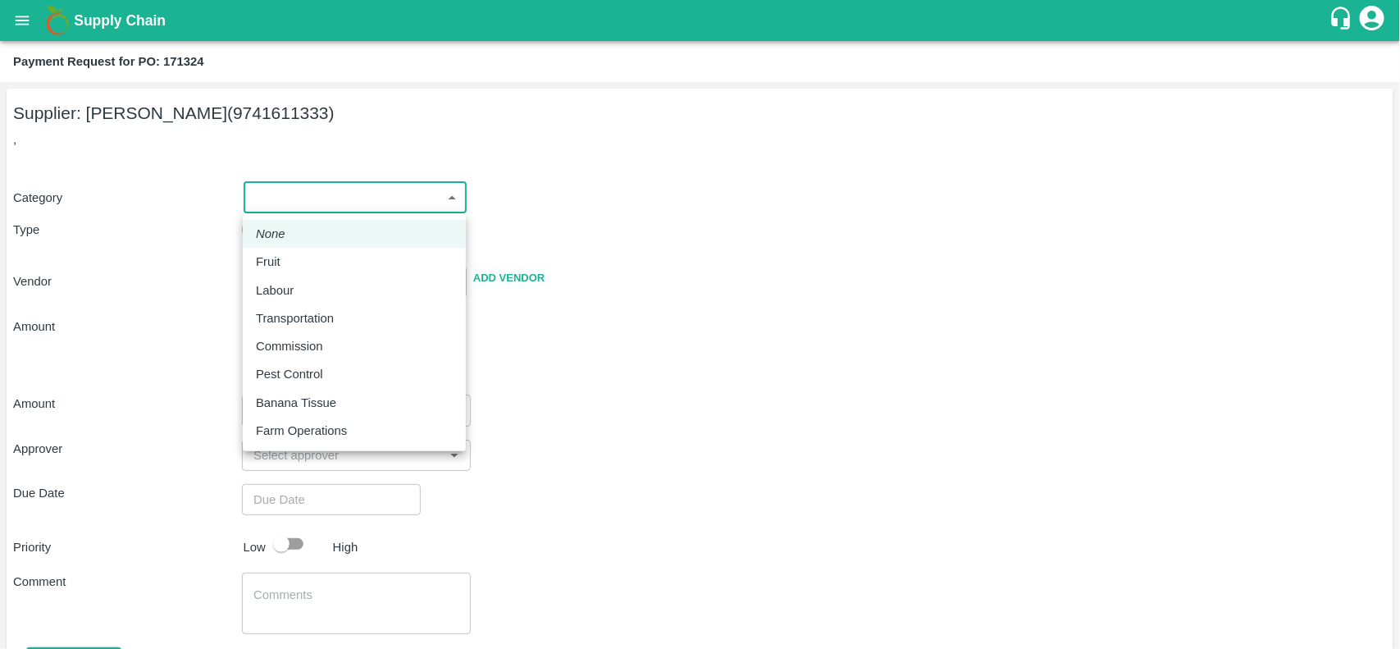
click at [350, 202] on body "Supply Chain Payment Request for PO: 171324 Supplier: [PERSON_NAME] (9741611333…" at bounding box center [700, 324] width 1400 height 649
click at [312, 250] on li "Fruit" at bounding box center [354, 262] width 223 height 28
type input "1"
type input "[PERSON_NAME] - 9741611333(Supplier)"
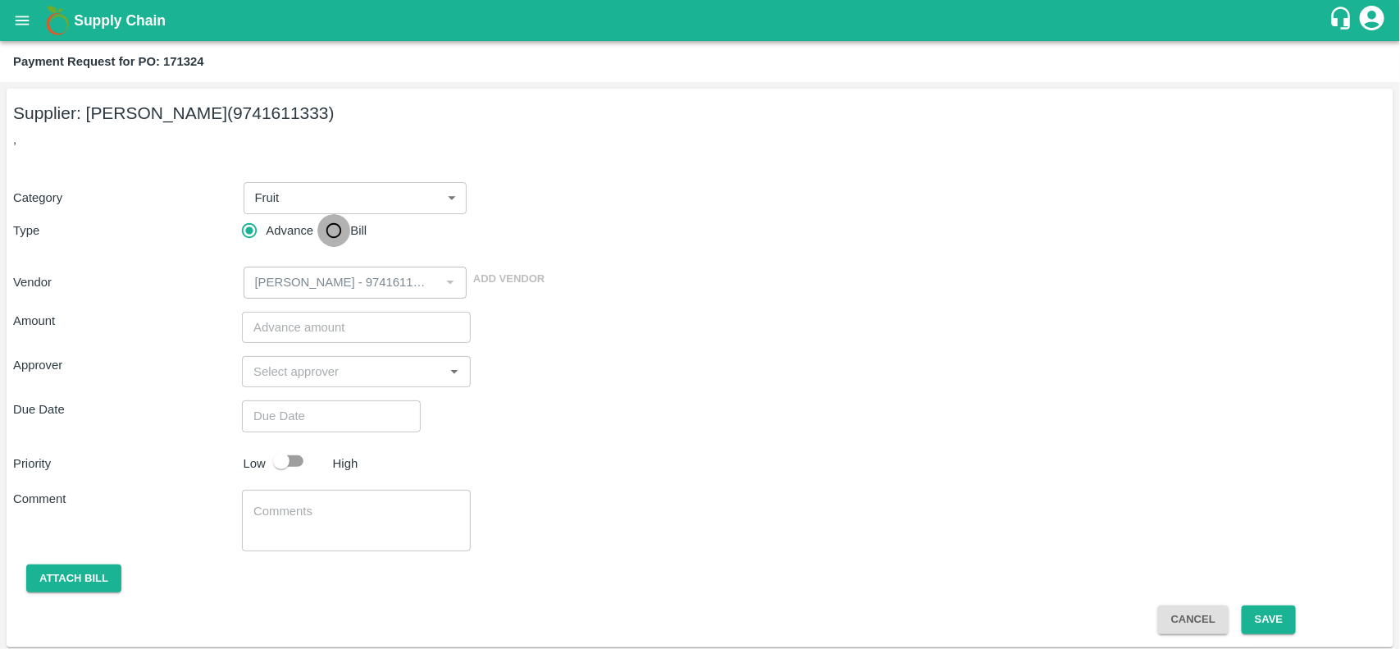
click at [330, 234] on input "Bill" at bounding box center [333, 230] width 33 height 33
radio input "true"
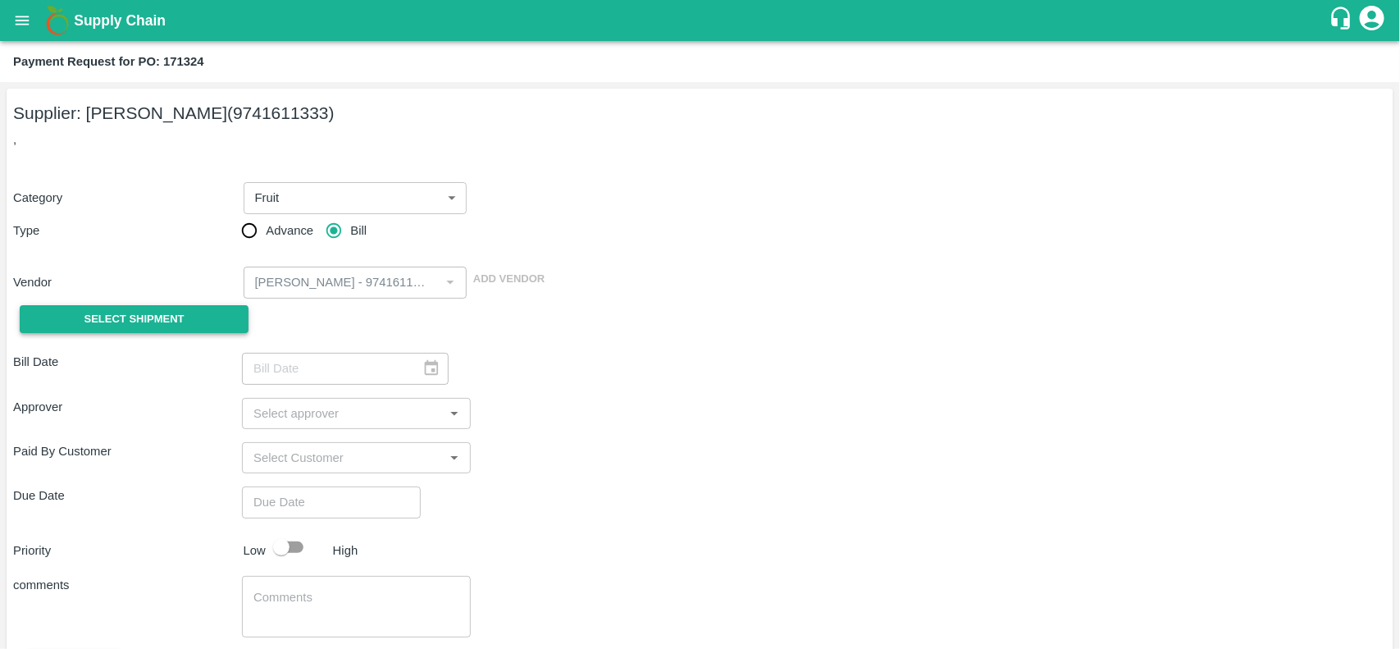
click at [116, 325] on span "Select Shipment" at bounding box center [134, 319] width 100 height 19
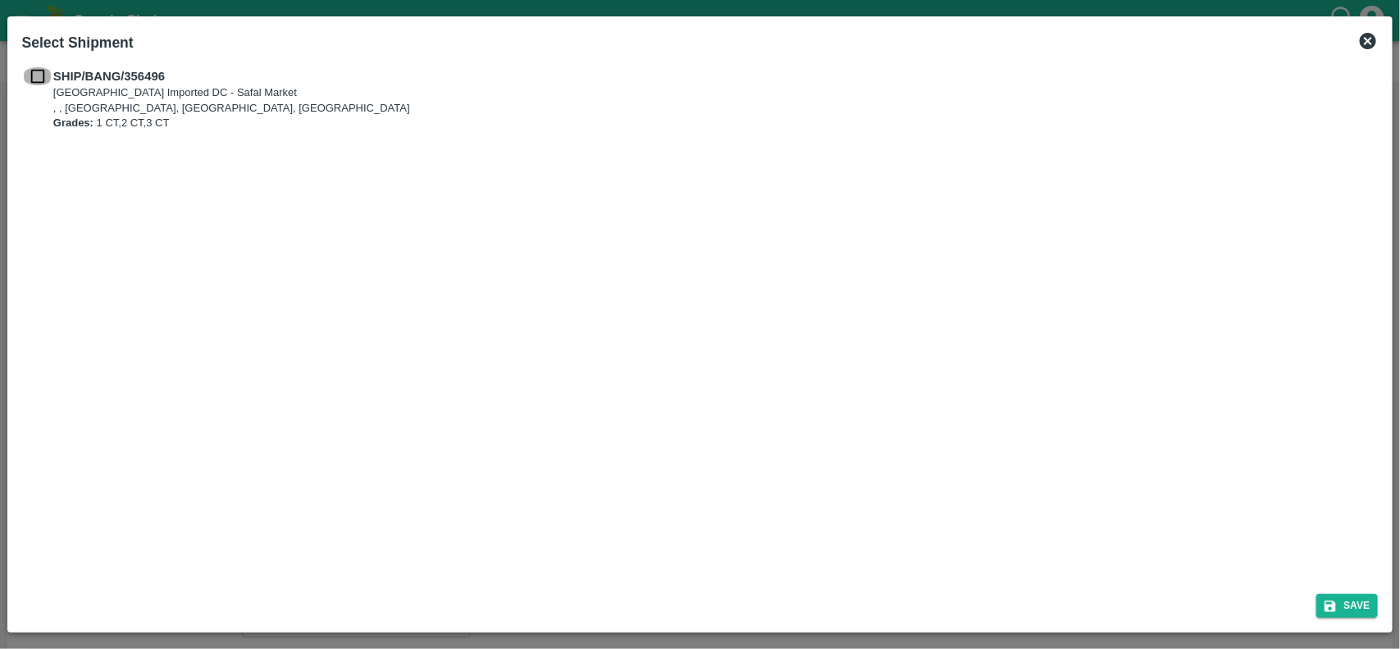
click at [30, 71] on input "checkbox" at bounding box center [37, 76] width 31 height 18
checkbox input "true"
click at [1334, 613] on button "Save" at bounding box center [1347, 606] width 62 height 24
type input "25/08/2025"
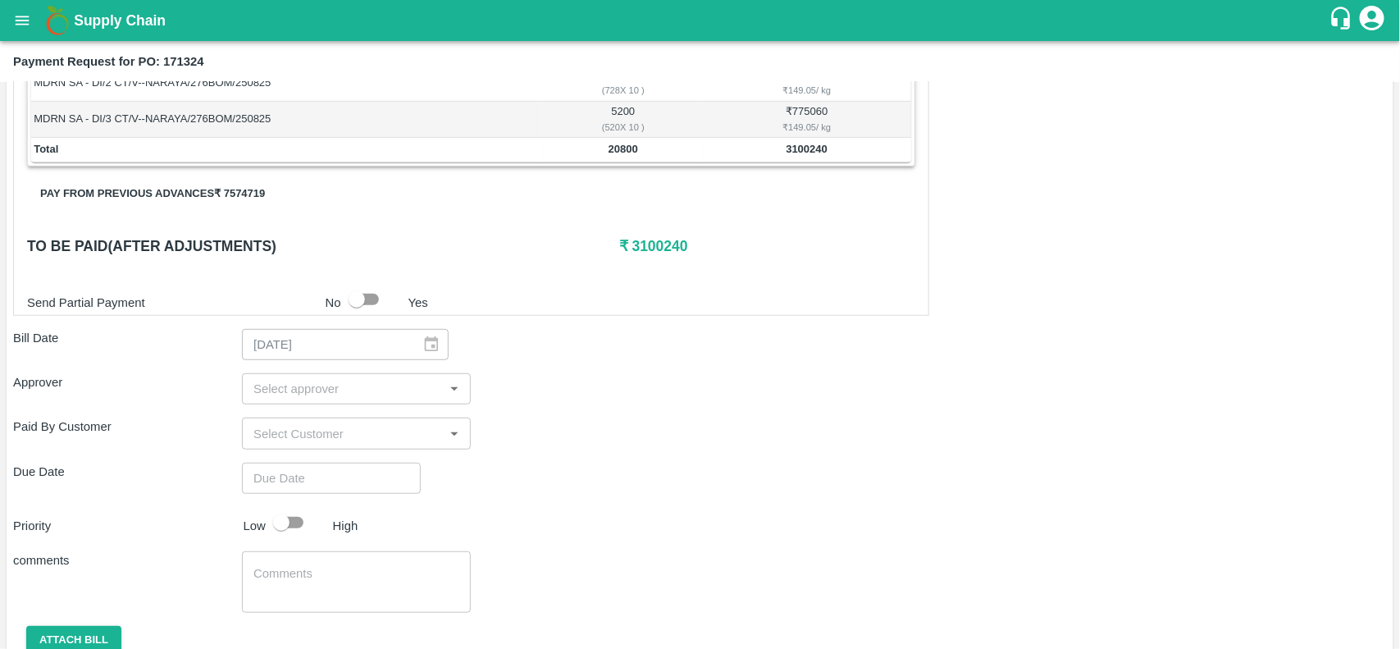
scroll to position [362, 0]
click at [171, 191] on button "Pay from previous advances ₹ 7574719" at bounding box center [152, 193] width 251 height 29
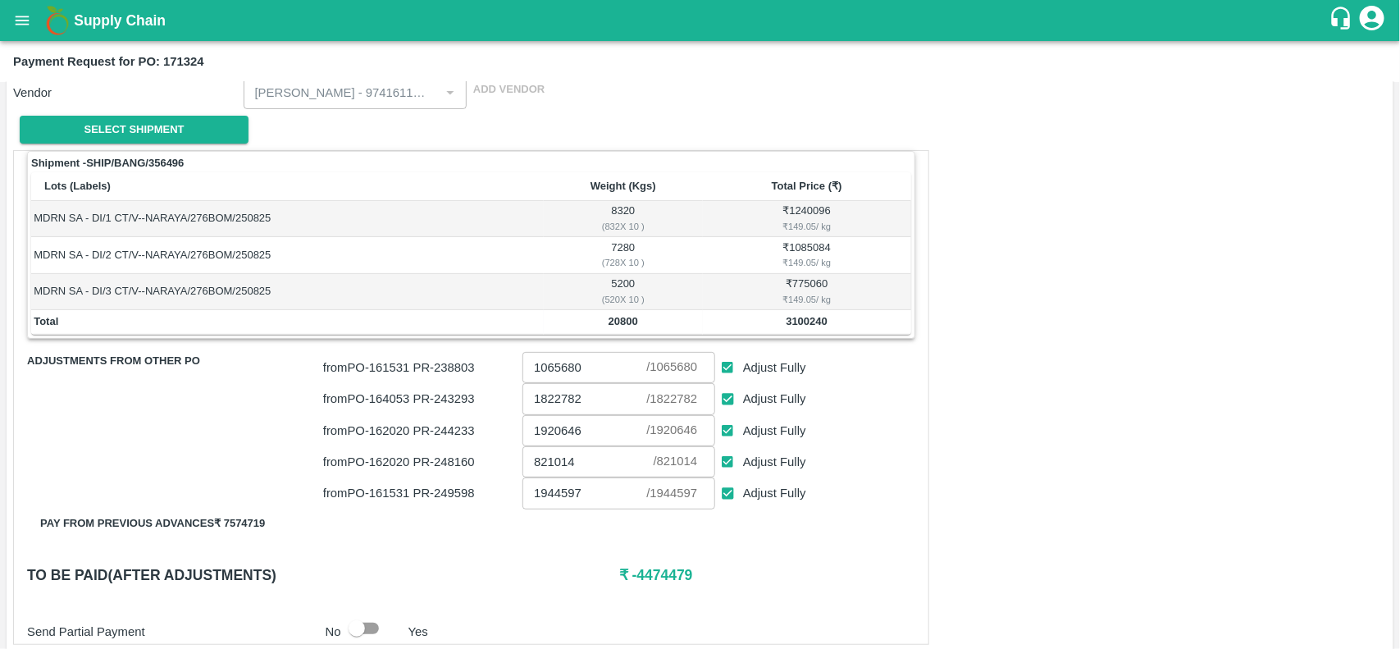
scroll to position [190, 0]
click at [724, 379] on input "Adjust Fully" at bounding box center [728, 367] width 30 height 30
checkbox input "false"
type input "0"
click at [726, 398] on input "Adjust Fully" at bounding box center [728, 398] width 30 height 30
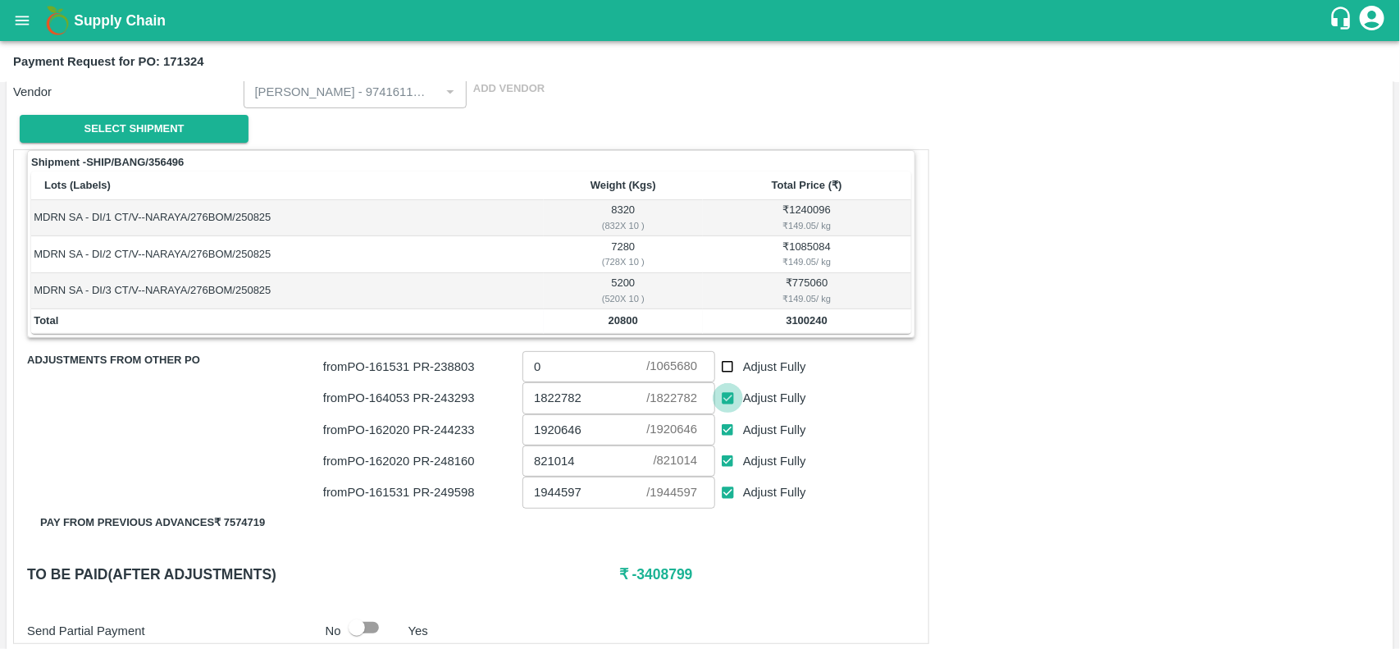
checkbox input "false"
type input "0"
click at [726, 419] on input "Adjust Fully" at bounding box center [728, 430] width 30 height 30
checkbox input "false"
type input "0"
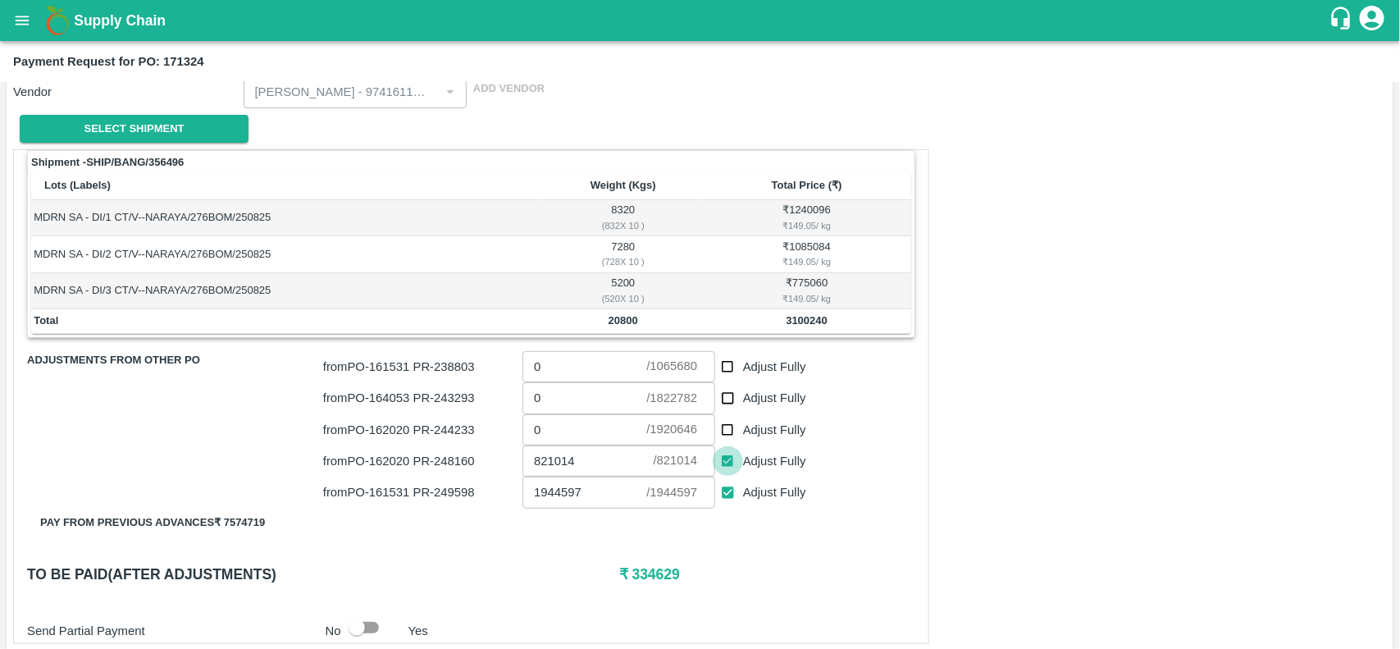
click at [727, 453] on input "Adjust Fully" at bounding box center [728, 461] width 30 height 30
checkbox input "false"
type input "0"
click at [727, 492] on input "Adjust Fully" at bounding box center [728, 492] width 30 height 30
checkbox input "false"
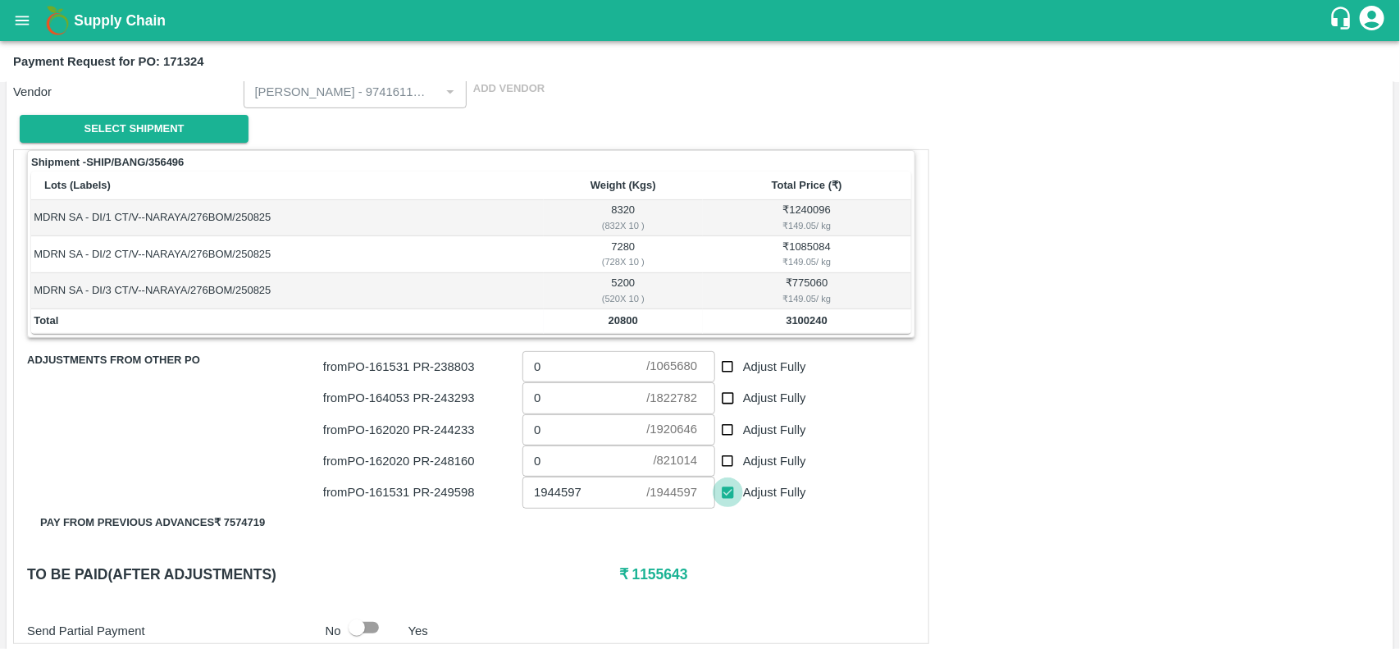
type input "0"
click at [731, 371] on input "Adjust Fully" at bounding box center [728, 367] width 30 height 30
checkbox input "true"
type input "1065680"
click at [723, 498] on input "Adjust Fully" at bounding box center [728, 492] width 30 height 30
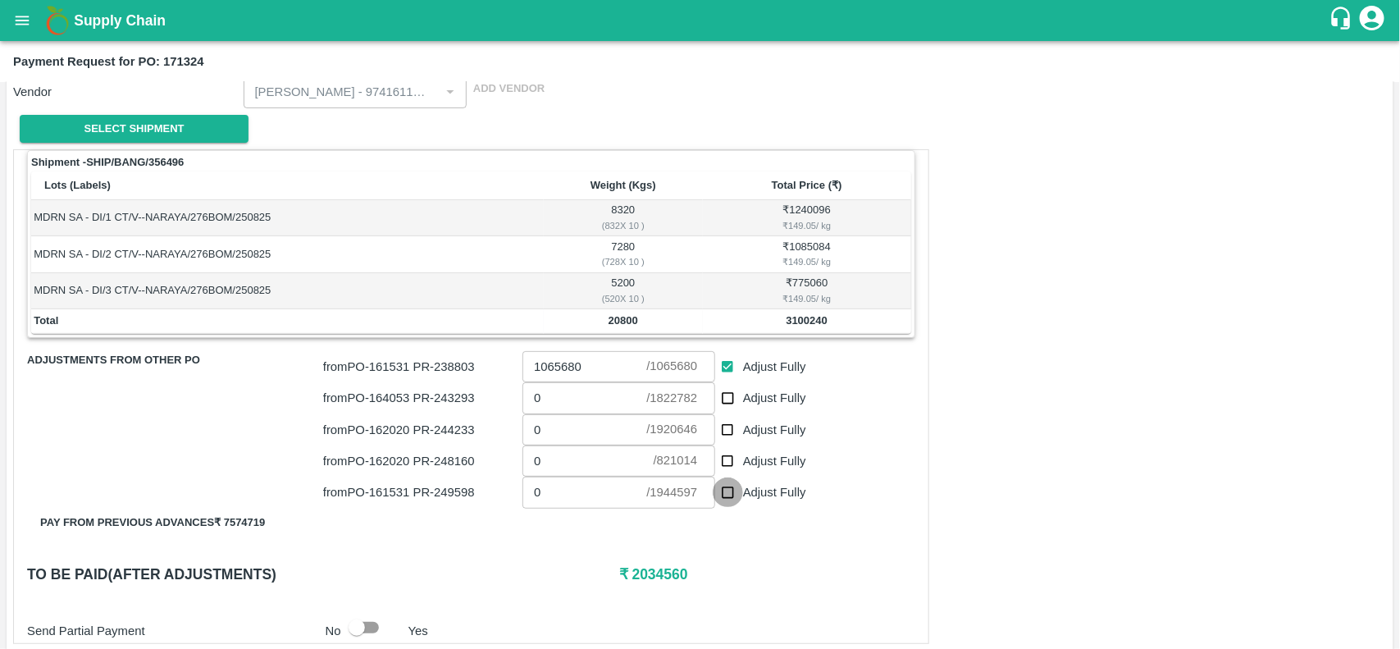
checkbox input "true"
type input "1944597"
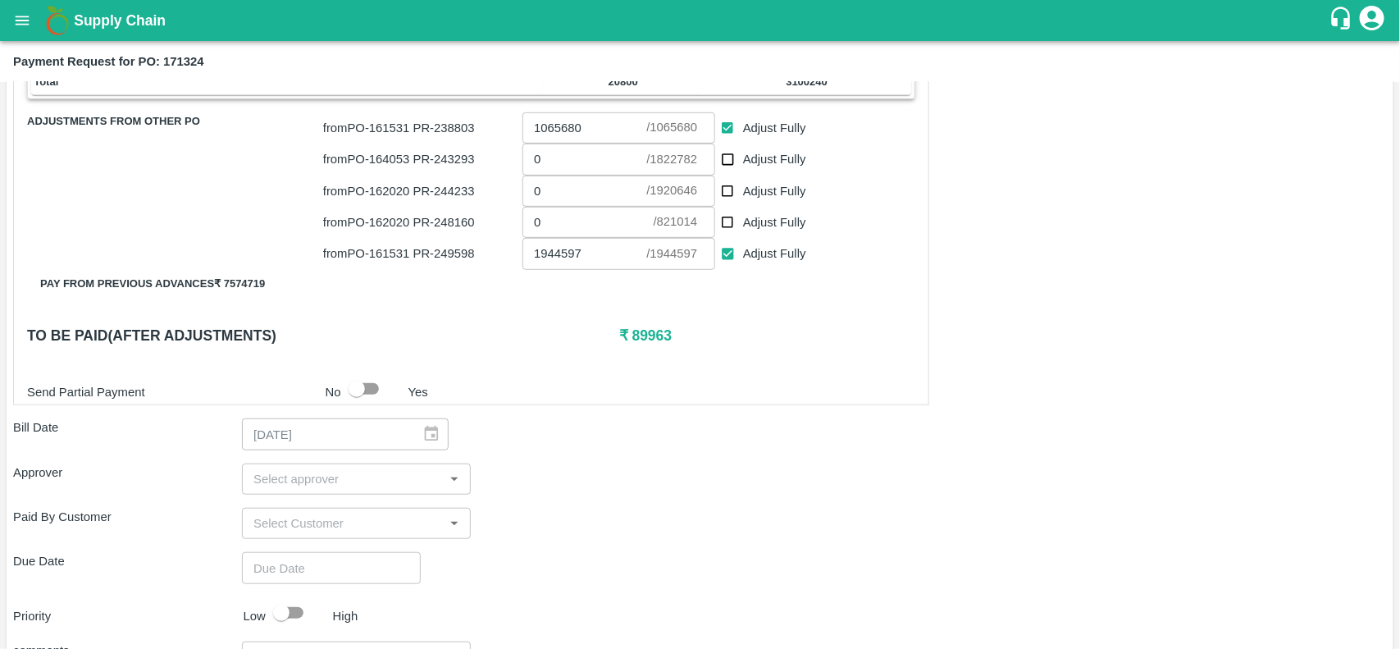
scroll to position [430, 0]
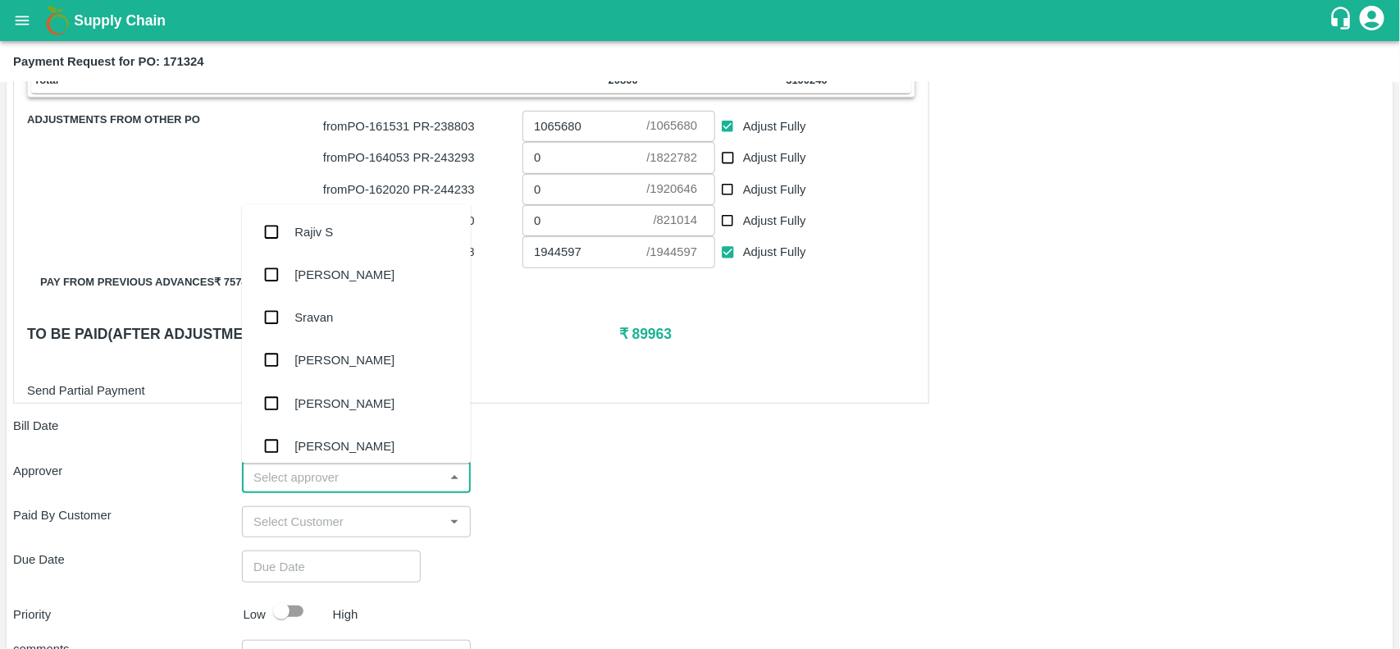
click at [338, 473] on input "input" at bounding box center [343, 477] width 192 height 21
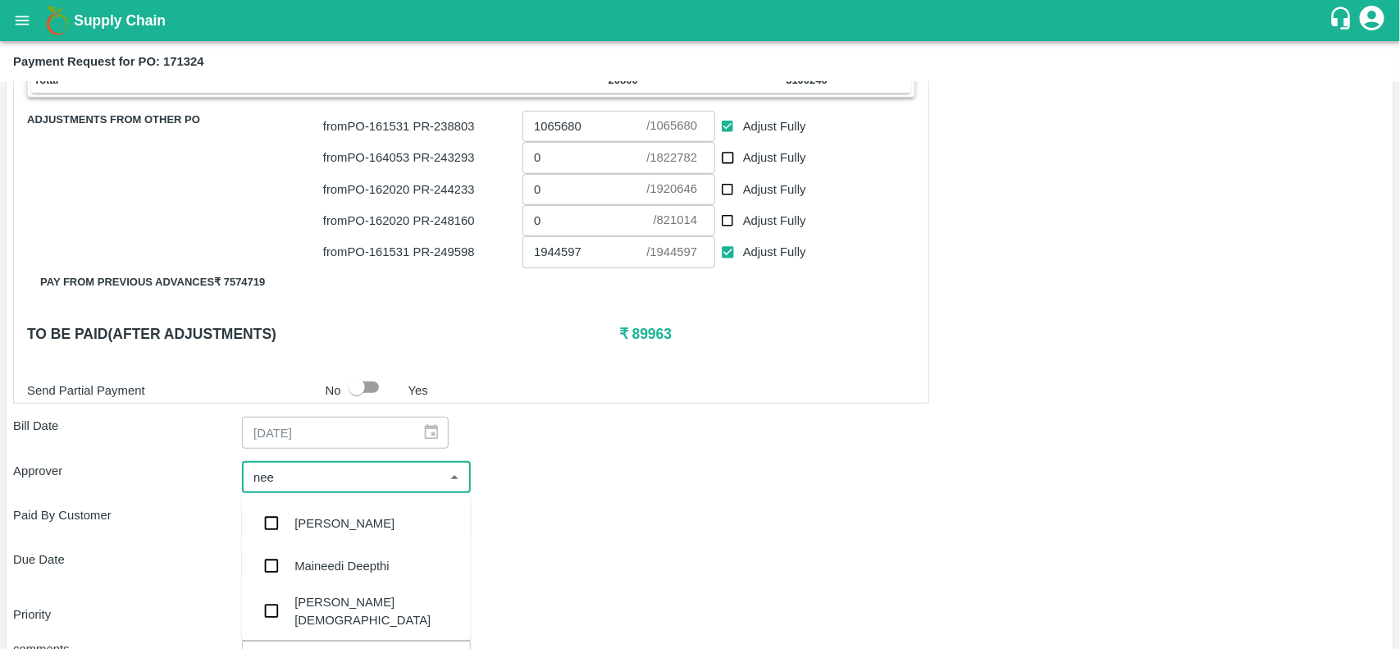
type input "neet"
click at [275, 570] on input "checkbox" at bounding box center [271, 567] width 33 height 33
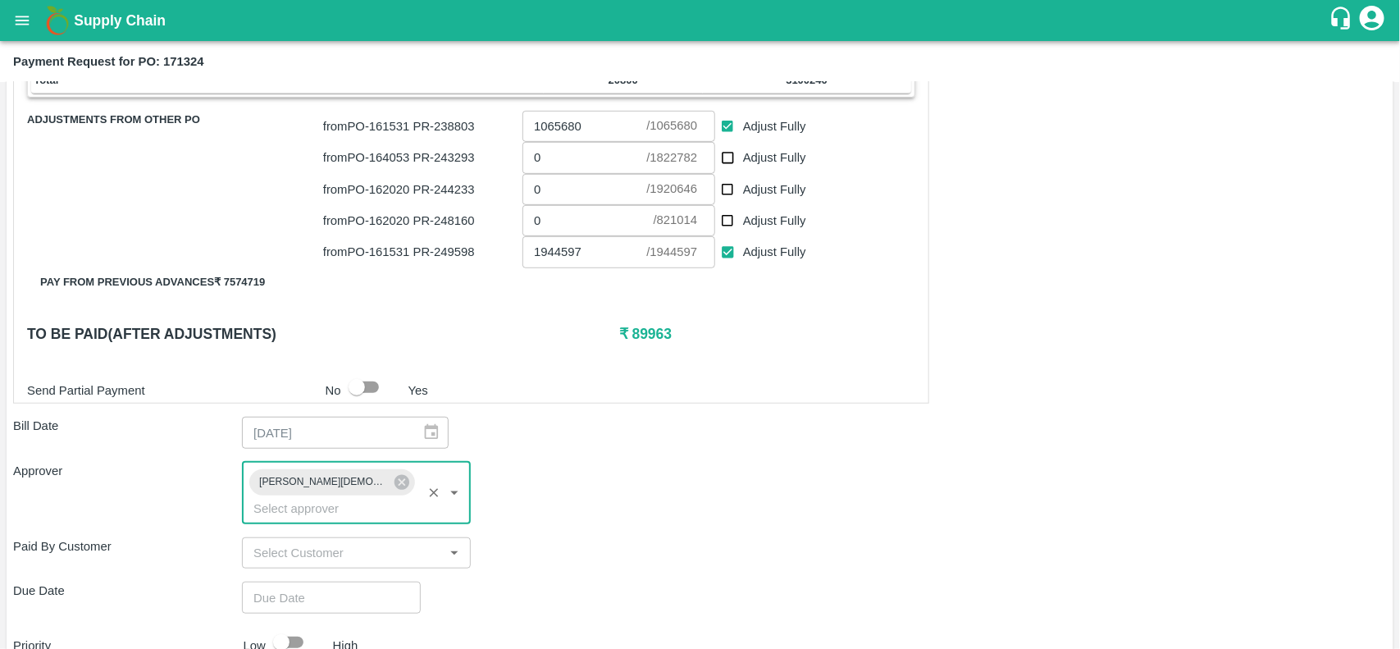
scroll to position [596, 0]
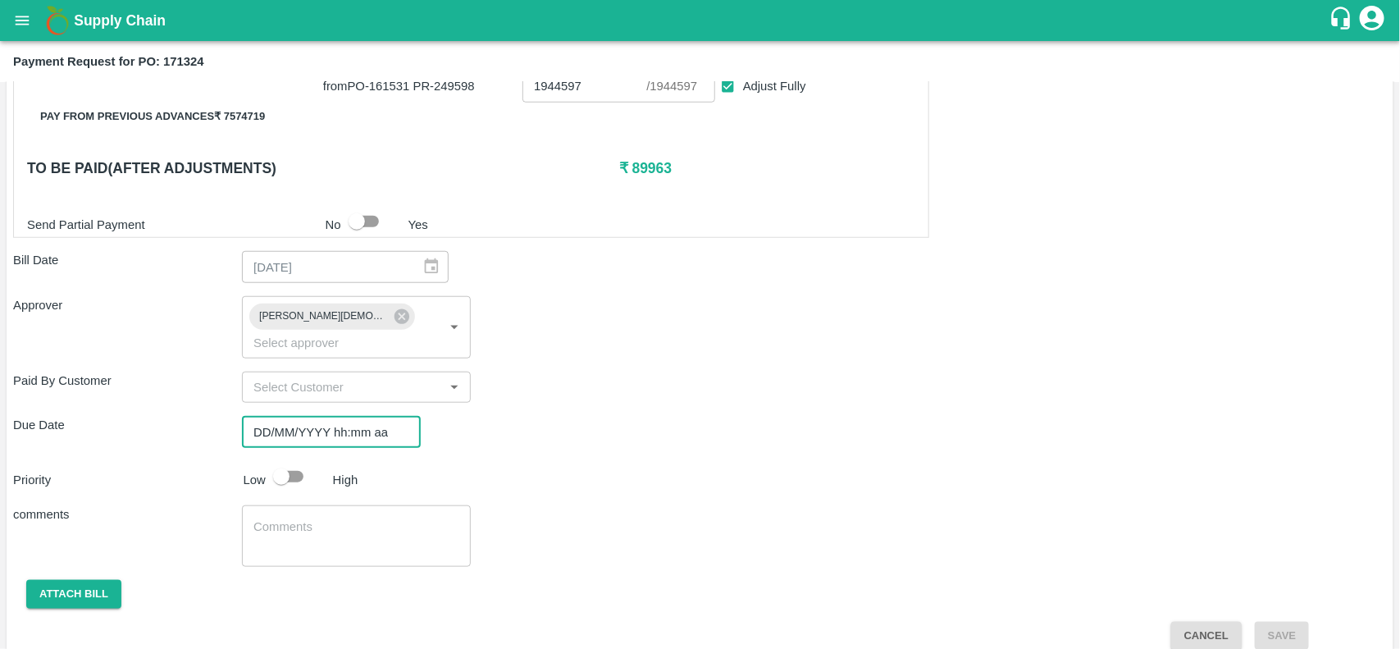
type input "DD/MM/YYYY hh:mm aa"
click at [317, 418] on input "DD/MM/YYYY hh:mm aa" at bounding box center [325, 431] width 167 height 31
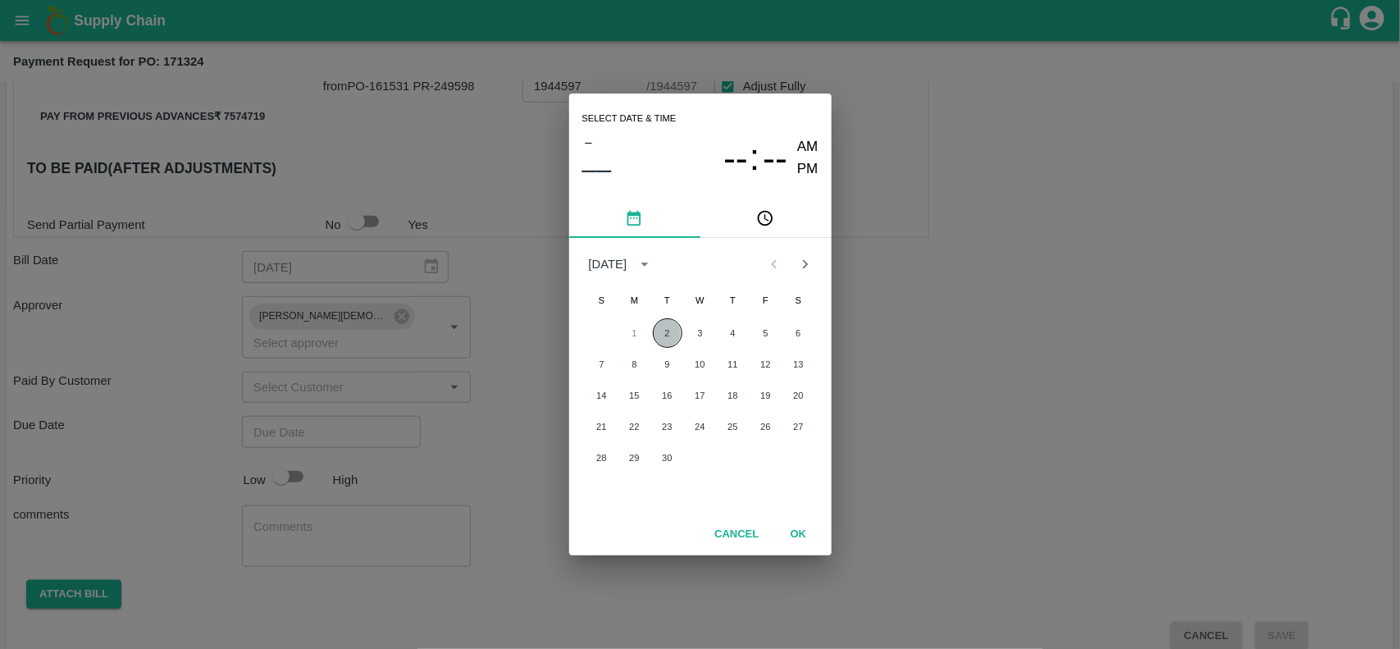
click at [668, 333] on button "2" at bounding box center [668, 333] width 30 height 30
type input "02/09/2025 12:00 AM"
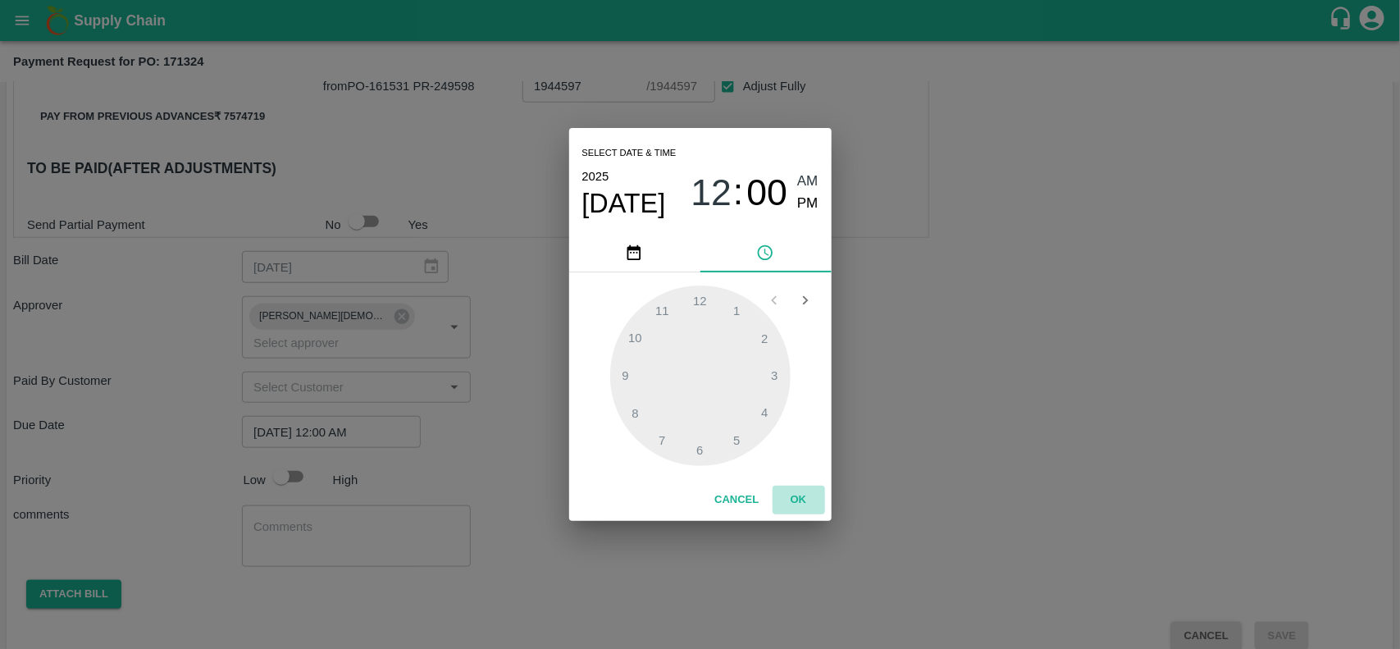
click at [802, 494] on button "OK" at bounding box center [798, 499] width 52 height 29
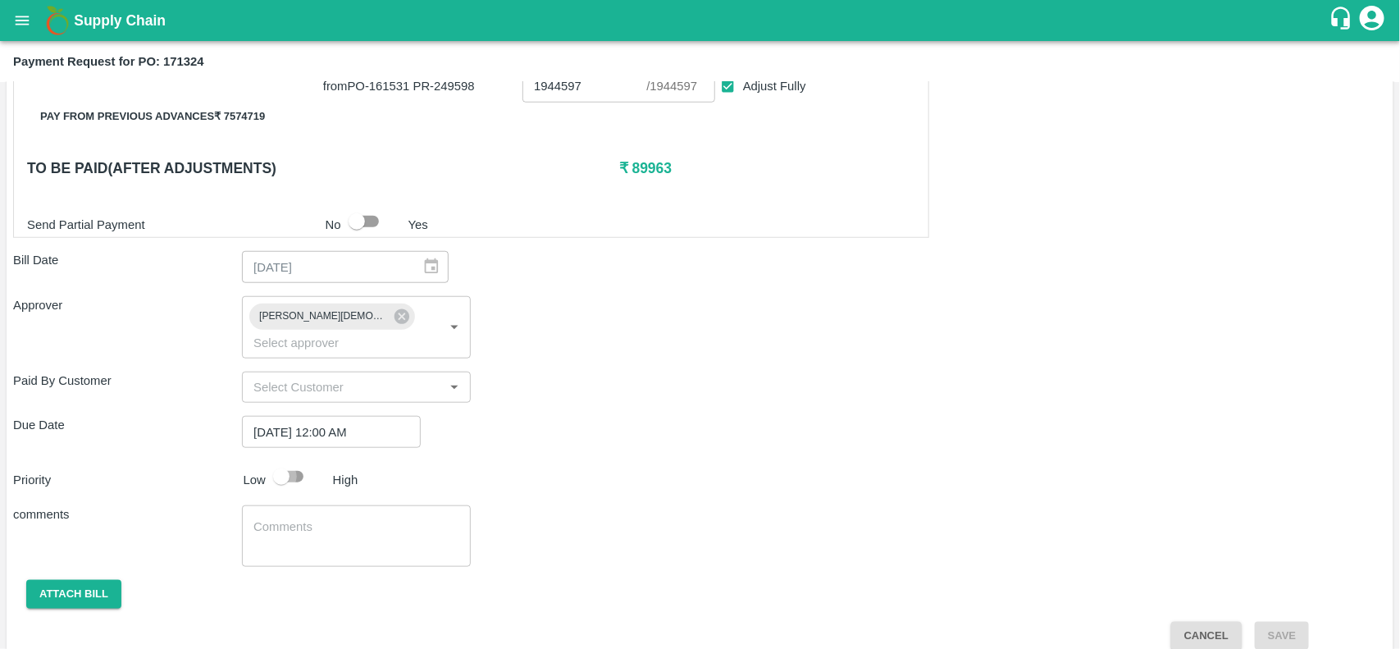
click at [279, 461] on input "checkbox" at bounding box center [281, 476] width 93 height 31
checkbox input "true"
click at [78, 580] on button "Attach bill" at bounding box center [73, 594] width 95 height 29
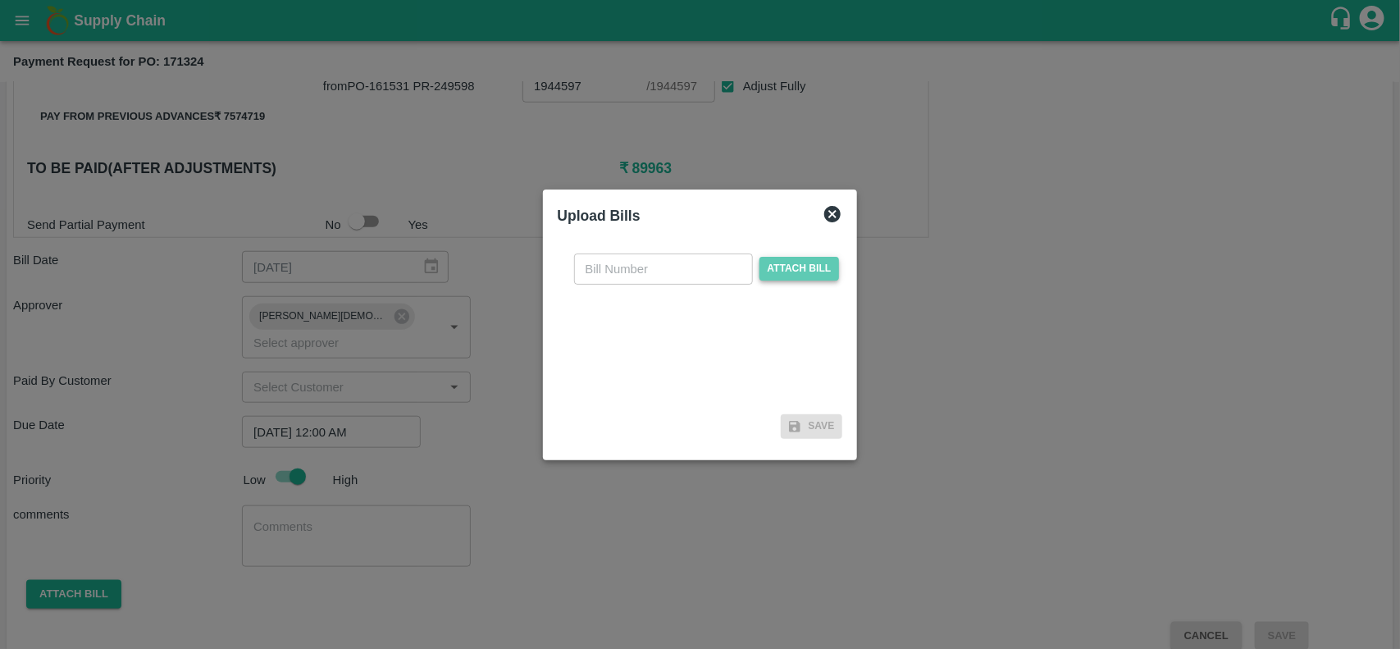
click at [795, 271] on span "Attach bill" at bounding box center [799, 269] width 80 height 24
click at [0, 0] on input "Attach bill" at bounding box center [0, 0] width 0 height 0
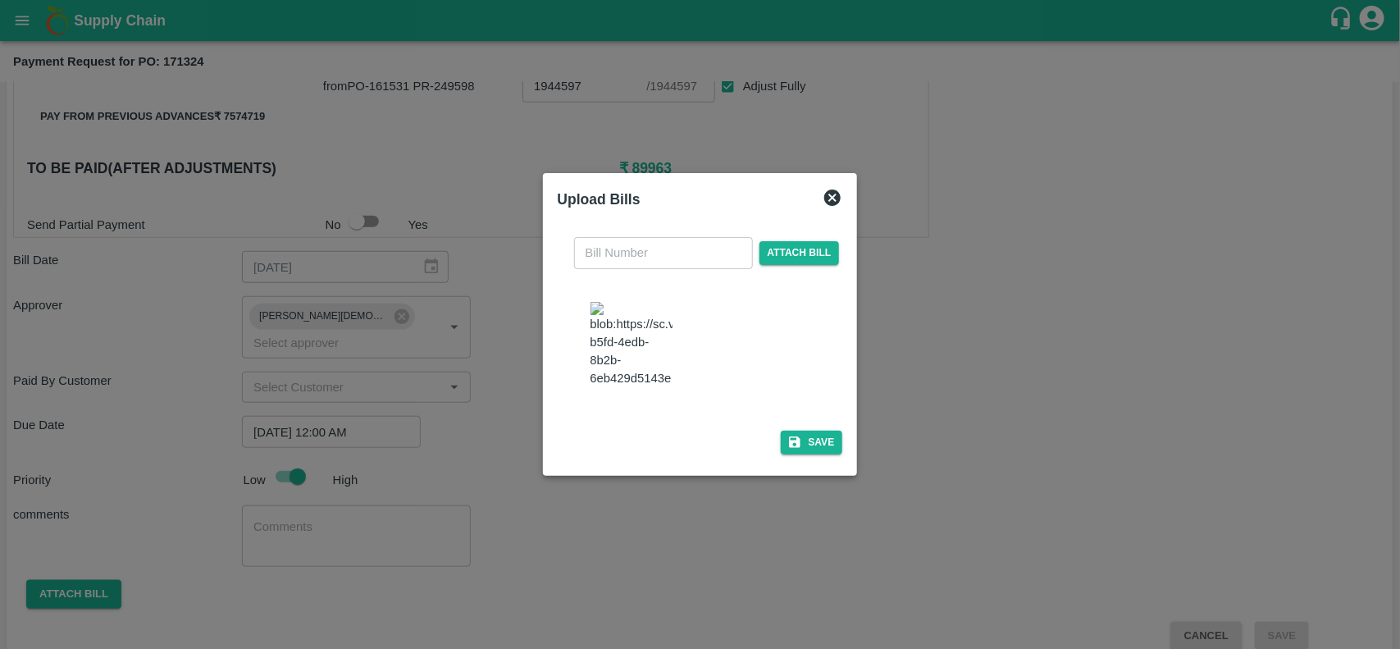
click at [621, 330] on img at bounding box center [631, 345] width 82 height 86
click at [594, 244] on input "text" at bounding box center [663, 252] width 179 height 31
type input "INV-2025-26/3760"
click at [804, 454] on button "Save" at bounding box center [812, 442] width 62 height 24
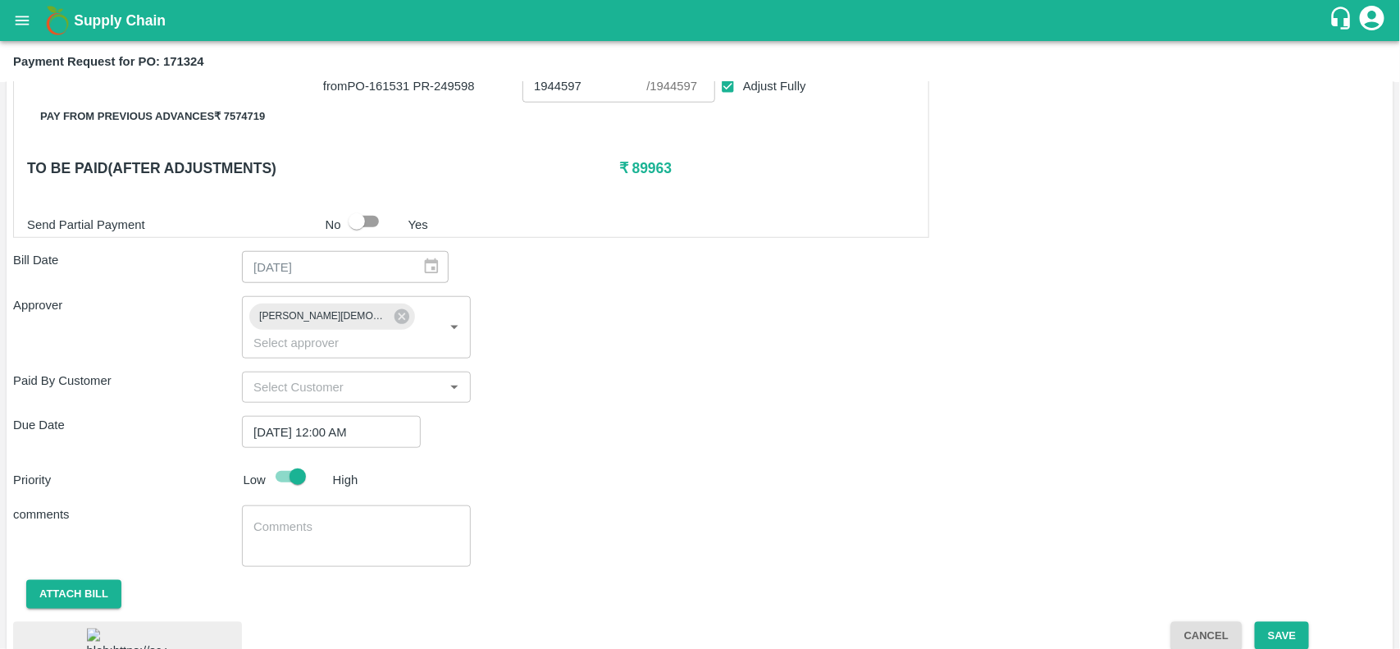
scroll to position [706, 0]
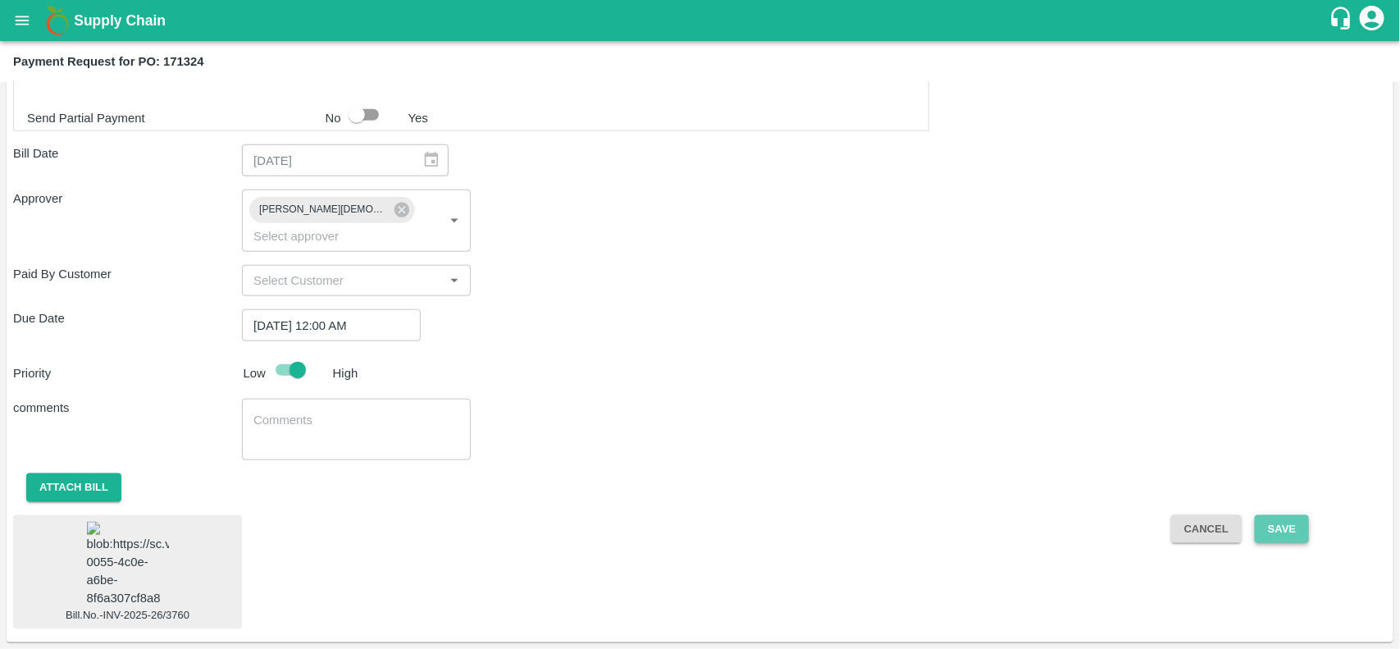
click at [1283, 515] on button "Save" at bounding box center [1282, 529] width 54 height 29
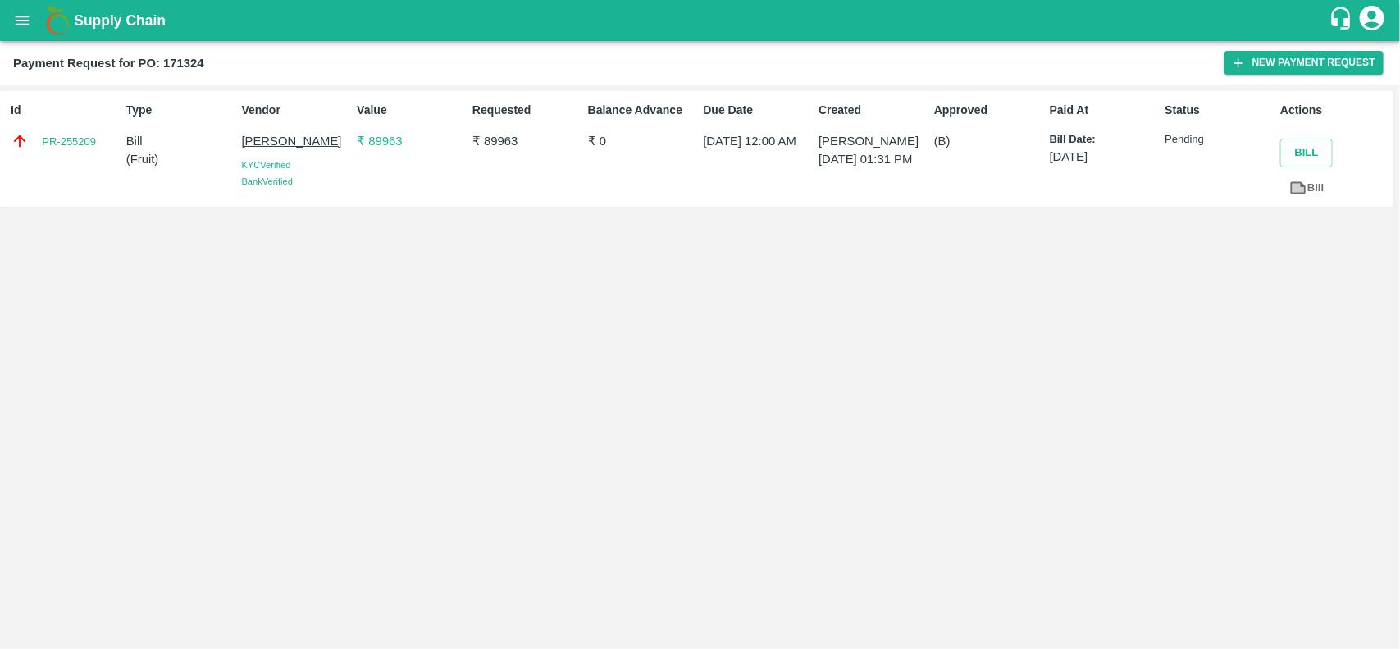
click at [382, 137] on p "₹ 89963" at bounding box center [411, 141] width 109 height 18
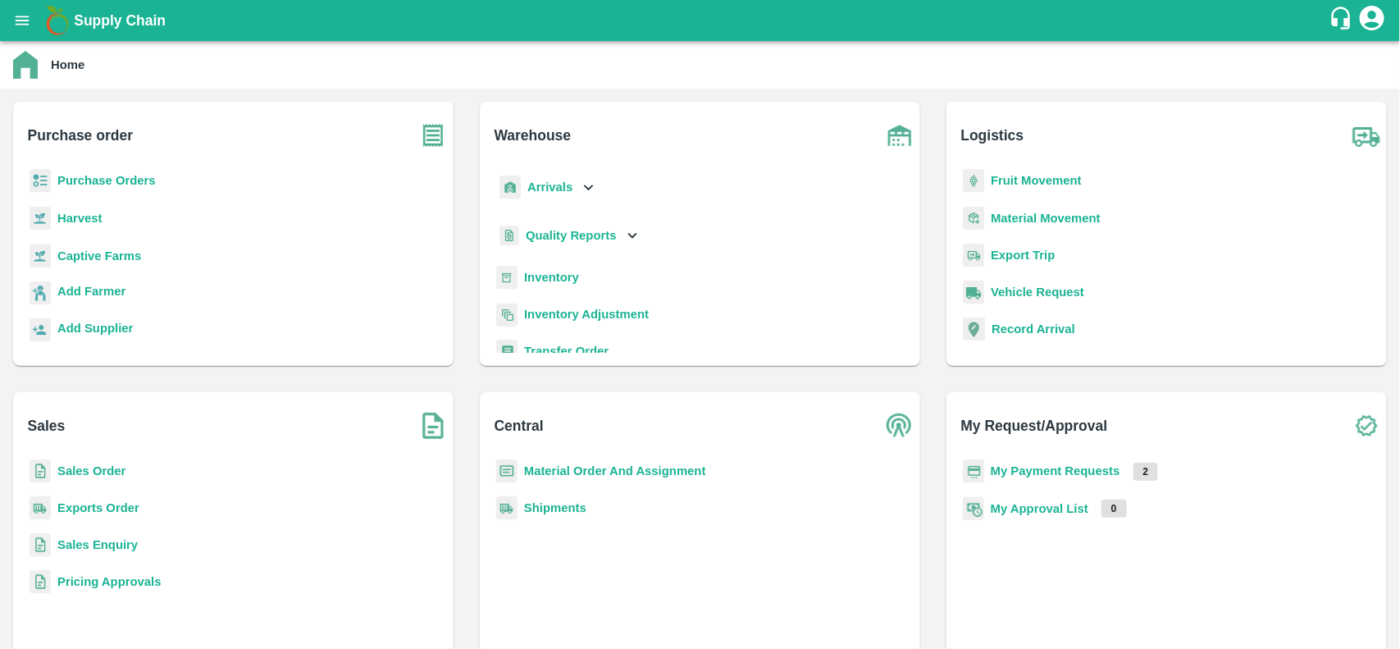
click at [97, 177] on b "Purchase Orders" at bounding box center [106, 180] width 98 height 13
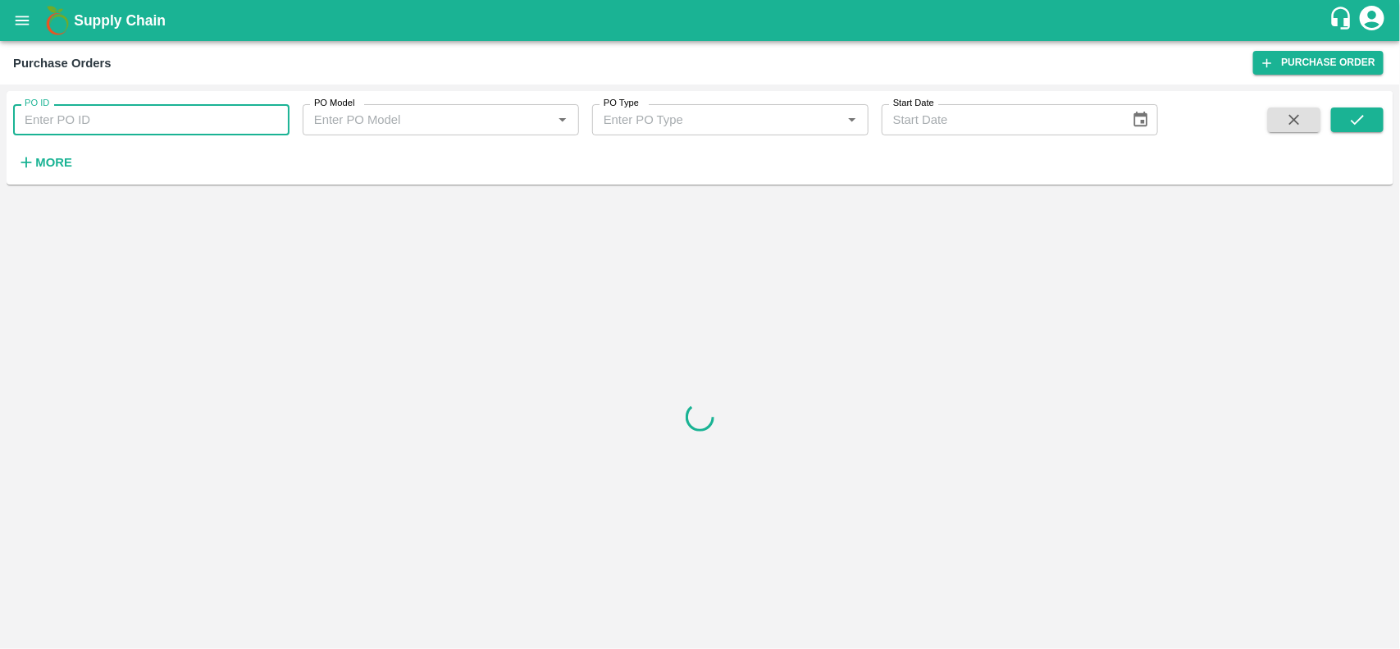
click at [120, 127] on input "PO ID" at bounding box center [151, 119] width 276 height 31
type input "161531"
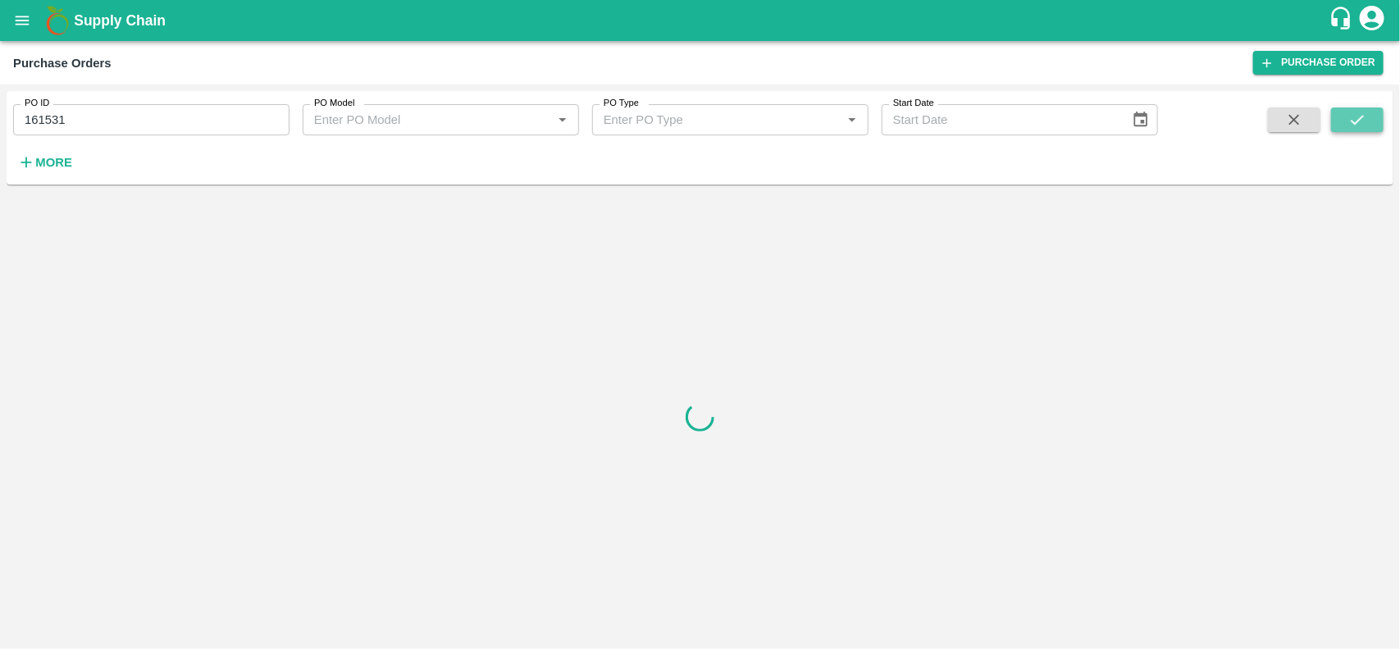
click at [1368, 111] on button "submit" at bounding box center [1357, 119] width 52 height 25
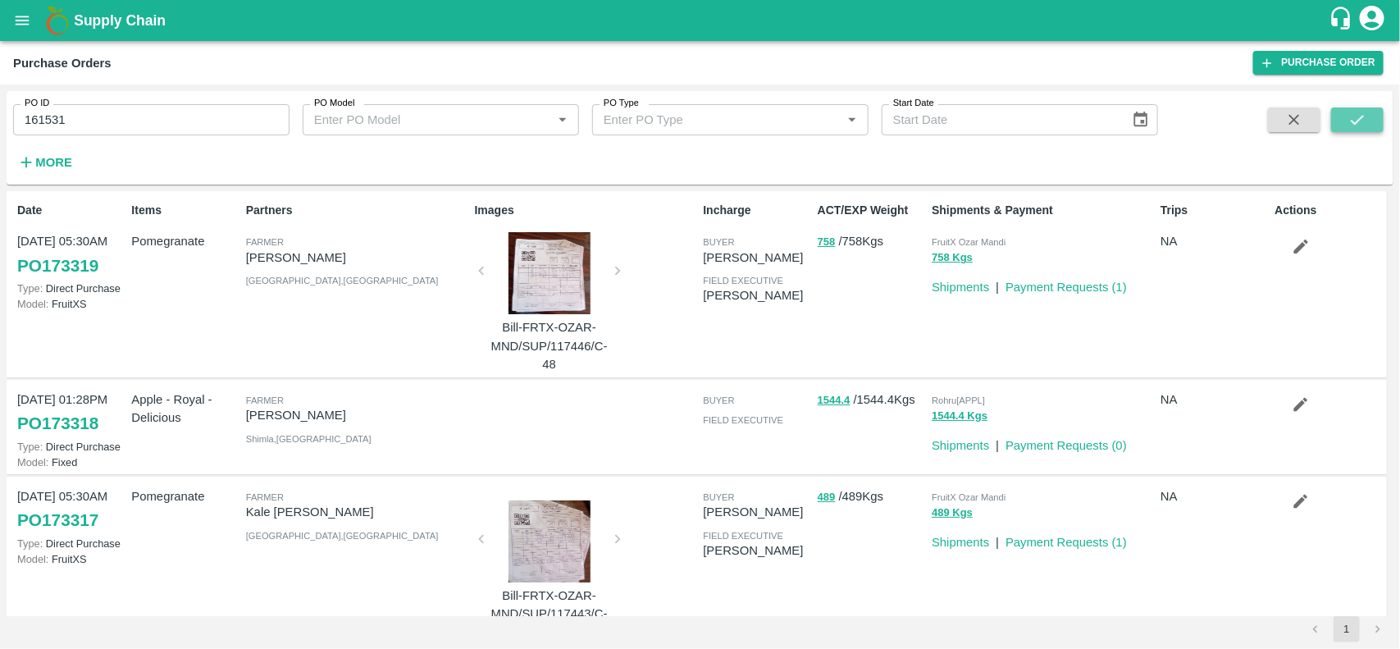
click at [1376, 112] on button "submit" at bounding box center [1357, 119] width 52 height 25
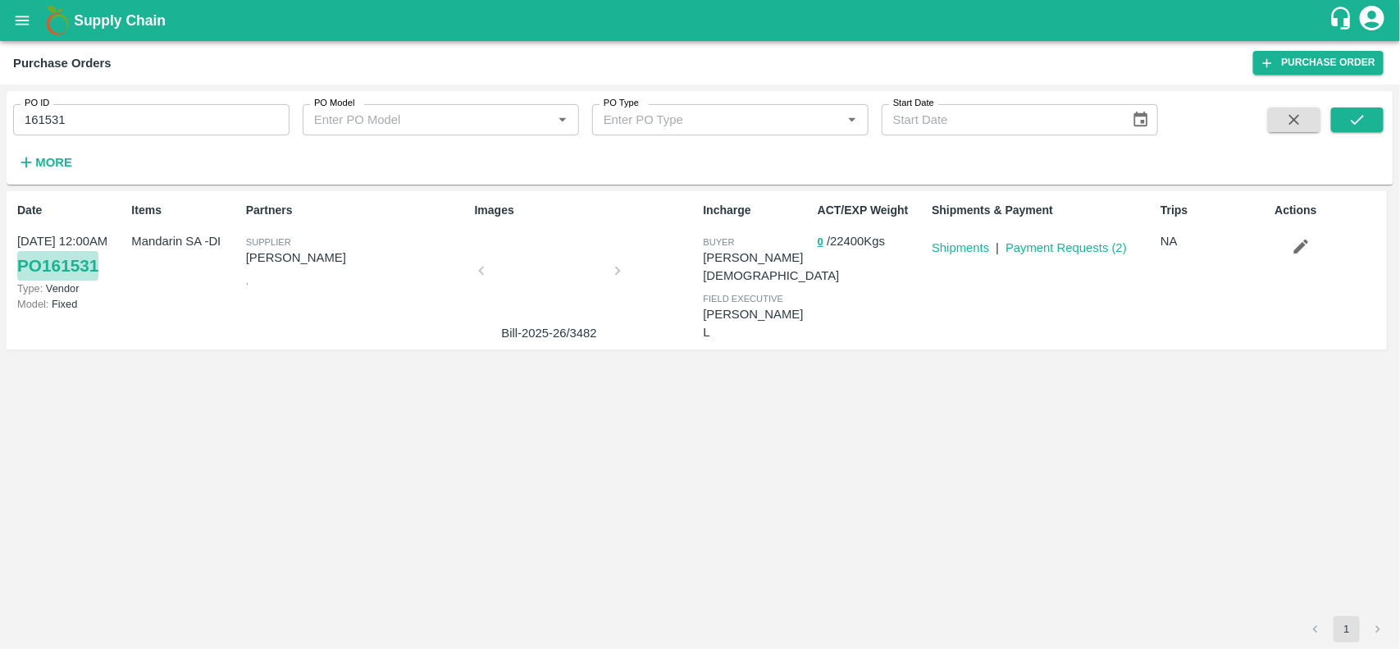
click at [66, 262] on link "PO 161531" at bounding box center [57, 266] width 81 height 30
click at [1050, 246] on link "Payment Requests ( 2 )" at bounding box center [1065, 247] width 121 height 13
